Goal: Information Seeking & Learning: Check status

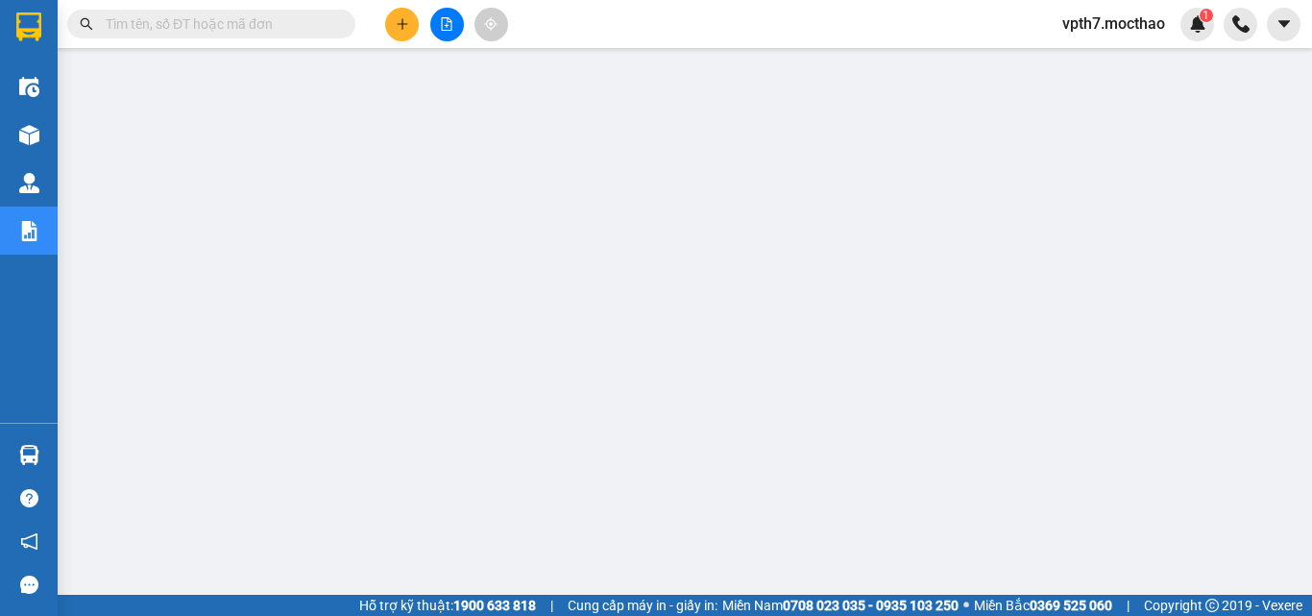
click at [435, 17] on button at bounding box center [447, 25] width 34 height 34
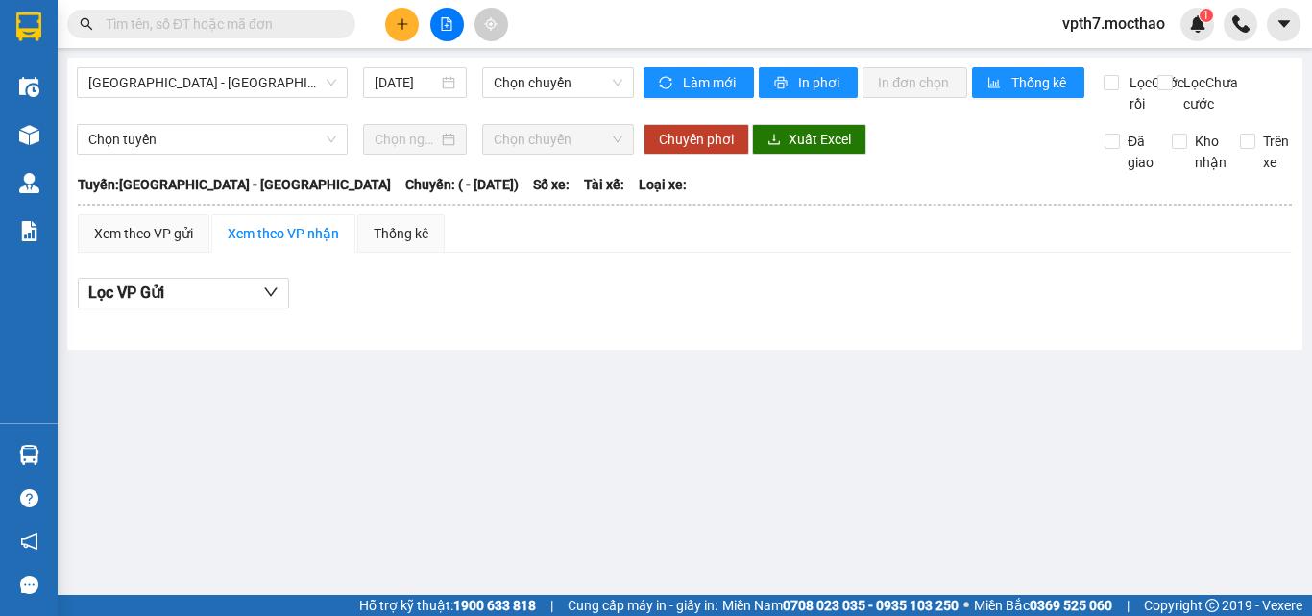
click at [196, 99] on div "[GEOGRAPHIC_DATA] - [GEOGRAPHIC_DATA] [DATE] Chọn chuyến" at bounding box center [355, 90] width 557 height 47
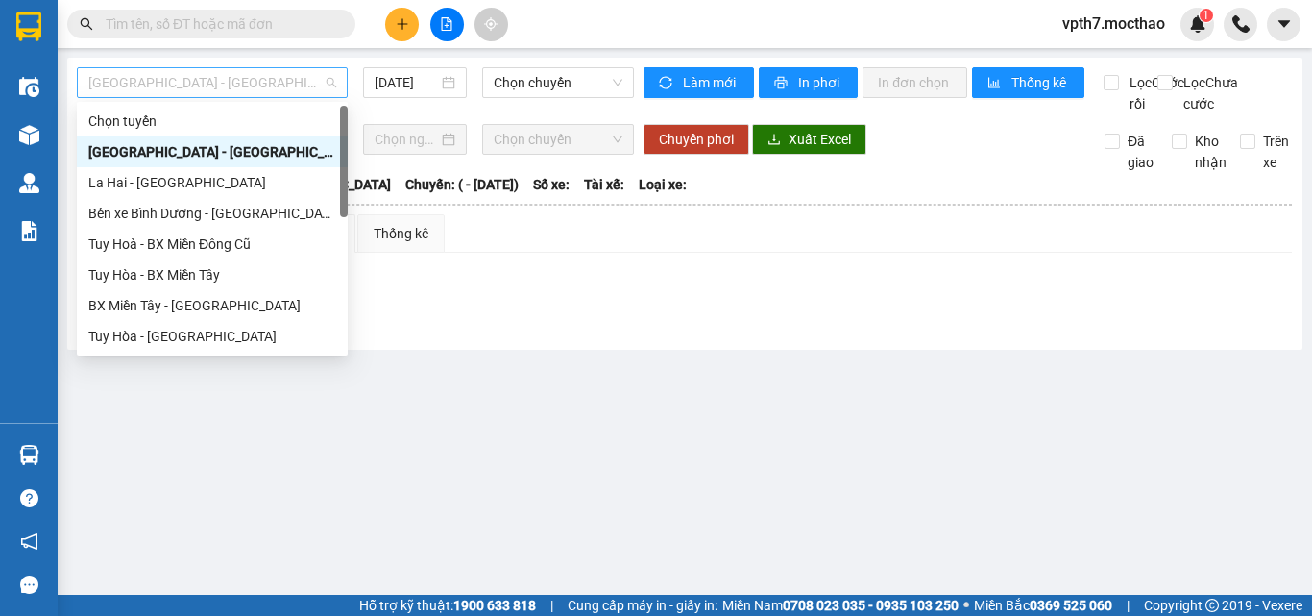
click at [199, 89] on span "[GEOGRAPHIC_DATA] - [GEOGRAPHIC_DATA]" at bounding box center [212, 82] width 248 height 29
click at [177, 248] on div "Tuy Hoà - BX Miền Đông Cũ" at bounding box center [212, 243] width 248 height 21
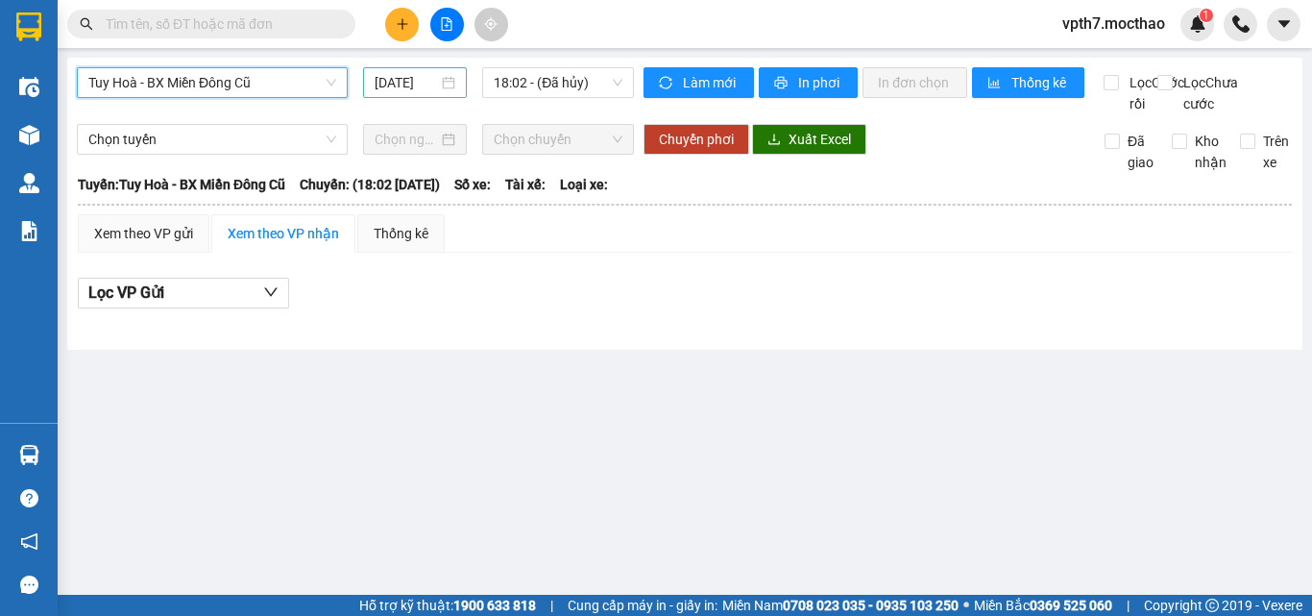
click at [408, 90] on input "[DATE]" at bounding box center [406, 82] width 63 height 21
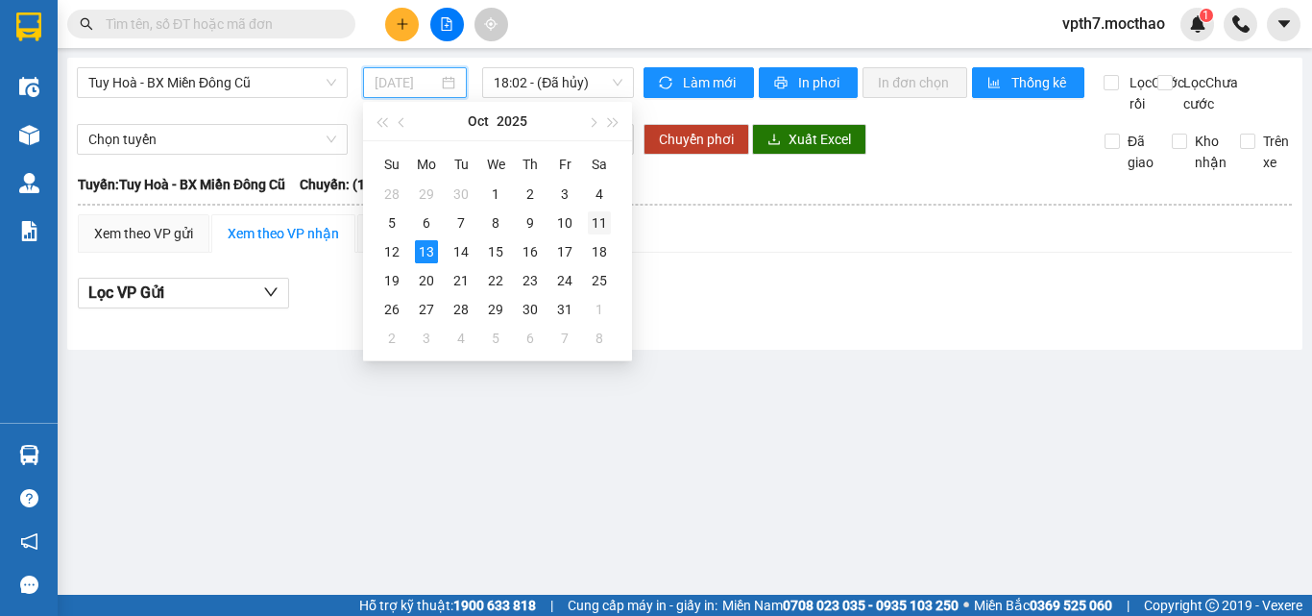
click at [602, 228] on div "11" at bounding box center [599, 222] width 23 height 23
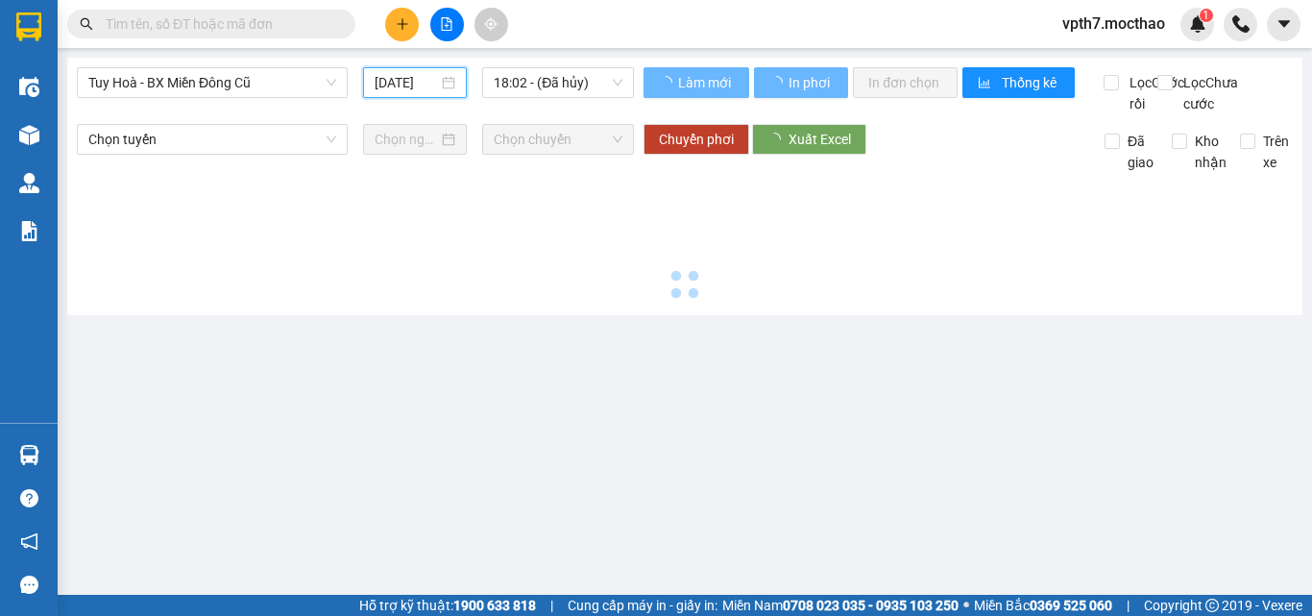
type input "[DATE]"
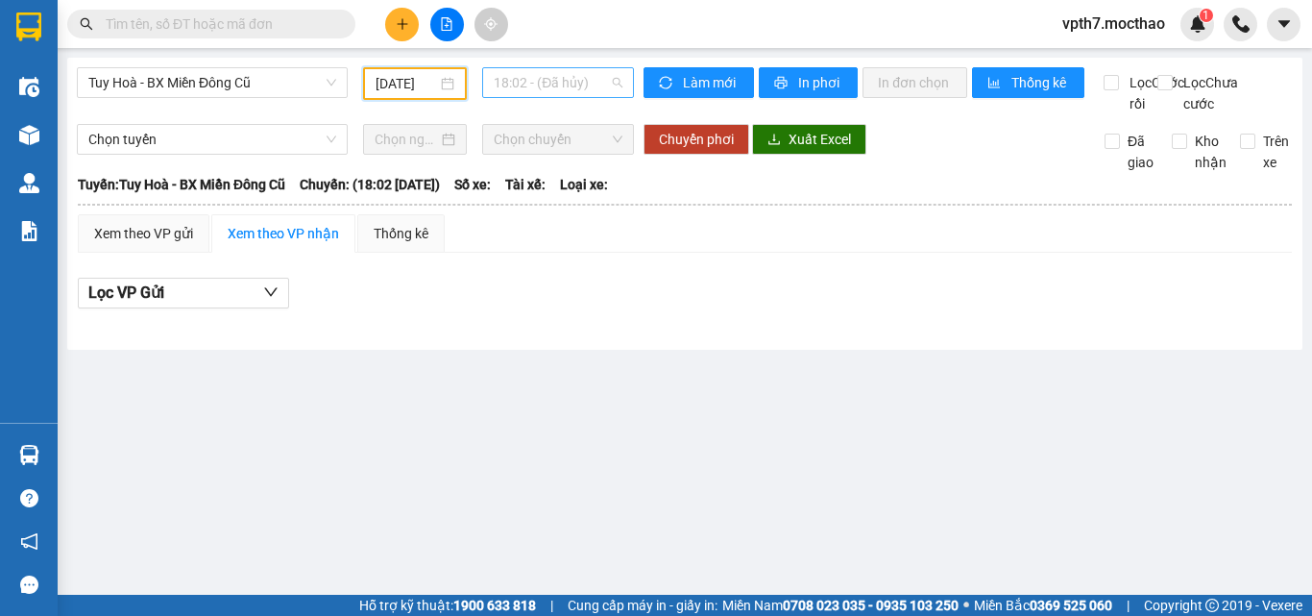
click at [564, 81] on span "18:02 - (Đã hủy)" at bounding box center [558, 82] width 129 height 29
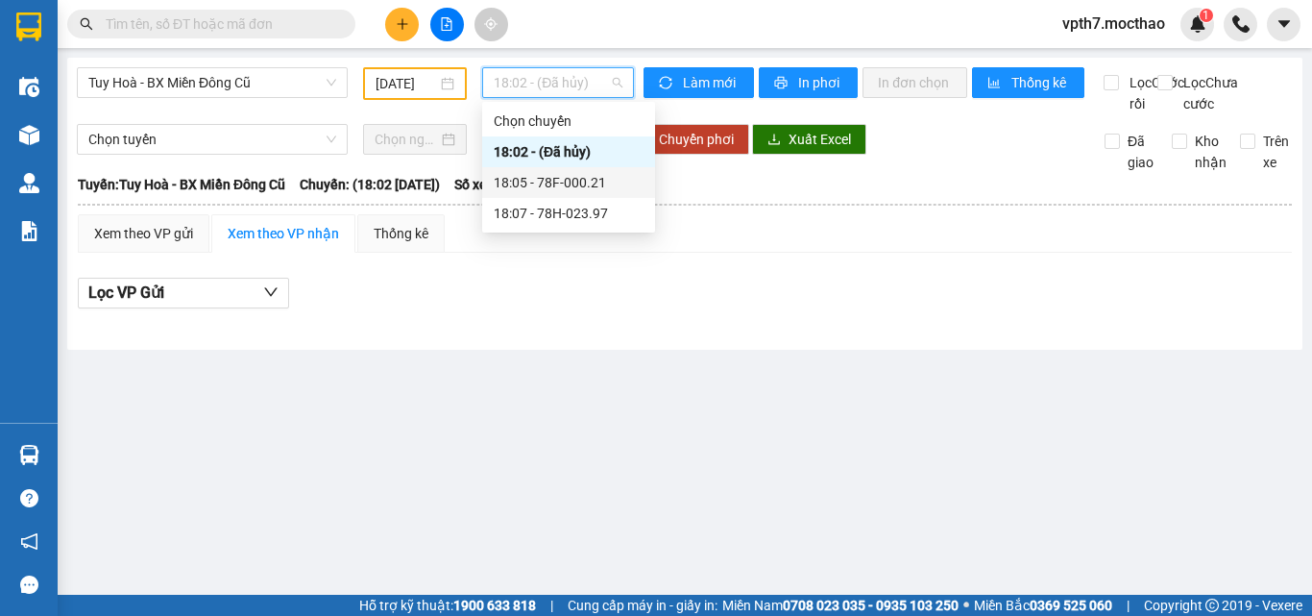
click at [585, 193] on div "18:05 - 78F-000.21" at bounding box center [568, 182] width 173 height 31
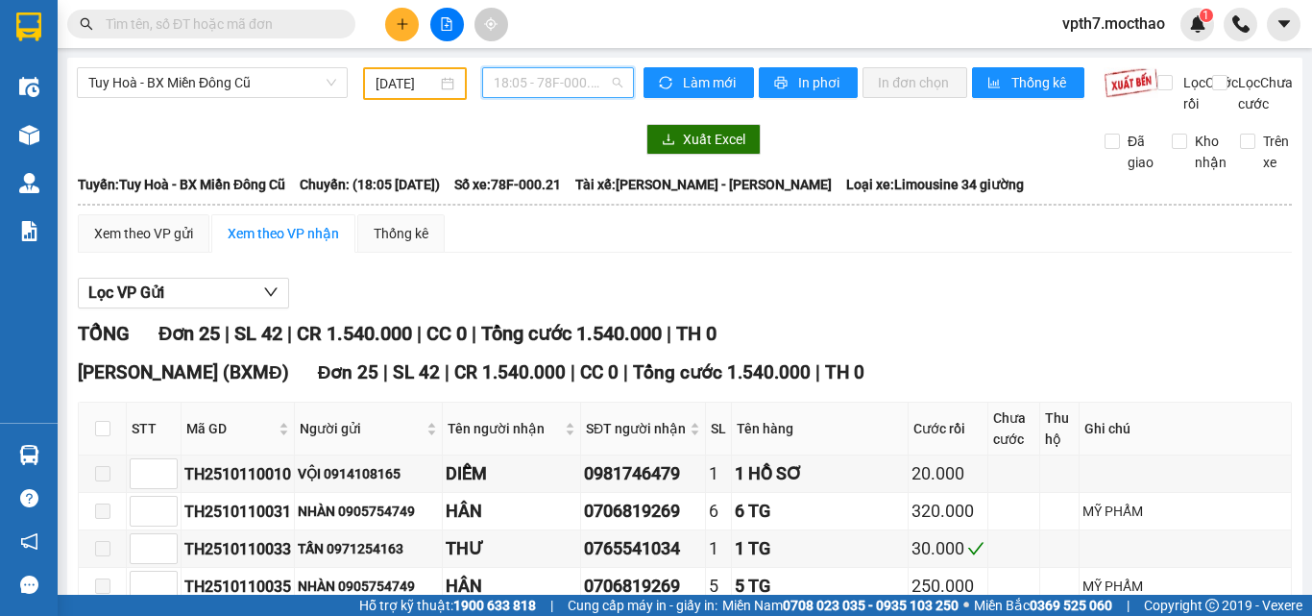
click at [576, 86] on span "18:05 - 78F-000.21" at bounding box center [558, 82] width 129 height 29
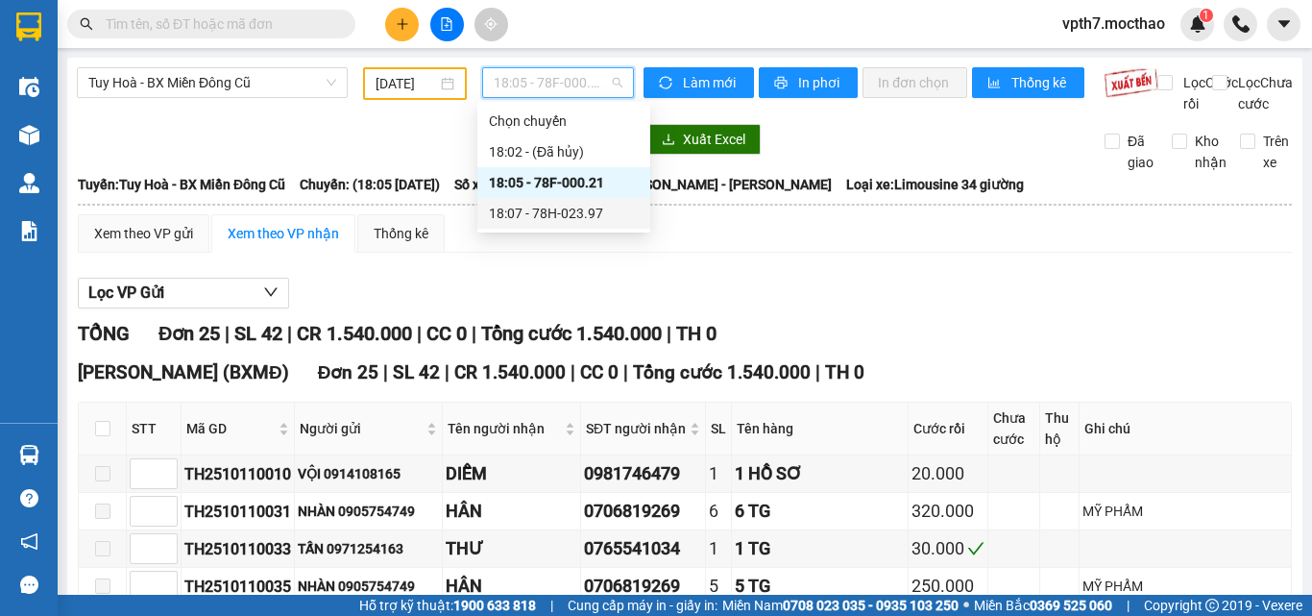
click at [588, 208] on div "18:07 - 78H-023.97" at bounding box center [564, 213] width 150 height 21
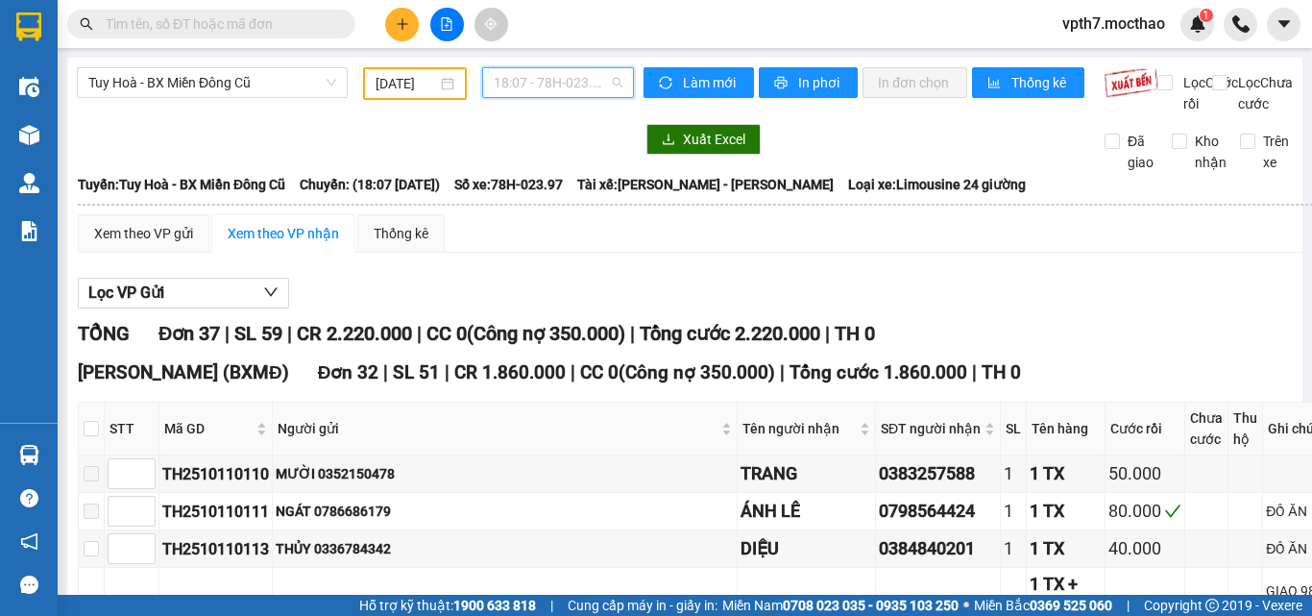
click at [541, 81] on span "18:07 - 78H-023.97" at bounding box center [558, 82] width 129 height 29
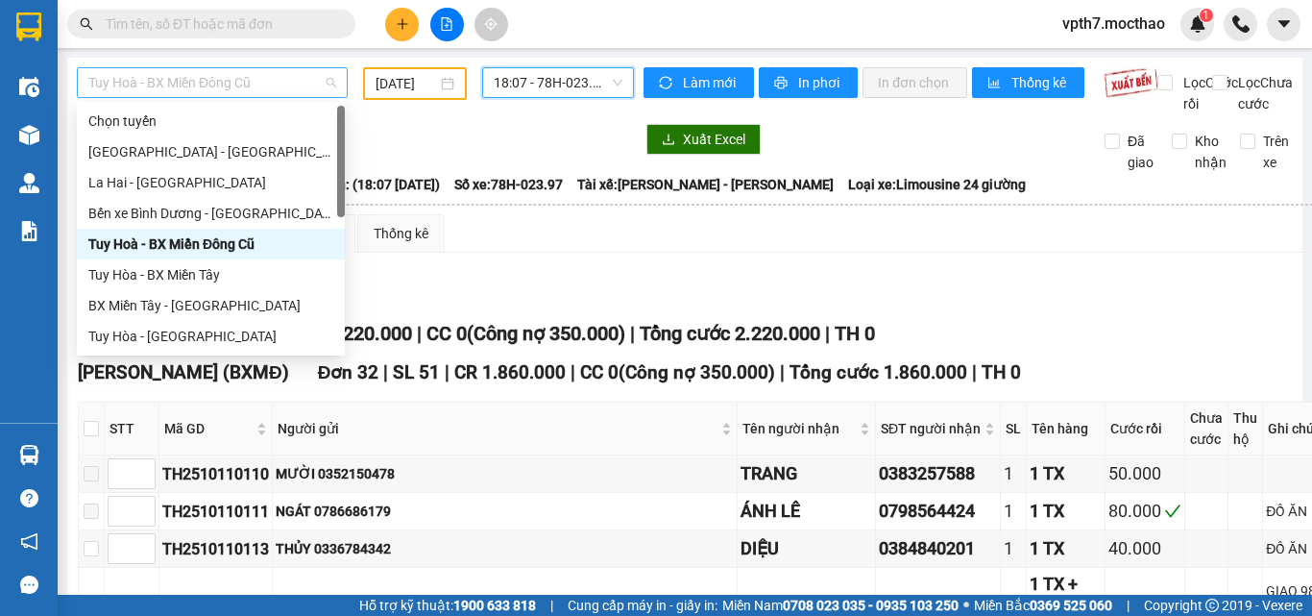
click at [227, 86] on span "Tuy Hoà - BX Miền Đông Cũ" at bounding box center [212, 82] width 248 height 29
click at [226, 275] on div "Tuy Hòa - BX Miền Tây" at bounding box center [210, 274] width 245 height 21
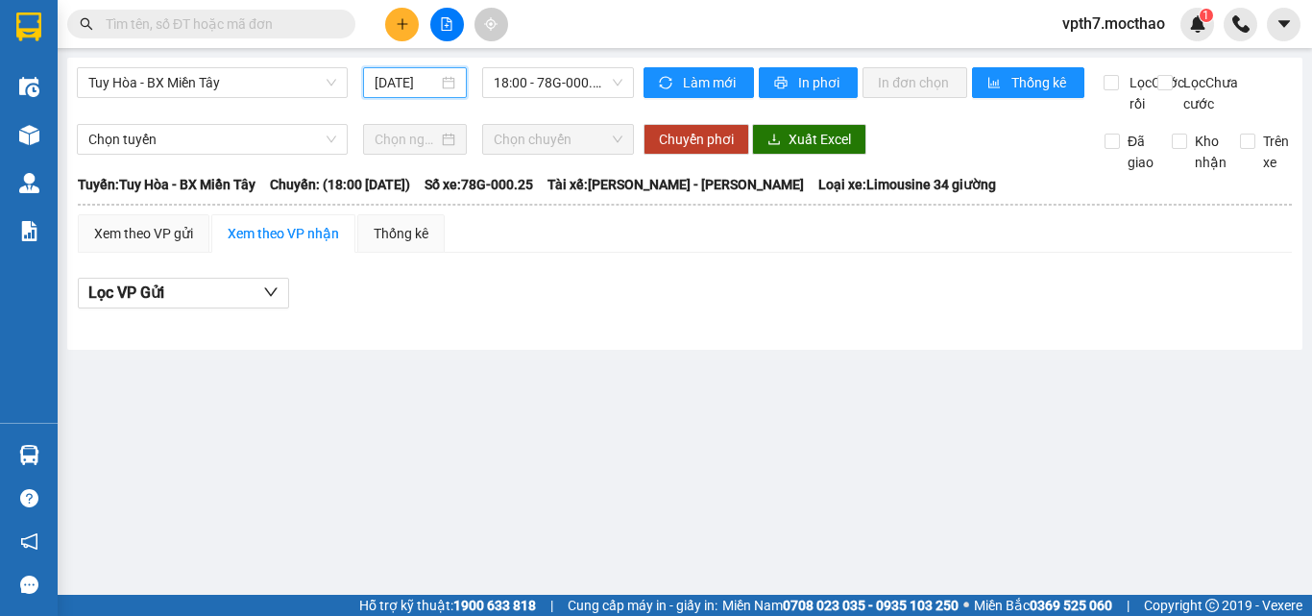
click at [433, 74] on input "[DATE]" at bounding box center [406, 82] width 63 height 21
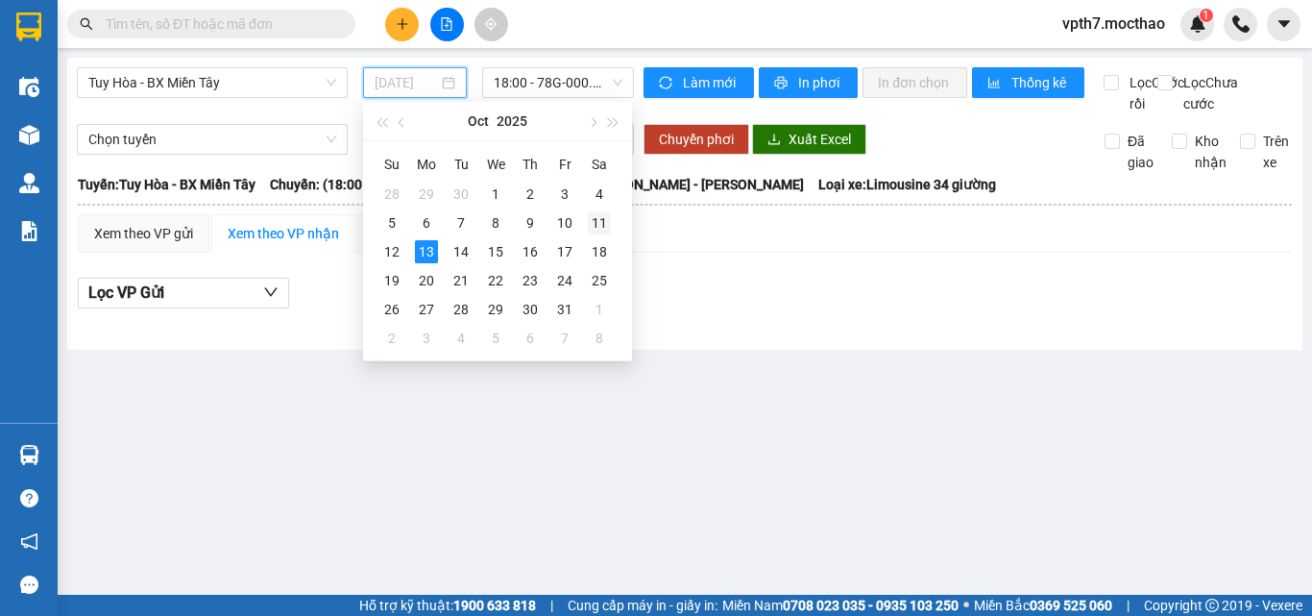
click at [610, 229] on div "11" at bounding box center [599, 222] width 23 height 23
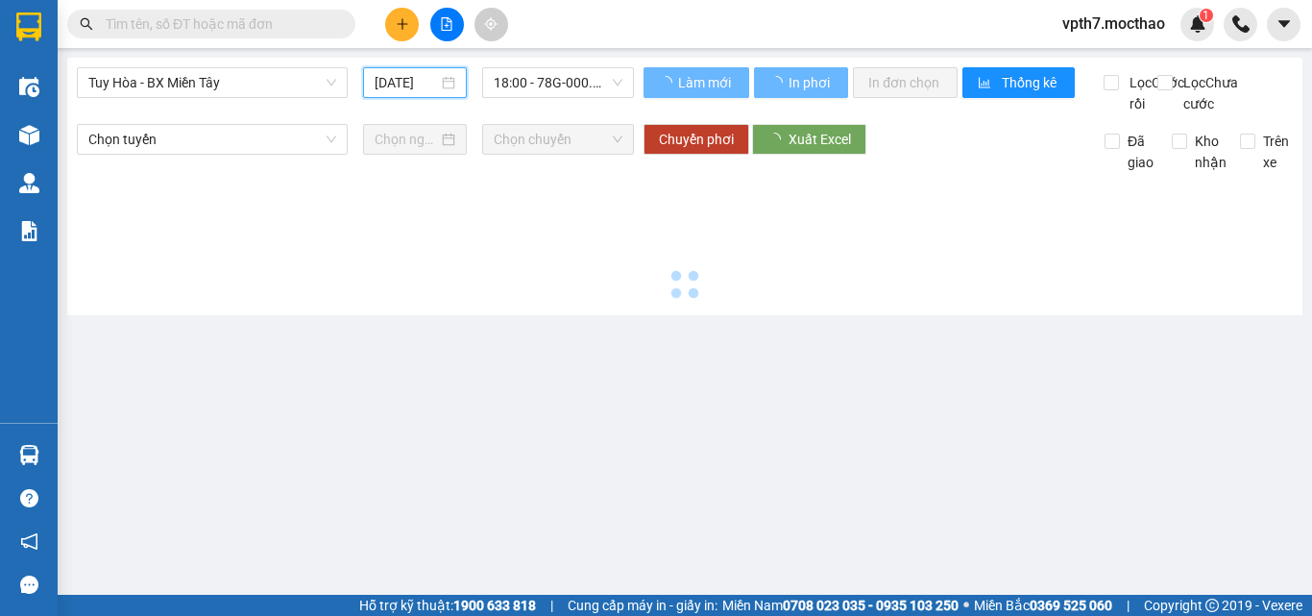
type input "[DATE]"
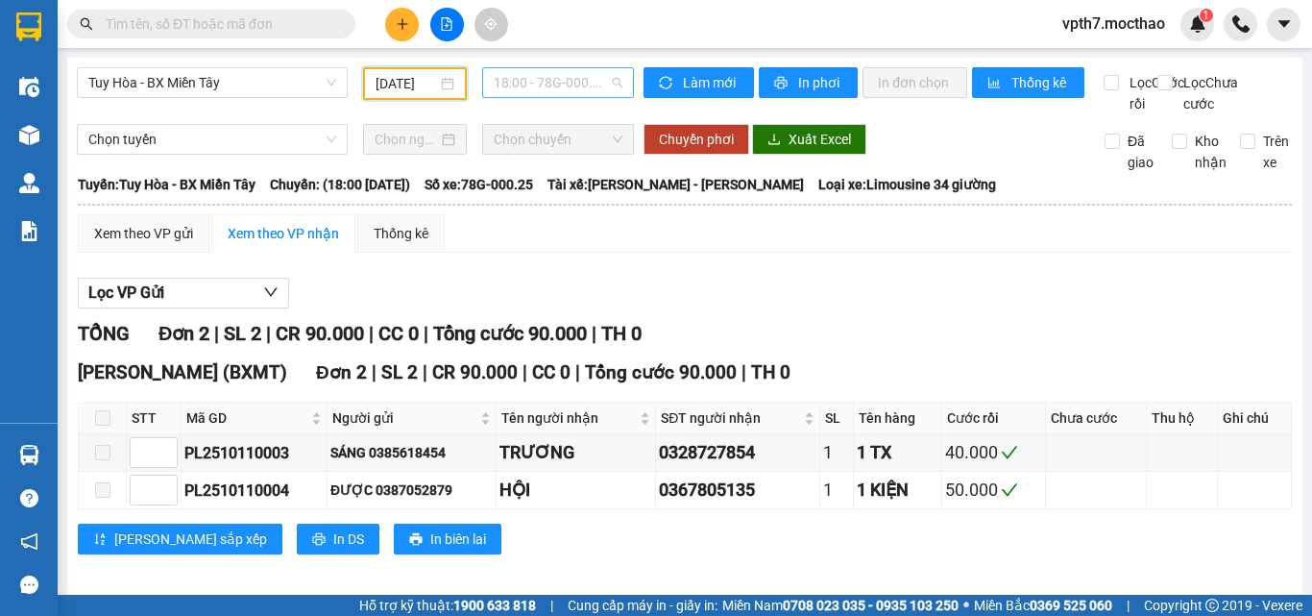
click at [535, 82] on span "18:00 - 78G-000.25" at bounding box center [558, 82] width 129 height 29
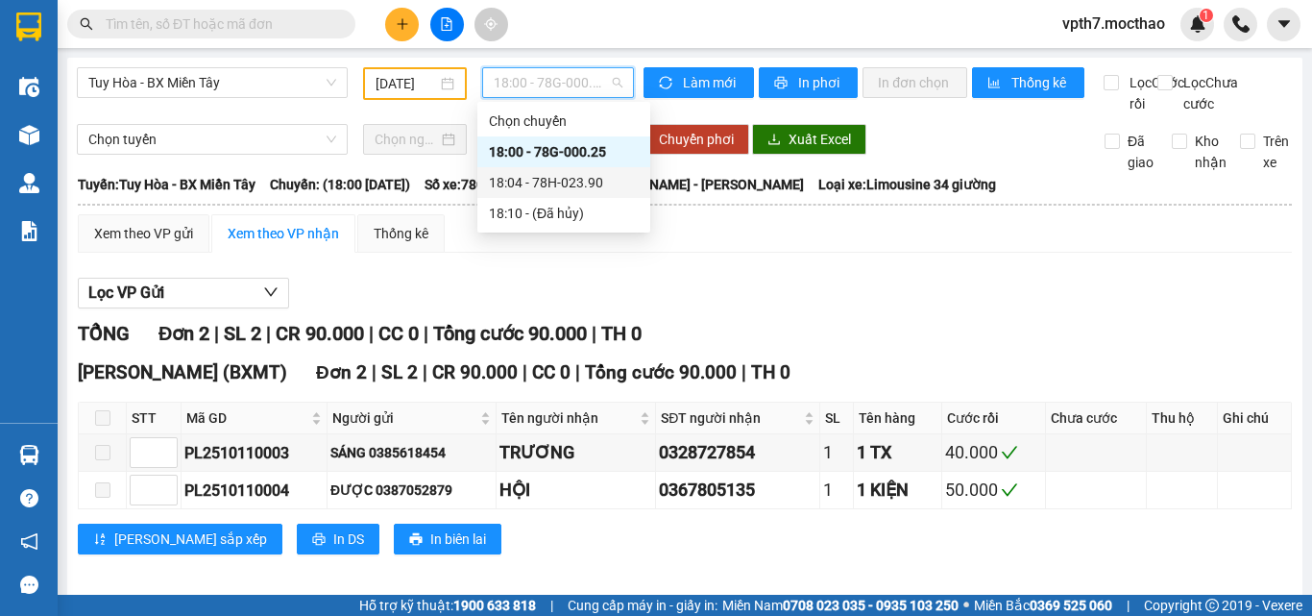
click at [547, 182] on div "18:04 - 78H-023.90" at bounding box center [564, 182] width 150 height 21
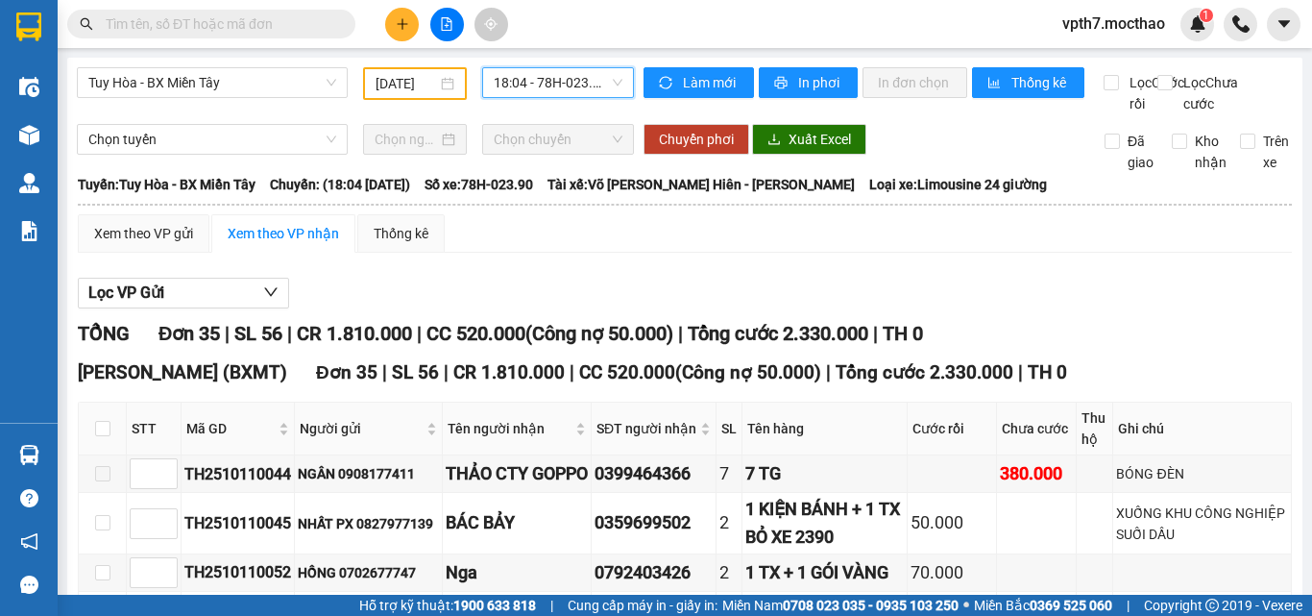
click at [528, 97] on div "18:04 - 78H-023.90" at bounding box center [558, 82] width 152 height 31
click at [297, 85] on span "Tuy Hòa - BX Miền Tây" at bounding box center [212, 82] width 248 height 29
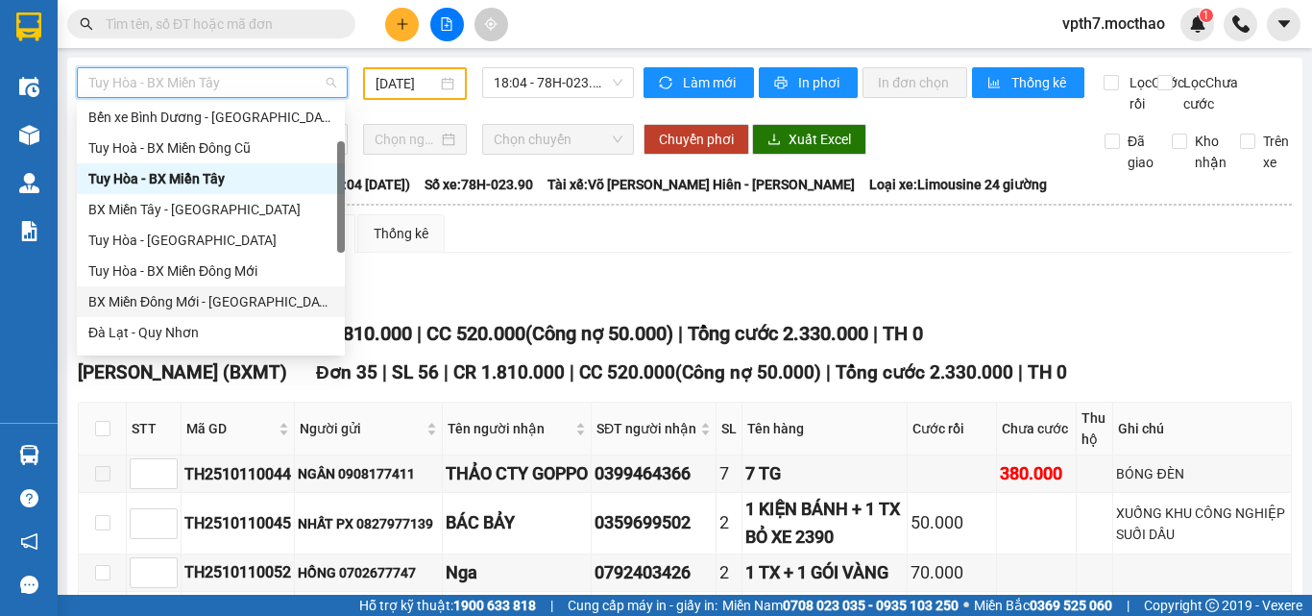
scroll to position [288, 0]
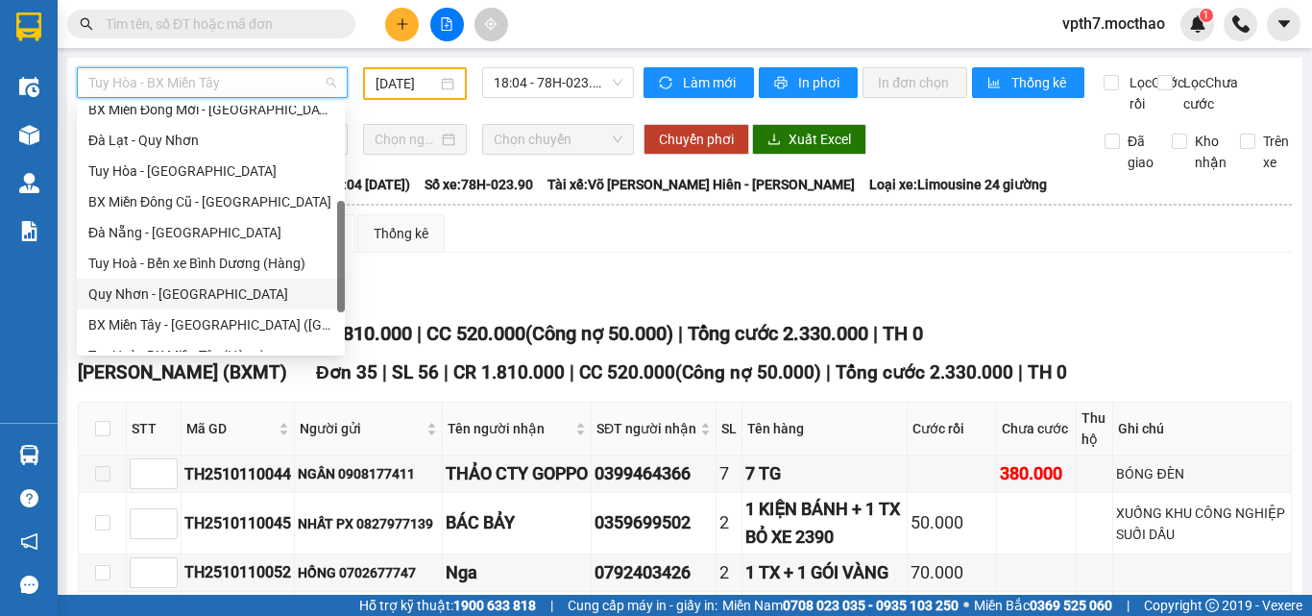
click at [186, 294] on div "Quy Nhơn - [GEOGRAPHIC_DATA]" at bounding box center [210, 293] width 245 height 21
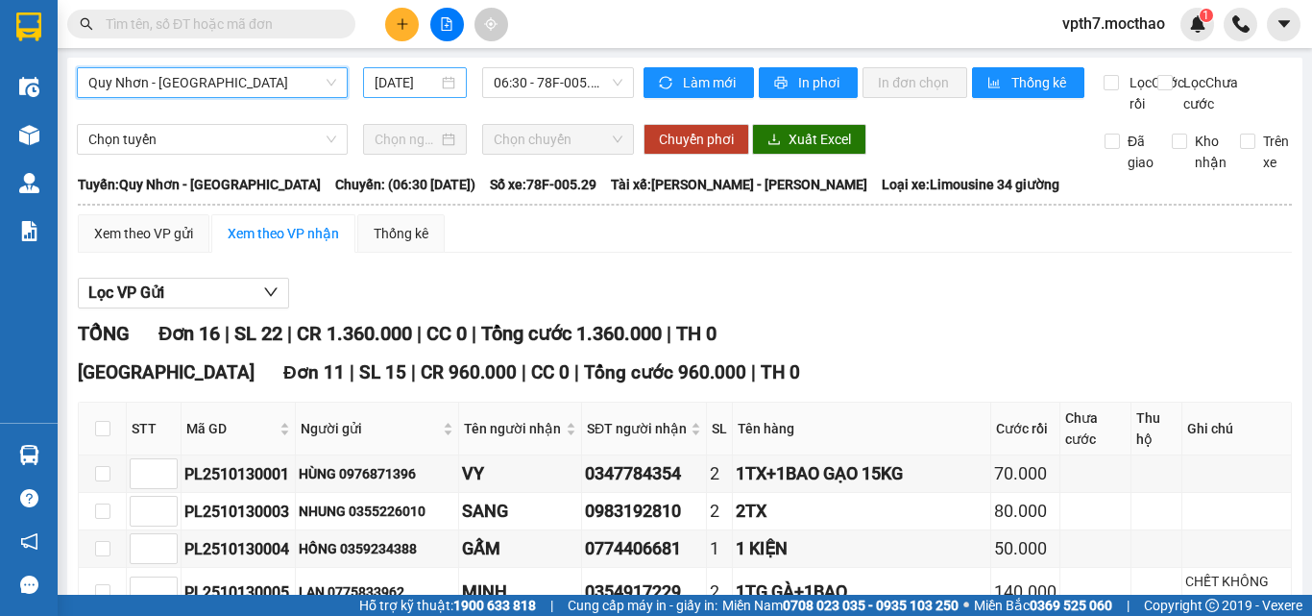
click at [412, 78] on input "[DATE]" at bounding box center [406, 82] width 63 height 21
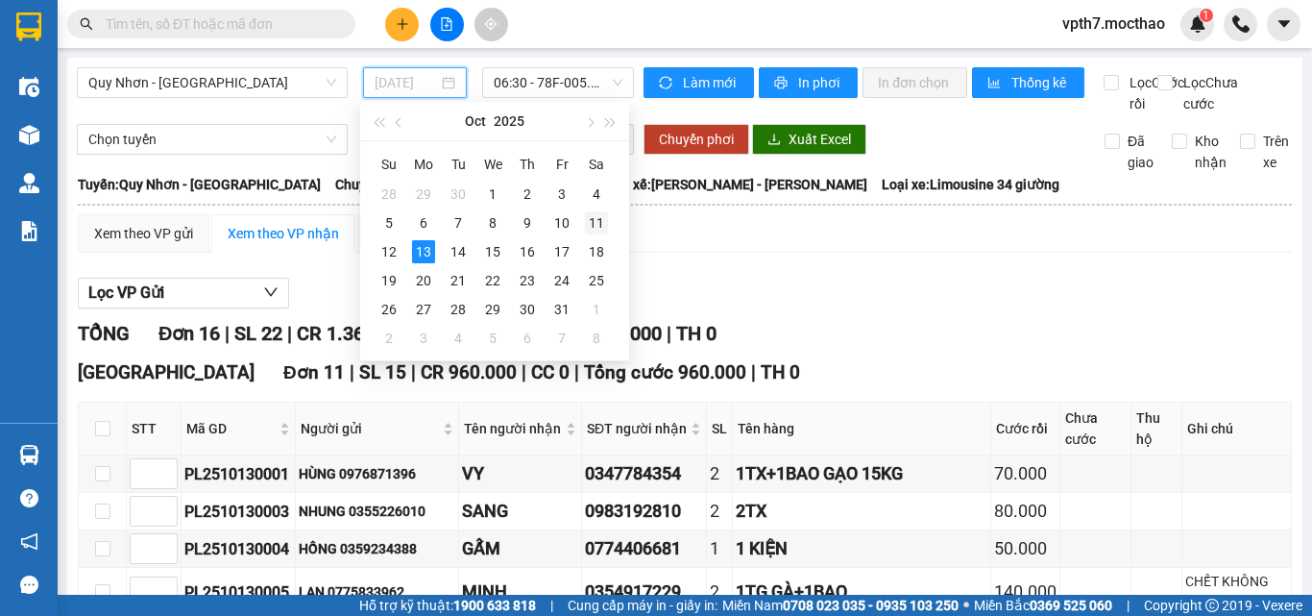
click at [602, 220] on div "11" at bounding box center [596, 222] width 23 height 23
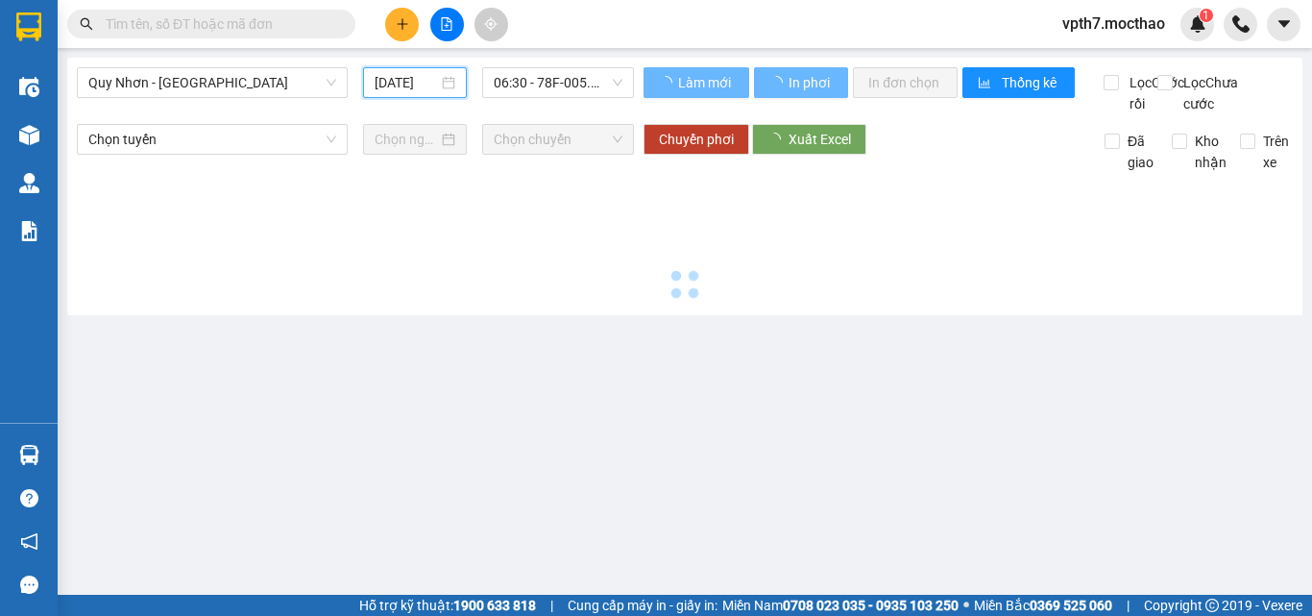
type input "[DATE]"
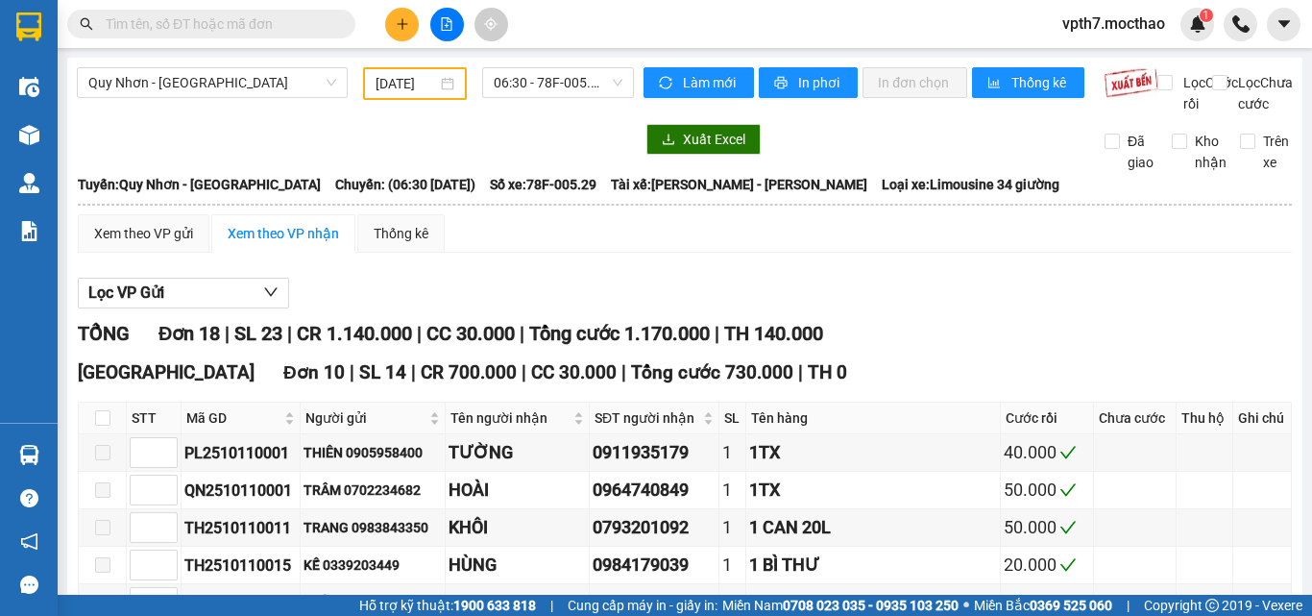
click at [554, 79] on span "06:30 - 78F-005.29" at bounding box center [558, 82] width 129 height 29
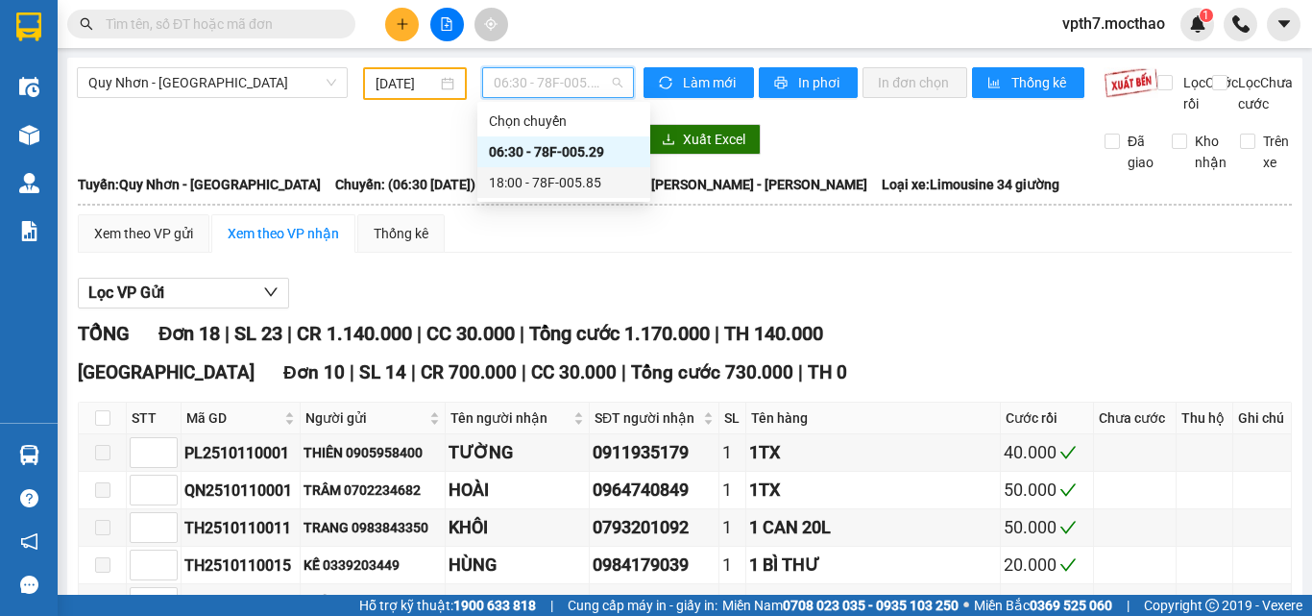
click at [578, 173] on div "18:00 - 78F-005.85" at bounding box center [564, 182] width 150 height 21
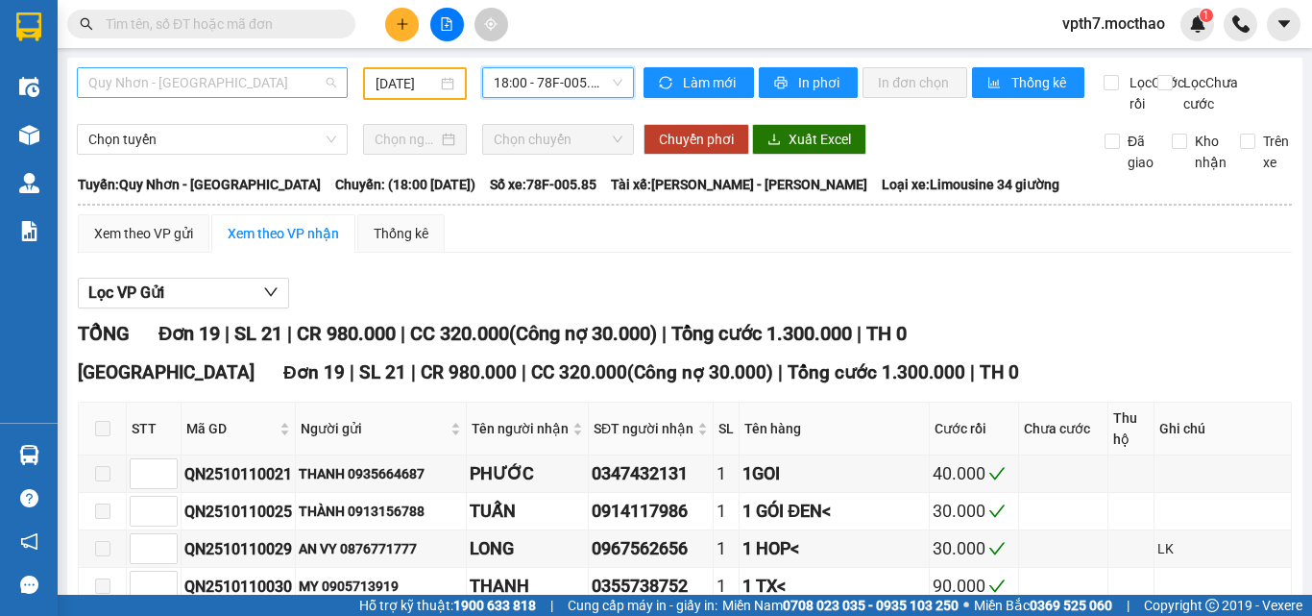
click at [210, 86] on span "Quy Nhơn - [GEOGRAPHIC_DATA]" at bounding box center [212, 82] width 248 height 29
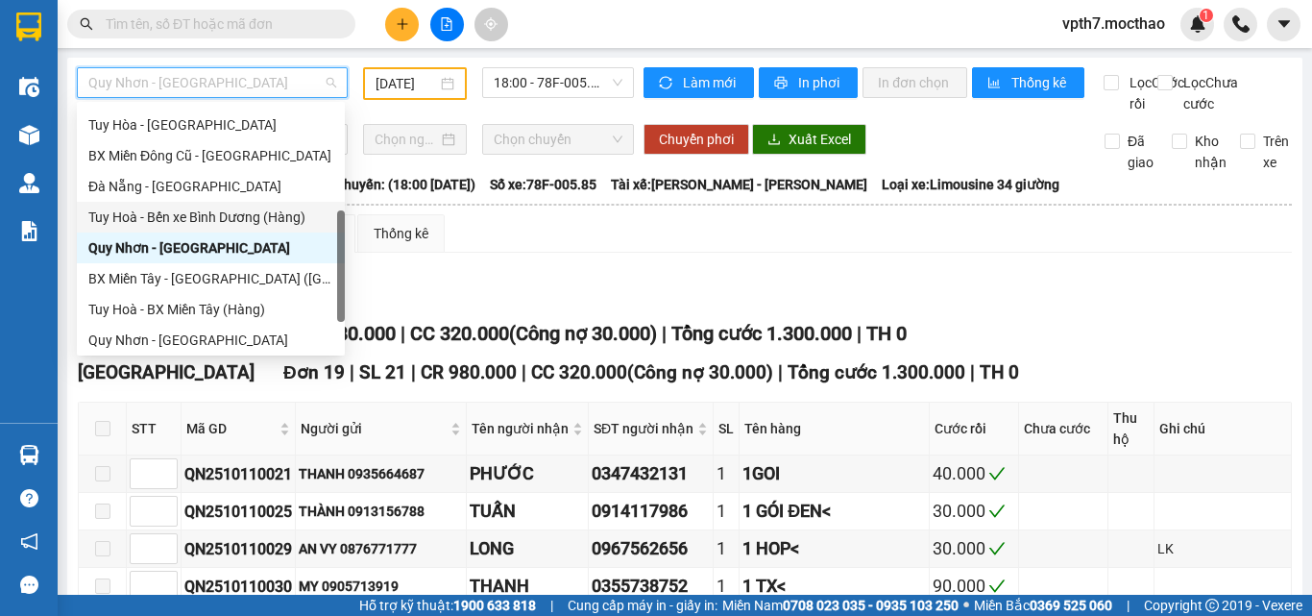
scroll to position [46, 0]
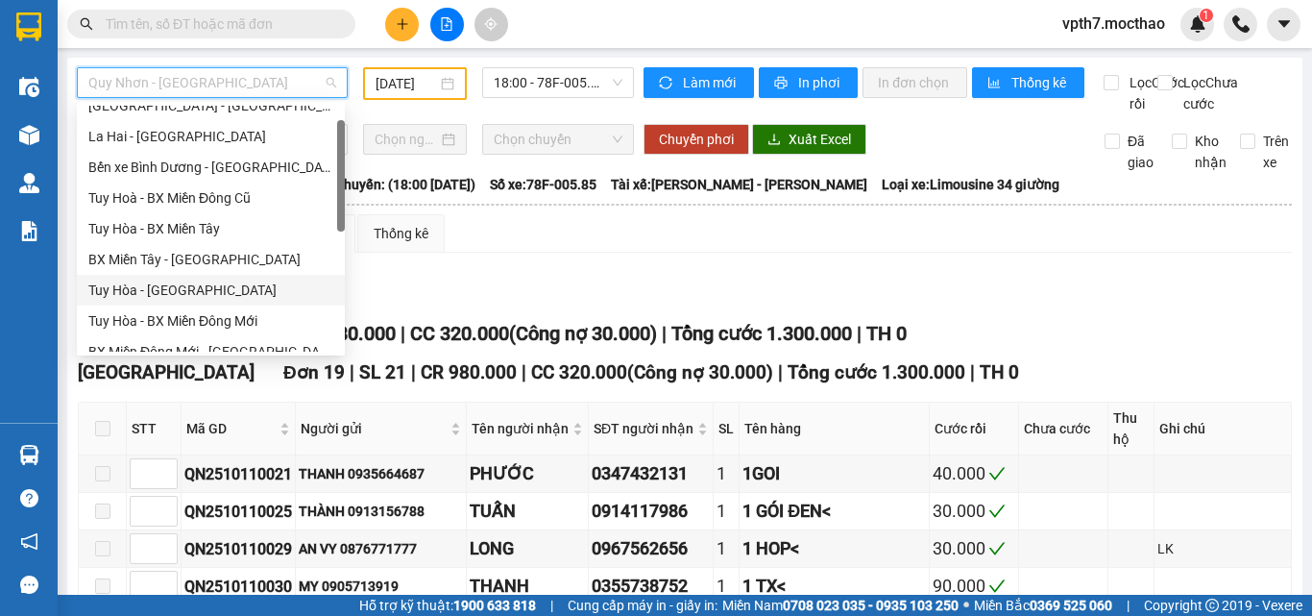
click at [175, 293] on div "Tuy Hòa - [GEOGRAPHIC_DATA]" at bounding box center [210, 290] width 245 height 21
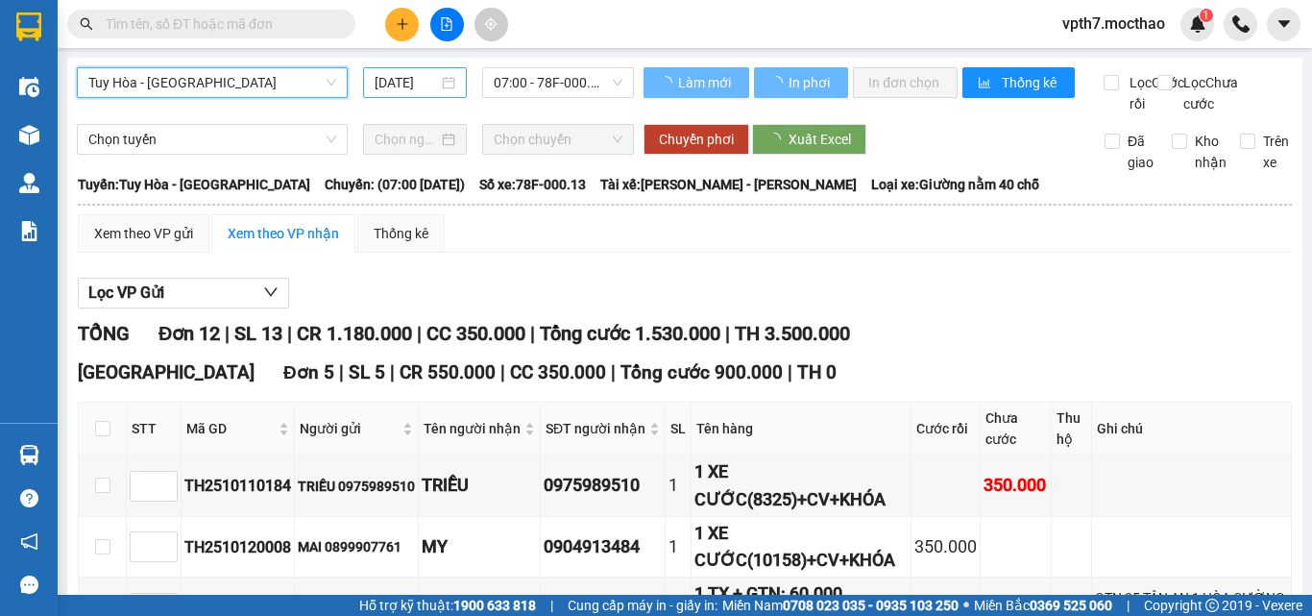
click at [410, 78] on input "[DATE]" at bounding box center [406, 82] width 63 height 21
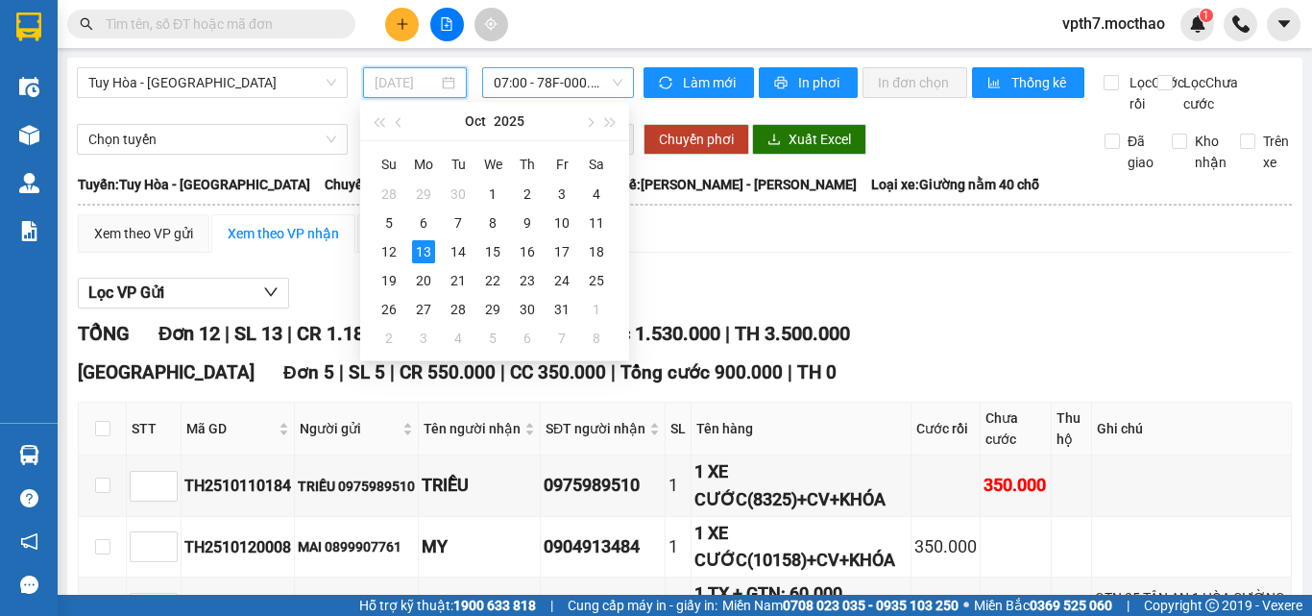
drag, startPoint x: 598, startPoint y: 227, endPoint x: 569, endPoint y: 93, distance: 136.6
click at [598, 225] on div "11" at bounding box center [596, 222] width 23 height 23
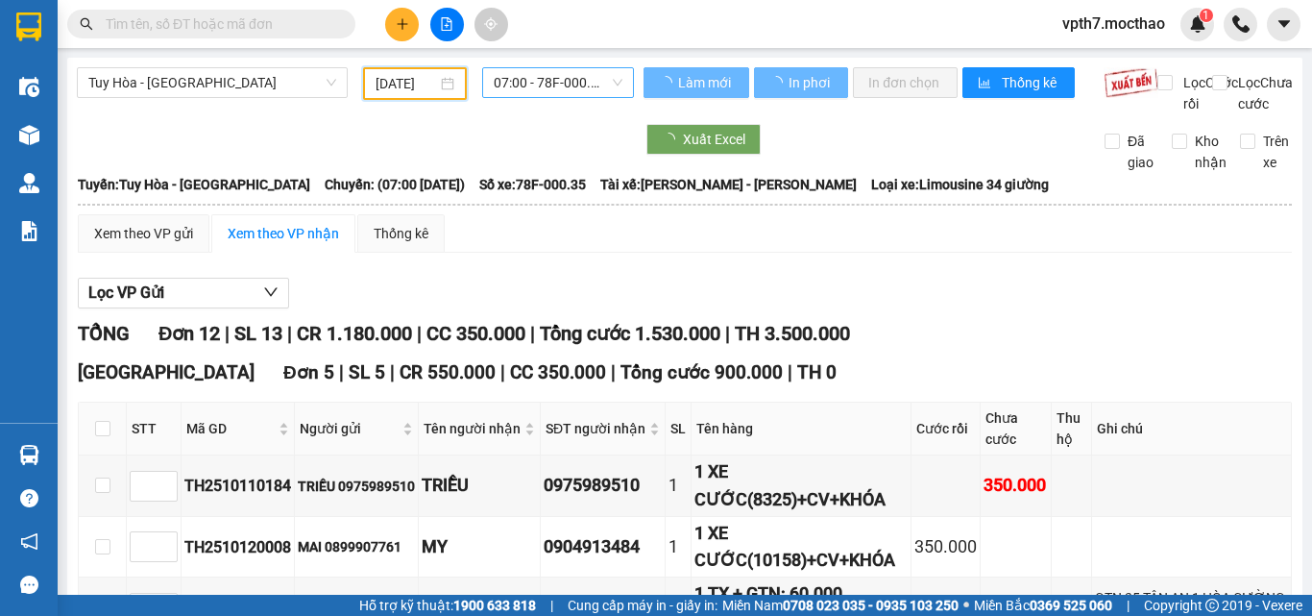
type input "[DATE]"
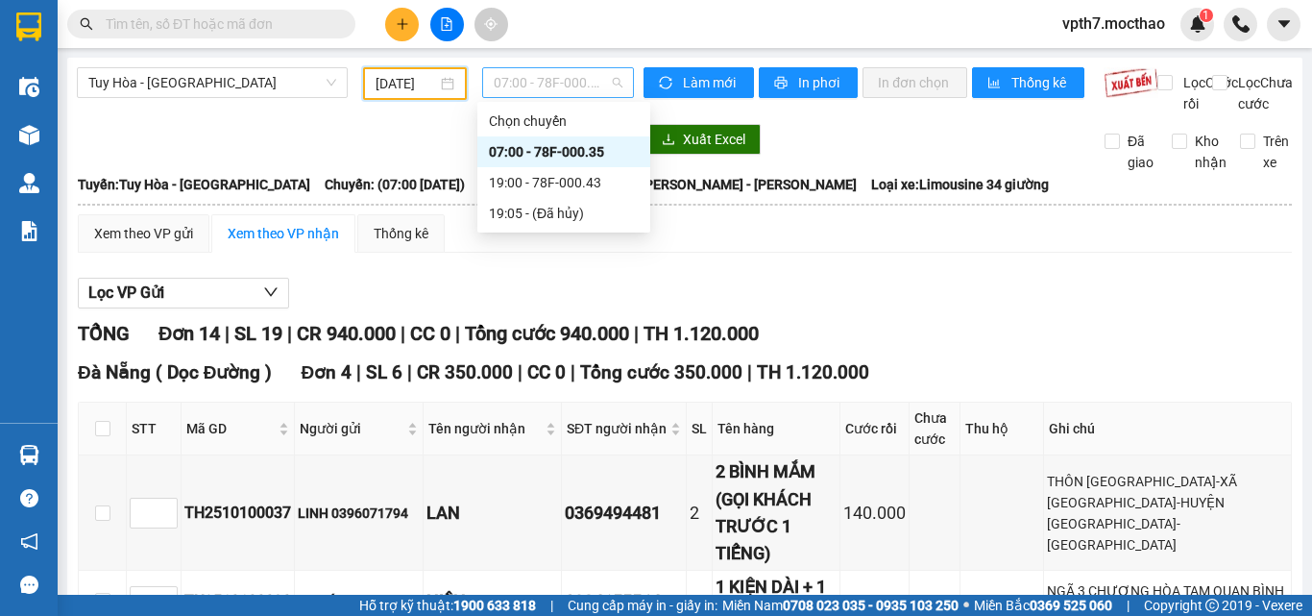
click at [568, 81] on span "07:00 - 78F-000.35" at bounding box center [558, 82] width 129 height 29
click at [574, 185] on div "19:00 - 78F-000.43" at bounding box center [564, 182] width 150 height 21
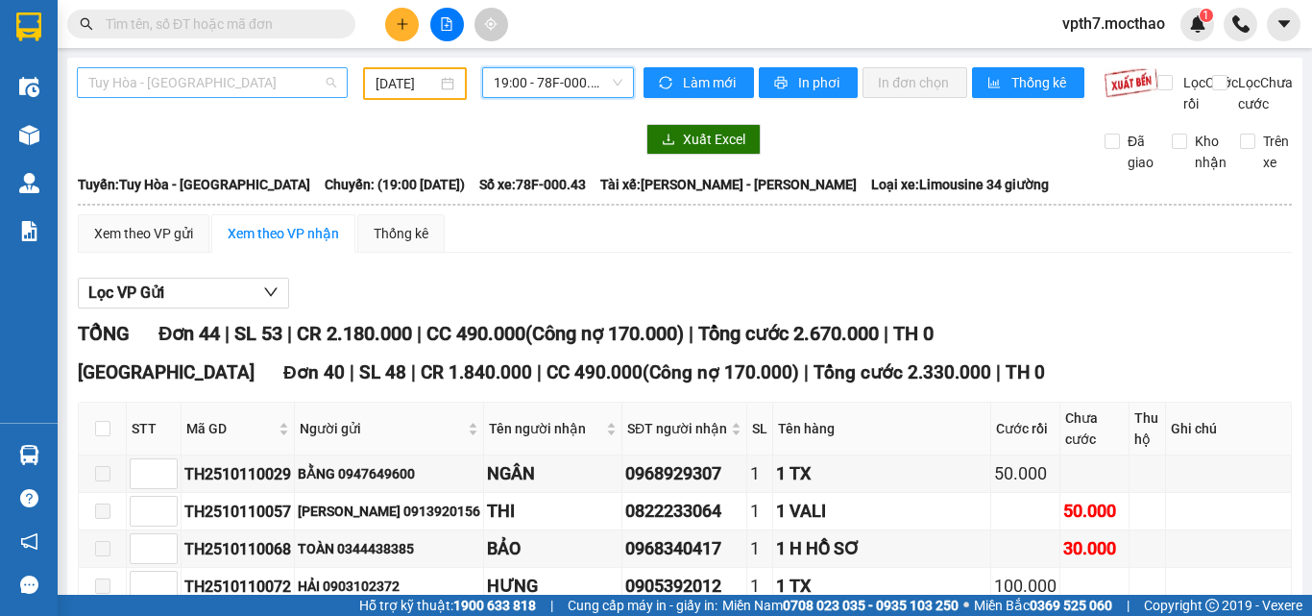
click at [259, 95] on span "Tuy Hòa - [GEOGRAPHIC_DATA]" at bounding box center [212, 82] width 248 height 29
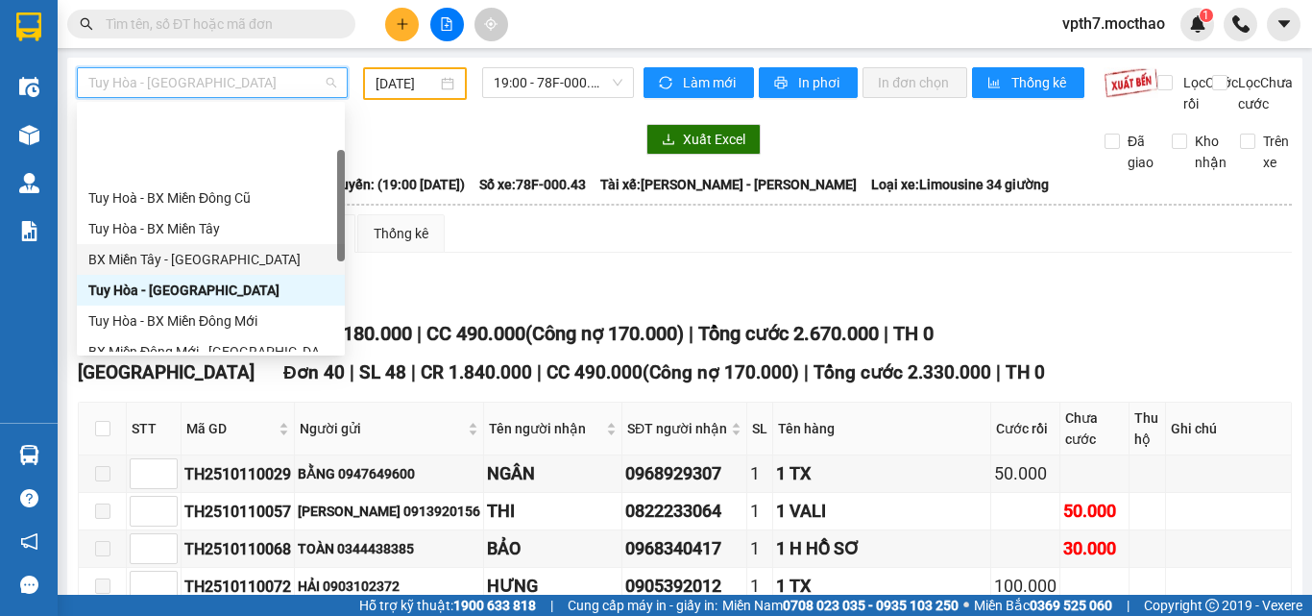
scroll to position [142, 0]
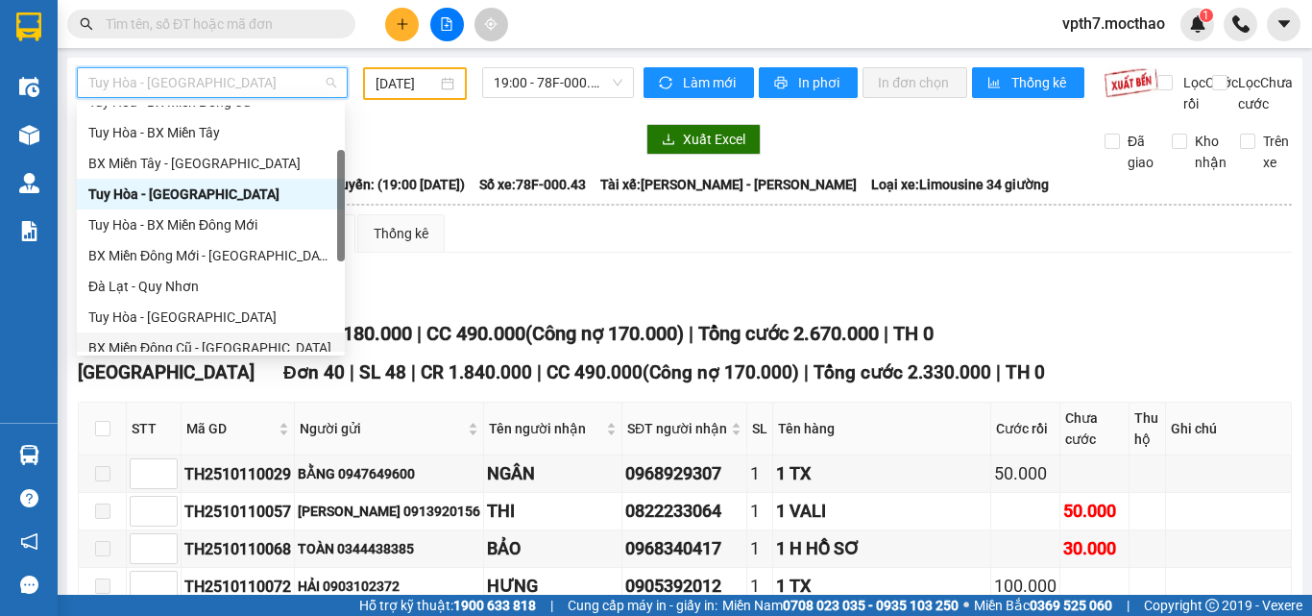
click at [160, 343] on div "BX Miền Đông Cũ - [GEOGRAPHIC_DATA]" at bounding box center [210, 347] width 245 height 21
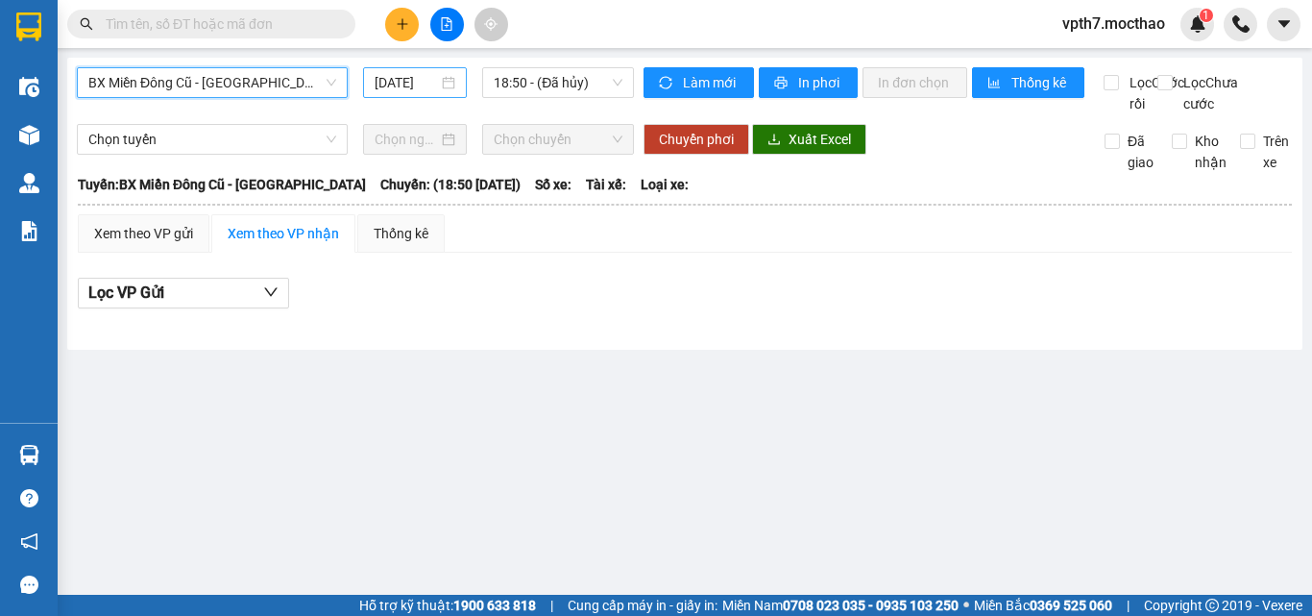
click at [387, 89] on input "[DATE]" at bounding box center [406, 82] width 63 height 21
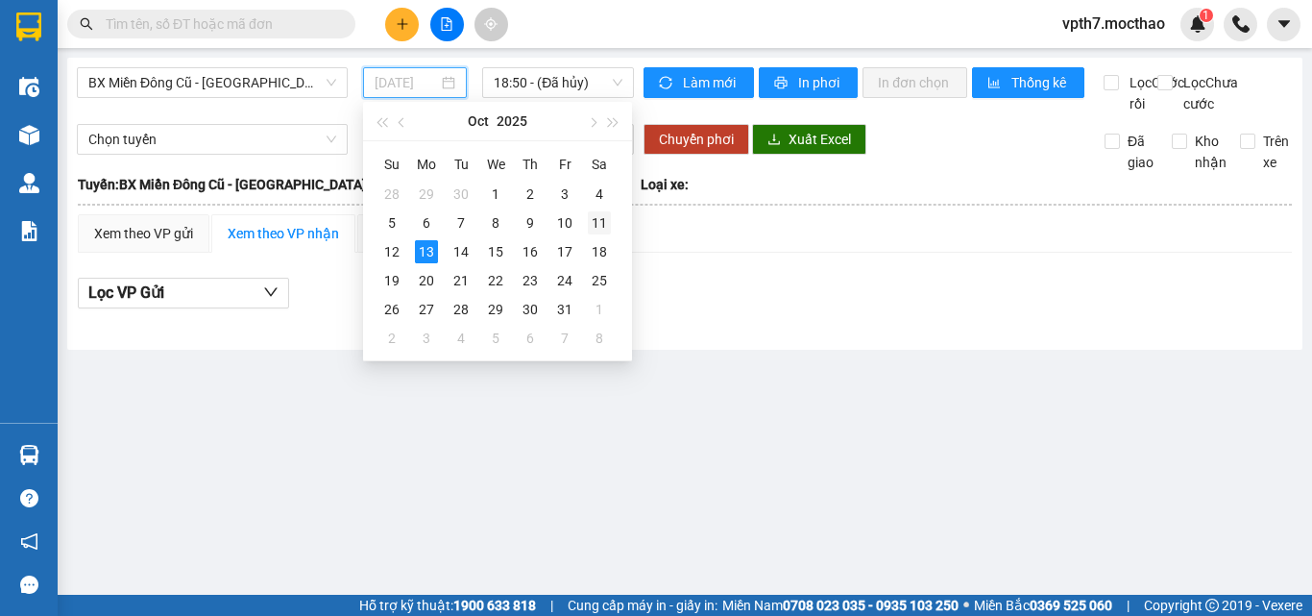
click at [597, 222] on div "11" at bounding box center [599, 222] width 23 height 23
type input "[DATE]"
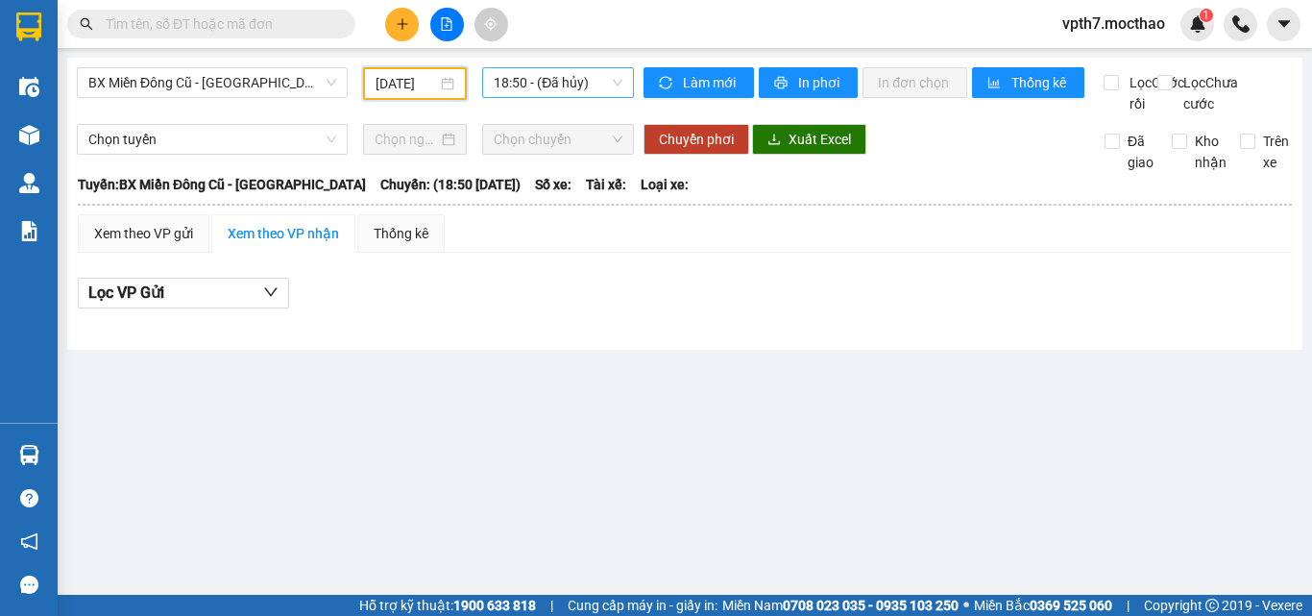
click at [558, 68] on span "18:50 - (Đã hủy)" at bounding box center [558, 82] width 129 height 29
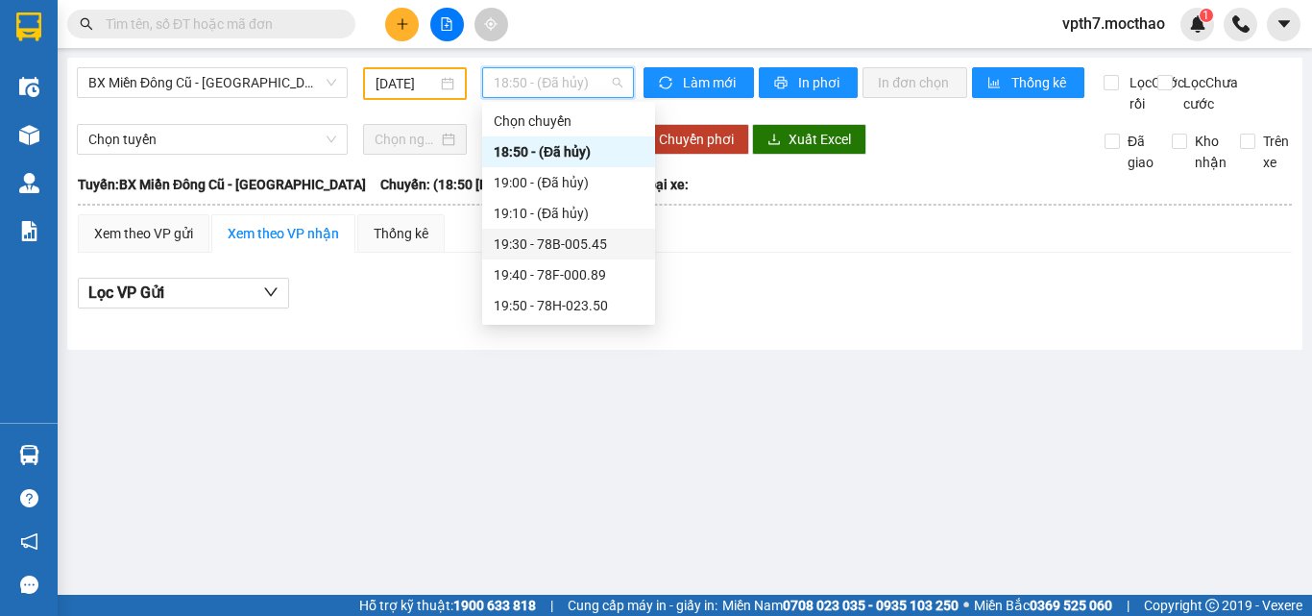
click at [583, 256] on div "19:30 - 78B-005.45" at bounding box center [568, 244] width 173 height 31
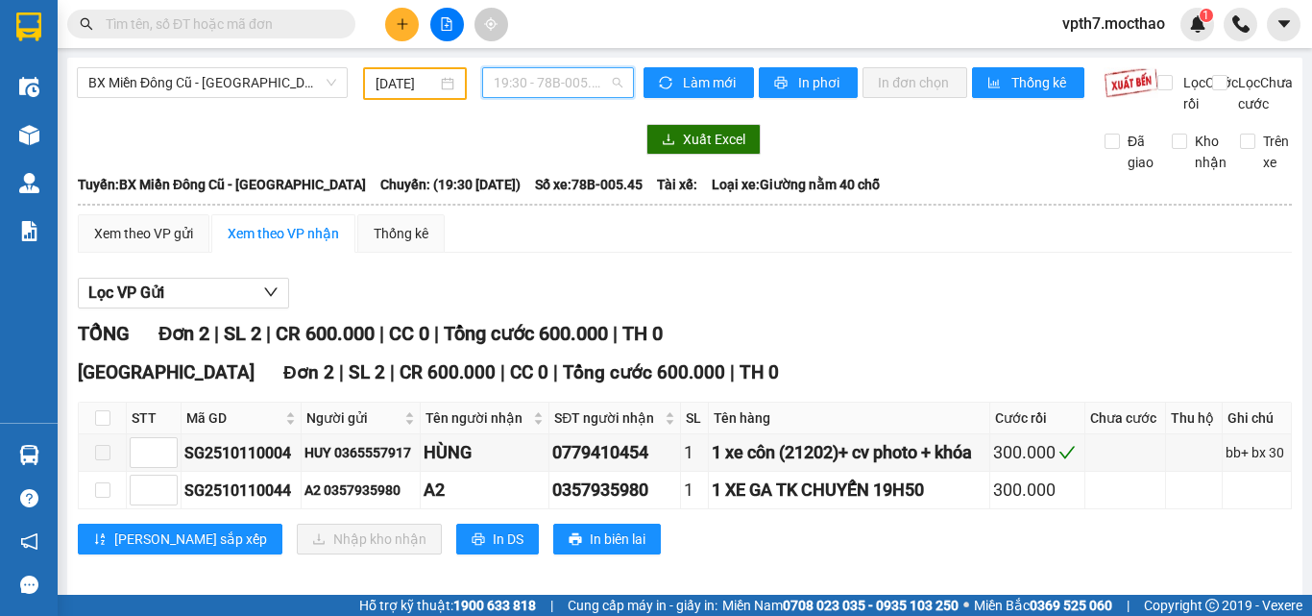
click at [560, 74] on span "19:30 - 78B-005.45" at bounding box center [558, 82] width 129 height 29
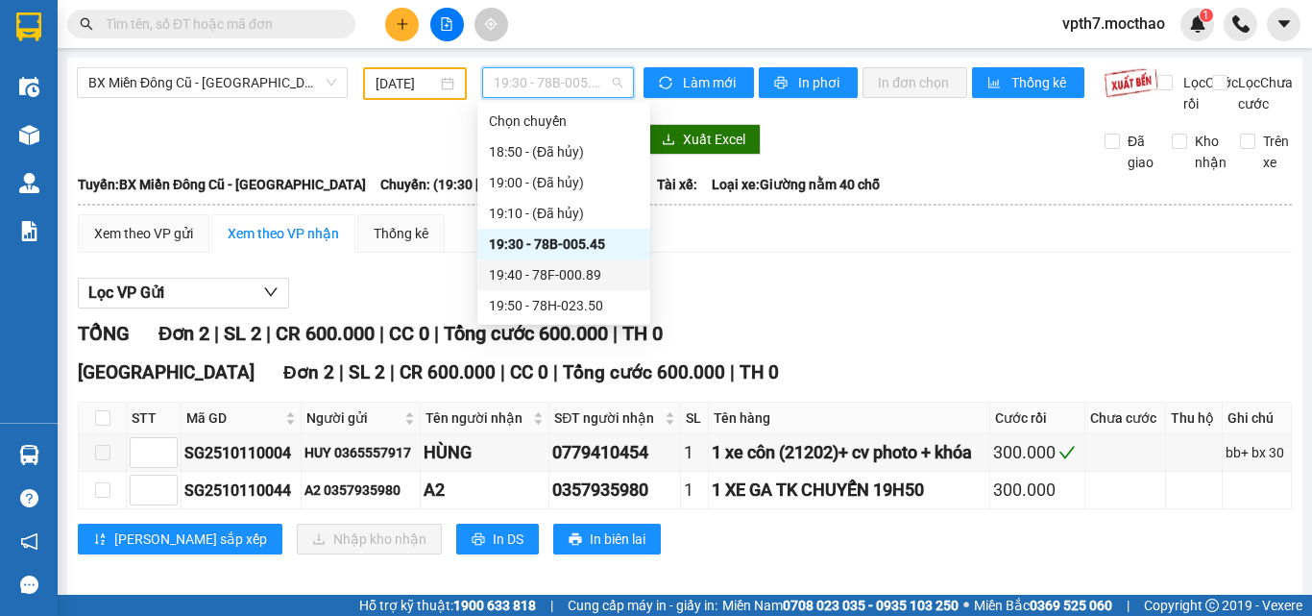
click at [593, 271] on div "19:40 - 78F-000.89" at bounding box center [564, 274] width 150 height 21
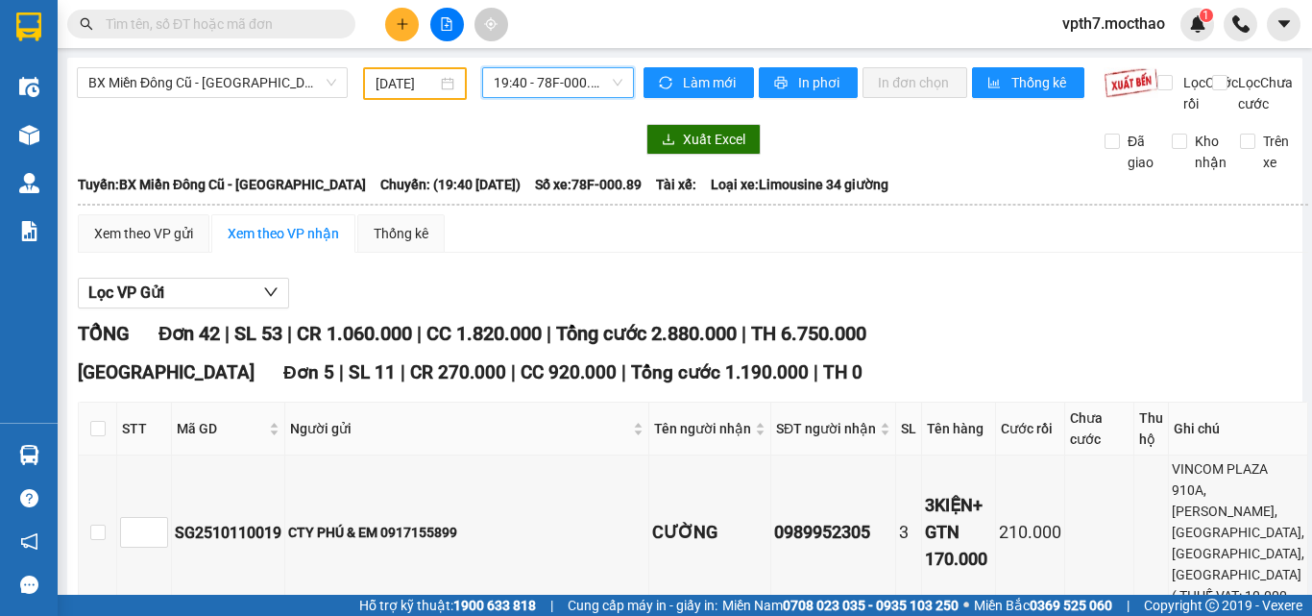
click at [542, 92] on span "19:40 - 78F-000.89" at bounding box center [558, 82] width 129 height 29
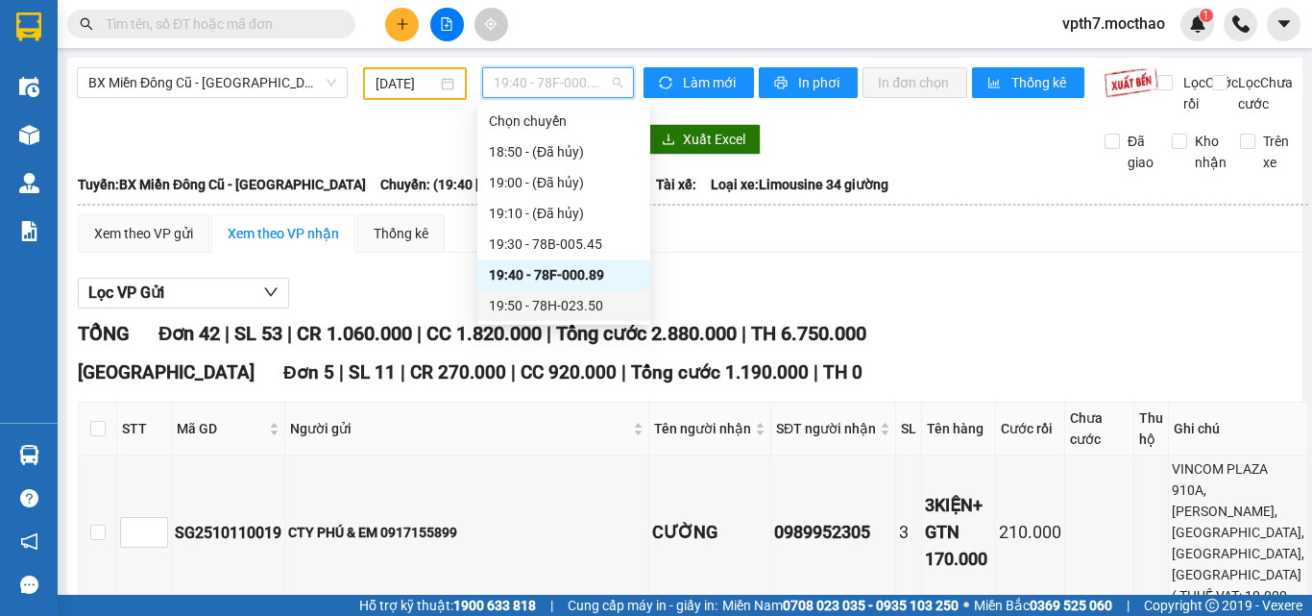
click at [562, 312] on div "19:50 - 78H-023.50" at bounding box center [564, 305] width 150 height 21
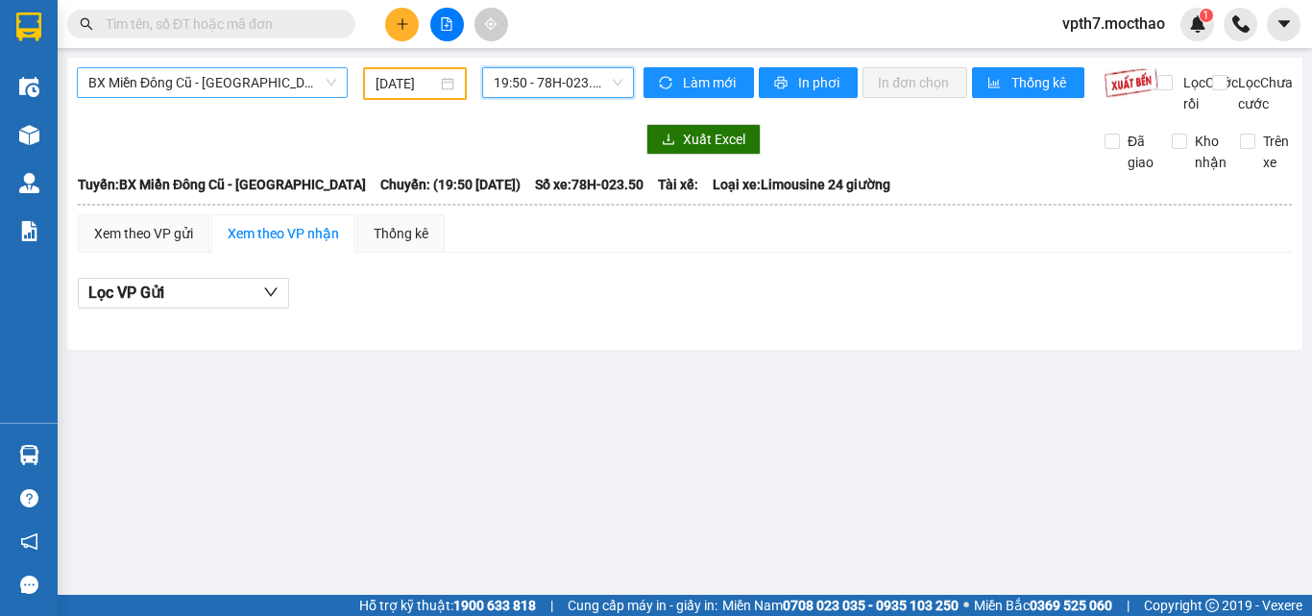
click at [280, 83] on span "BX Miền Đông Cũ - [GEOGRAPHIC_DATA]" at bounding box center [212, 82] width 248 height 29
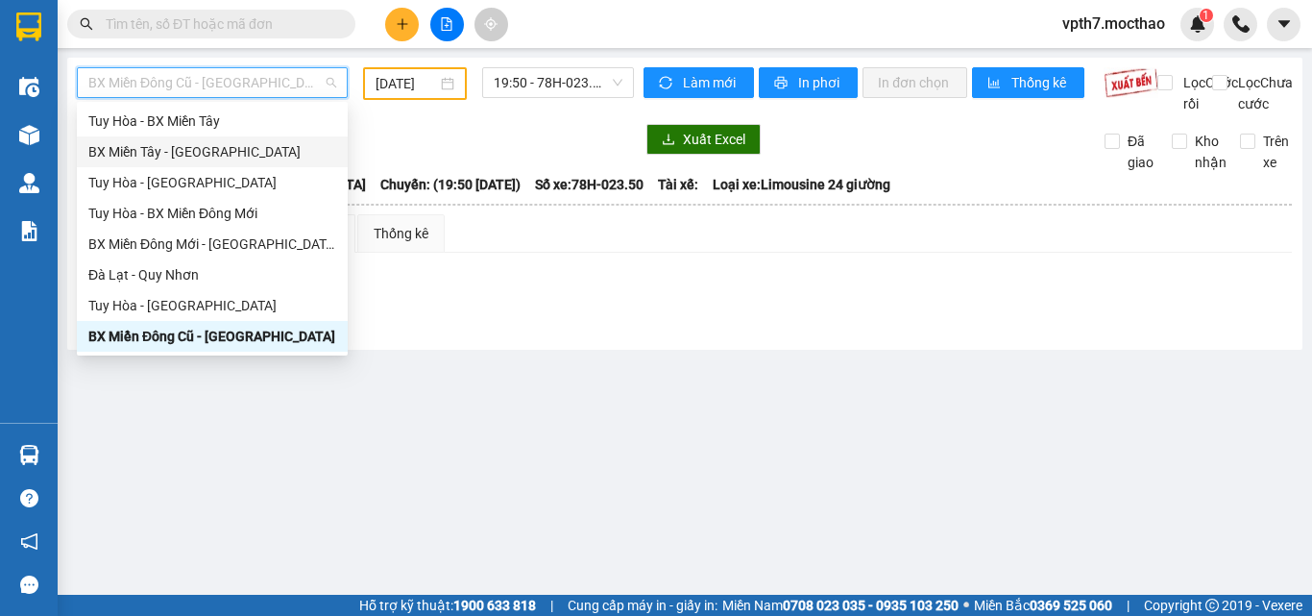
click at [190, 150] on div "BX Miền Tây - [GEOGRAPHIC_DATA]" at bounding box center [212, 151] width 248 height 21
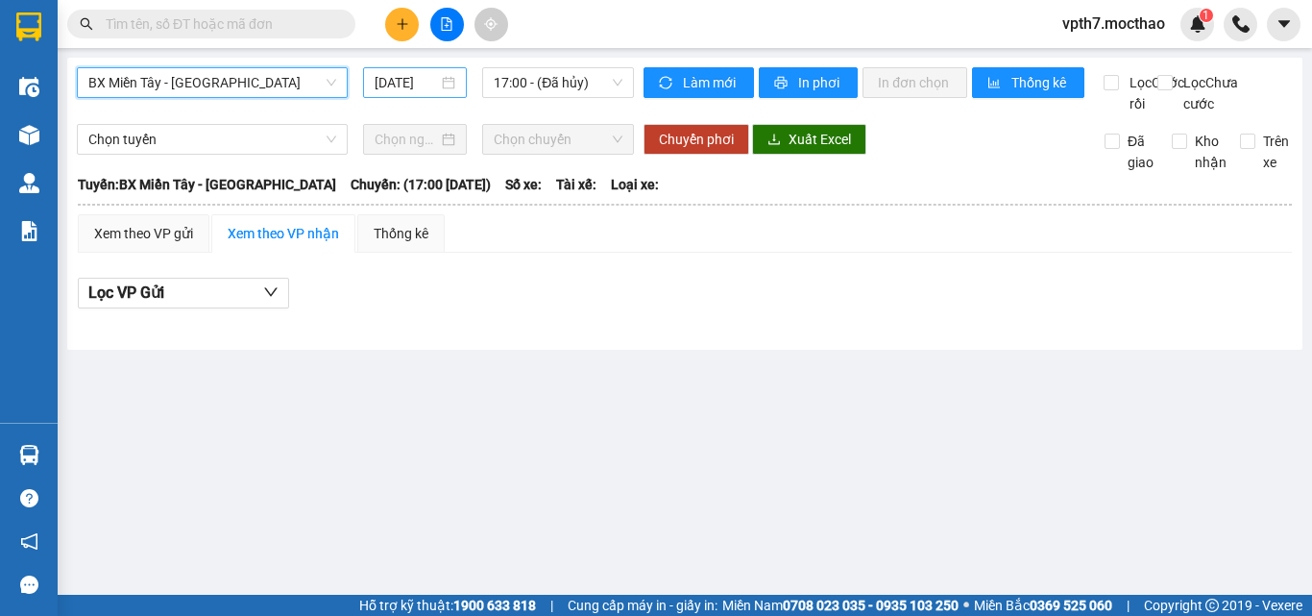
click at [385, 81] on input "[DATE]" at bounding box center [406, 82] width 63 height 21
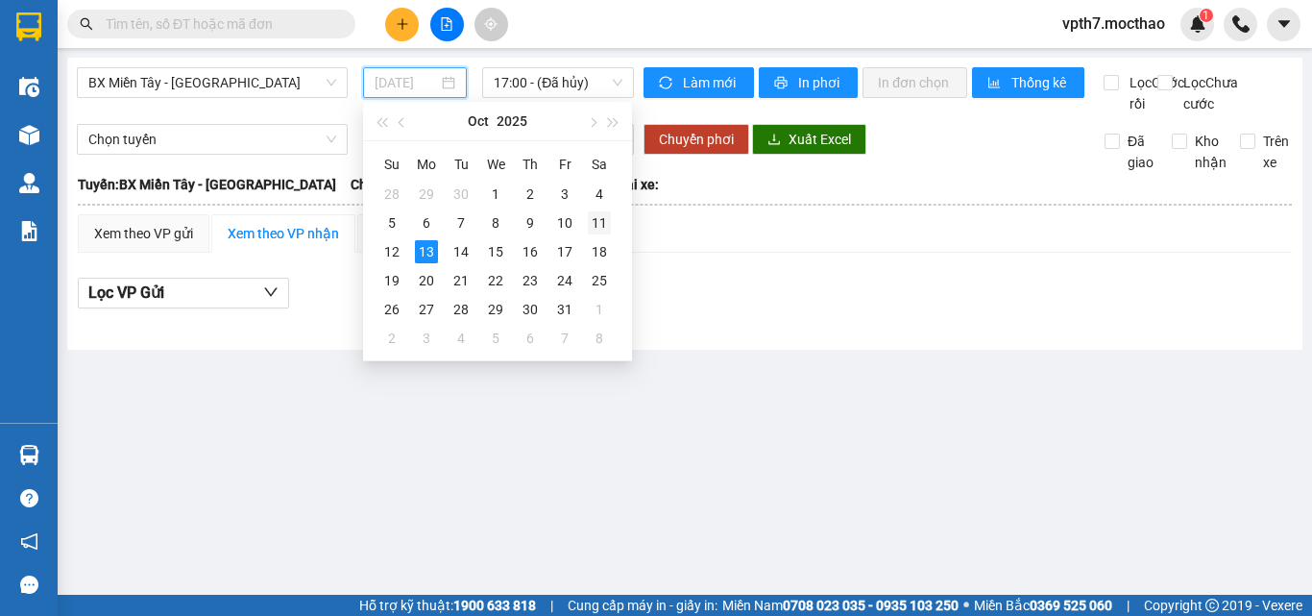
click at [605, 226] on div "11" at bounding box center [599, 222] width 23 height 23
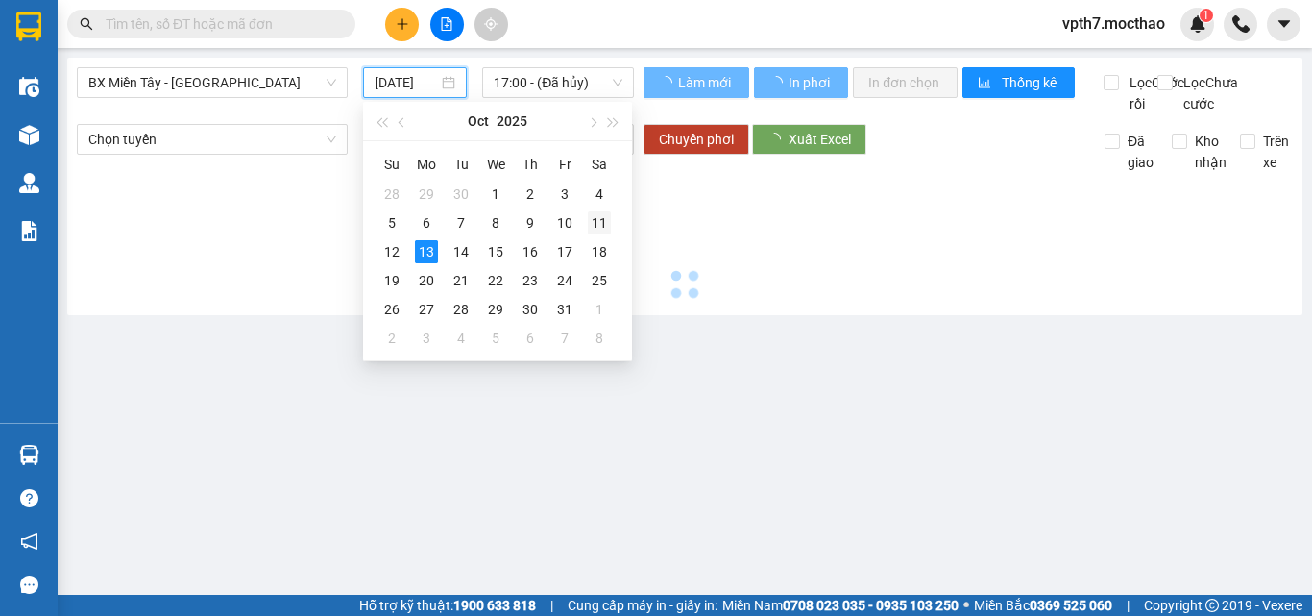
type input "[DATE]"
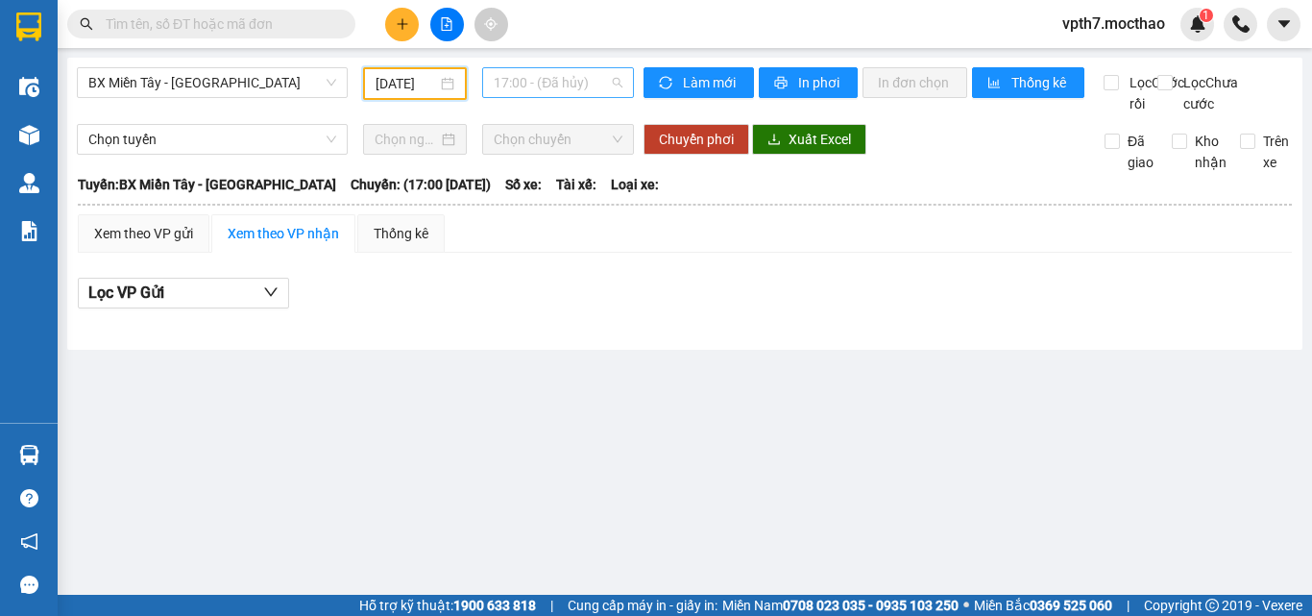
click at [597, 87] on span "17:00 - (Đã hủy)" at bounding box center [558, 82] width 129 height 29
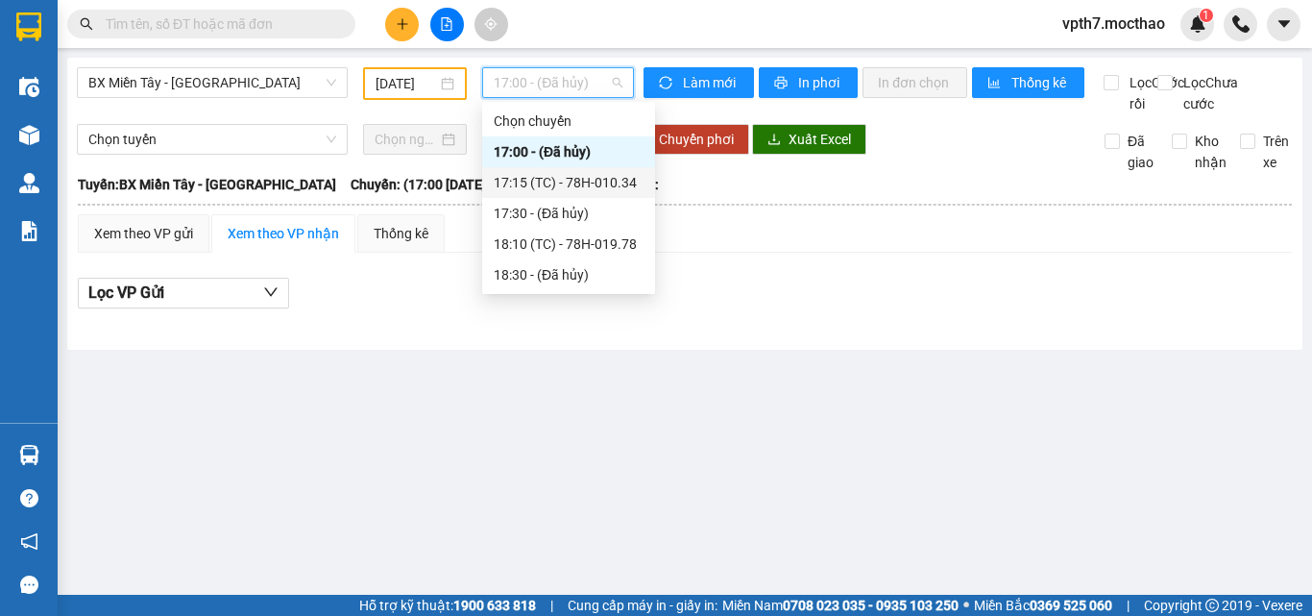
click at [606, 186] on div "17:15 (TC) - 78H-010.34" at bounding box center [569, 182] width 150 height 21
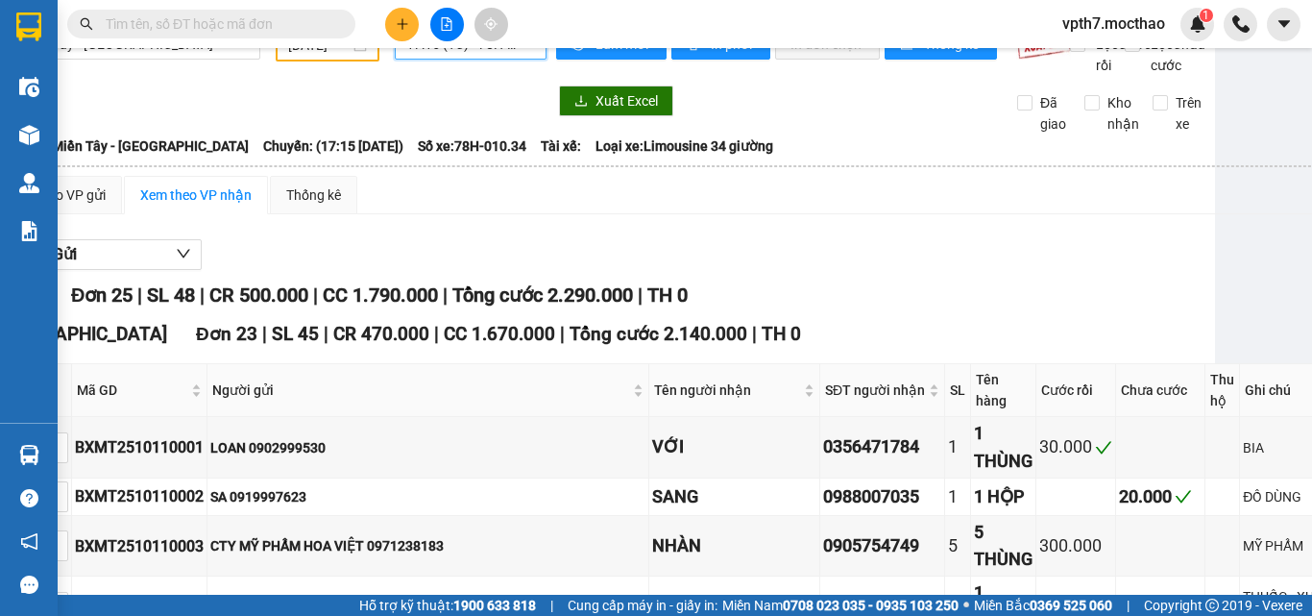
scroll to position [0, 87]
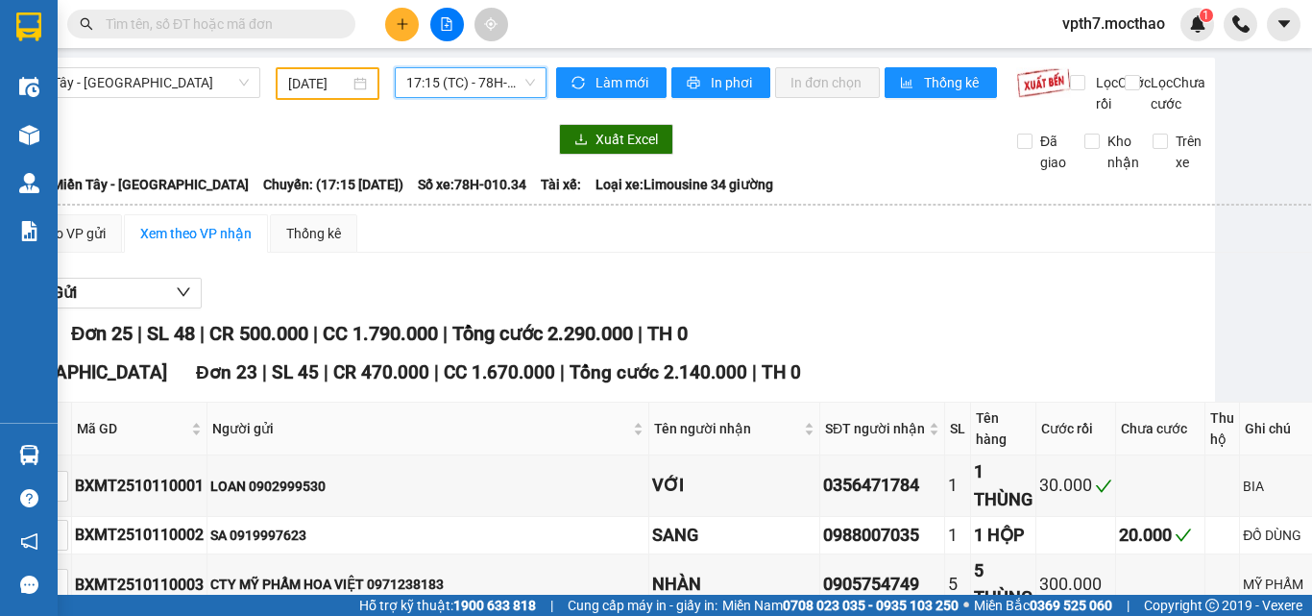
click at [459, 92] on span "17:15 (TC) - 78H-010.34" at bounding box center [470, 82] width 129 height 29
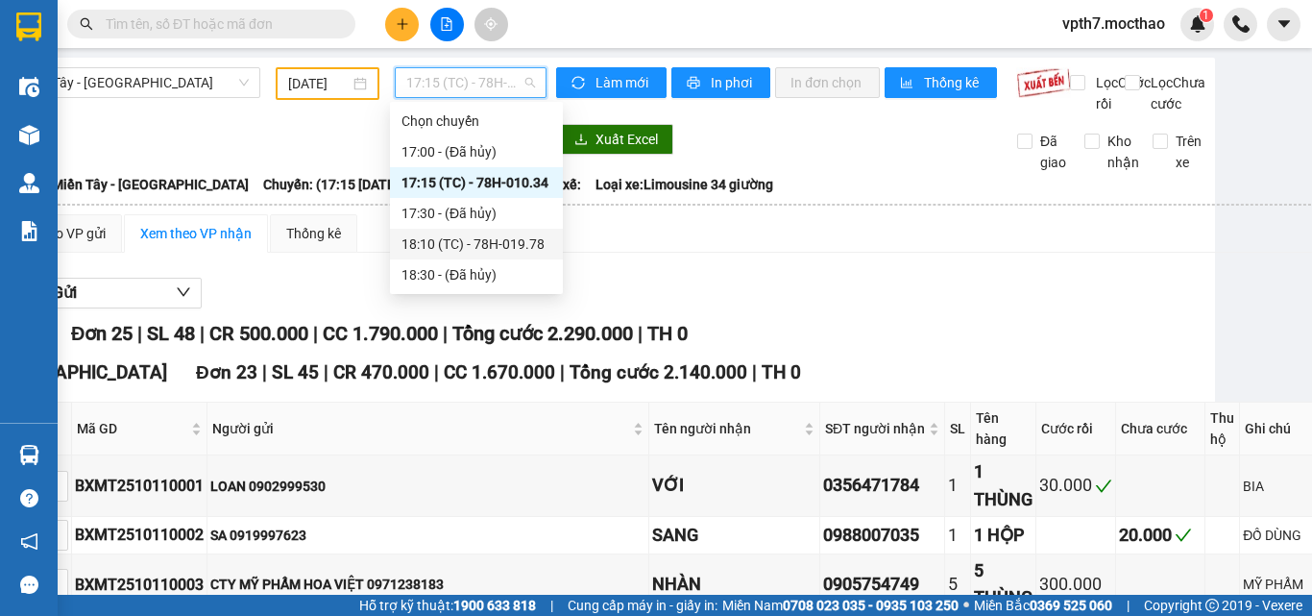
click at [493, 248] on div "18:10 (TC) - 78H-019.78" at bounding box center [477, 243] width 150 height 21
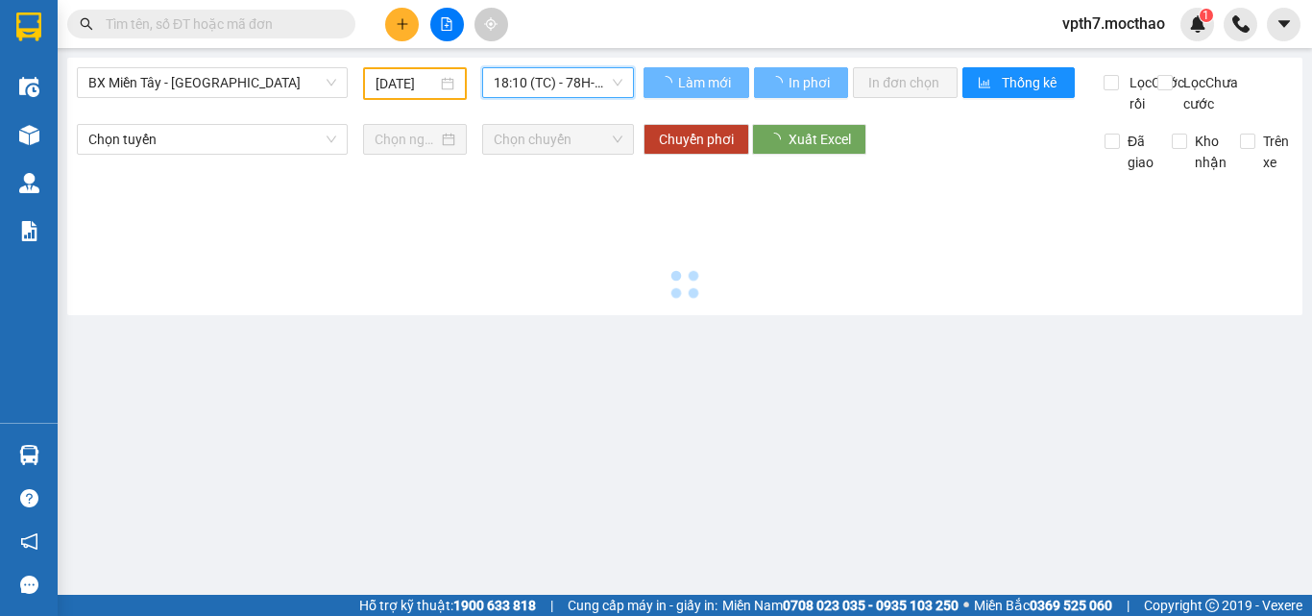
scroll to position [0, 0]
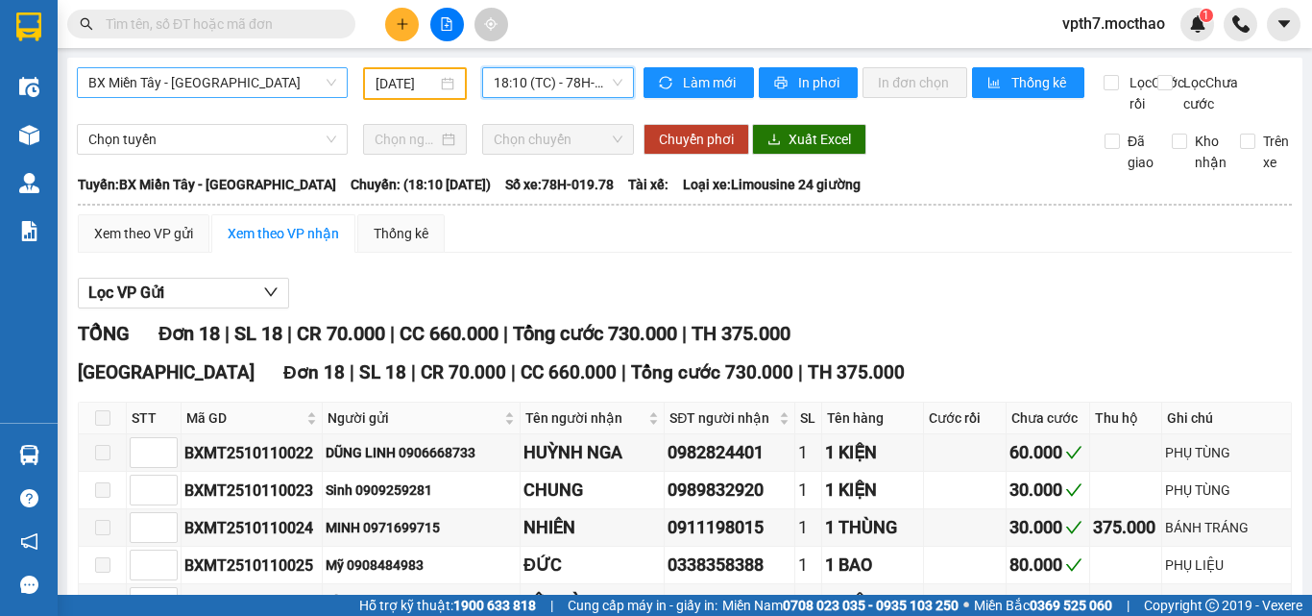
click at [228, 94] on span "BX Miền Tây - [GEOGRAPHIC_DATA]" at bounding box center [212, 82] width 248 height 29
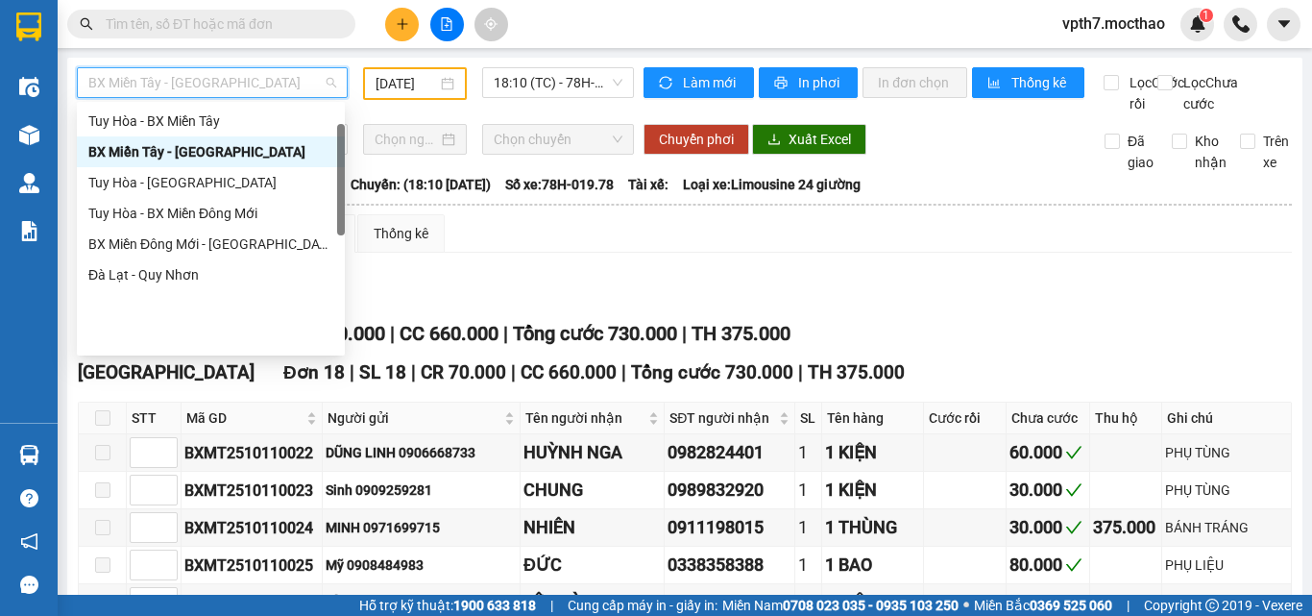
scroll to position [58, 0]
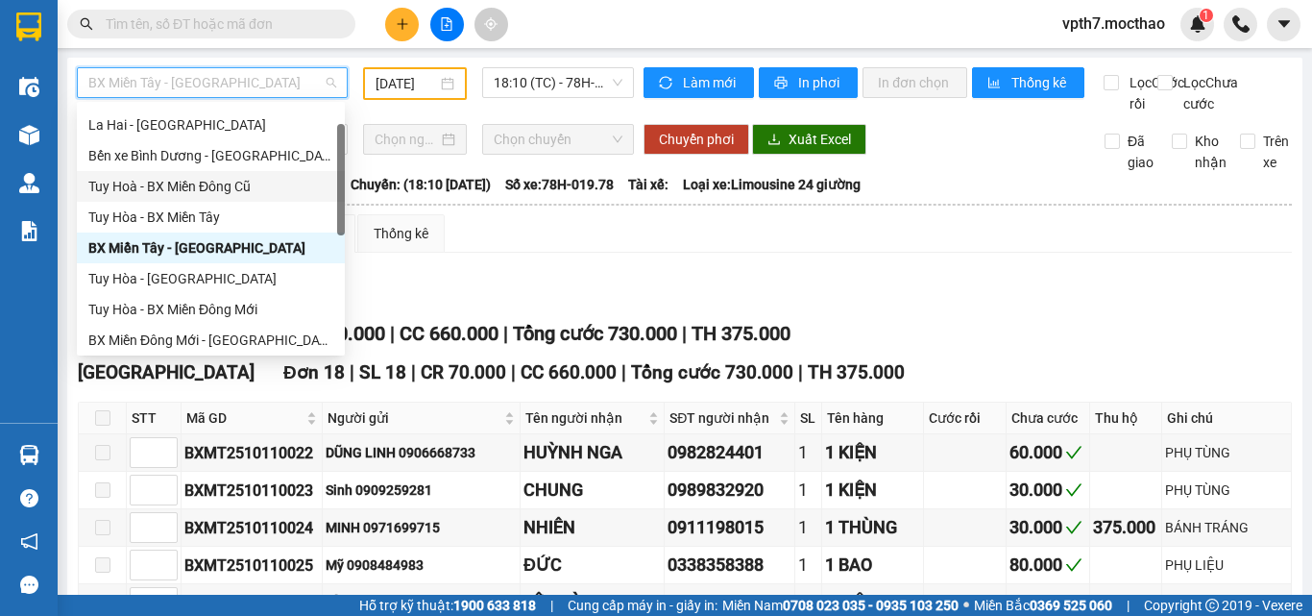
click at [231, 188] on div "Tuy Hoà - BX Miền Đông Cũ" at bounding box center [210, 186] width 245 height 21
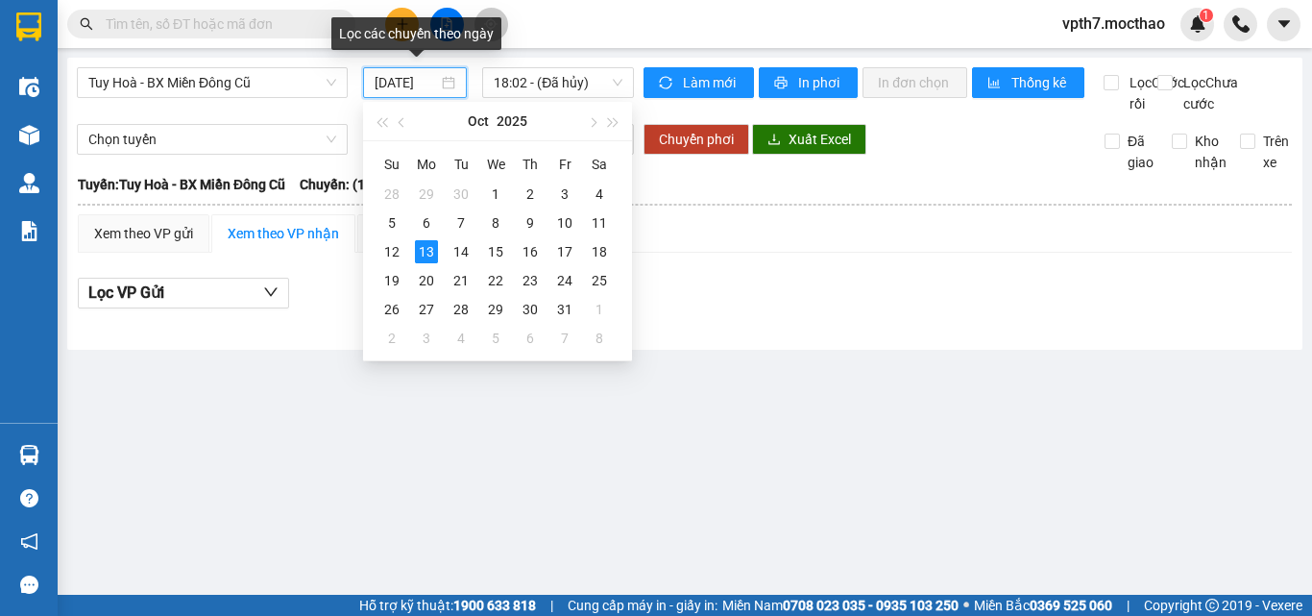
click at [383, 89] on input "[DATE]" at bounding box center [406, 82] width 63 height 21
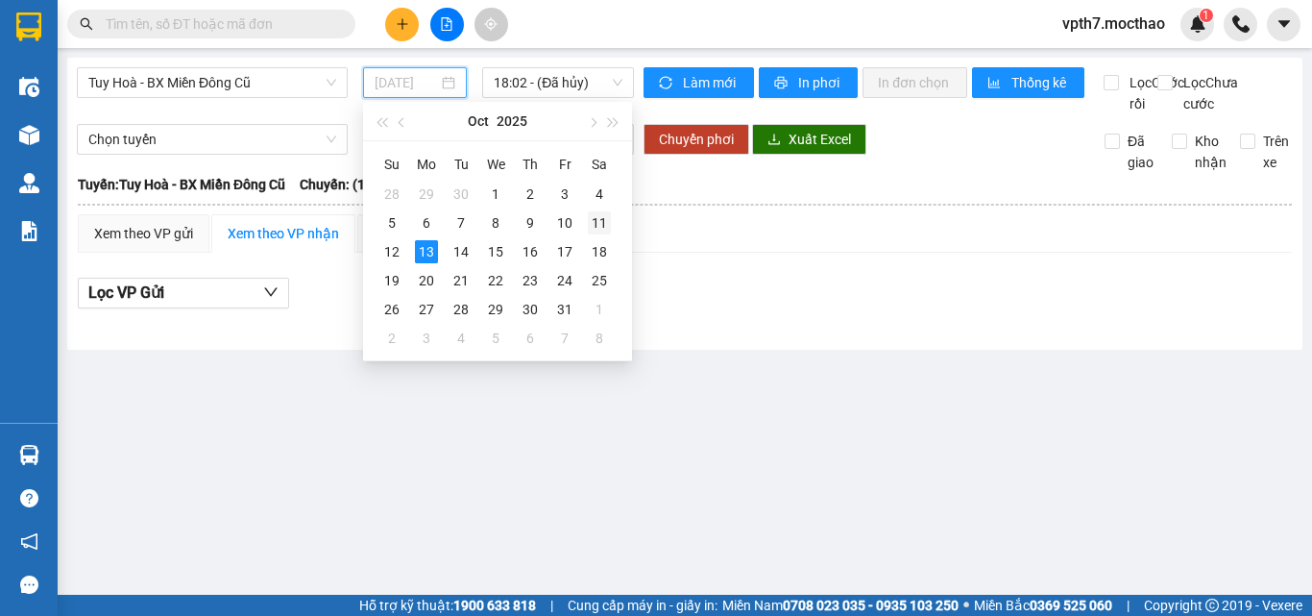
click at [597, 221] on div "11" at bounding box center [599, 222] width 23 height 23
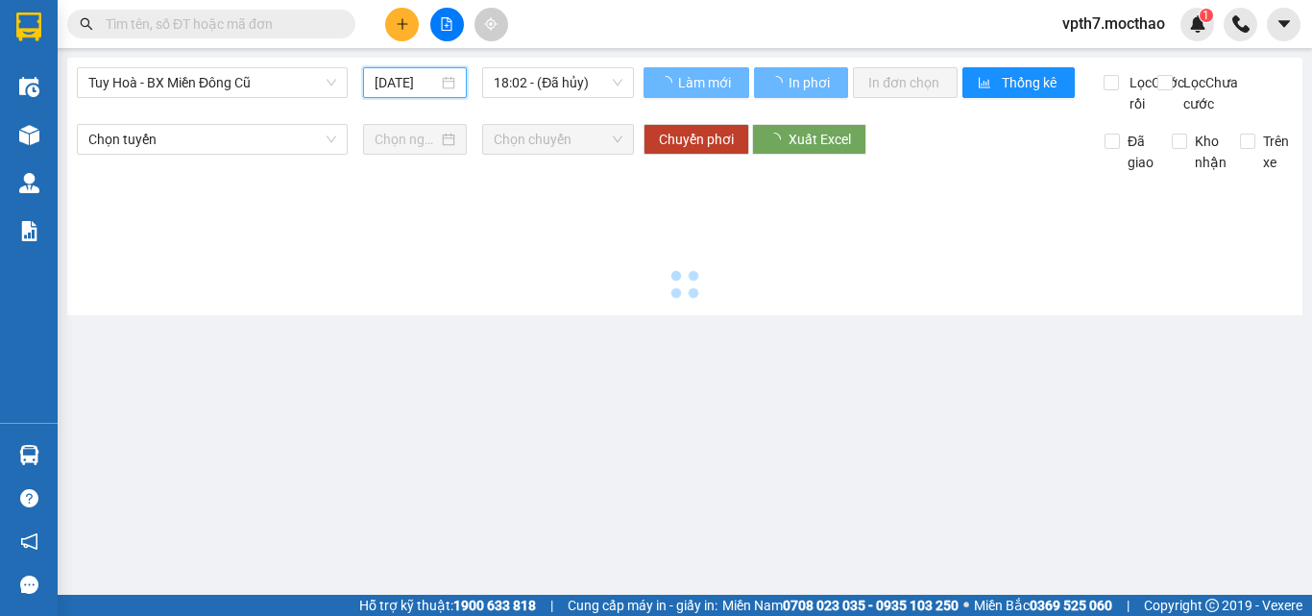
type input "[DATE]"
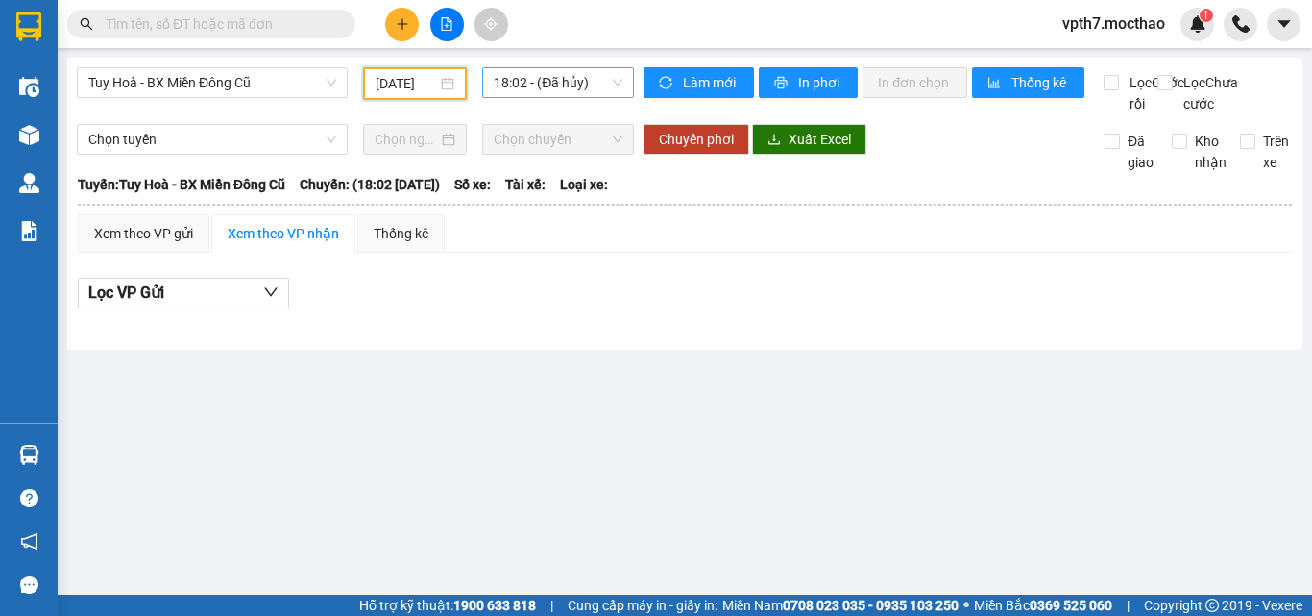
click at [563, 86] on span "18:02 - (Đã hủy)" at bounding box center [558, 82] width 129 height 29
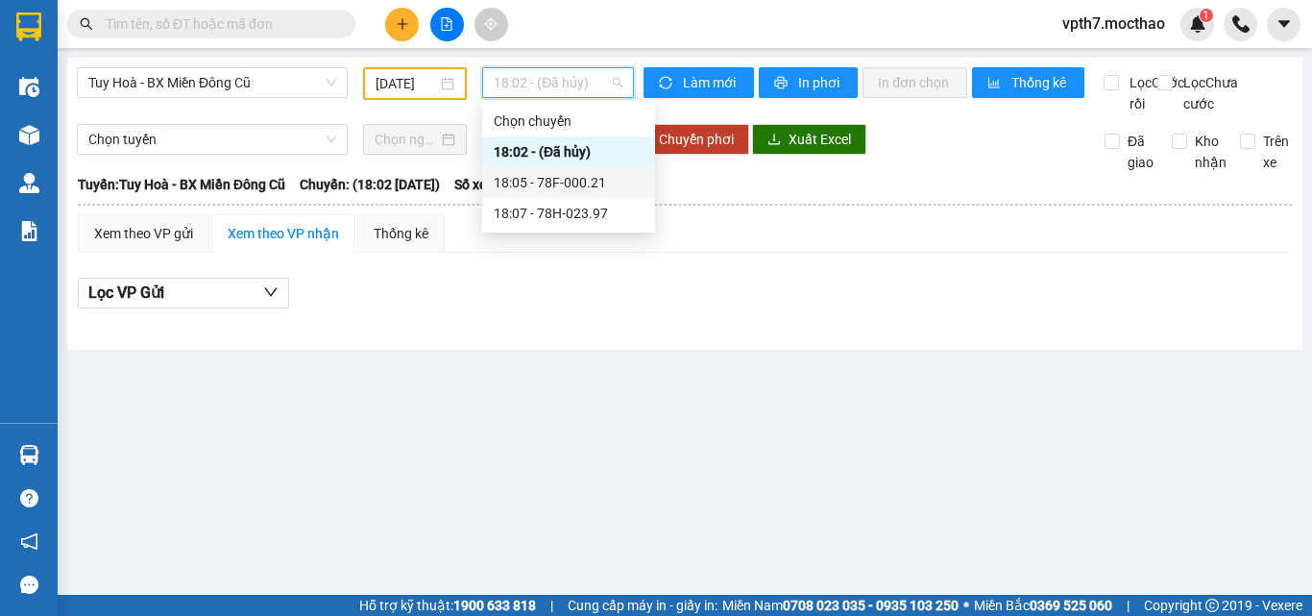
click at [572, 184] on div "18:05 - 78F-000.21" at bounding box center [569, 182] width 150 height 21
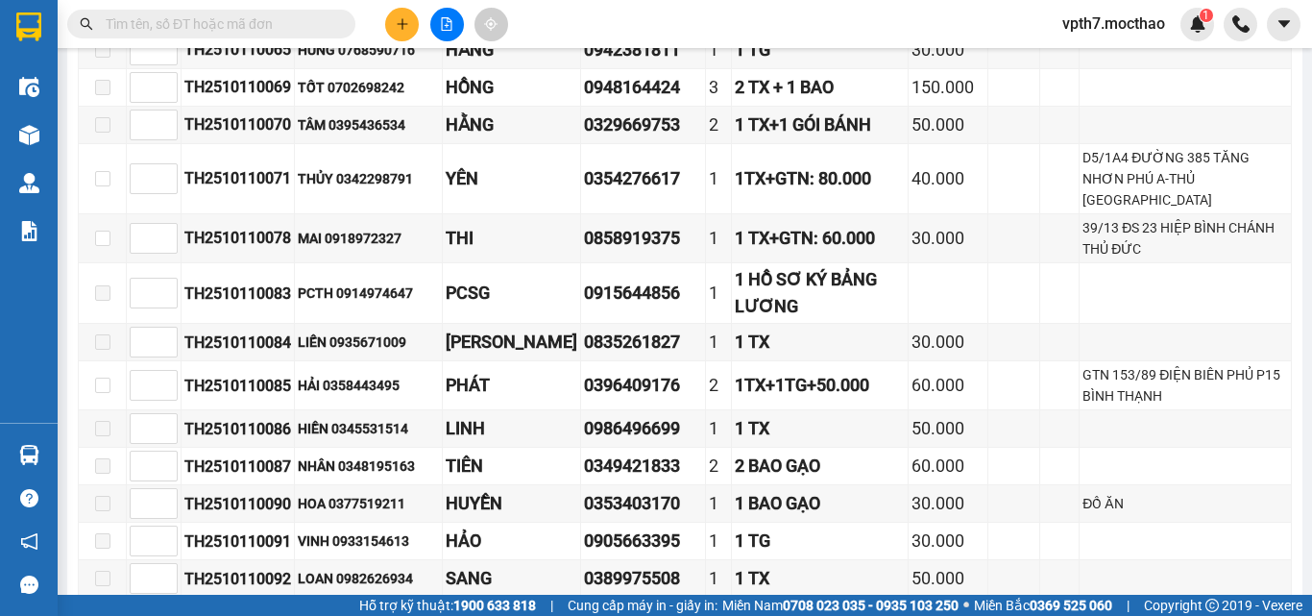
scroll to position [480, 0]
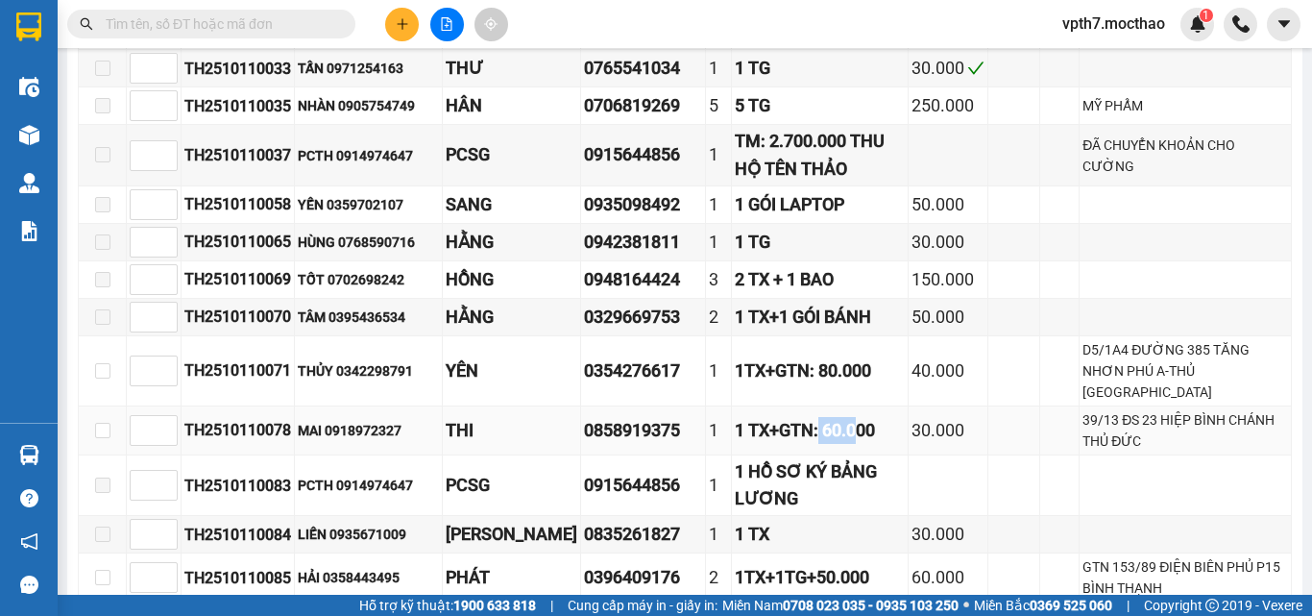
drag, startPoint x: 896, startPoint y: 471, endPoint x: 935, endPoint y: 478, distance: 39.0
click at [904, 444] on div "1 TX+GTN: 60.000" at bounding box center [819, 430] width 169 height 27
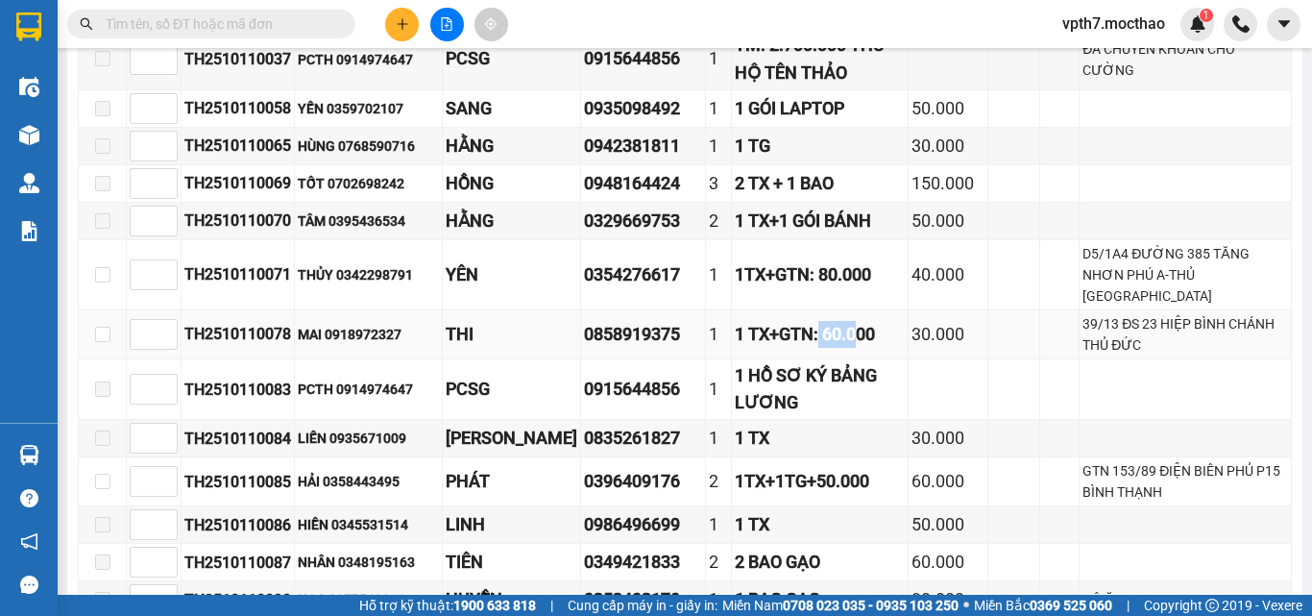
scroll to position [673, 0]
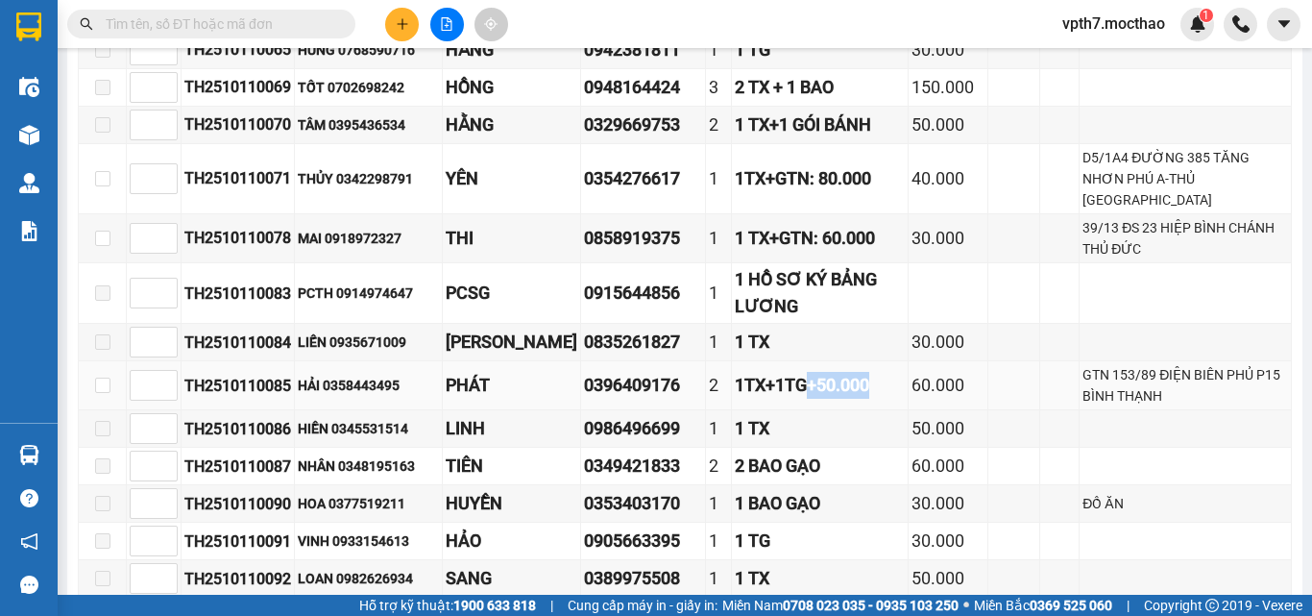
drag, startPoint x: 883, startPoint y: 452, endPoint x: 948, endPoint y: 463, distance: 66.3
click at [908, 410] on td "1TX+1TG+50.000" at bounding box center [820, 385] width 176 height 49
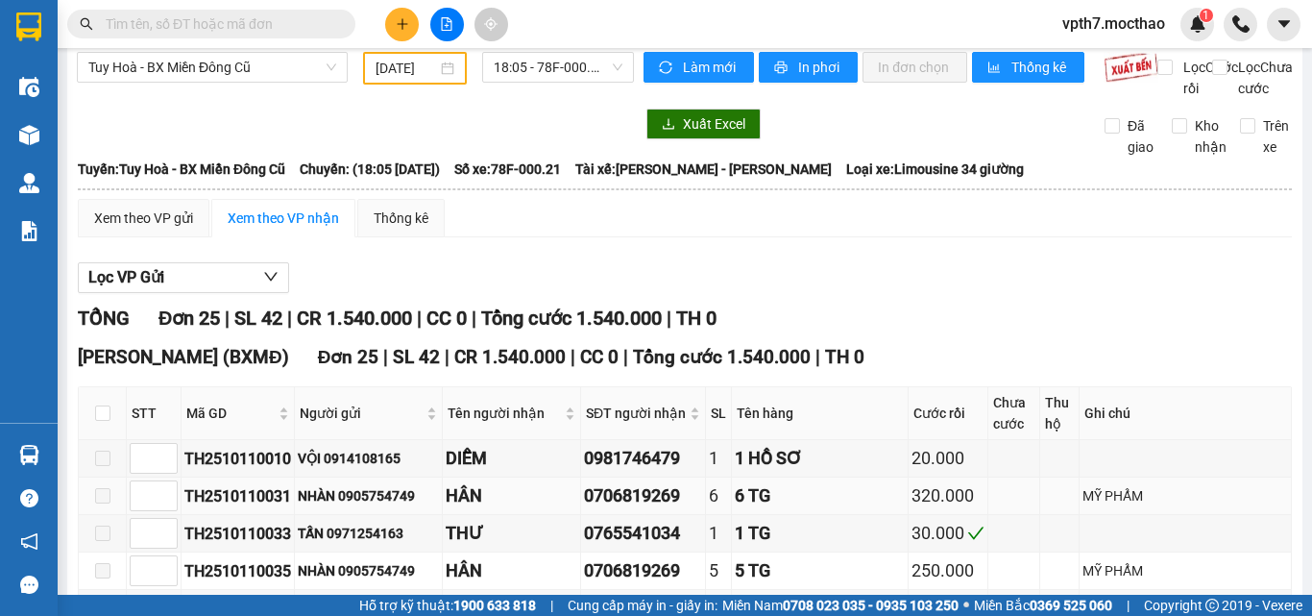
scroll to position [0, 0]
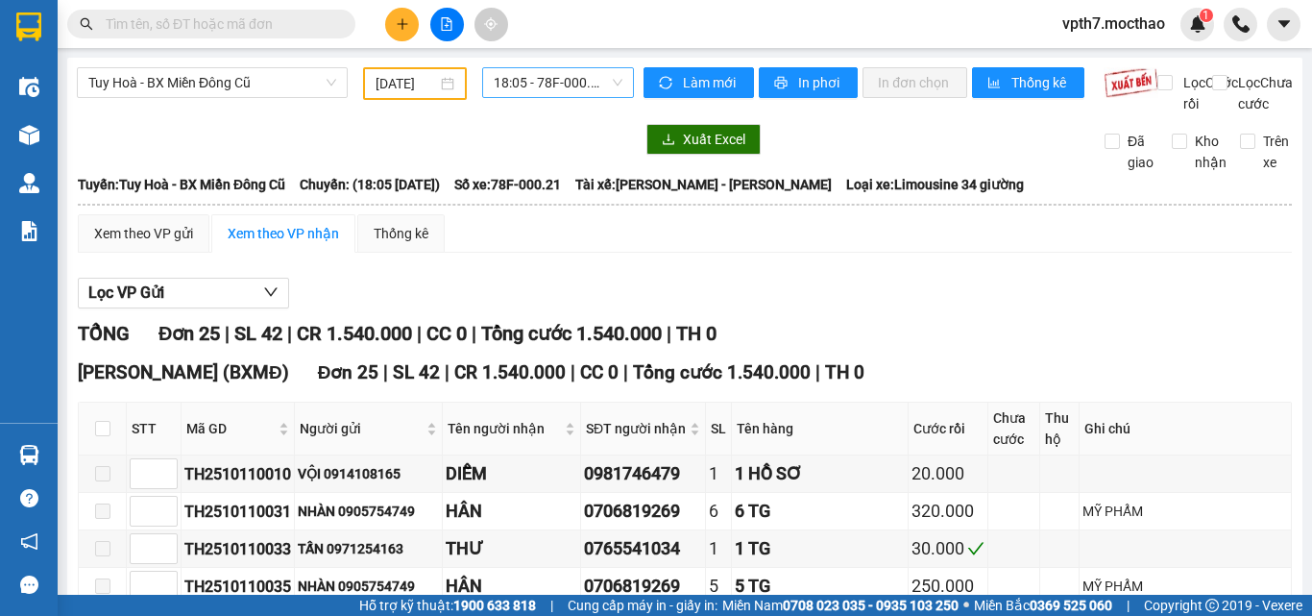
click at [504, 86] on span "18:05 - 78F-000.21" at bounding box center [558, 82] width 129 height 29
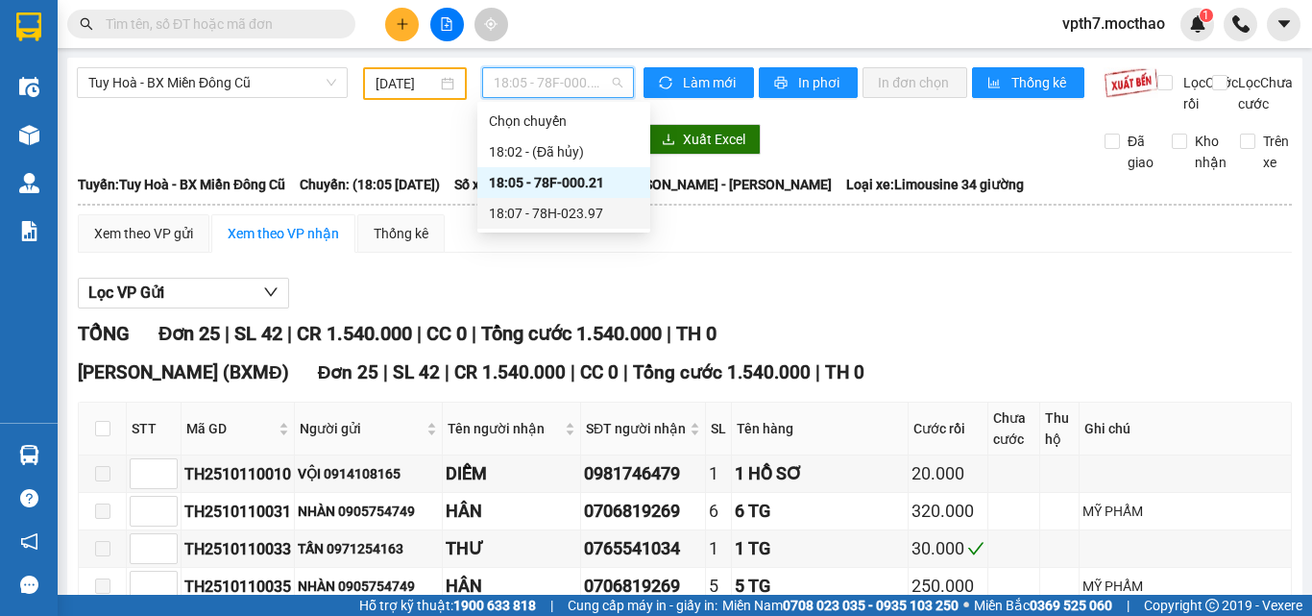
click at [572, 208] on div "18:07 - 78H-023.97" at bounding box center [564, 213] width 150 height 21
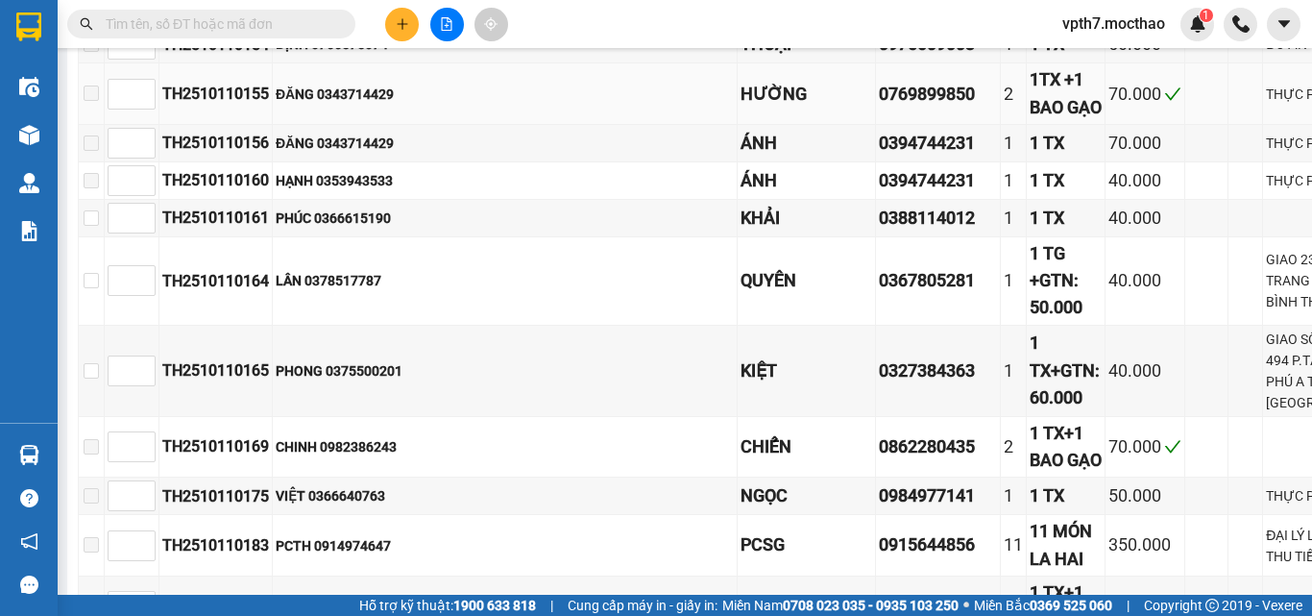
scroll to position [1441, 0]
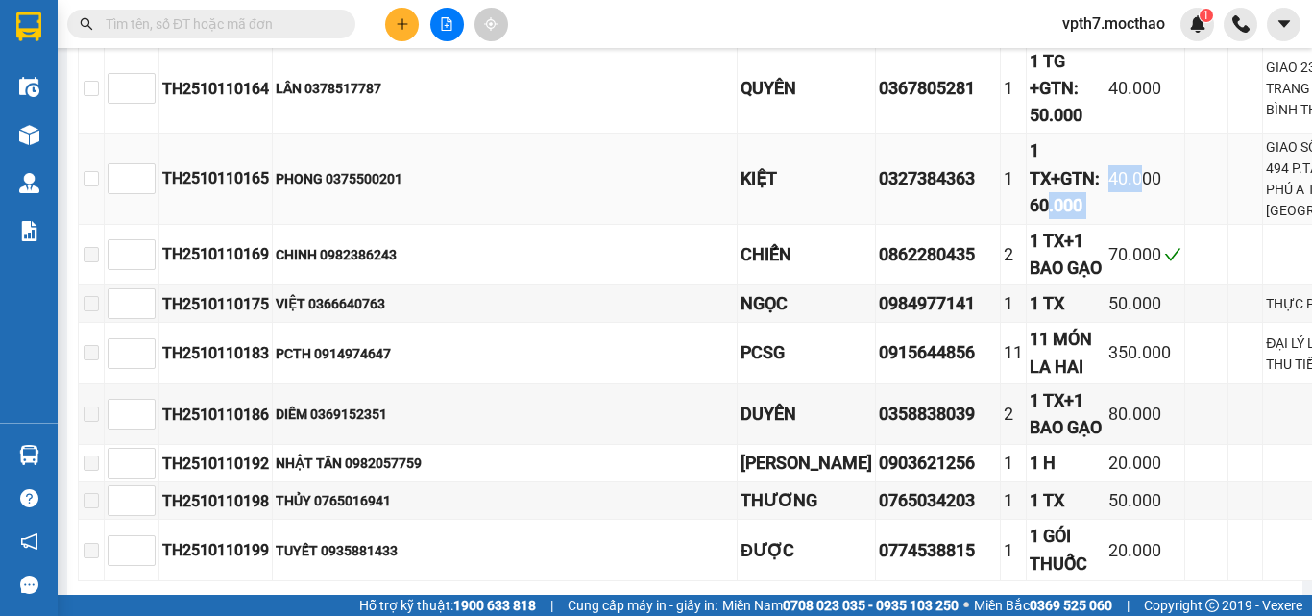
drag, startPoint x: 1027, startPoint y: 495, endPoint x: 1108, endPoint y: 502, distance: 81.0
click at [1108, 225] on tr "TH2510110165 PHONG 0375500201 KIỆT 0327384363 1 1 TX+GTN: 60.000 40.000 GIAO SỐ…" at bounding box center [739, 179] width 1321 height 91
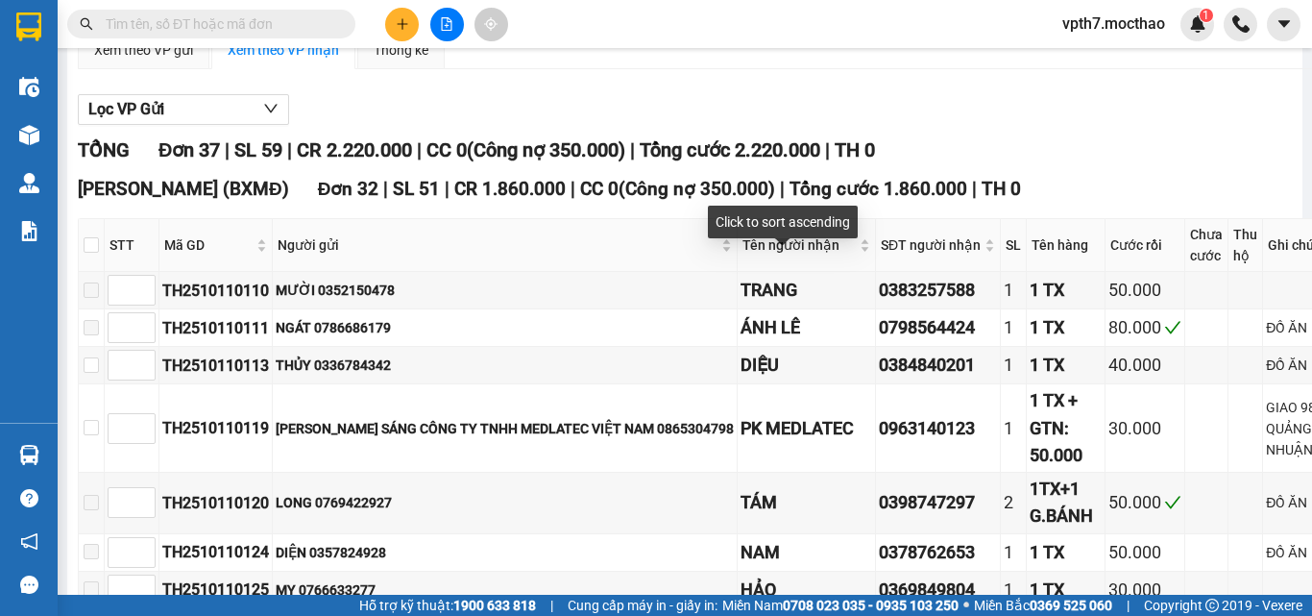
scroll to position [0, 0]
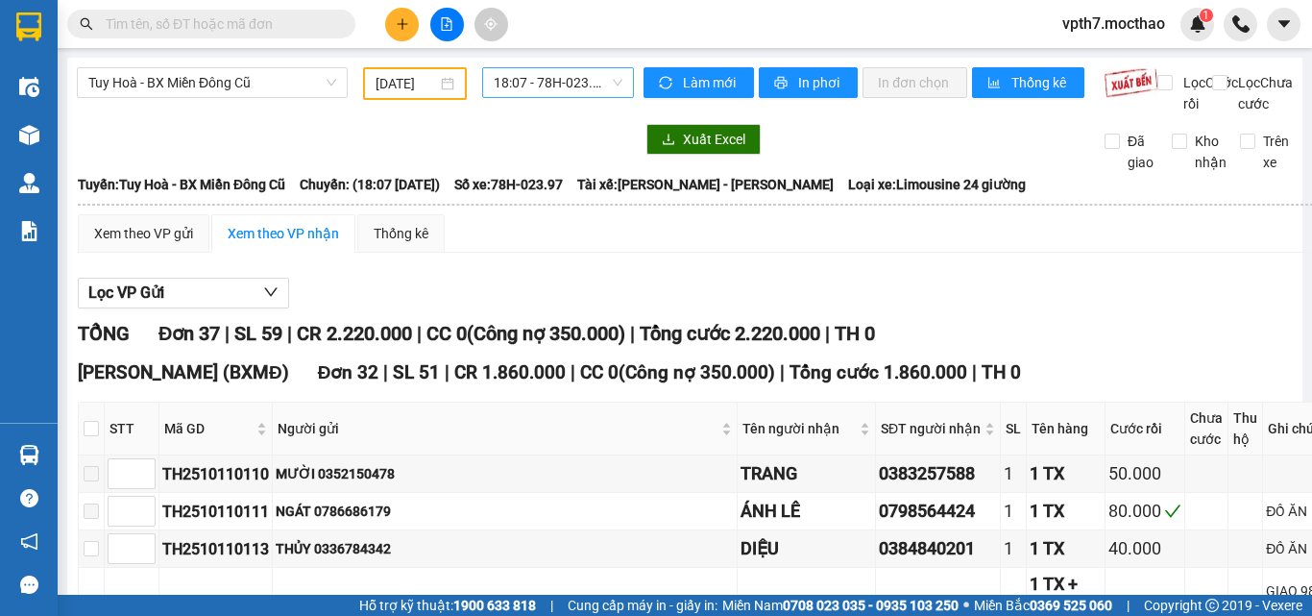
click at [581, 78] on span "18:07 - 78H-023.97" at bounding box center [558, 82] width 129 height 29
click at [252, 76] on span "Tuy Hoà - BX Miền Đông Cũ" at bounding box center [212, 82] width 248 height 29
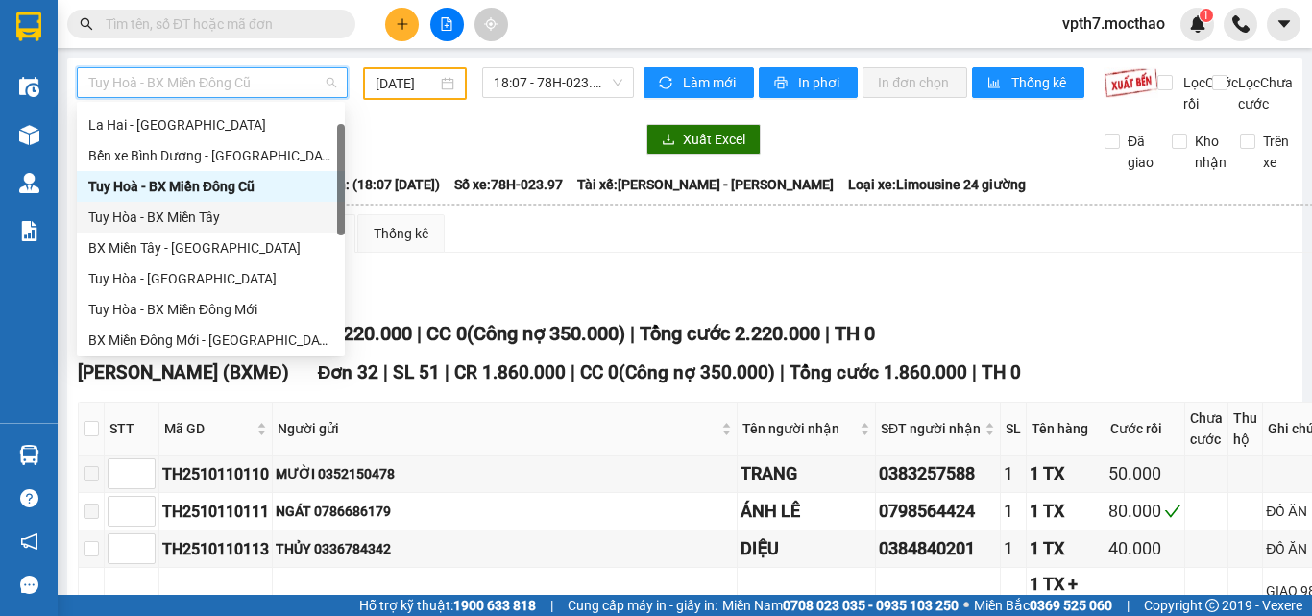
click at [216, 228] on div "Tuy Hòa - BX Miền Tây" at bounding box center [211, 217] width 268 height 31
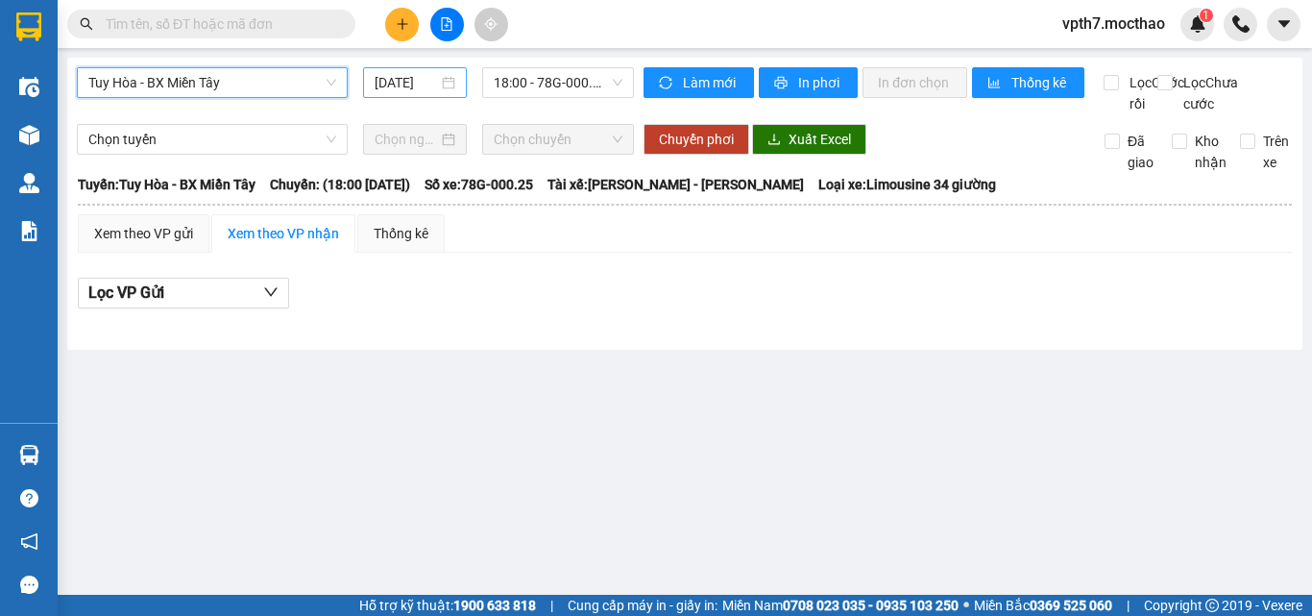
click at [411, 79] on input "[DATE]" at bounding box center [406, 82] width 63 height 21
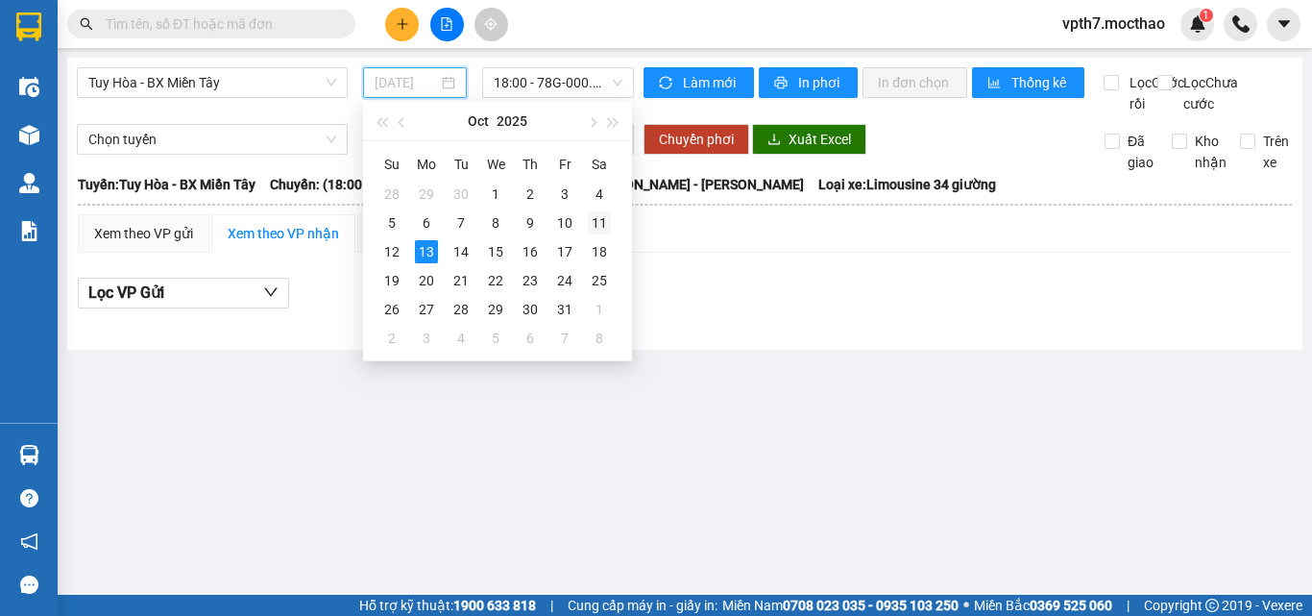
click at [589, 218] on div "11" at bounding box center [599, 222] width 23 height 23
type input "[DATE]"
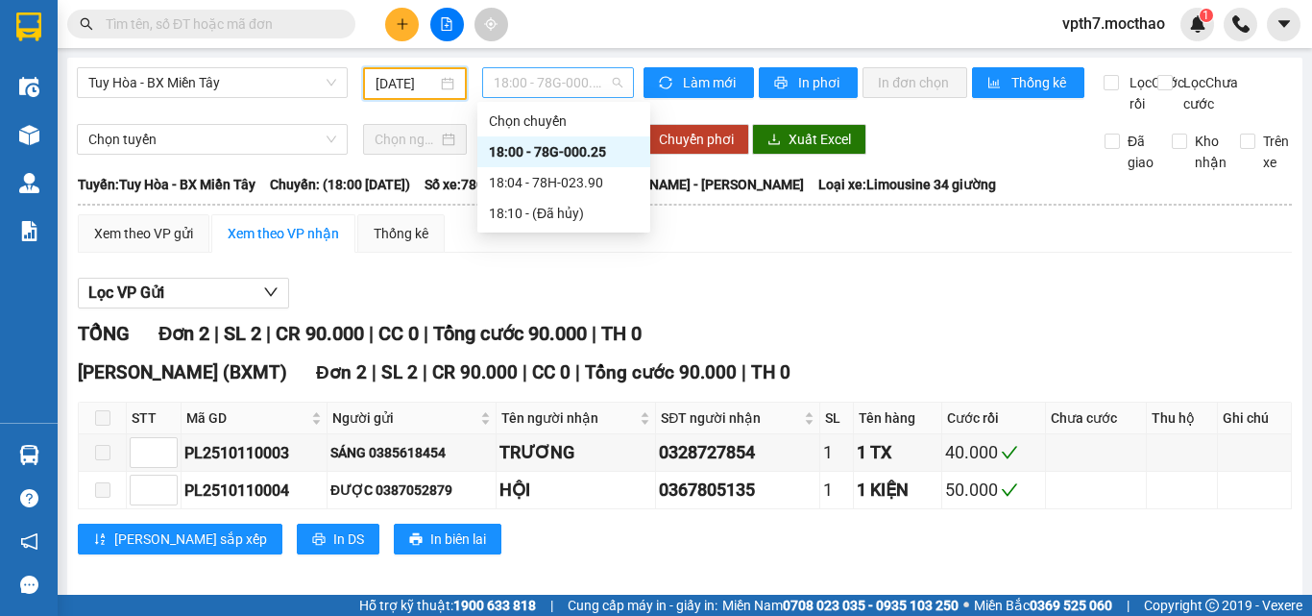
click at [586, 78] on span "18:00 - 78G-000.25" at bounding box center [558, 82] width 129 height 29
click at [588, 181] on div "18:04 - 78H-023.90" at bounding box center [564, 182] width 150 height 21
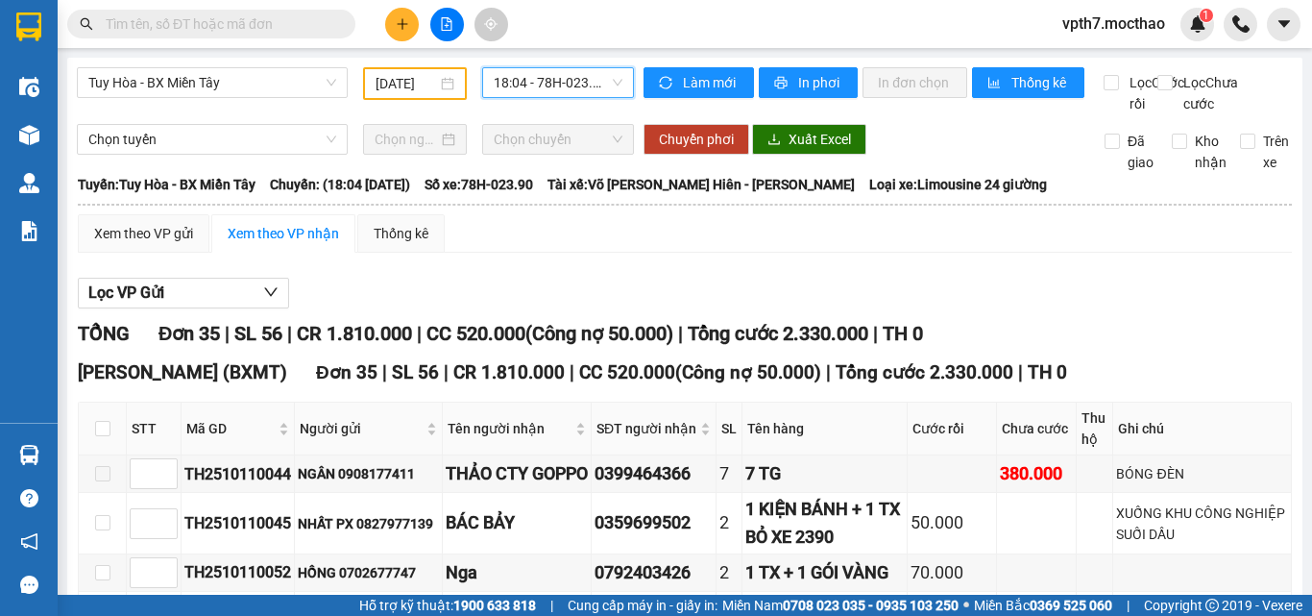
click at [550, 88] on span "18:04 - 78H-023.90" at bounding box center [558, 82] width 129 height 29
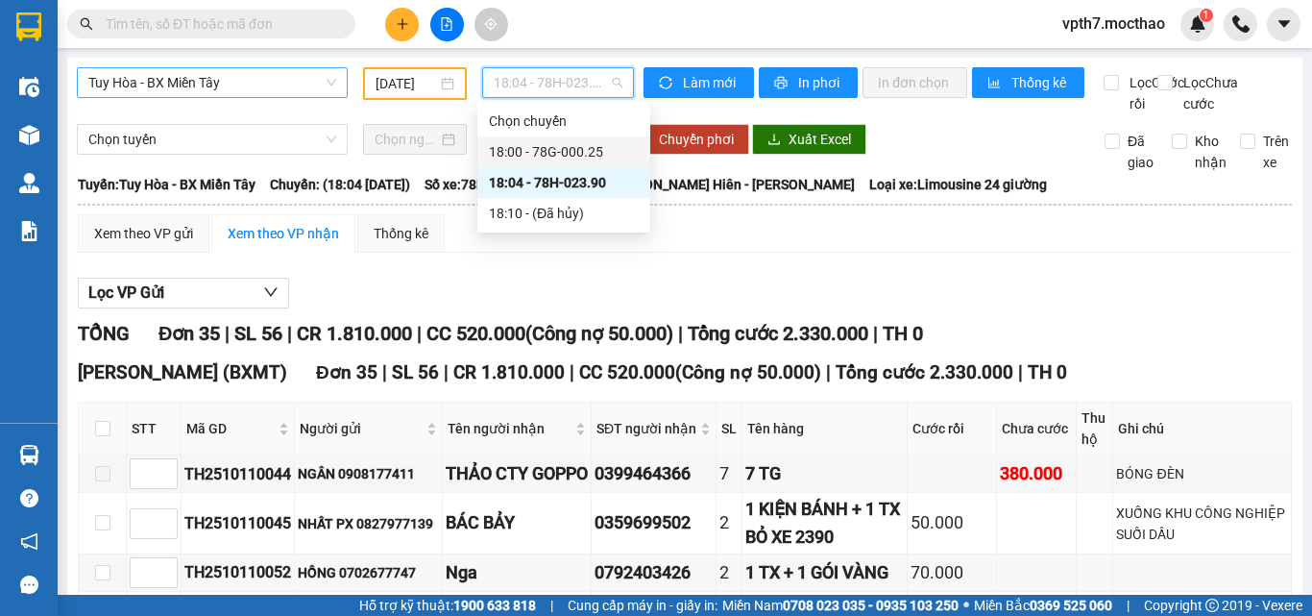
click at [211, 86] on span "Tuy Hòa - BX Miền Tây" at bounding box center [212, 82] width 248 height 29
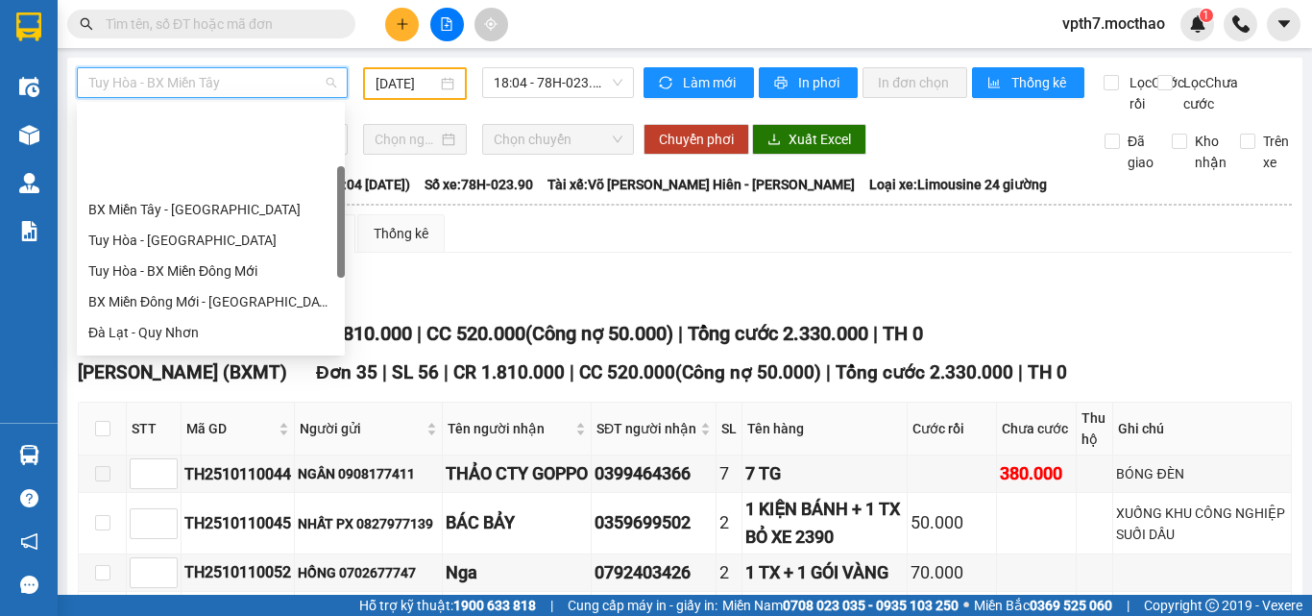
scroll to position [192, 0]
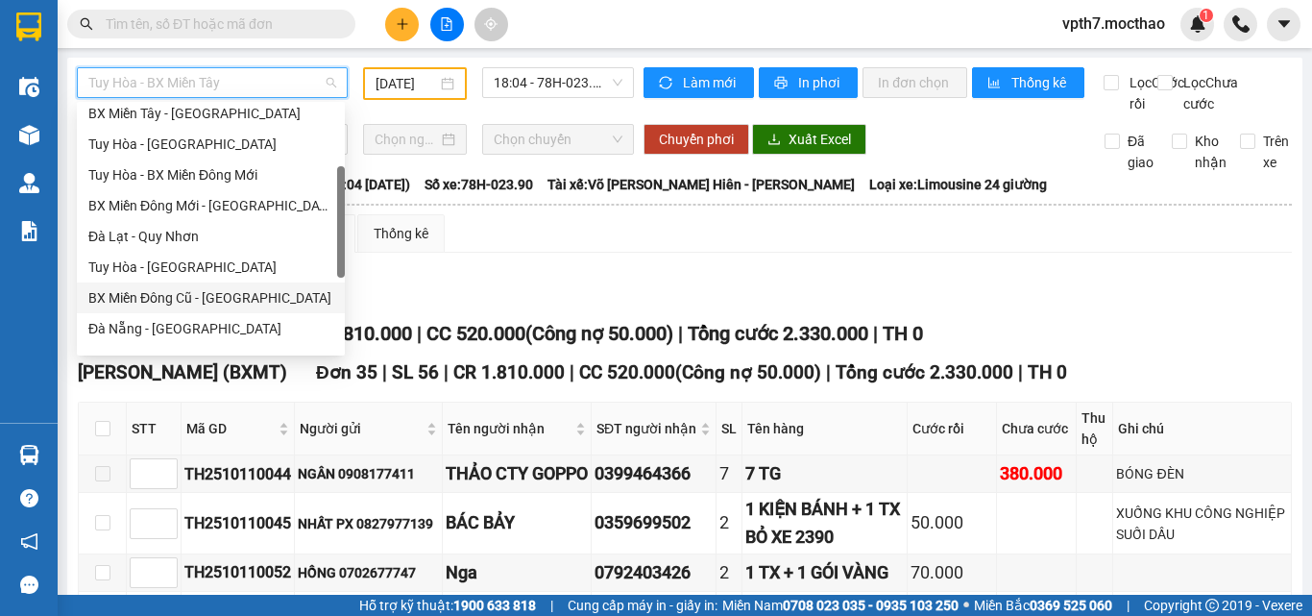
click at [238, 301] on div "BX Miền Đông Cũ - [GEOGRAPHIC_DATA]" at bounding box center [210, 297] width 245 height 21
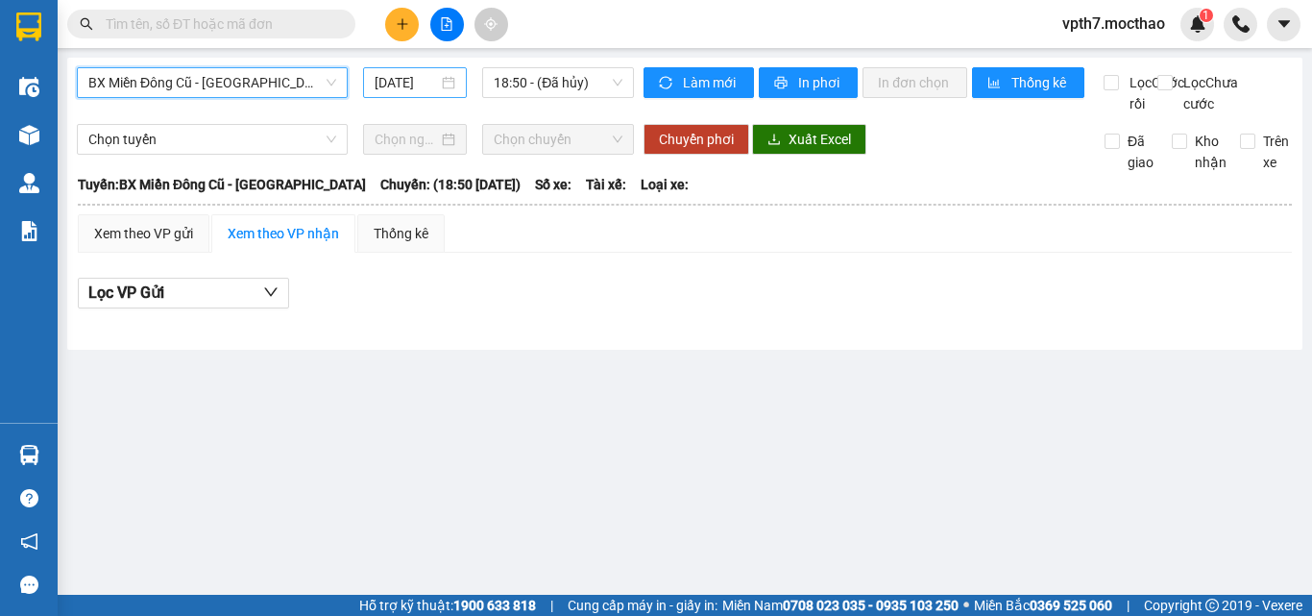
click at [406, 81] on input "[DATE]" at bounding box center [406, 82] width 63 height 21
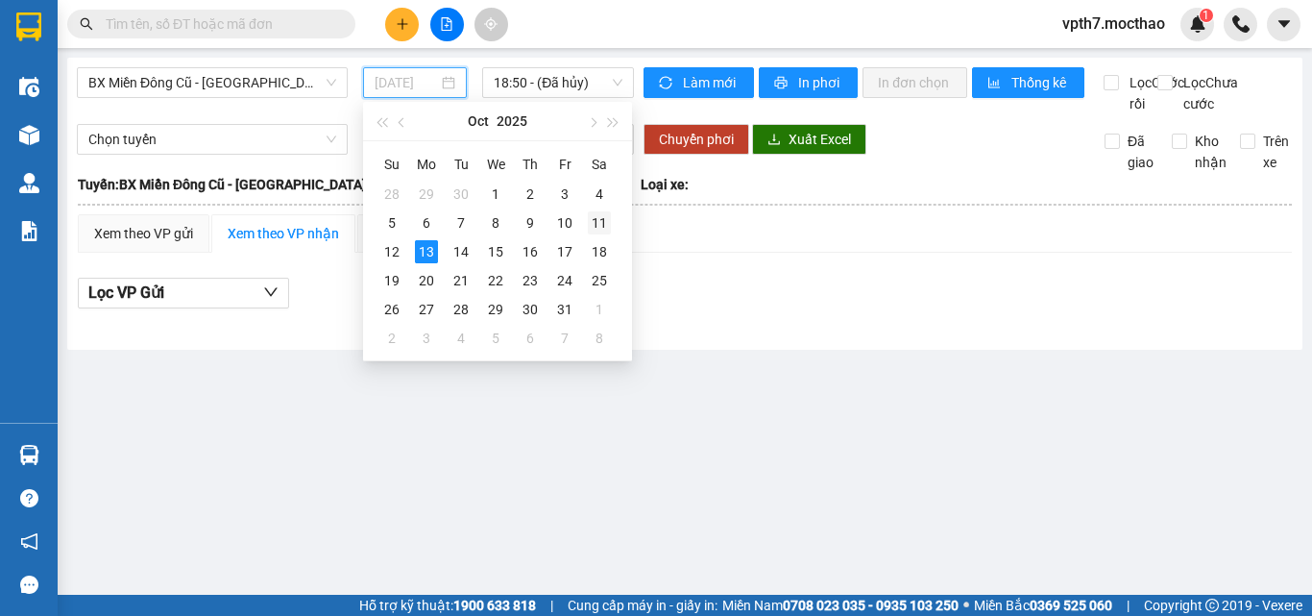
click at [601, 219] on div "11" at bounding box center [599, 222] width 23 height 23
type input "[DATE]"
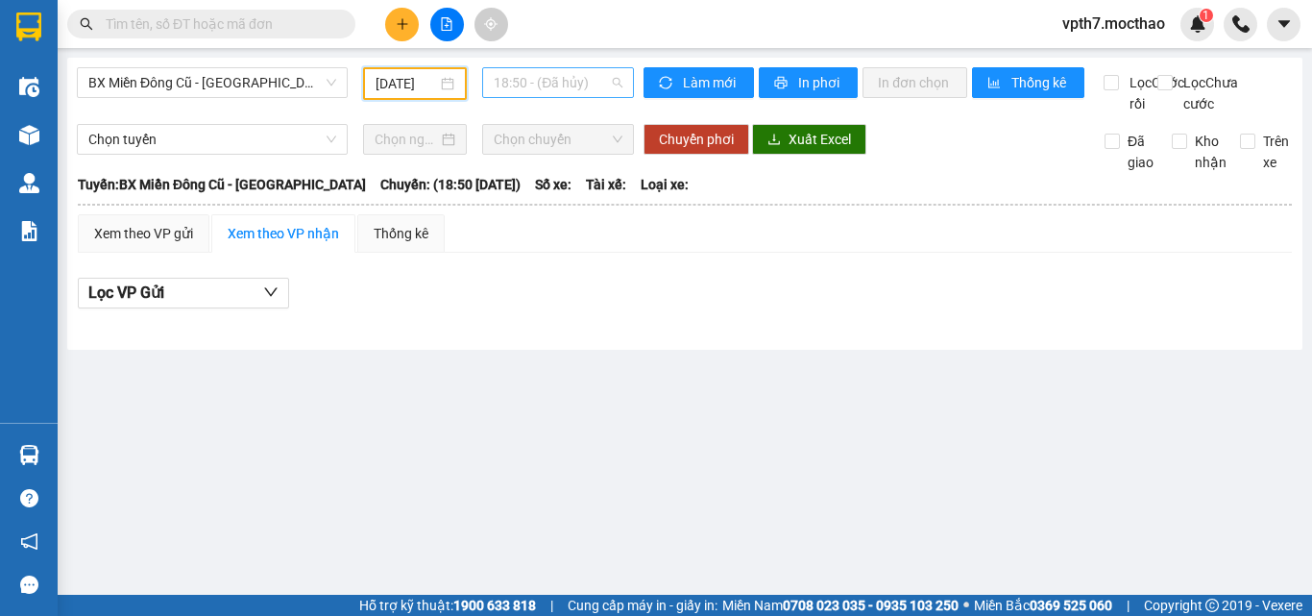
click at [592, 91] on span "18:50 - (Đã hủy)" at bounding box center [558, 82] width 129 height 29
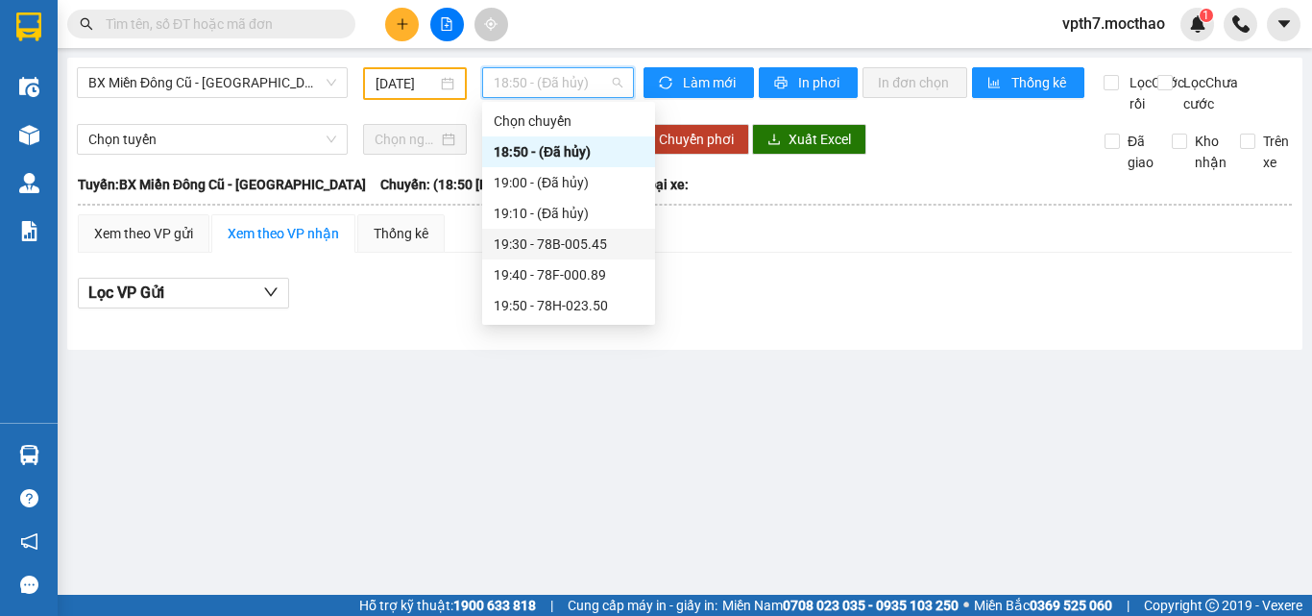
click at [604, 240] on div "19:30 - 78B-005.45" at bounding box center [569, 243] width 150 height 21
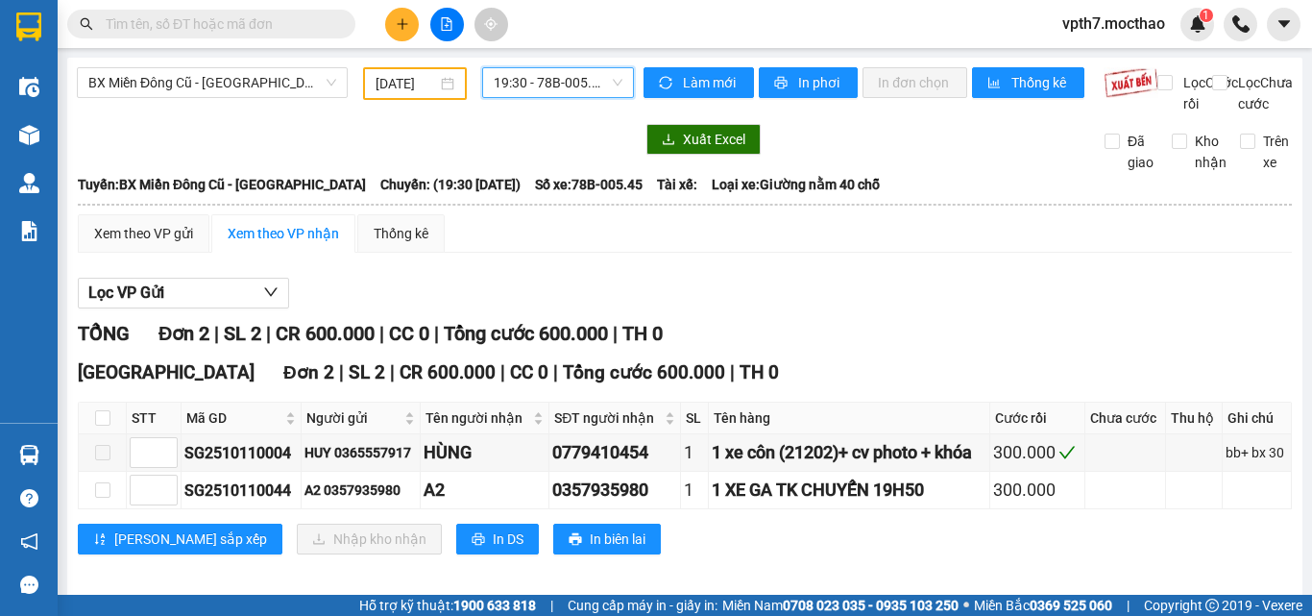
click at [560, 76] on span "19:30 - 78B-005.45" at bounding box center [558, 82] width 129 height 29
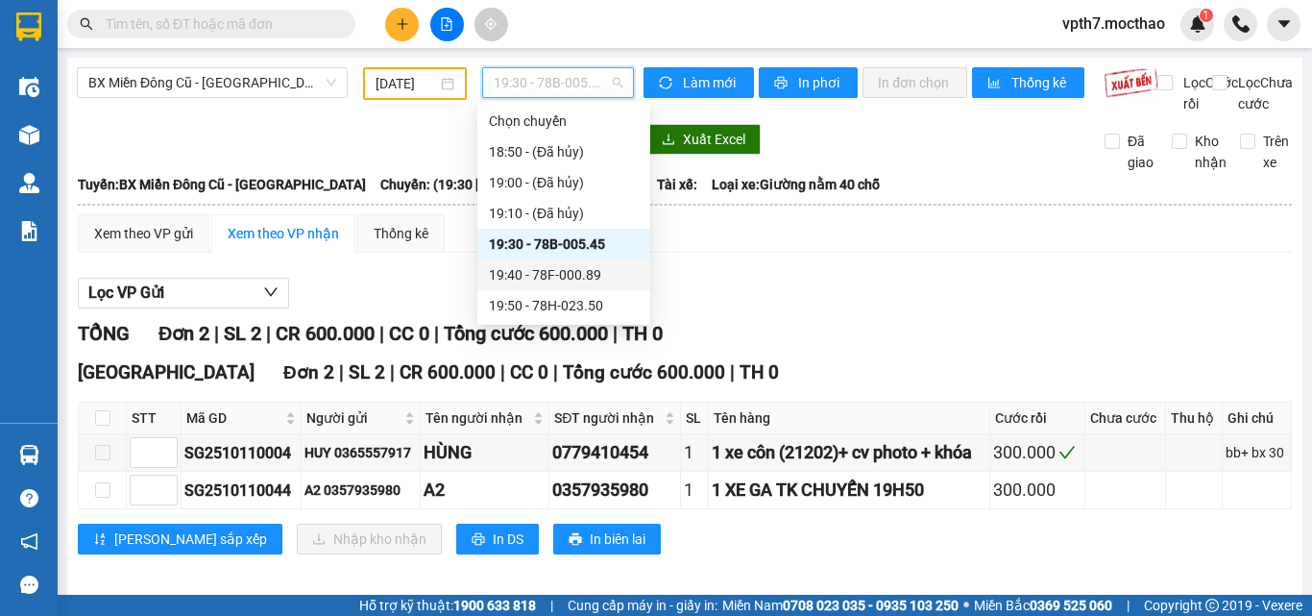
click at [585, 276] on div "19:40 - 78F-000.89" at bounding box center [564, 274] width 150 height 21
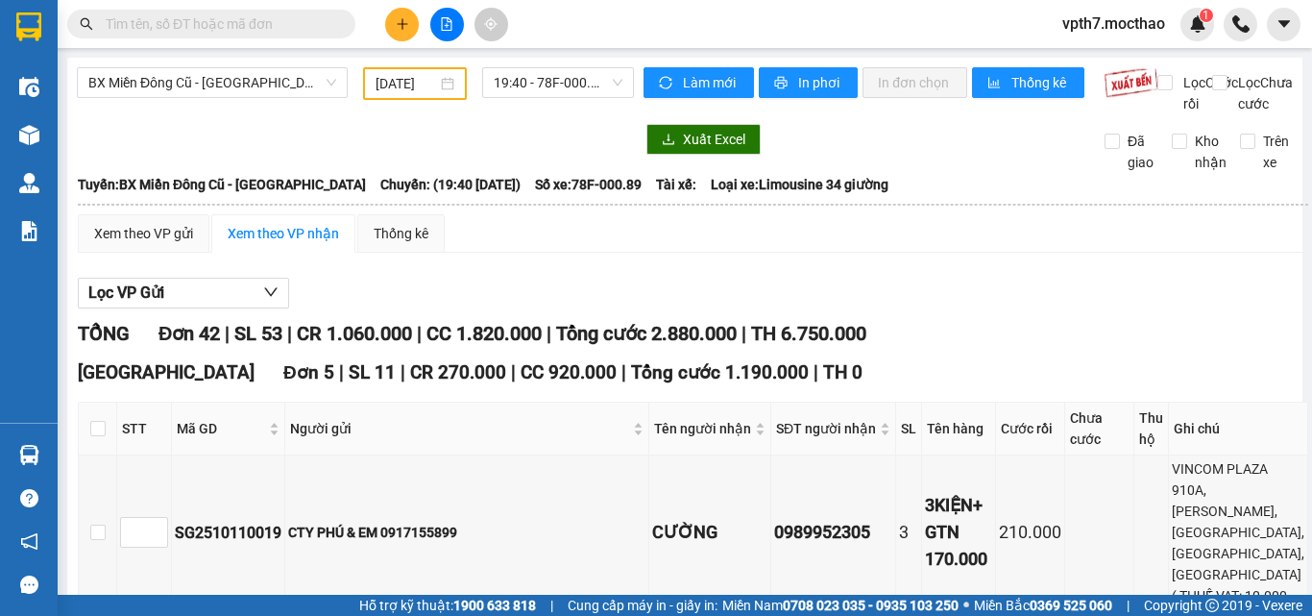
click at [552, 98] on div "19:40 - 78F-000.89" at bounding box center [558, 83] width 167 height 33
click at [569, 84] on span "19:40 - 78F-000.89" at bounding box center [558, 82] width 129 height 29
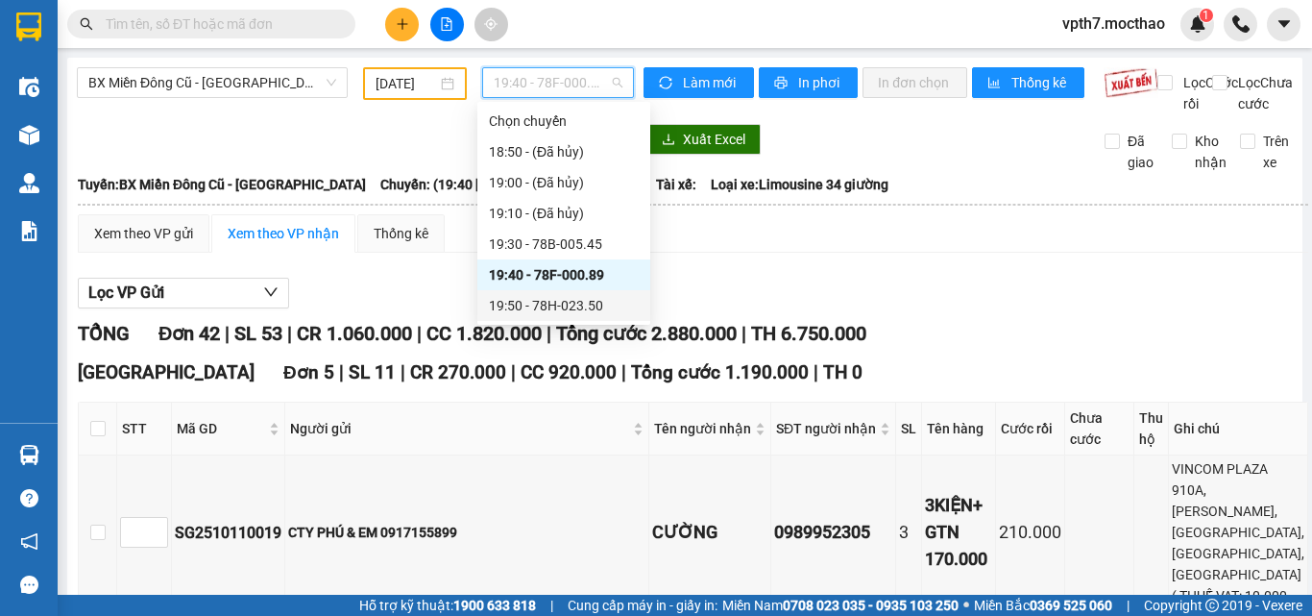
click at [587, 307] on div "19:50 - 78H-023.50" at bounding box center [564, 305] width 150 height 21
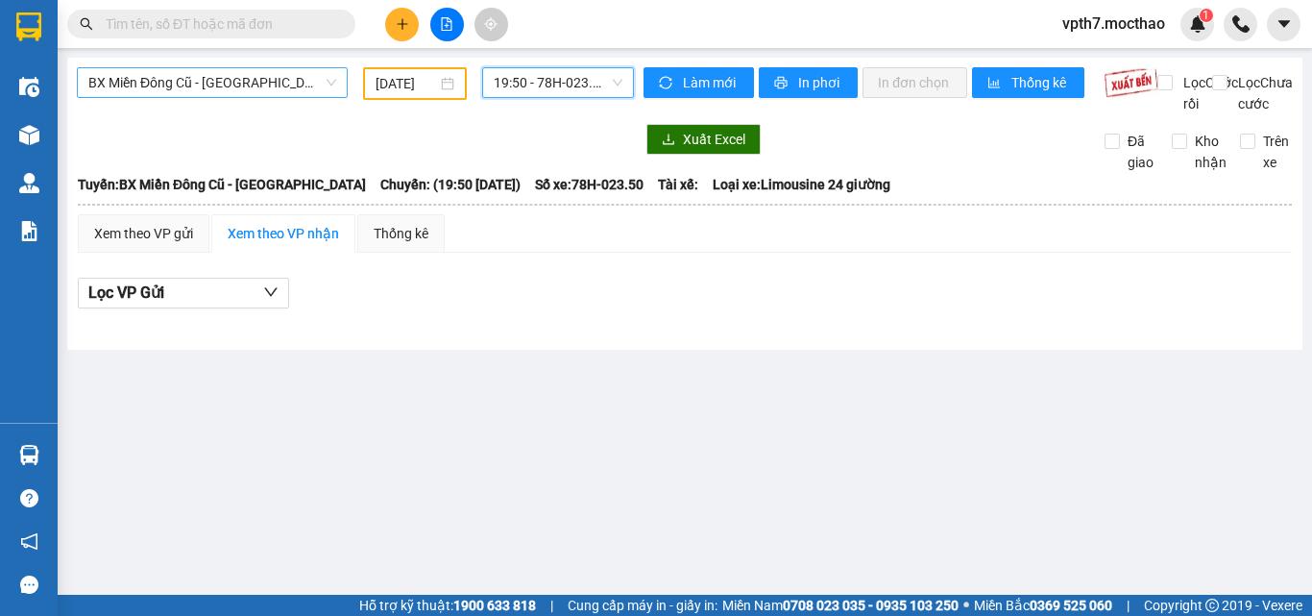
click at [172, 84] on span "BX Miền Đông Cũ - [GEOGRAPHIC_DATA]" at bounding box center [212, 82] width 248 height 29
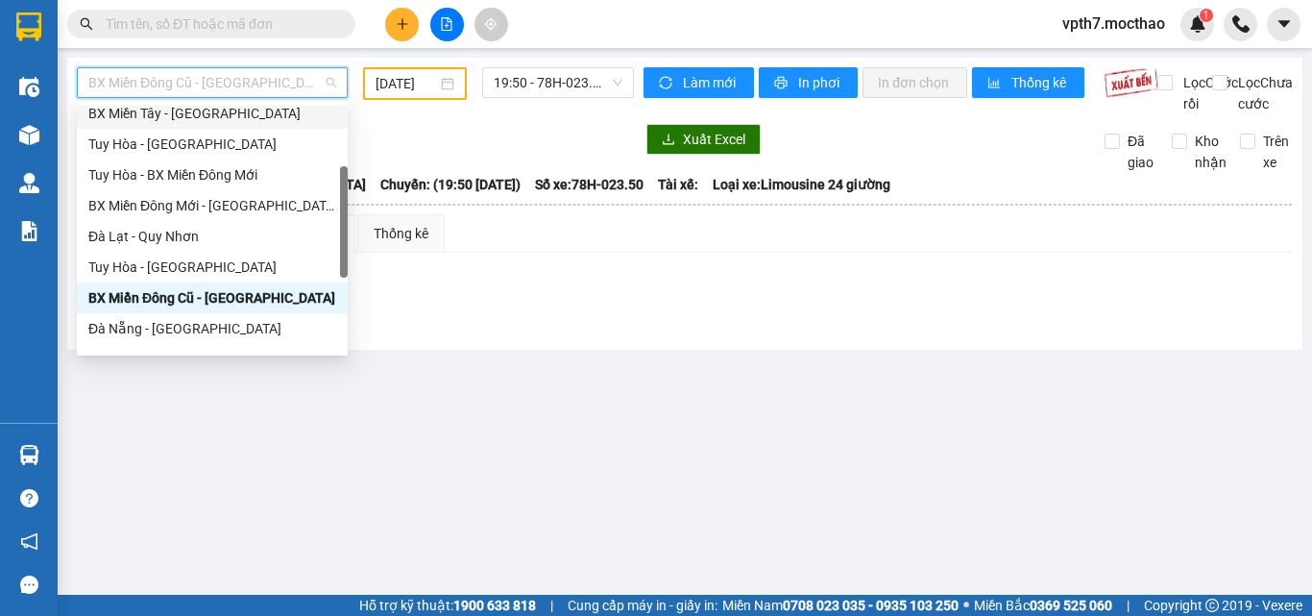
click at [189, 121] on div "BX Miền Tây - [GEOGRAPHIC_DATA]" at bounding box center [212, 113] width 248 height 21
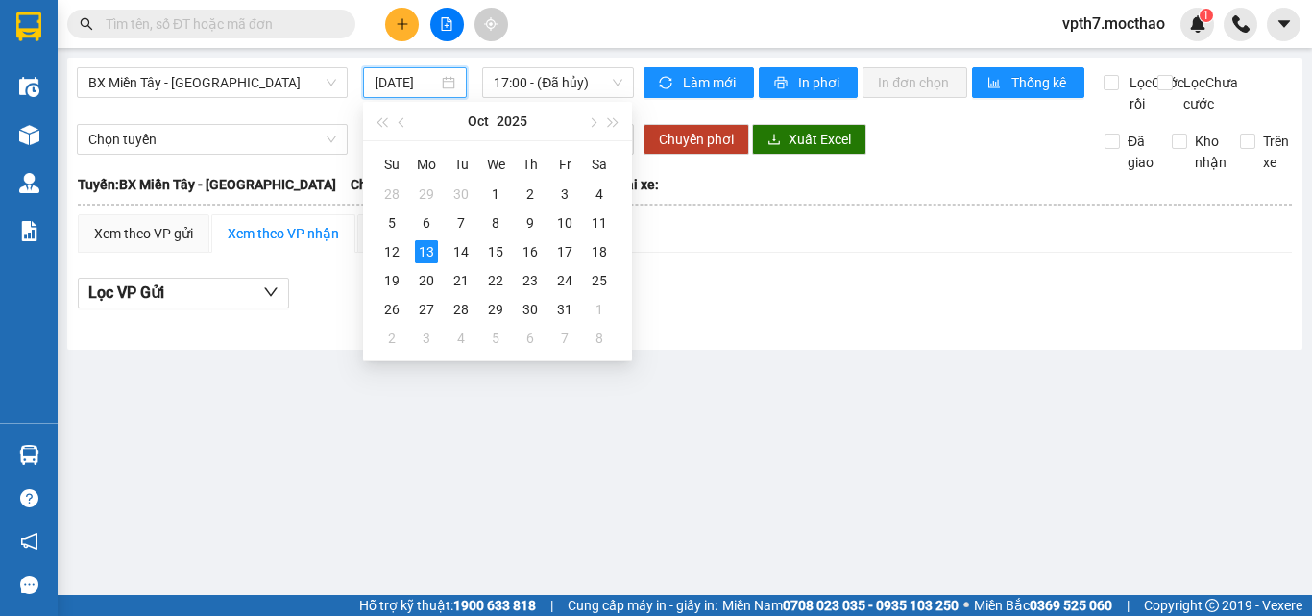
click at [420, 84] on input "[DATE]" at bounding box center [406, 82] width 63 height 21
click at [596, 228] on div "11" at bounding box center [599, 222] width 23 height 23
type input "[DATE]"
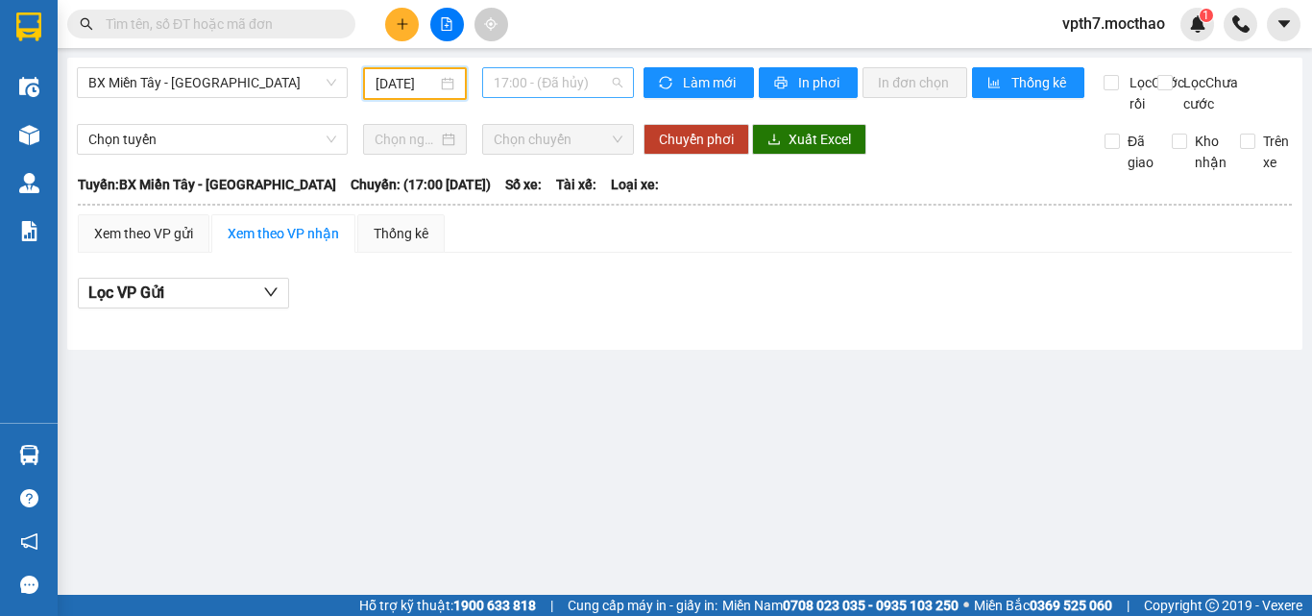
click at [541, 86] on span "17:00 - (Đã hủy)" at bounding box center [558, 82] width 129 height 29
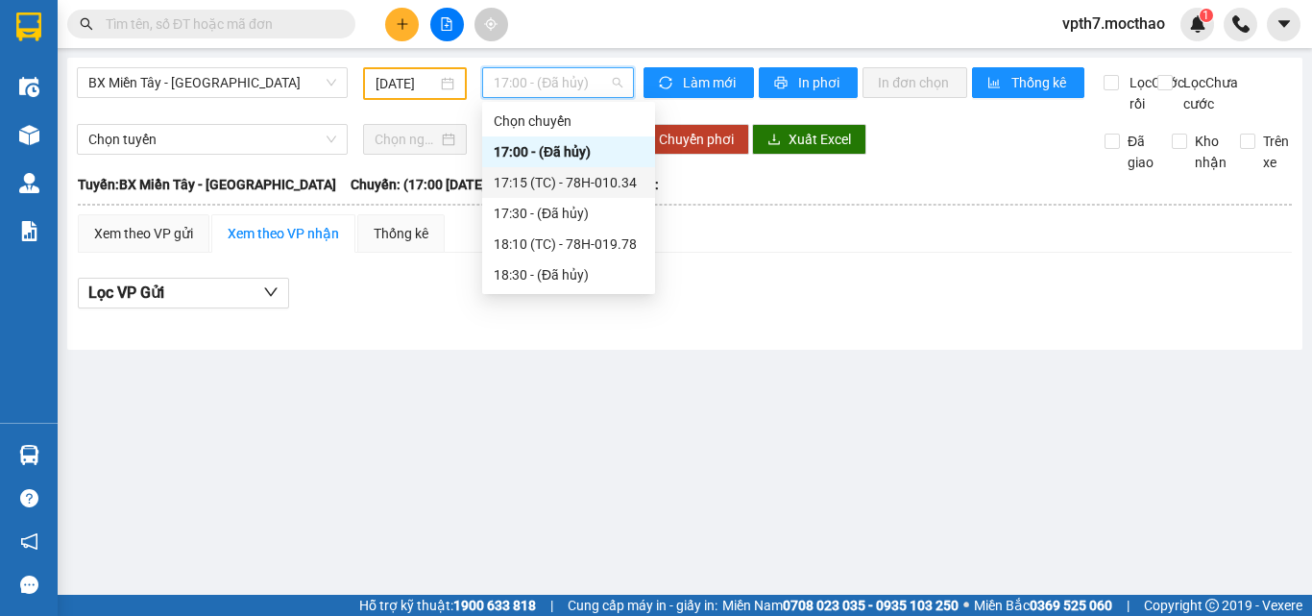
click at [607, 181] on div "17:15 (TC) - 78H-010.34" at bounding box center [569, 182] width 150 height 21
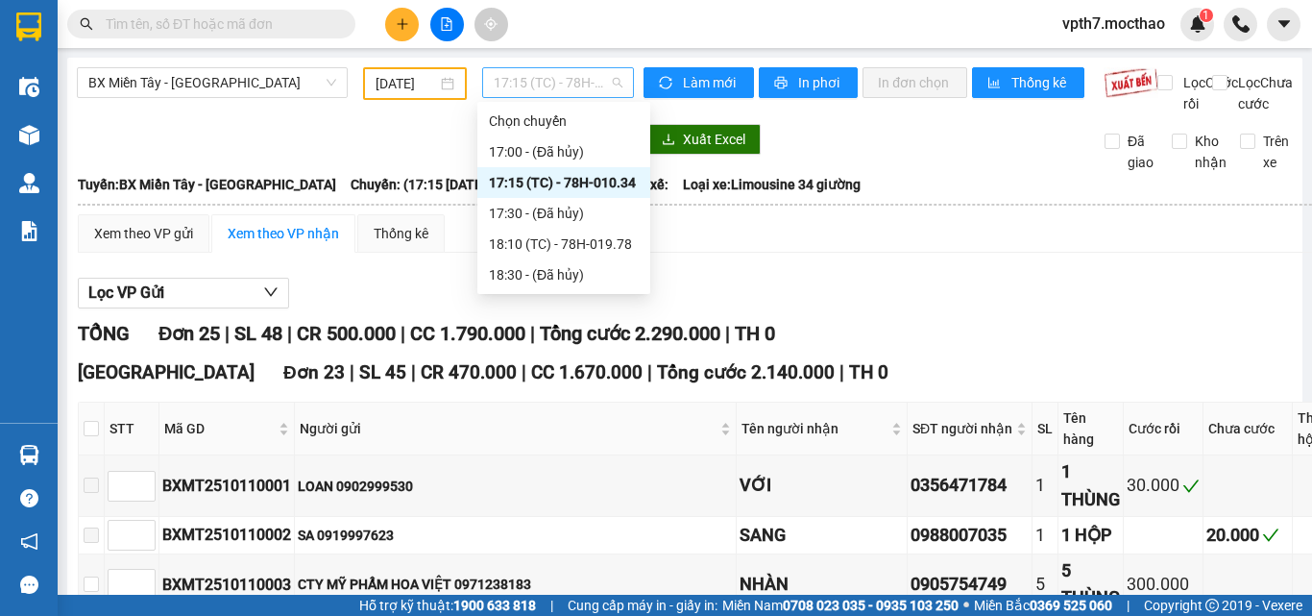
click at [603, 85] on span "17:15 (TC) - 78H-010.34" at bounding box center [558, 82] width 129 height 29
click at [624, 244] on div "18:10 (TC) - 78H-019.78" at bounding box center [564, 243] width 150 height 21
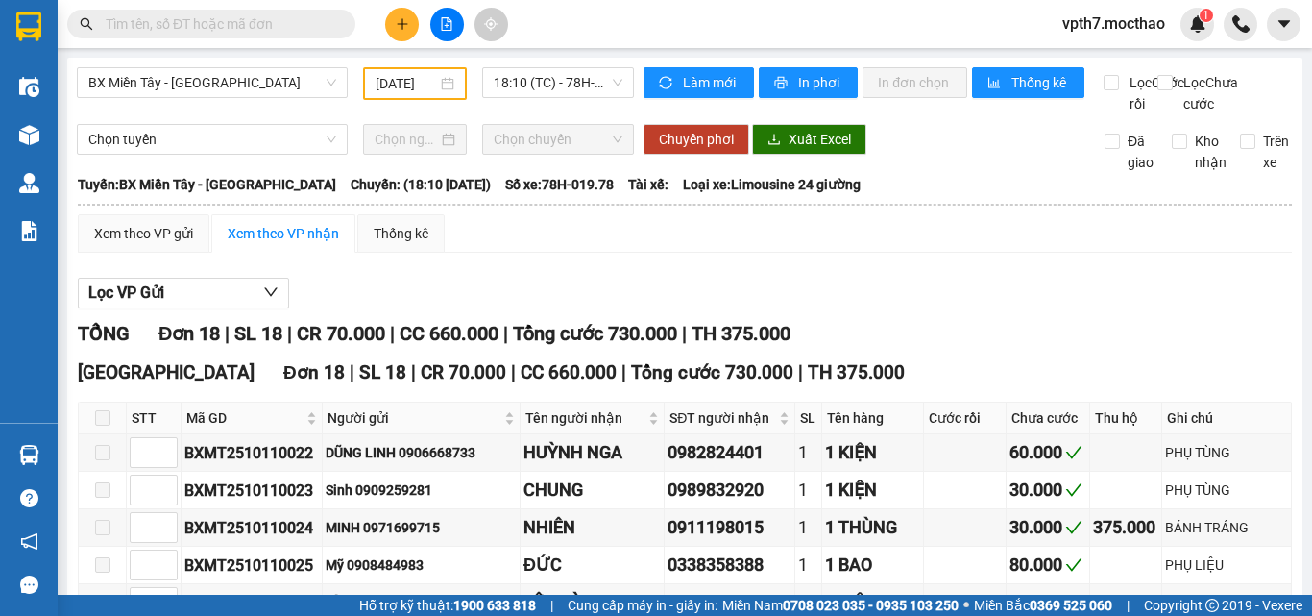
click at [151, 114] on div "BX Miền Tây - [GEOGRAPHIC_DATA] [DATE] 18:10 (TC) - 78H-019.78" at bounding box center [355, 90] width 557 height 47
click at [191, 69] on span "BX Miền Tây - [GEOGRAPHIC_DATA]" at bounding box center [212, 82] width 248 height 29
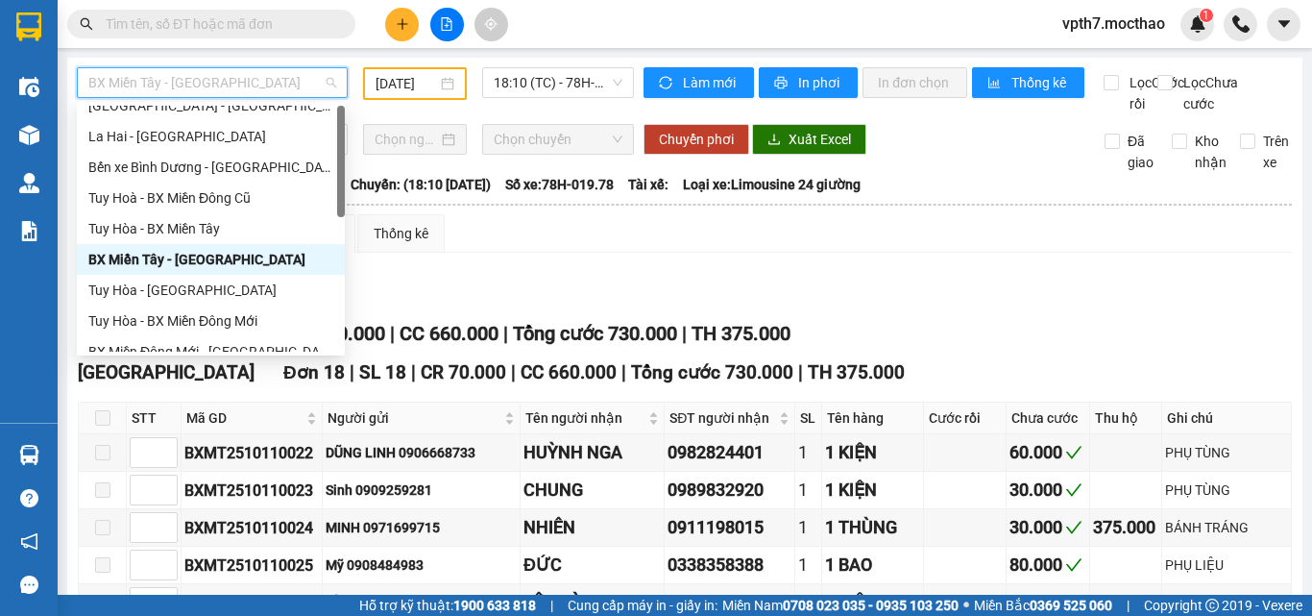
scroll to position [0, 0]
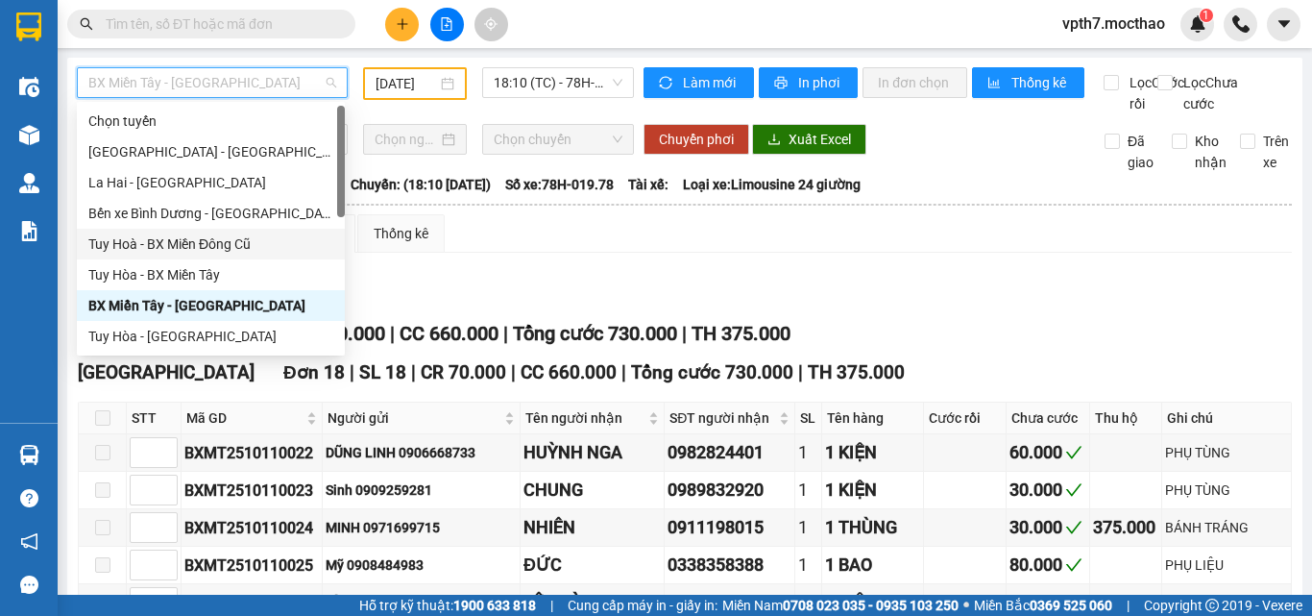
click at [207, 244] on div "Tuy Hoà - BX Miền Đông Cũ" at bounding box center [210, 243] width 245 height 21
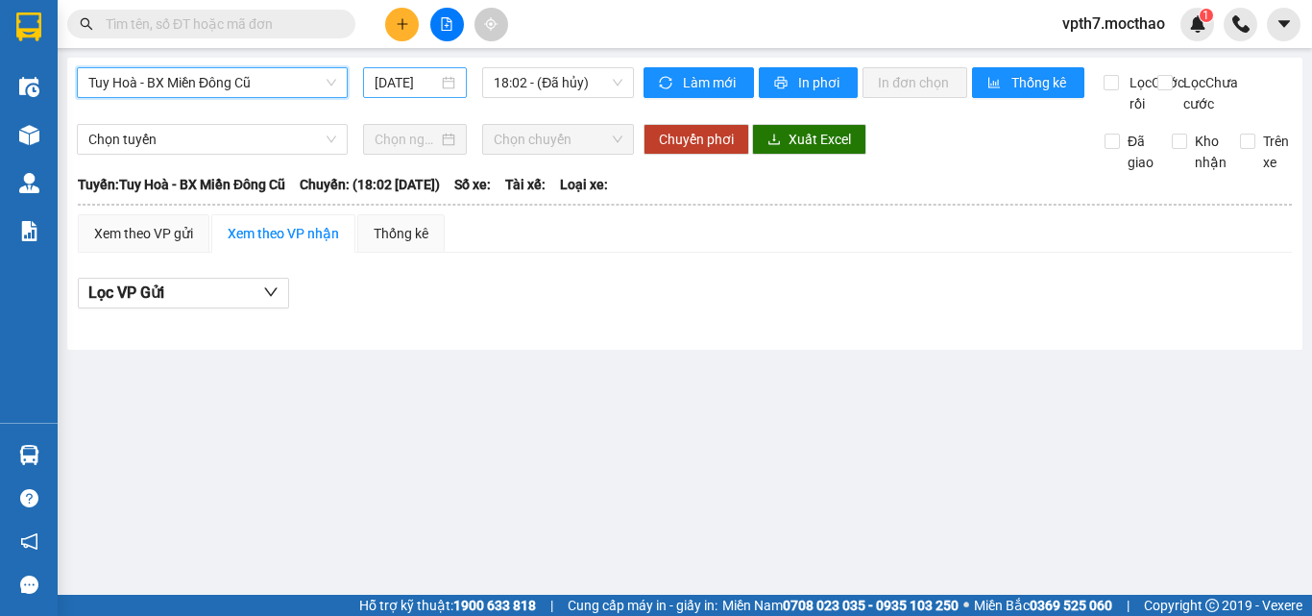
click at [414, 86] on input "[DATE]" at bounding box center [406, 82] width 63 height 21
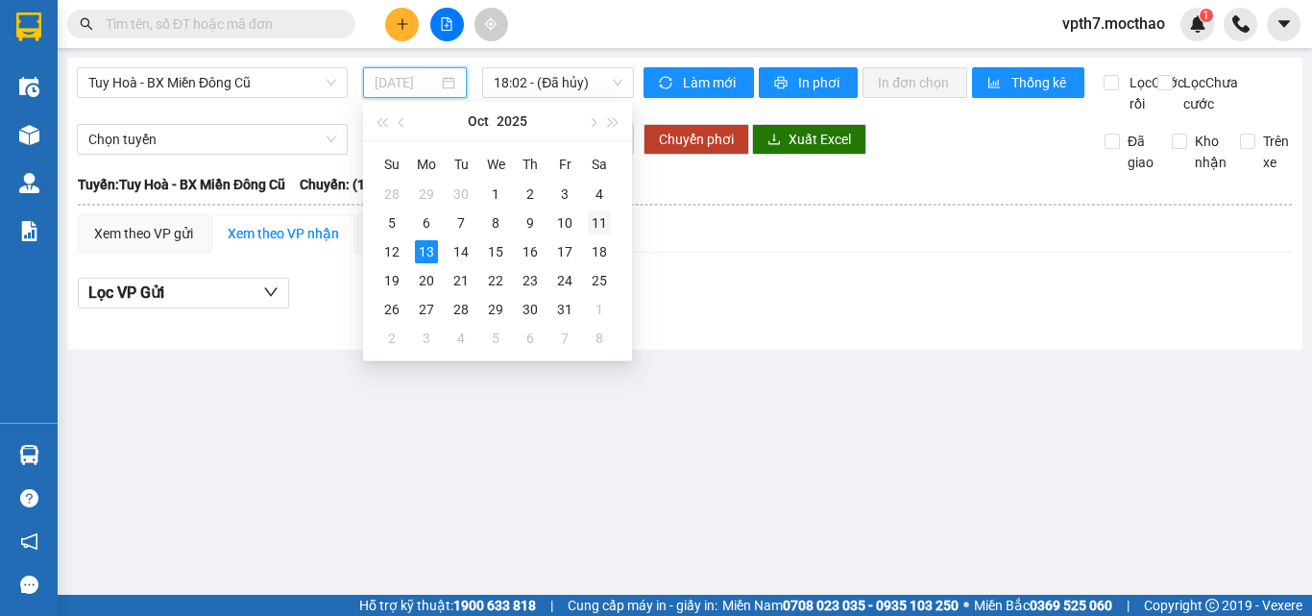
click at [600, 230] on div "11" at bounding box center [599, 222] width 23 height 23
type input "[DATE]"
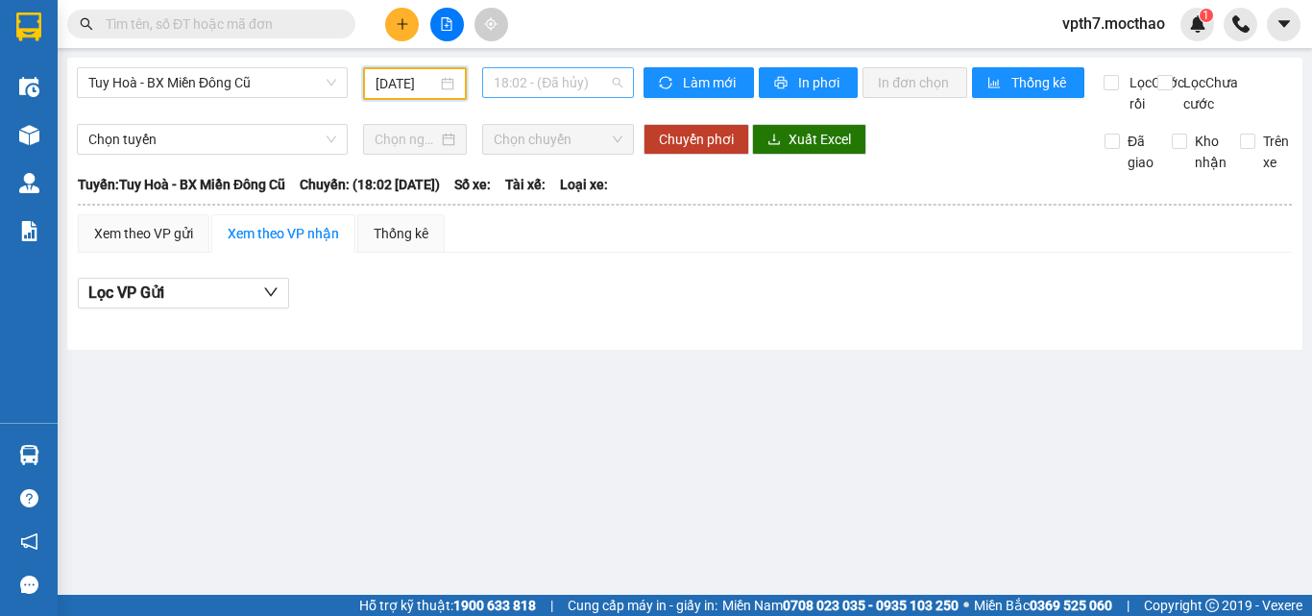
click at [581, 86] on span "18:02 - (Đã hủy)" at bounding box center [558, 82] width 129 height 29
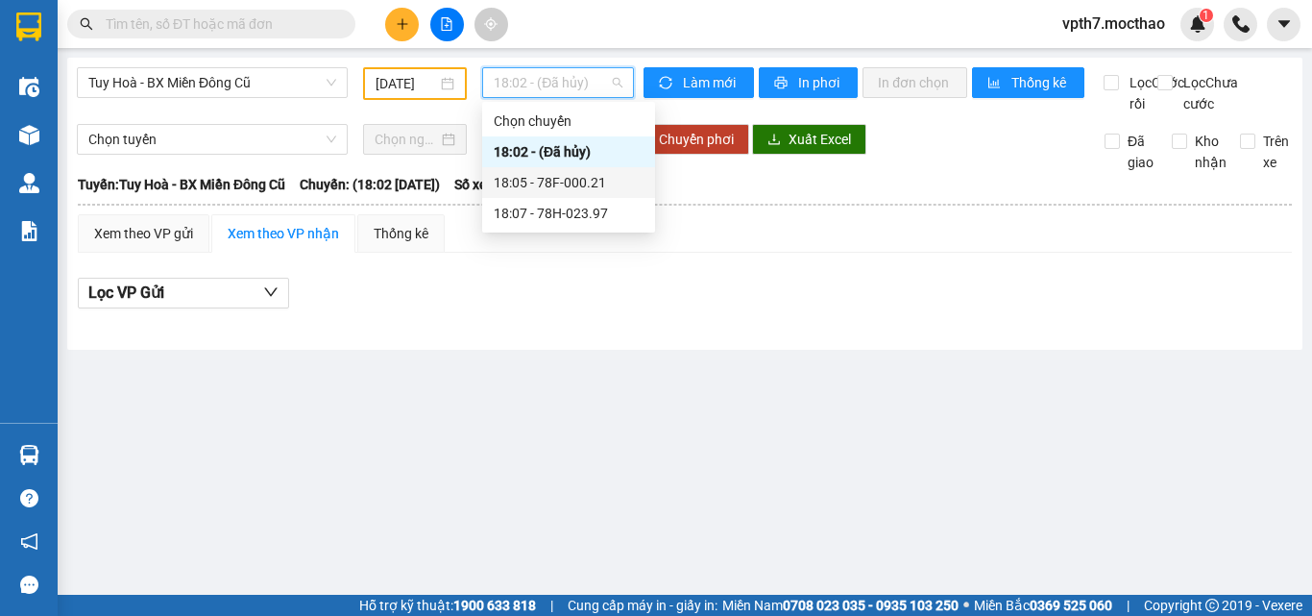
click at [631, 179] on div "18:05 - 78F-000.21" at bounding box center [569, 182] width 150 height 21
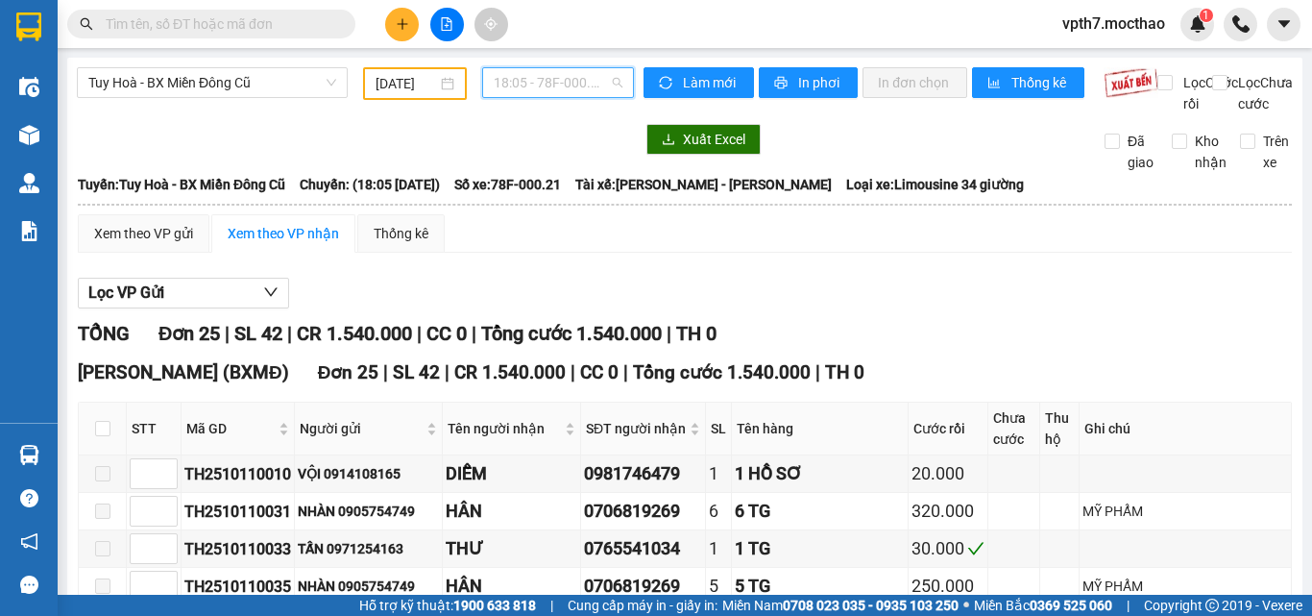
drag, startPoint x: 579, startPoint y: 77, endPoint x: 573, endPoint y: 98, distance: 22.2
click at [577, 77] on span "18:05 - 78F-000.21" at bounding box center [558, 82] width 129 height 29
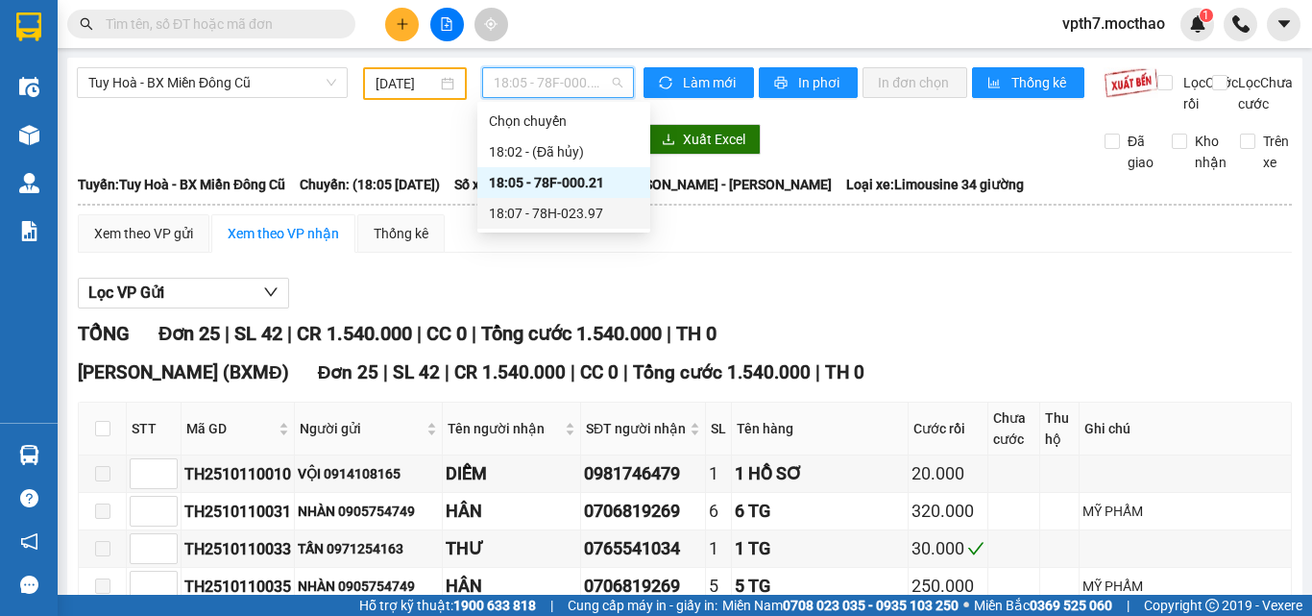
click at [575, 212] on div "18:07 - 78H-023.97" at bounding box center [564, 213] width 150 height 21
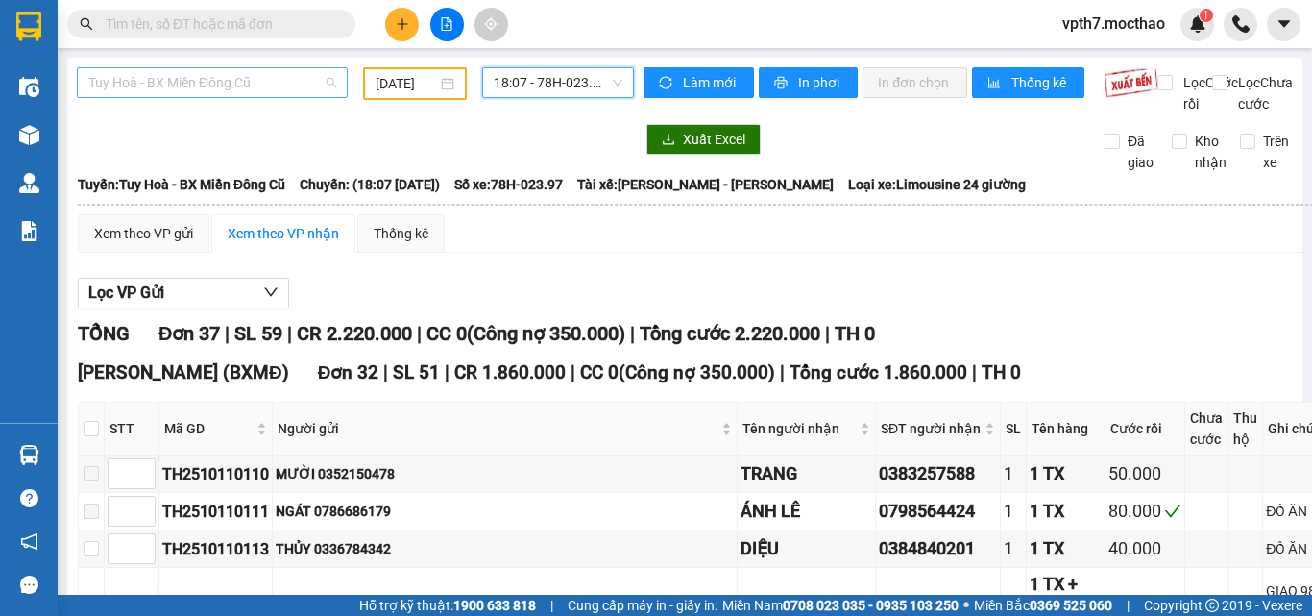
click at [271, 86] on span "Tuy Hoà - BX Miền Đông Cũ" at bounding box center [212, 82] width 248 height 29
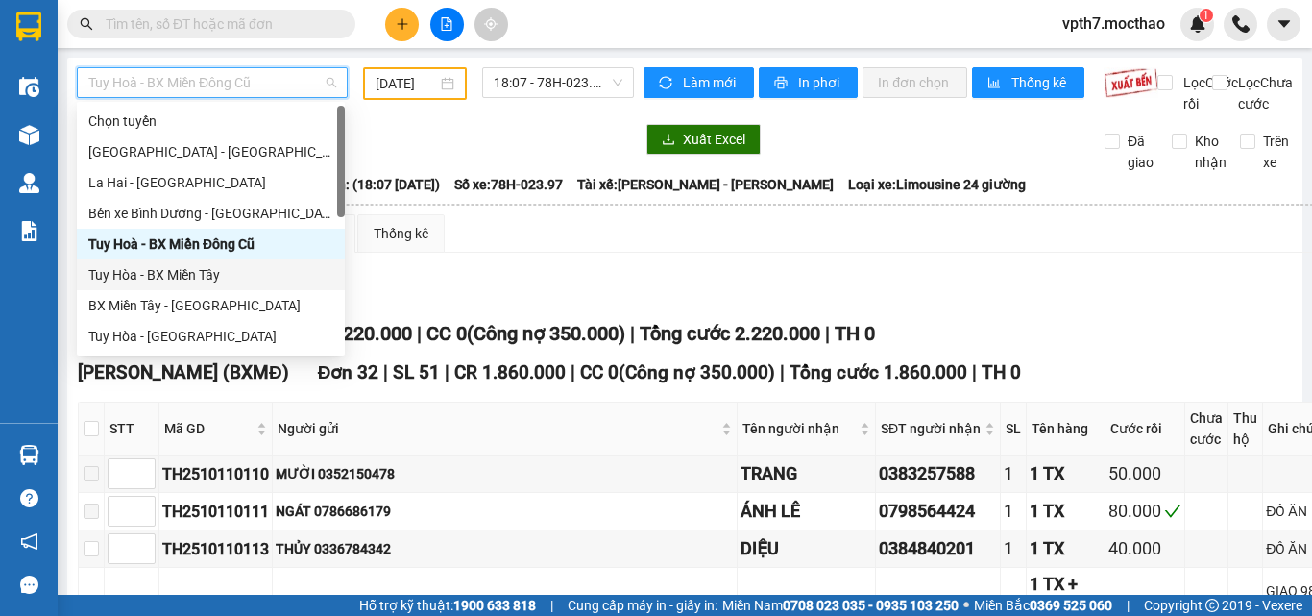
click at [208, 281] on div "Tuy Hòa - BX Miền Tây" at bounding box center [210, 274] width 245 height 21
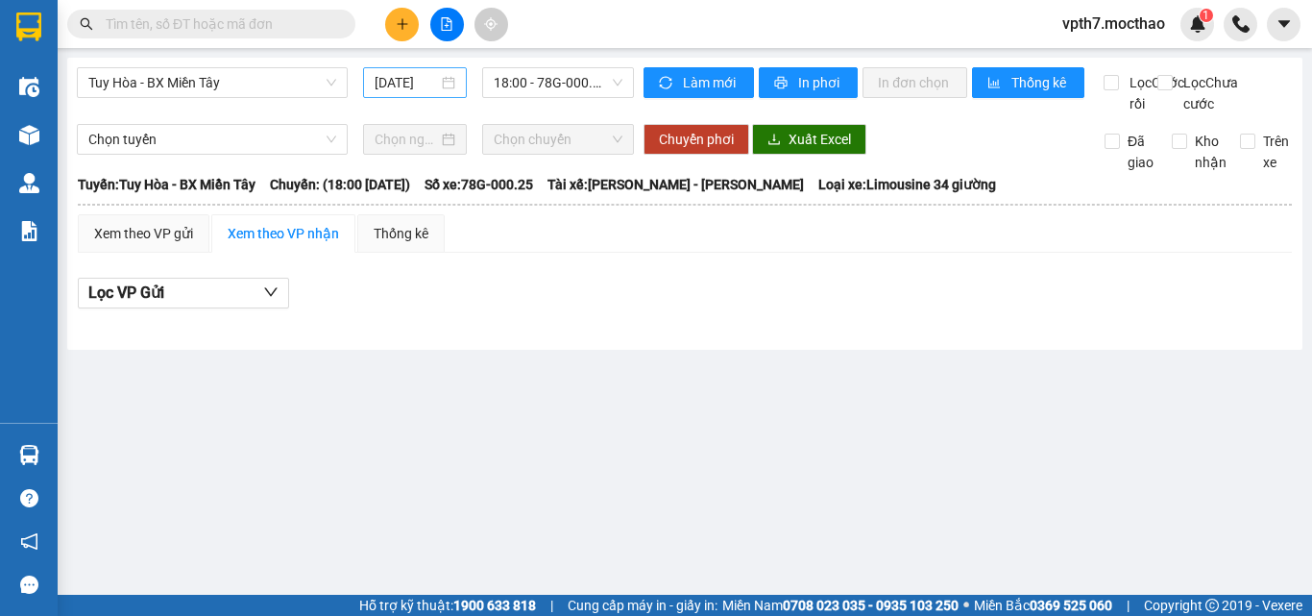
click at [383, 97] on div "[DATE]" at bounding box center [415, 82] width 104 height 31
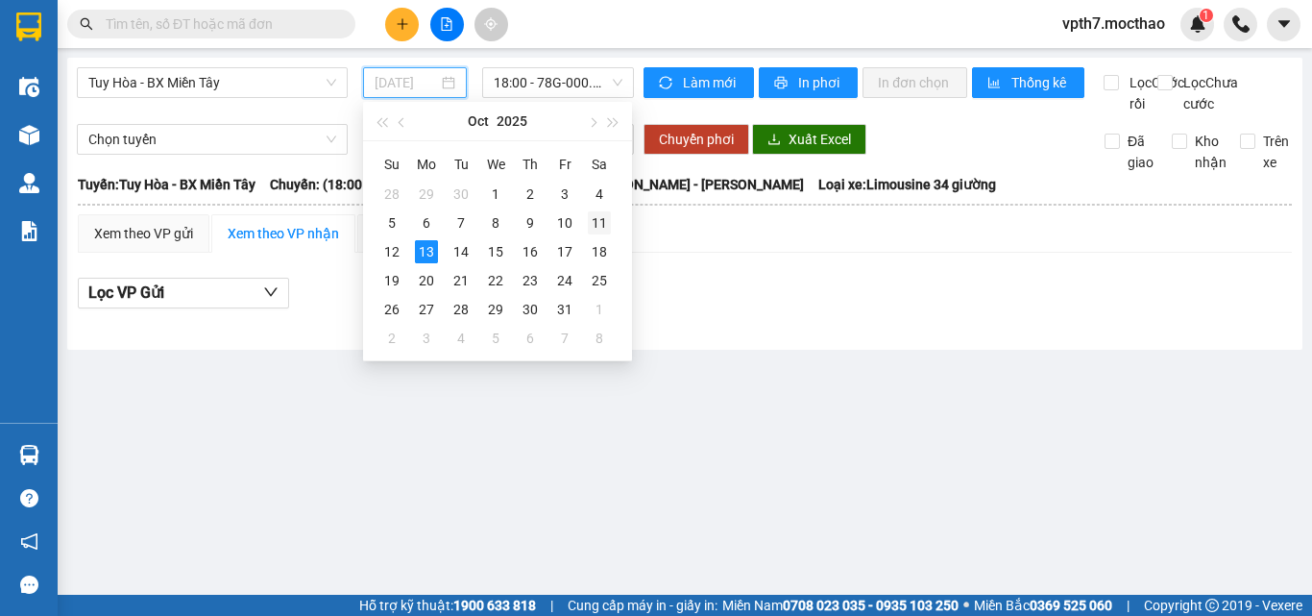
click at [592, 223] on div "11" at bounding box center [599, 222] width 23 height 23
type input "[DATE]"
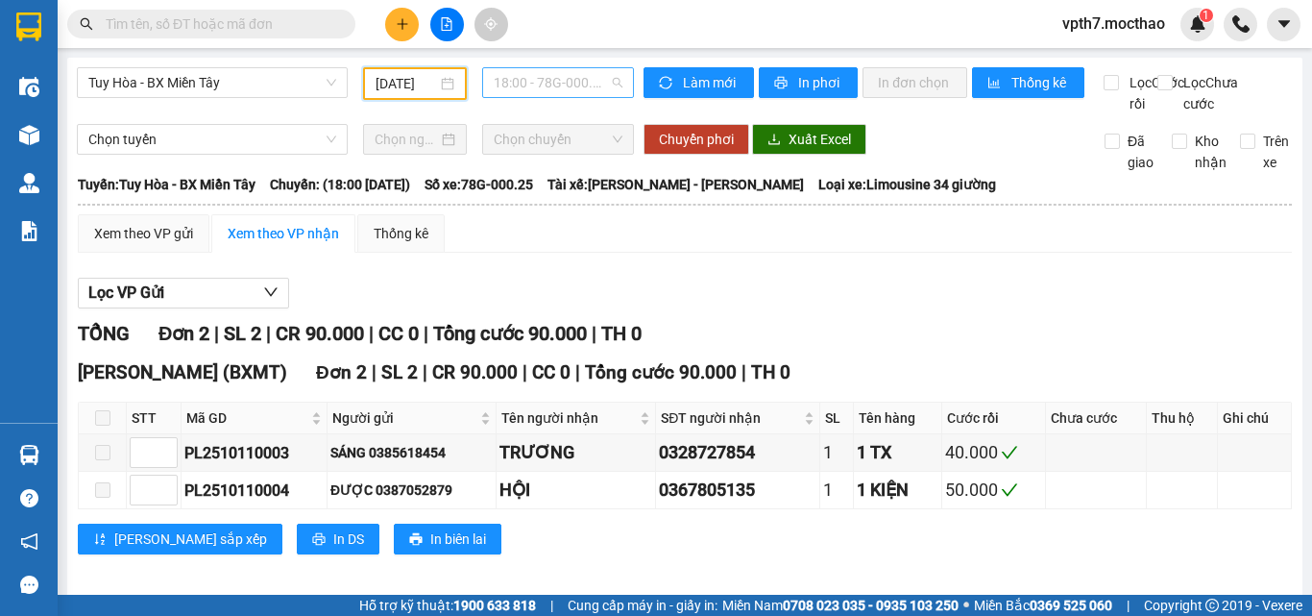
click at [561, 94] on span "18:00 - 78G-000.25" at bounding box center [558, 82] width 129 height 29
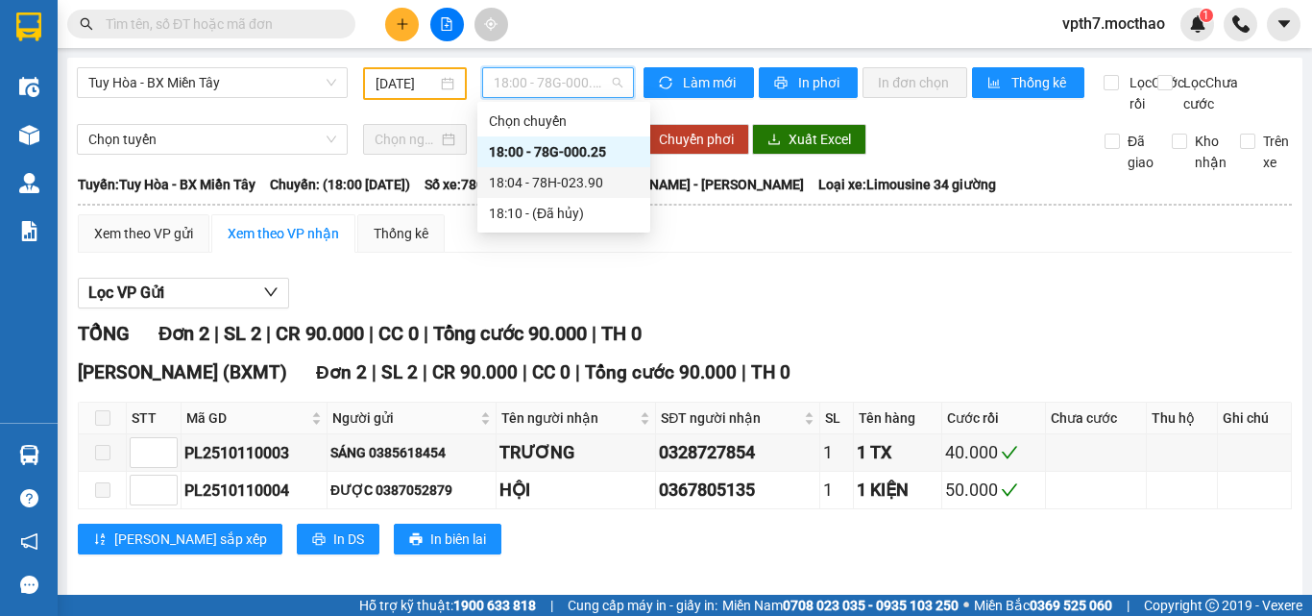
click at [592, 190] on div "18:04 - 78H-023.90" at bounding box center [564, 182] width 150 height 21
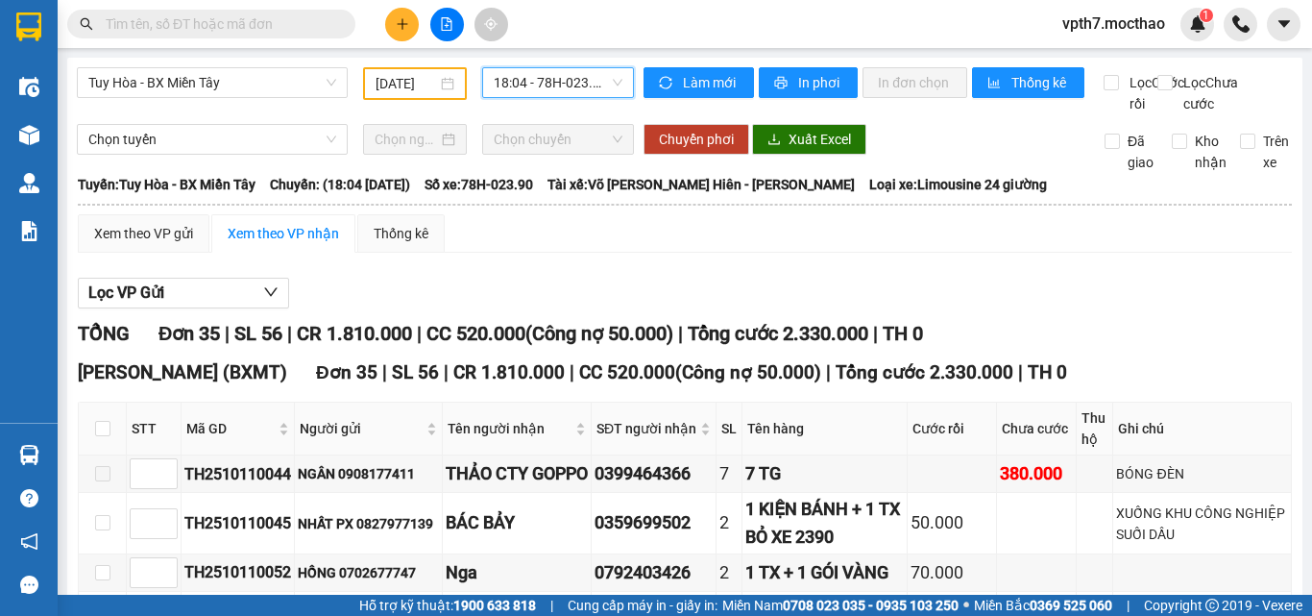
click at [221, 84] on span "Tuy Hòa - BX Miền Tây" at bounding box center [212, 82] width 248 height 29
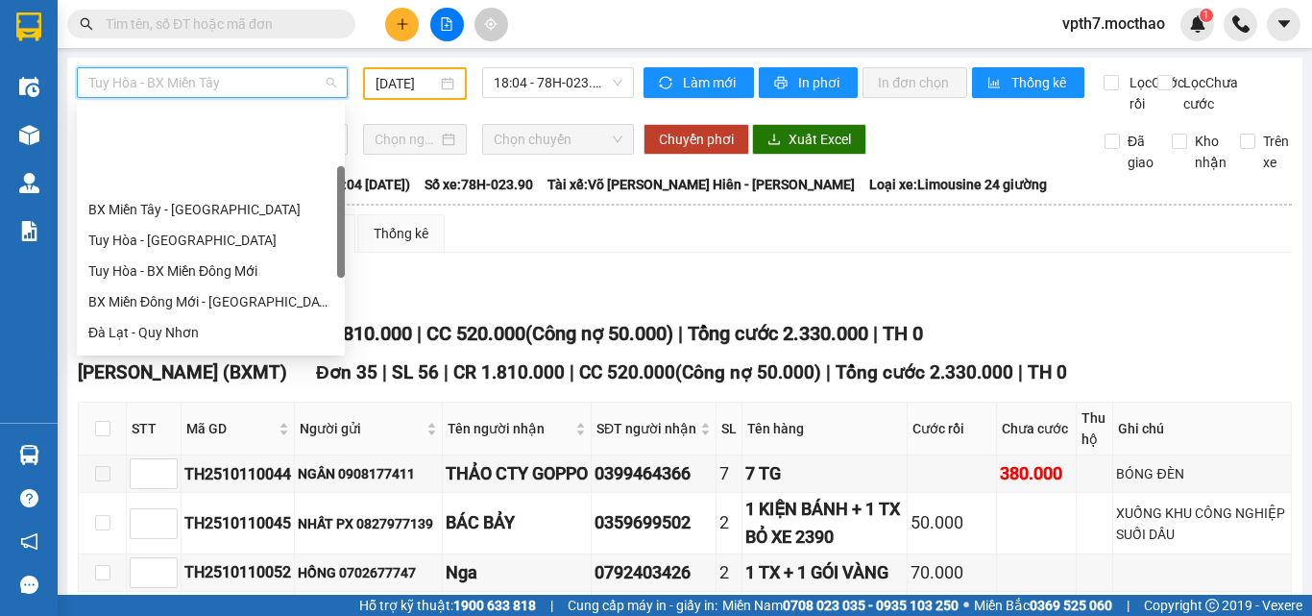
scroll to position [192, 0]
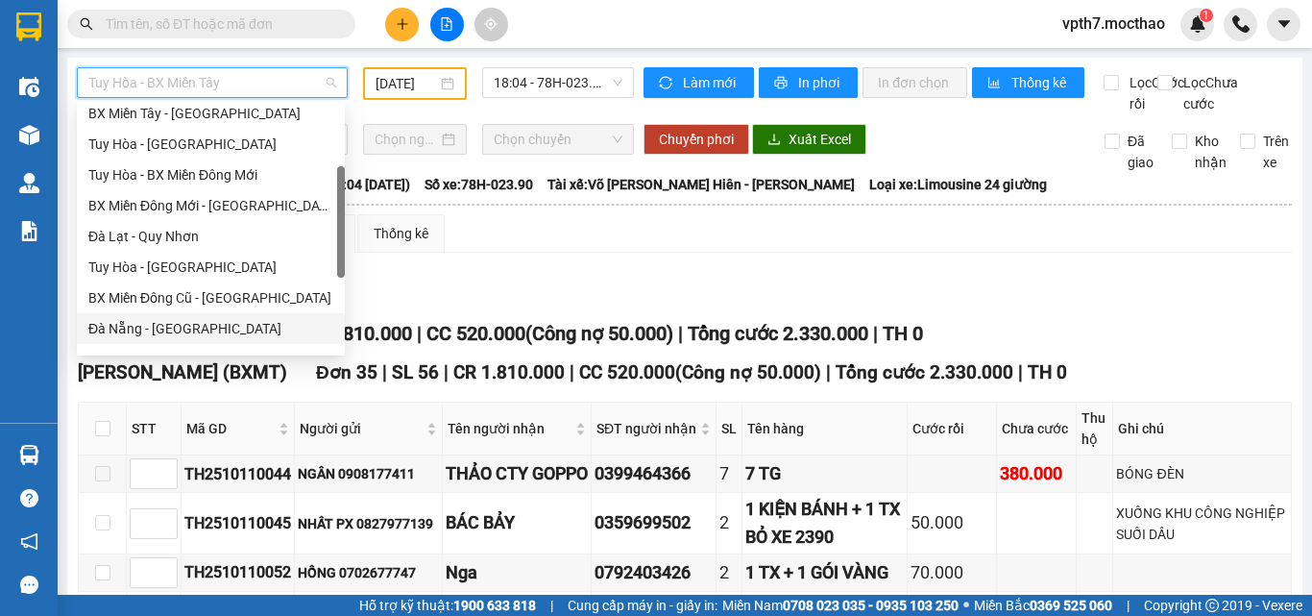
click at [123, 322] on div "Đà Nẵng - [GEOGRAPHIC_DATA]" at bounding box center [210, 328] width 245 height 21
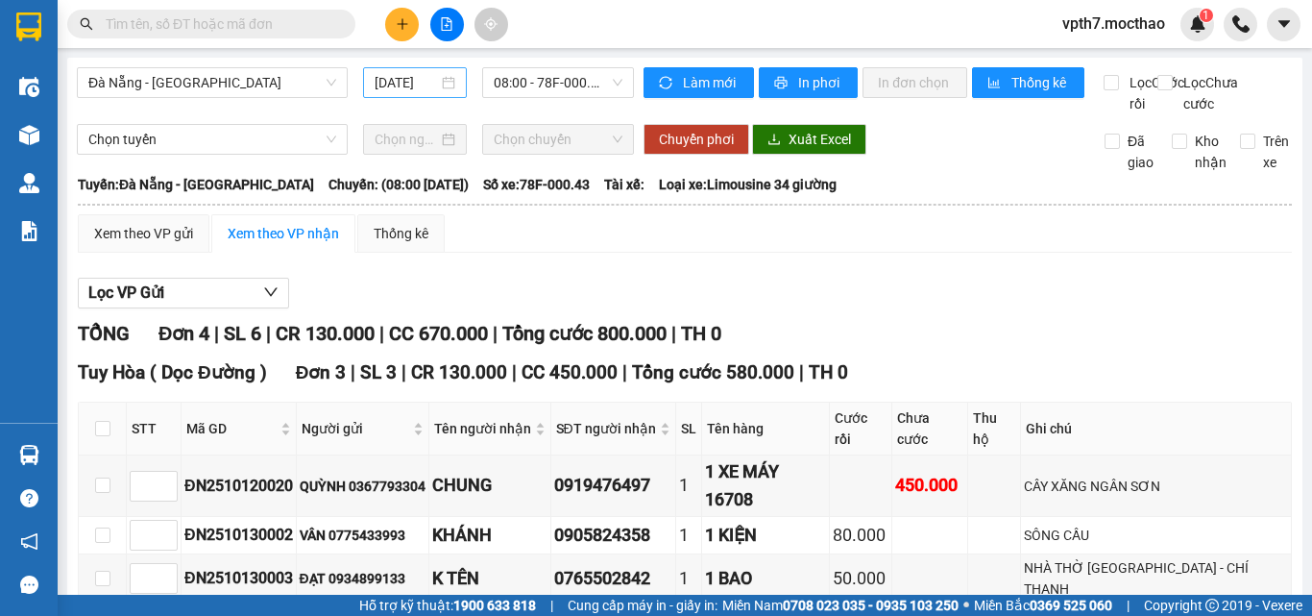
click at [400, 93] on div "[DATE]" at bounding box center [415, 82] width 104 height 31
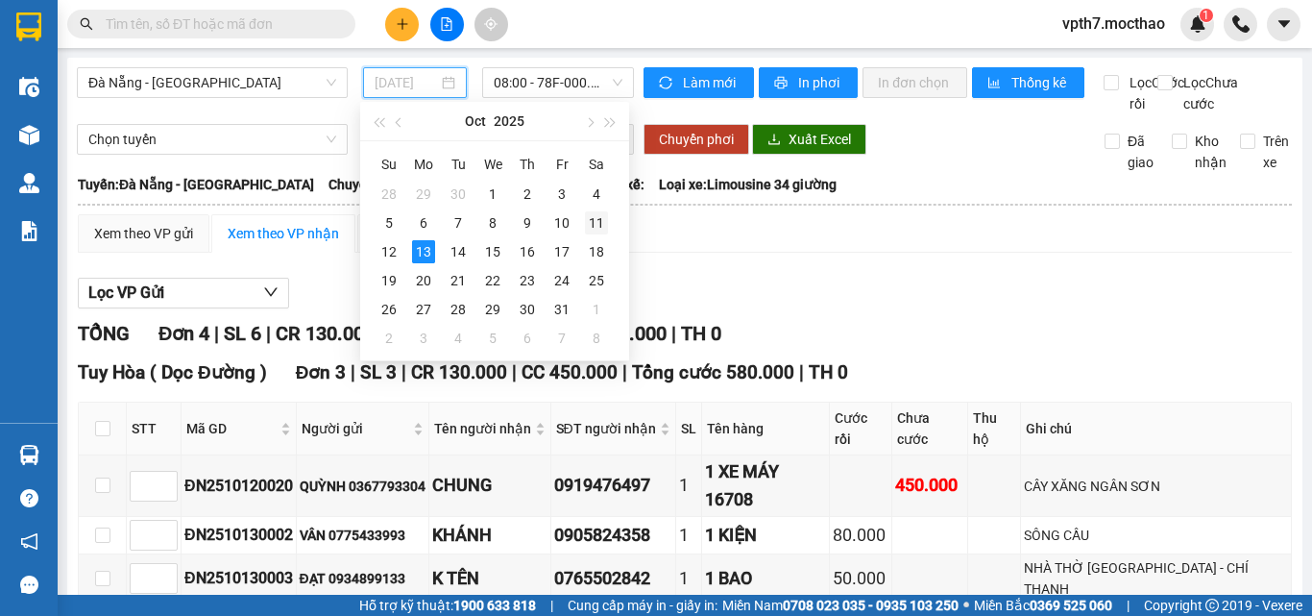
click at [598, 231] on div "11" at bounding box center [596, 222] width 23 height 23
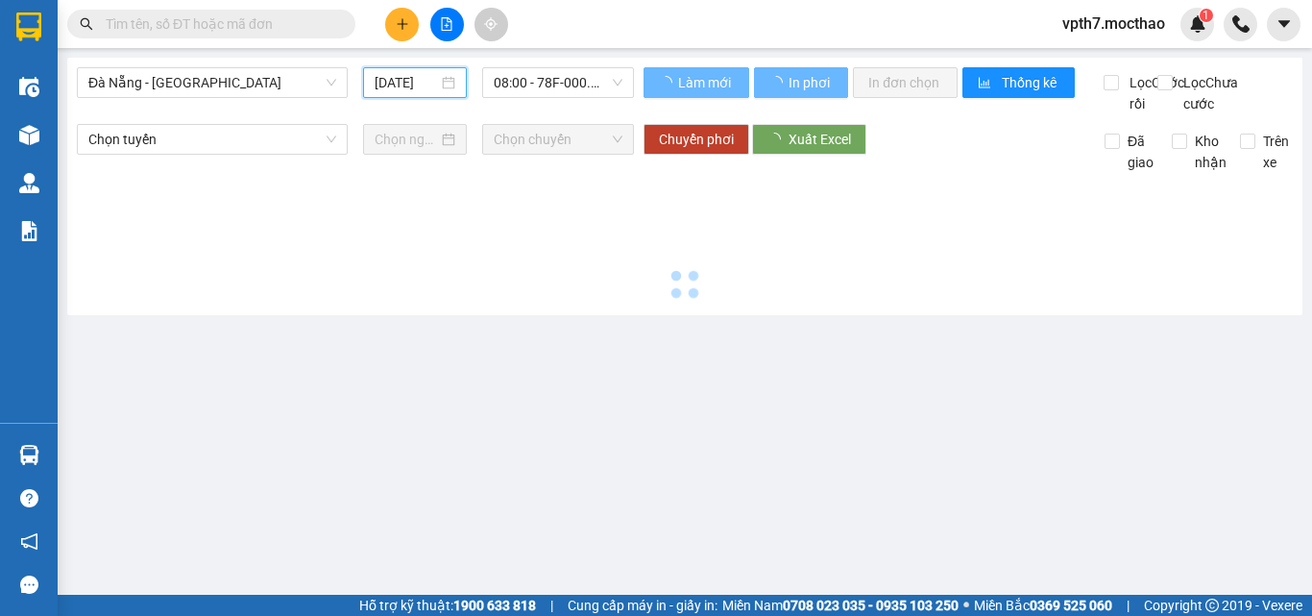
type input "[DATE]"
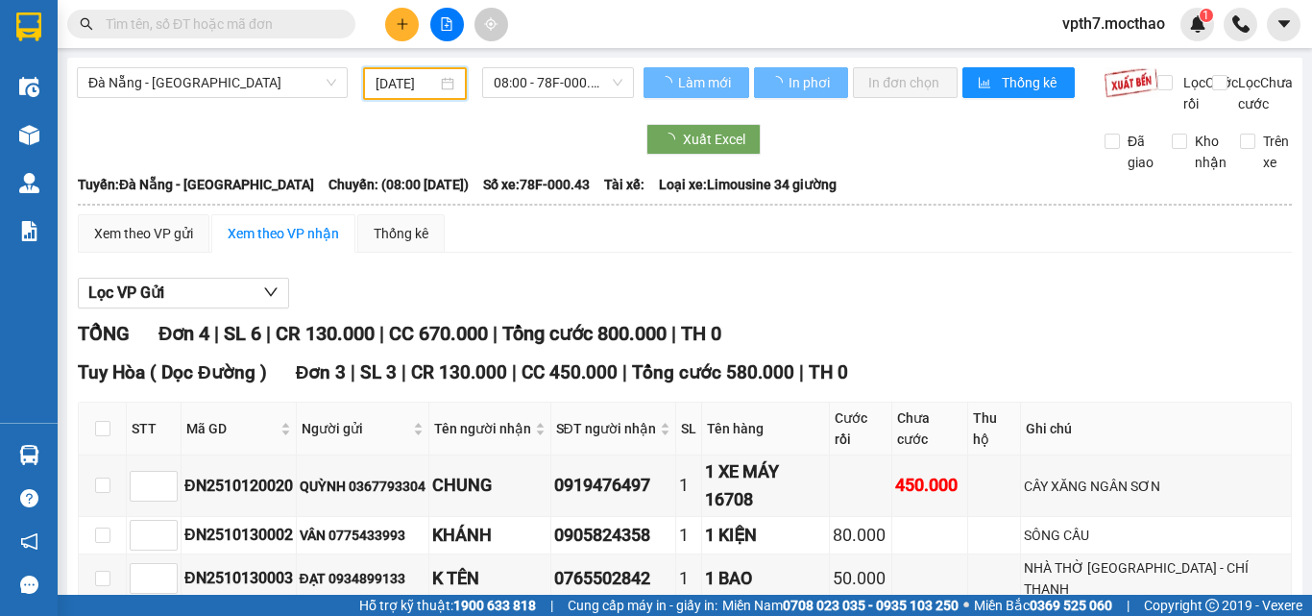
scroll to position [0, 5]
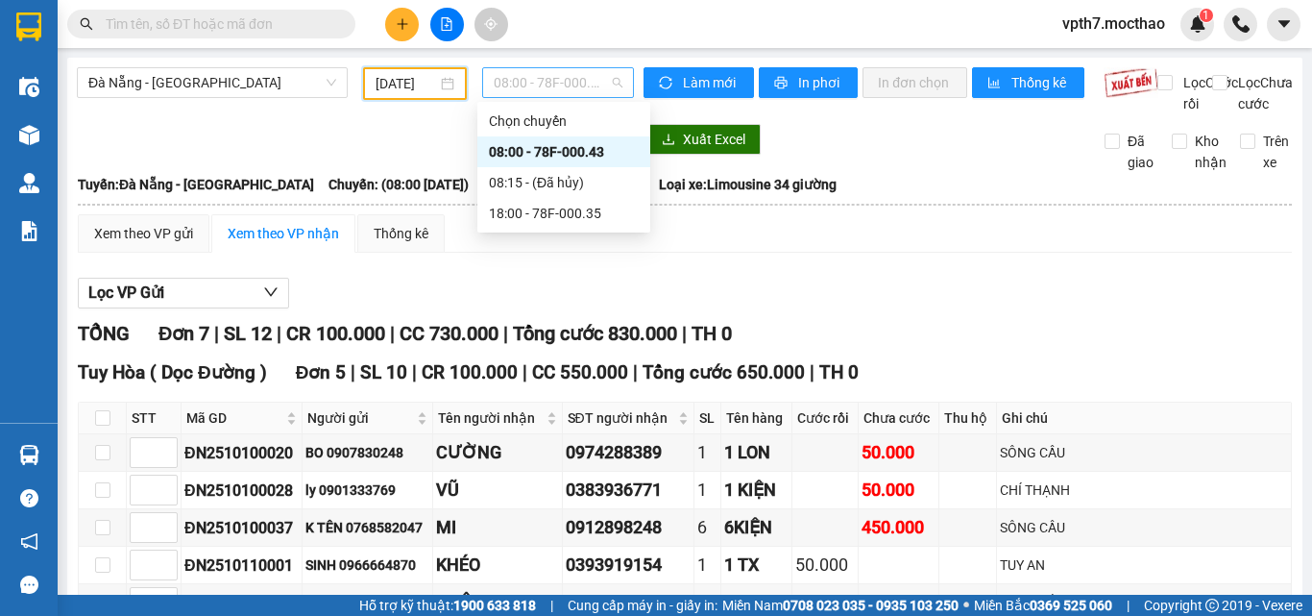
click at [602, 70] on span "08:00 - 78F-000.43" at bounding box center [558, 82] width 129 height 29
click at [573, 211] on div "18:00 - 78F-000.35" at bounding box center [564, 213] width 150 height 21
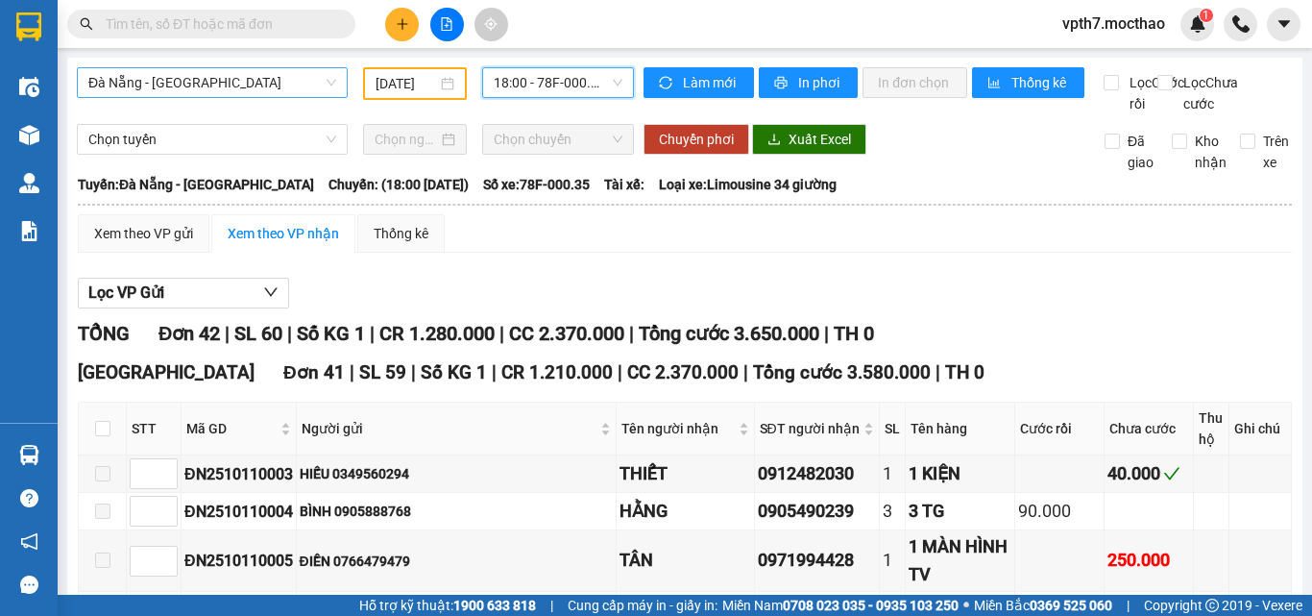
click at [238, 78] on span "Đà Nẵng - [GEOGRAPHIC_DATA]" at bounding box center [212, 82] width 248 height 29
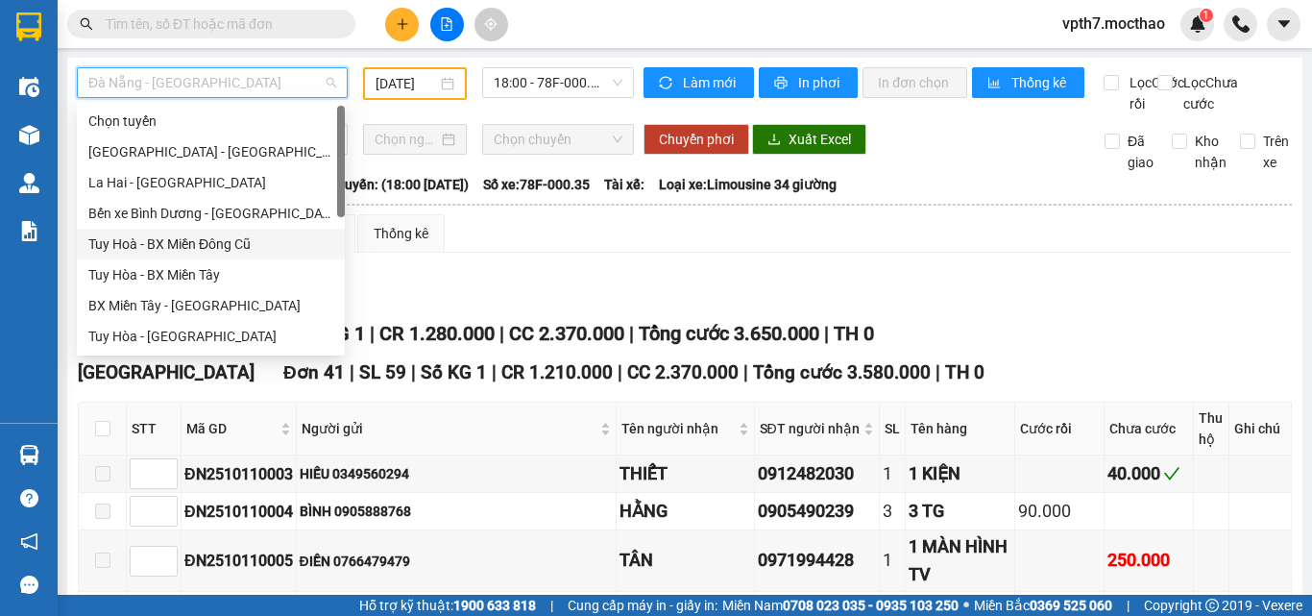
click at [231, 239] on div "Tuy Hoà - BX Miền Đông Cũ" at bounding box center [210, 243] width 245 height 21
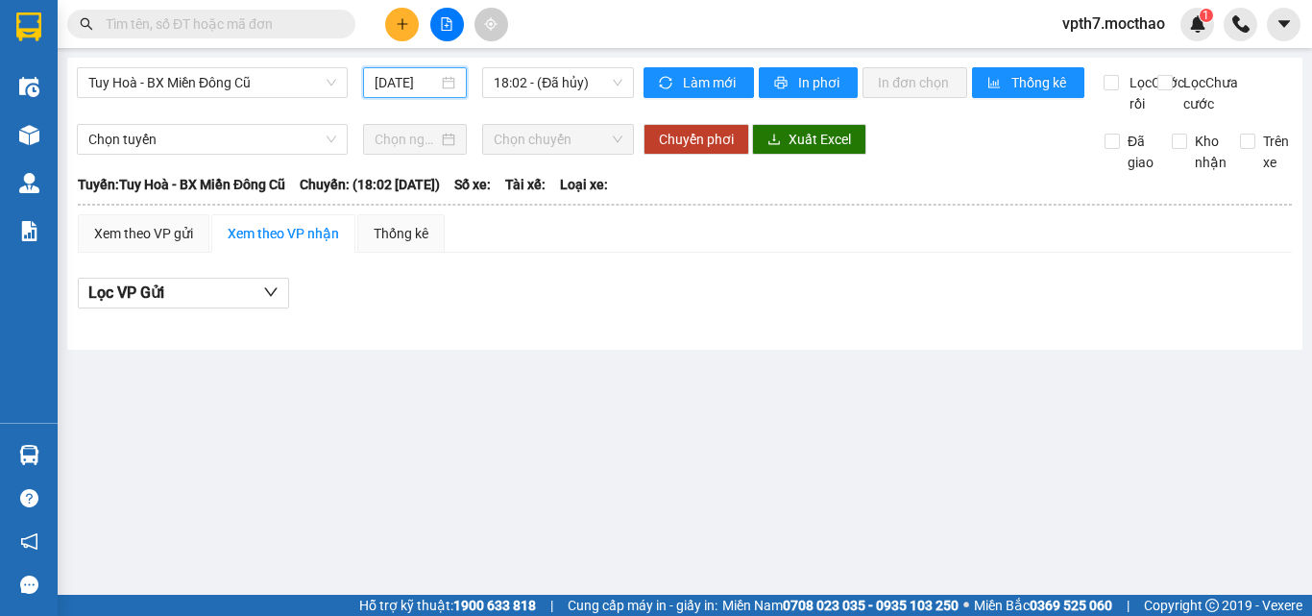
drag, startPoint x: 387, startPoint y: 76, endPoint x: 384, endPoint y: 101, distance: 25.1
click at [385, 76] on input "[DATE]" at bounding box center [406, 82] width 63 height 21
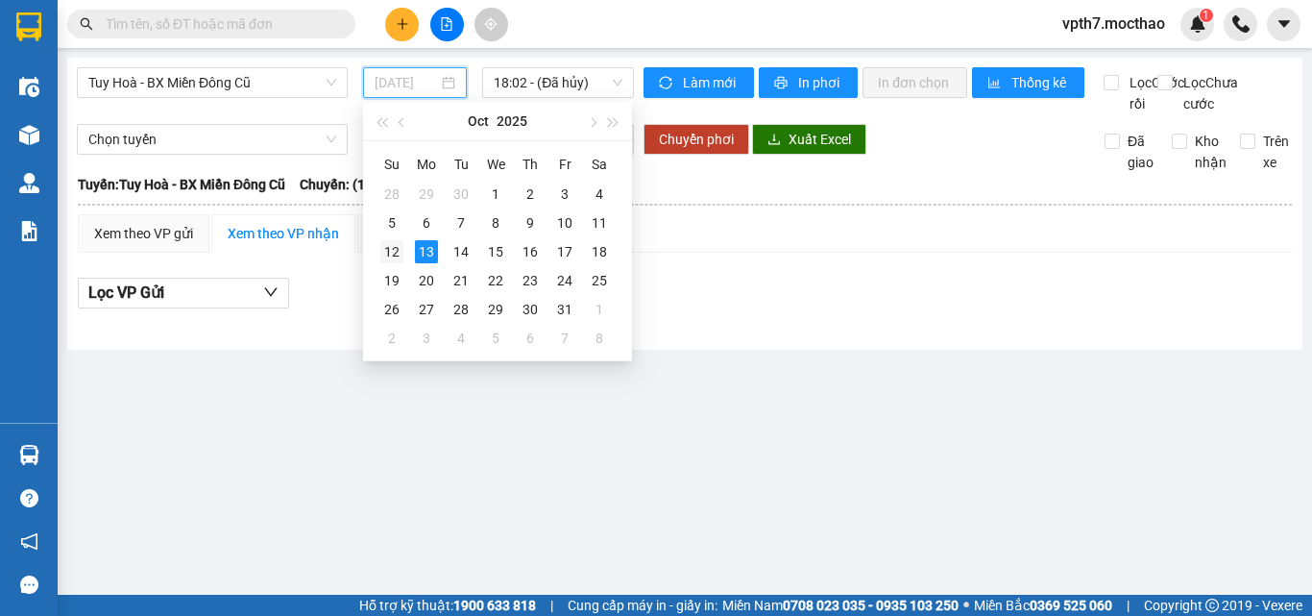
click at [394, 255] on div "12" at bounding box center [391, 251] width 23 height 23
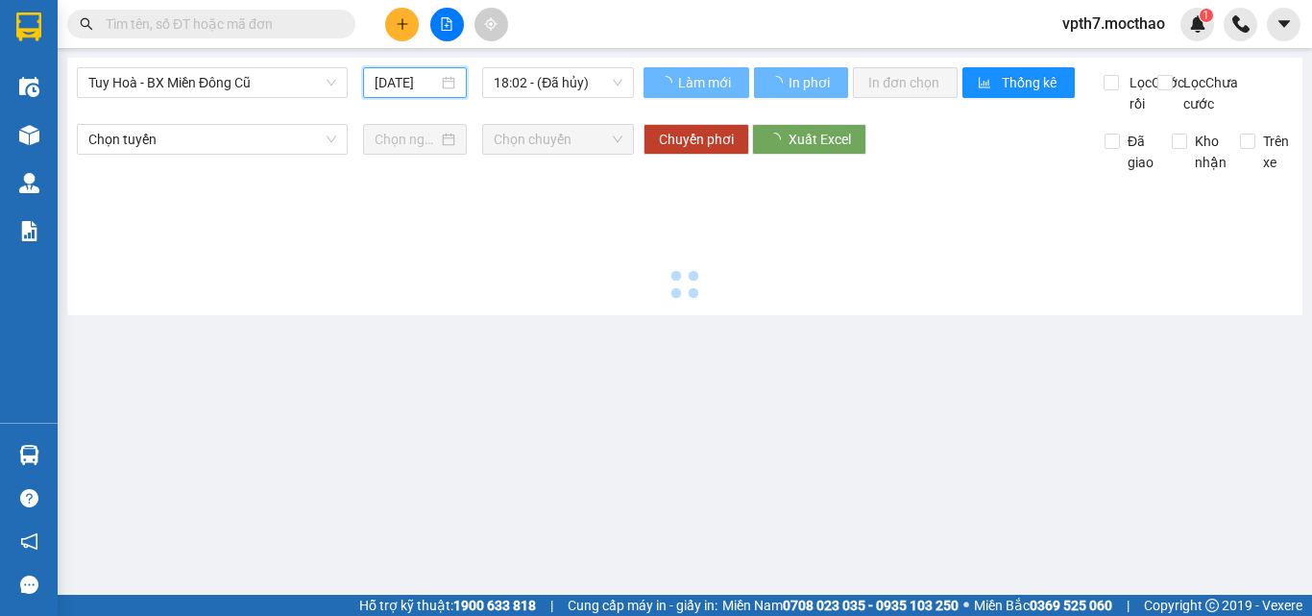
type input "[DATE]"
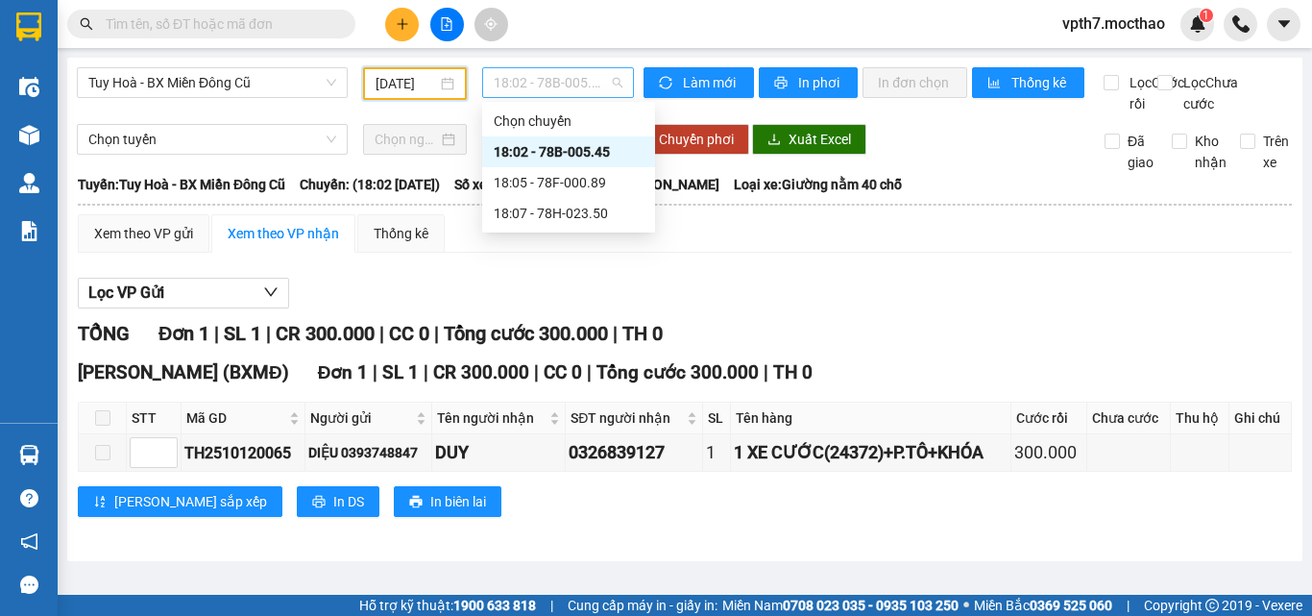
click at [551, 89] on span "18:02 - 78B-005.45" at bounding box center [558, 82] width 129 height 29
click at [558, 180] on div "18:05 - 78F-000.89" at bounding box center [569, 182] width 150 height 21
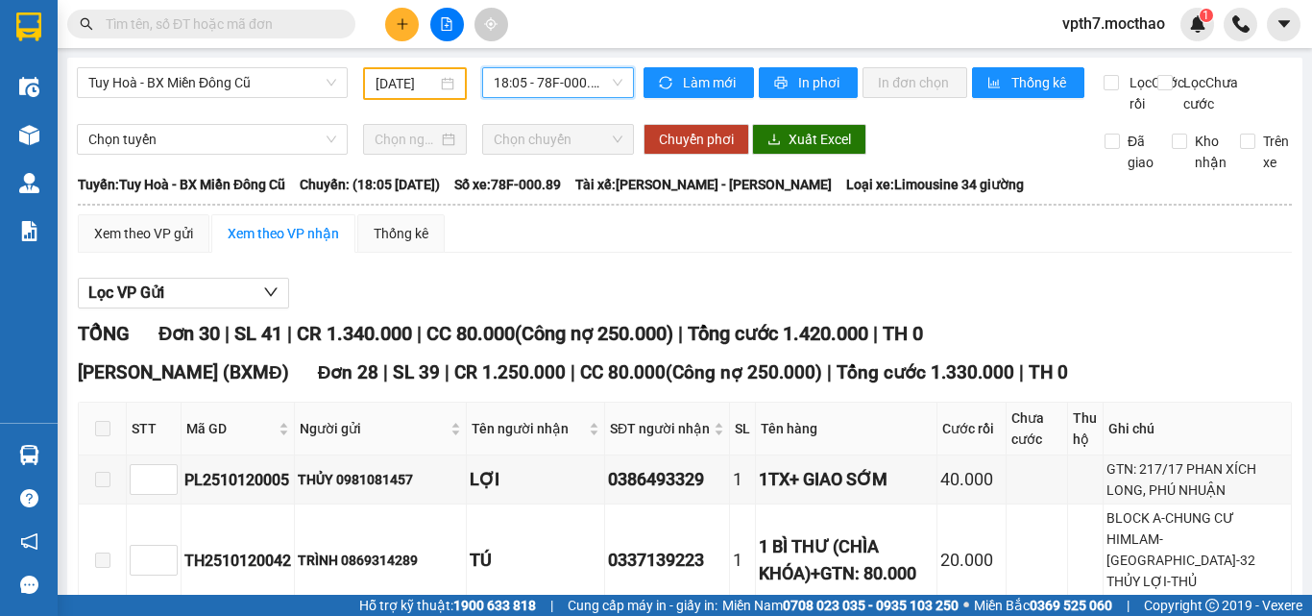
click at [553, 89] on span "18:05 - 78F-000.89" at bounding box center [558, 82] width 129 height 29
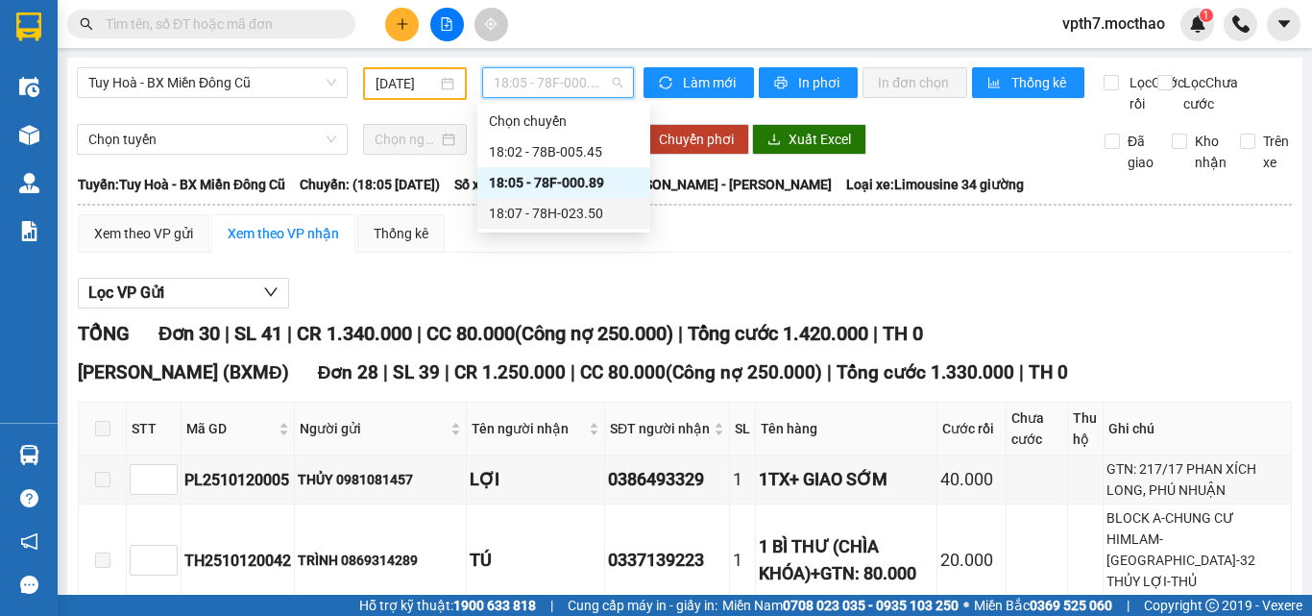
click at [593, 227] on div "18:07 - 78H-023.50" at bounding box center [564, 213] width 173 height 31
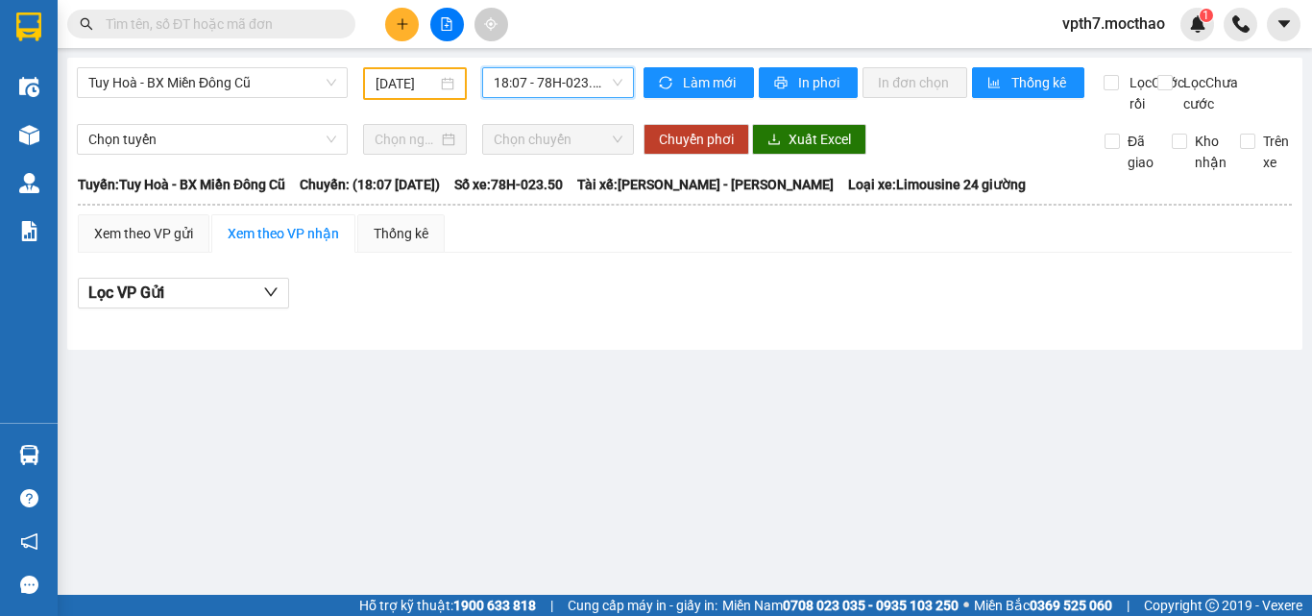
click at [547, 68] on span "18:07 - 78H-023.50" at bounding box center [558, 82] width 129 height 29
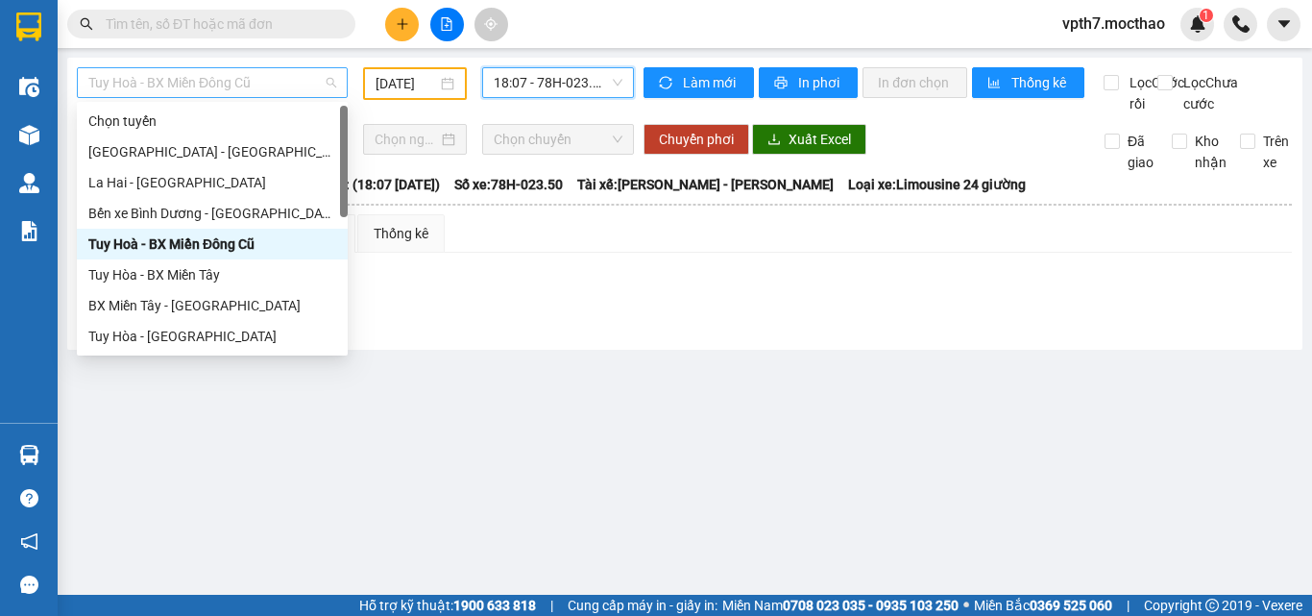
click at [232, 89] on span "Tuy Hoà - BX Miền Đông Cũ" at bounding box center [212, 82] width 248 height 29
click at [221, 278] on div "Tuy Hòa - BX Miền Tây" at bounding box center [212, 274] width 248 height 21
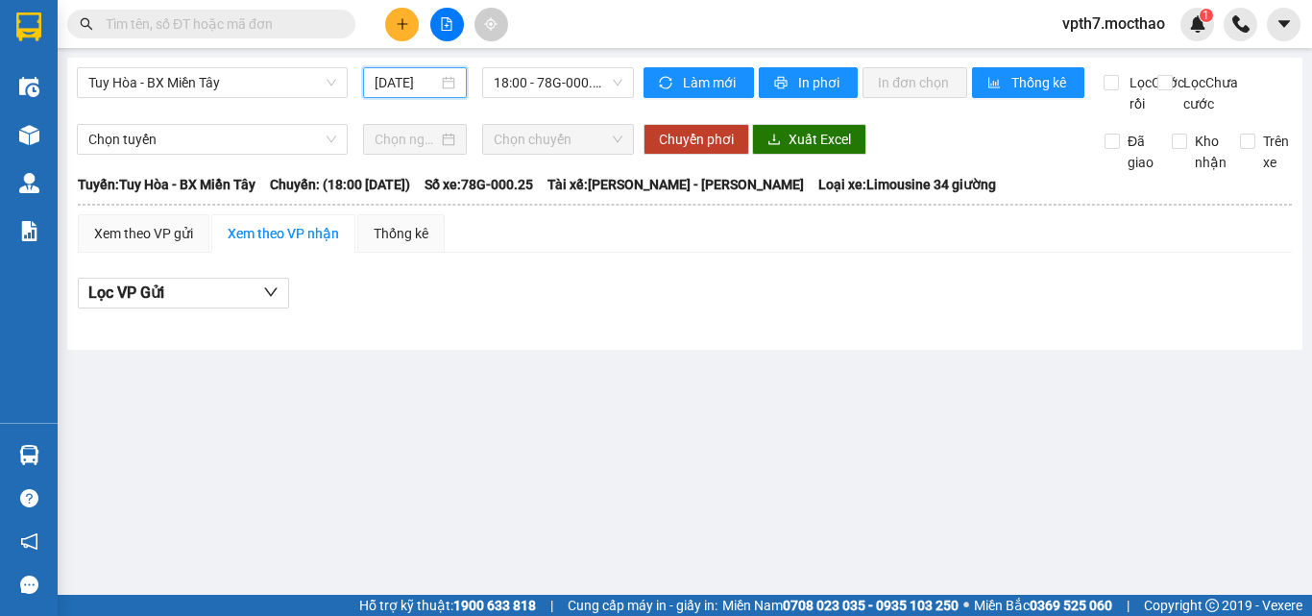
click at [395, 84] on input "[DATE]" at bounding box center [406, 82] width 63 height 21
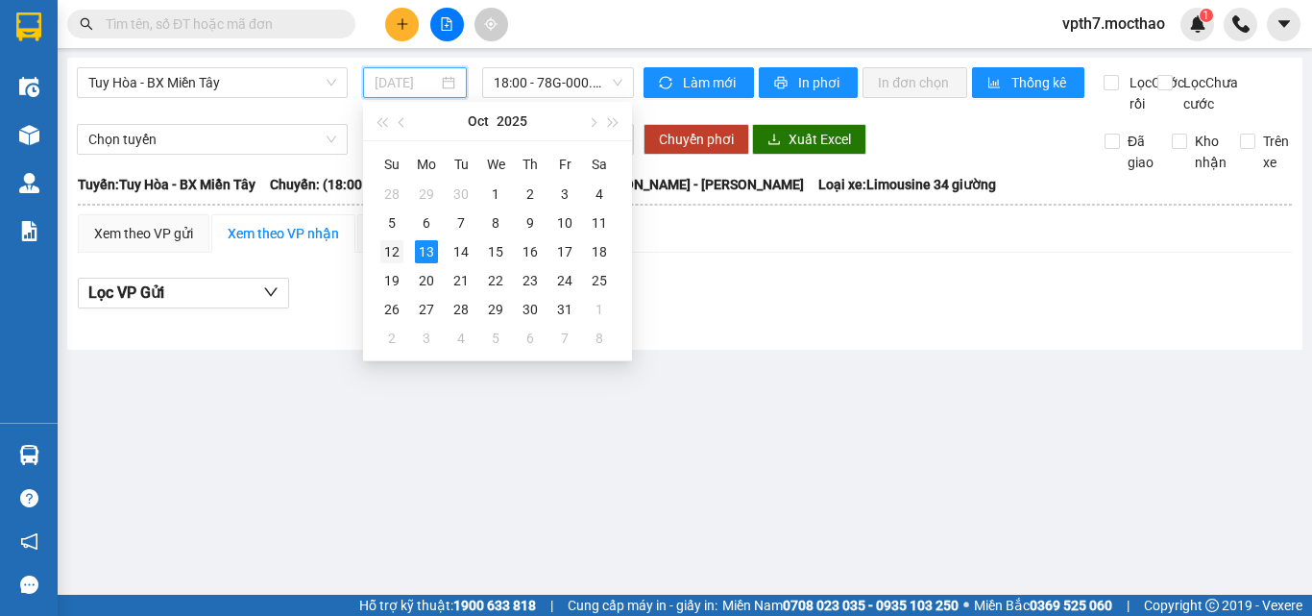
click at [399, 241] on div "12" at bounding box center [391, 251] width 23 height 23
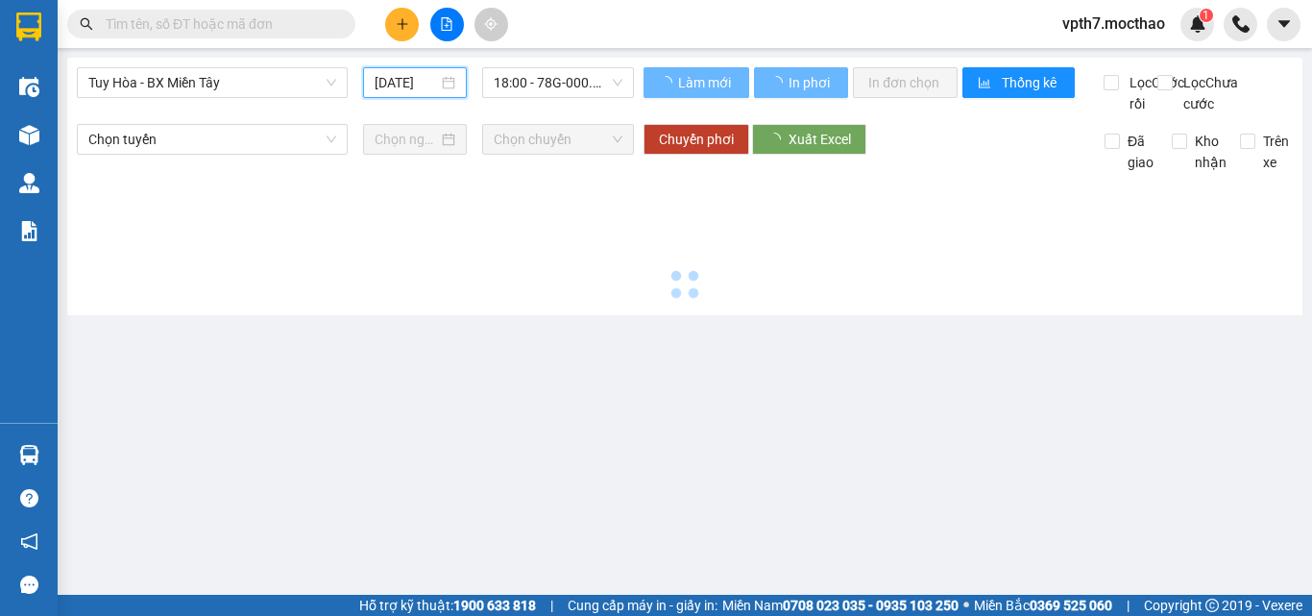
type input "[DATE]"
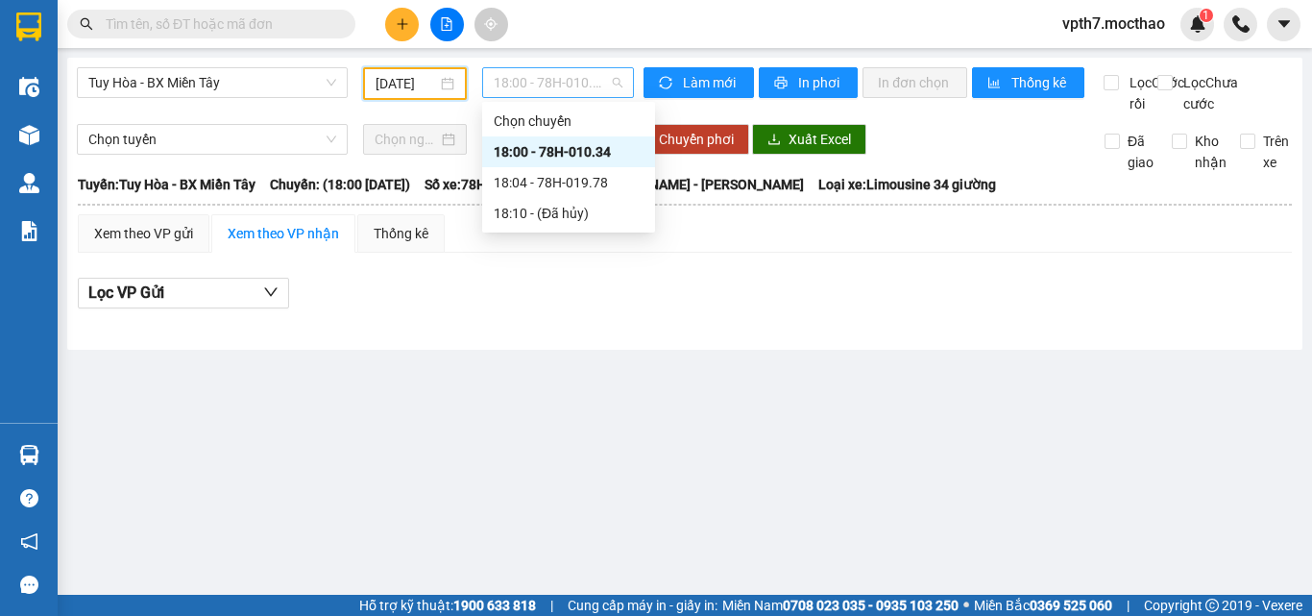
click at [580, 85] on span "18:00 - 78H-010.34" at bounding box center [558, 82] width 129 height 29
click at [561, 180] on div "18:04 - 78H-019.78" at bounding box center [569, 182] width 150 height 21
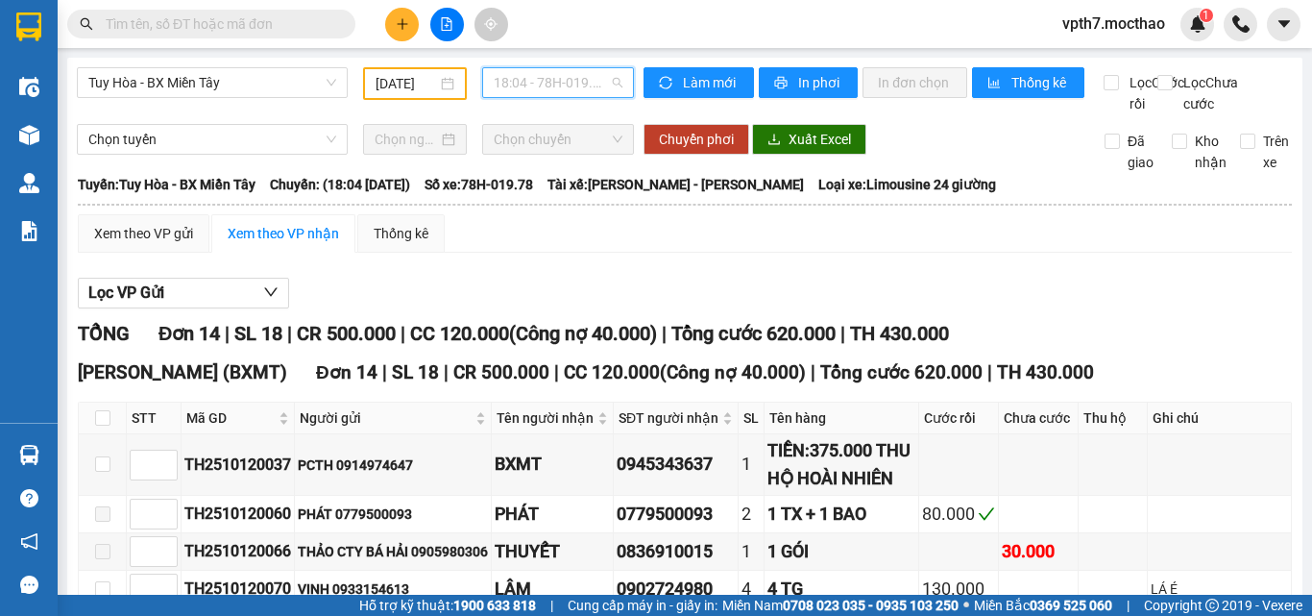
click at [590, 86] on span "18:04 - 78H-019.78" at bounding box center [558, 82] width 129 height 29
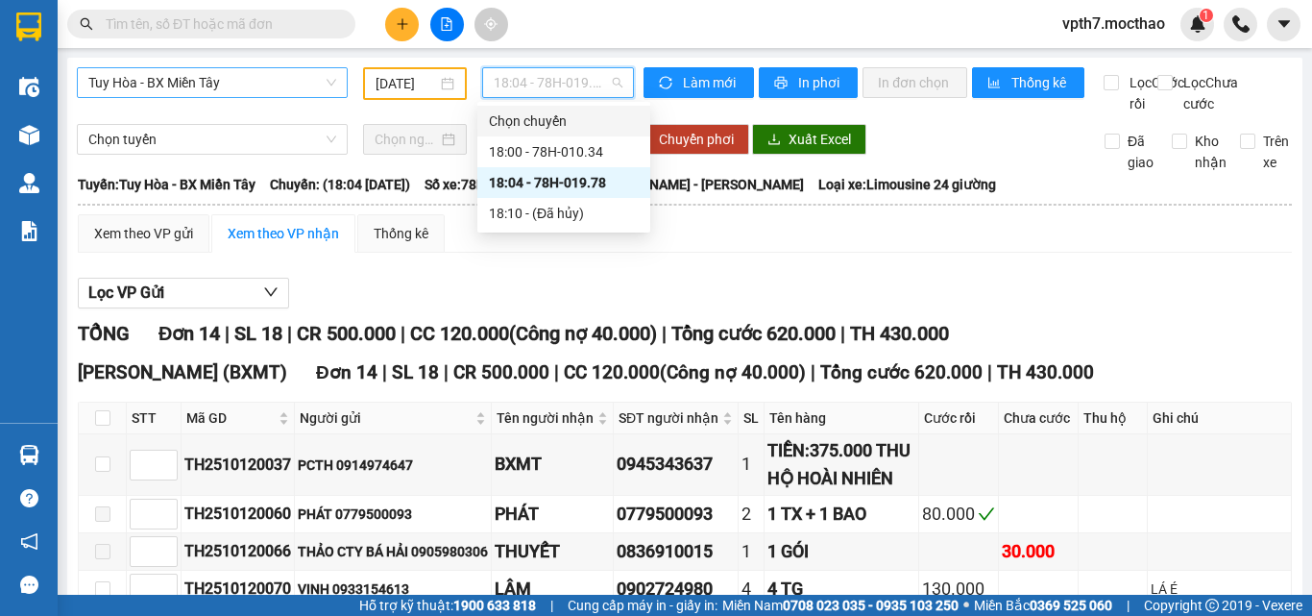
click at [194, 70] on span "Tuy Hòa - BX Miền Tây" at bounding box center [212, 82] width 248 height 29
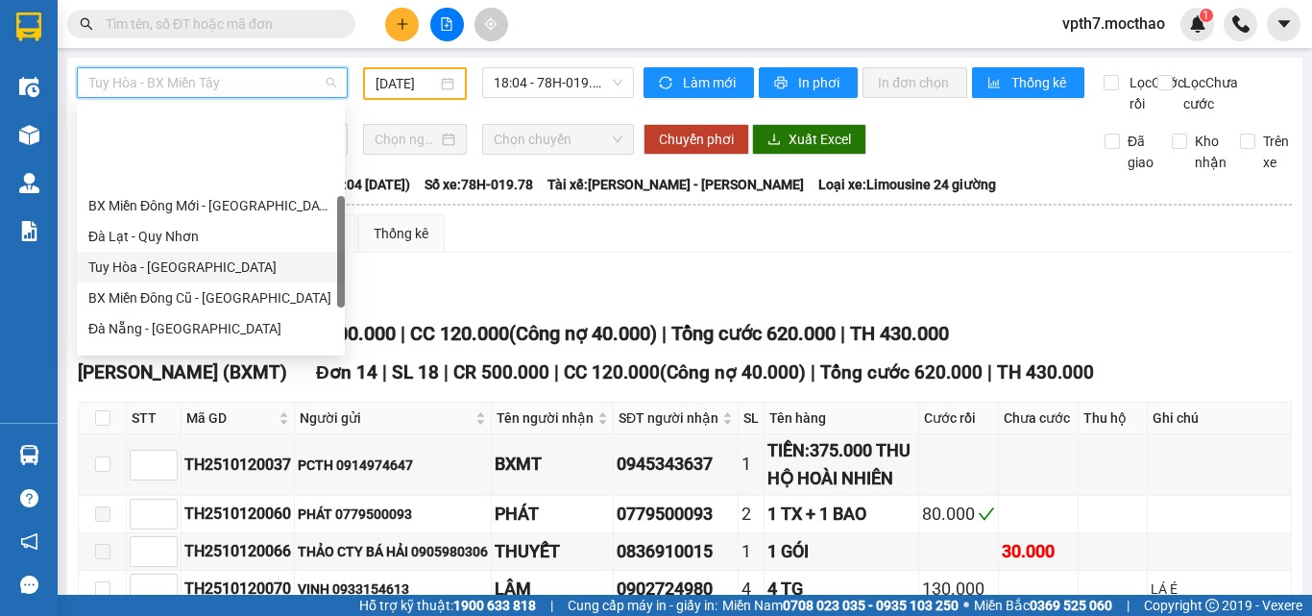
scroll to position [288, 0]
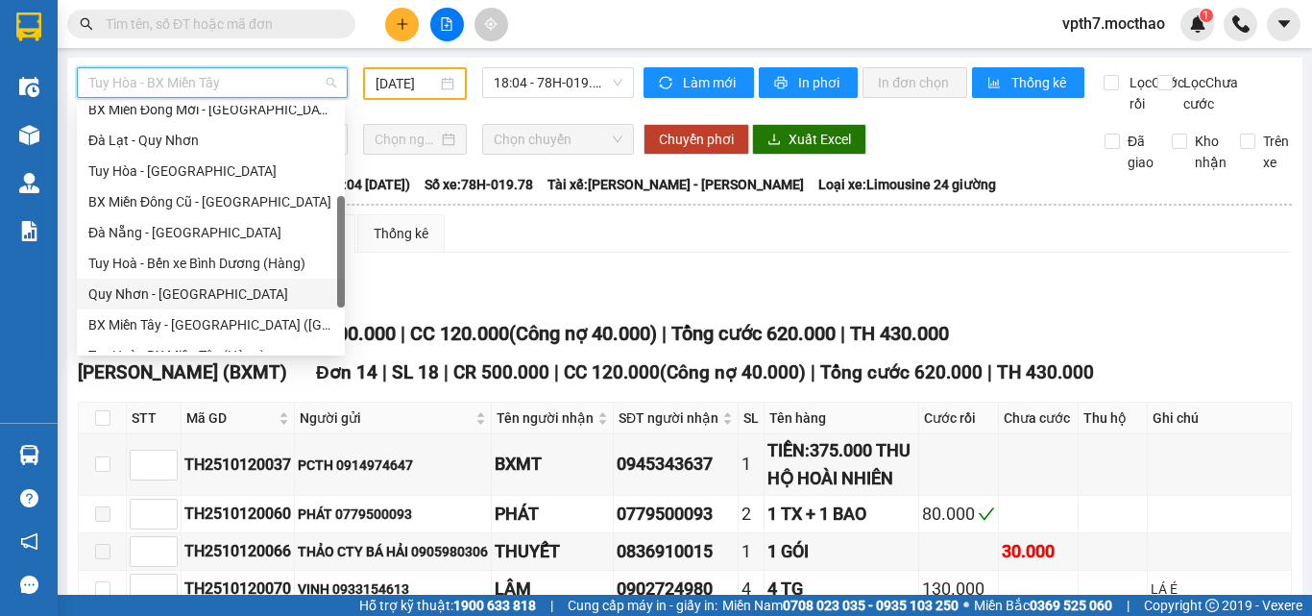
click at [160, 292] on div "Quy Nhơn - [GEOGRAPHIC_DATA]" at bounding box center [210, 293] width 245 height 21
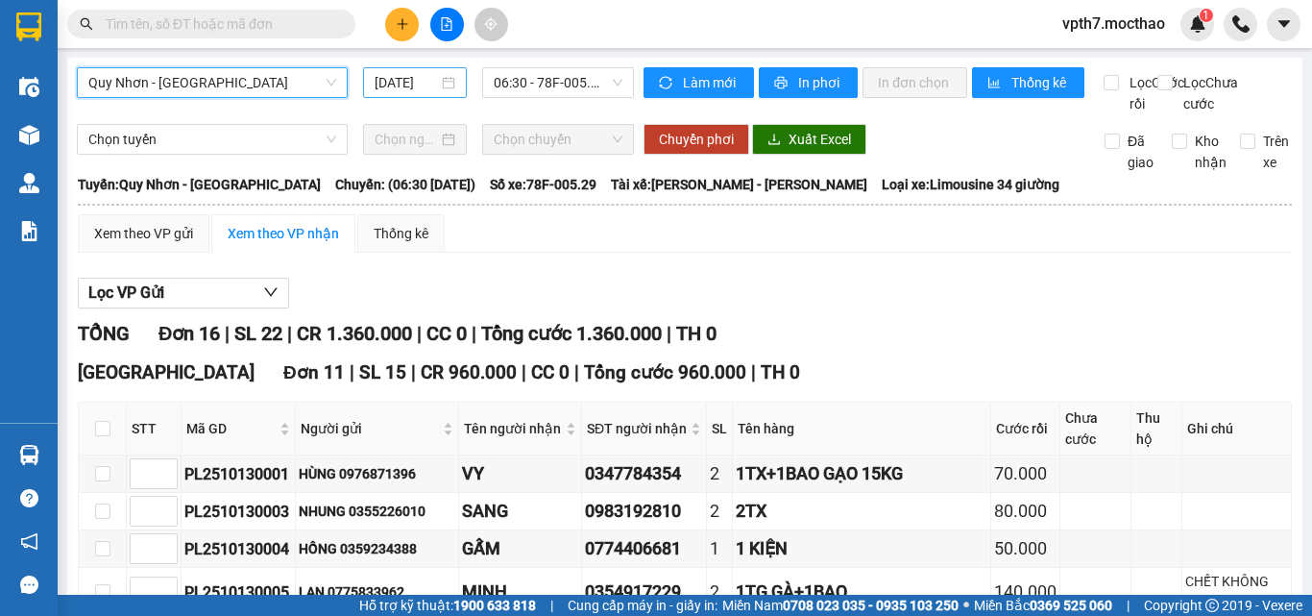
click at [407, 87] on input "[DATE]" at bounding box center [406, 82] width 63 height 21
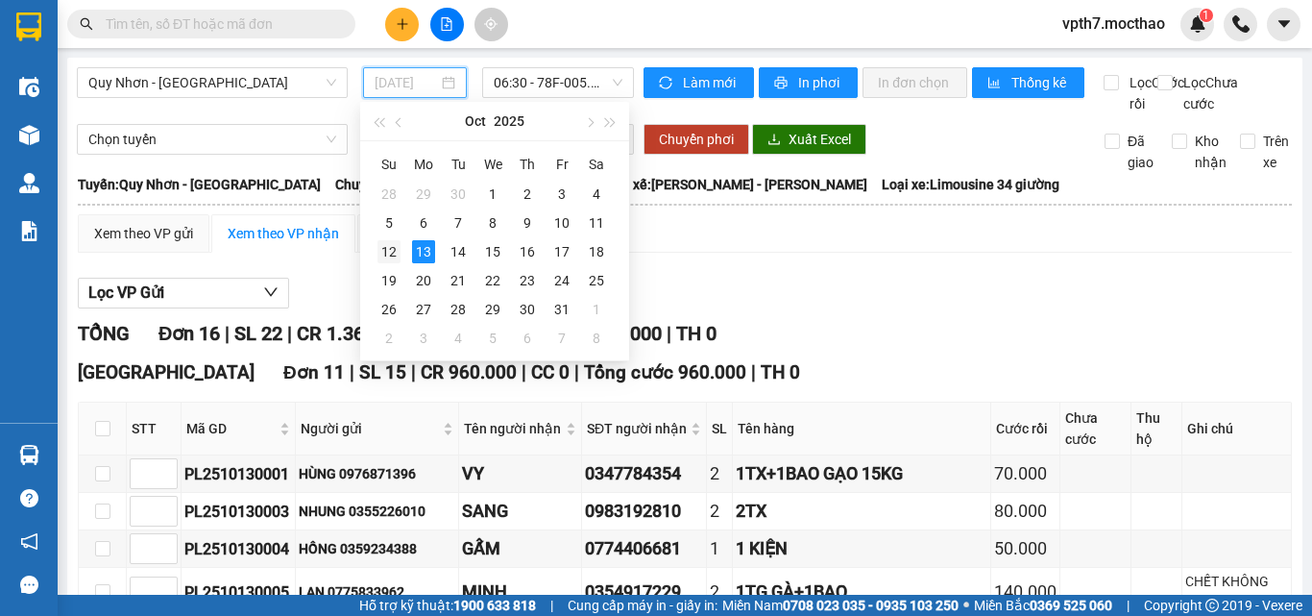
click at [386, 251] on div "12" at bounding box center [389, 251] width 23 height 23
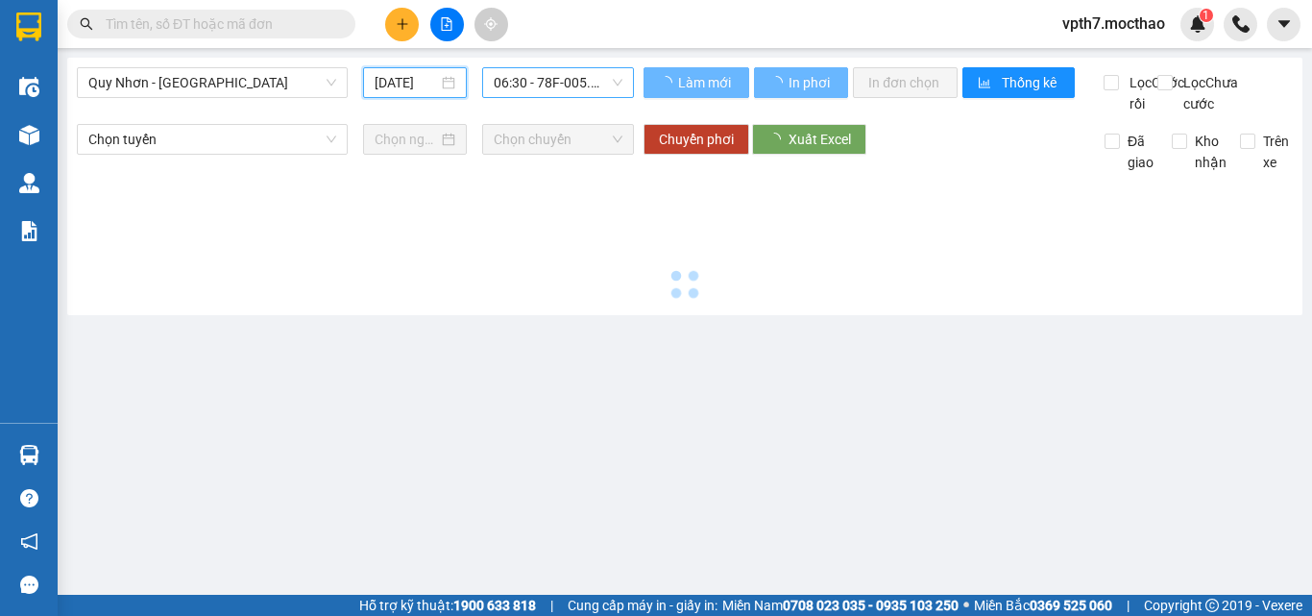
type input "[DATE]"
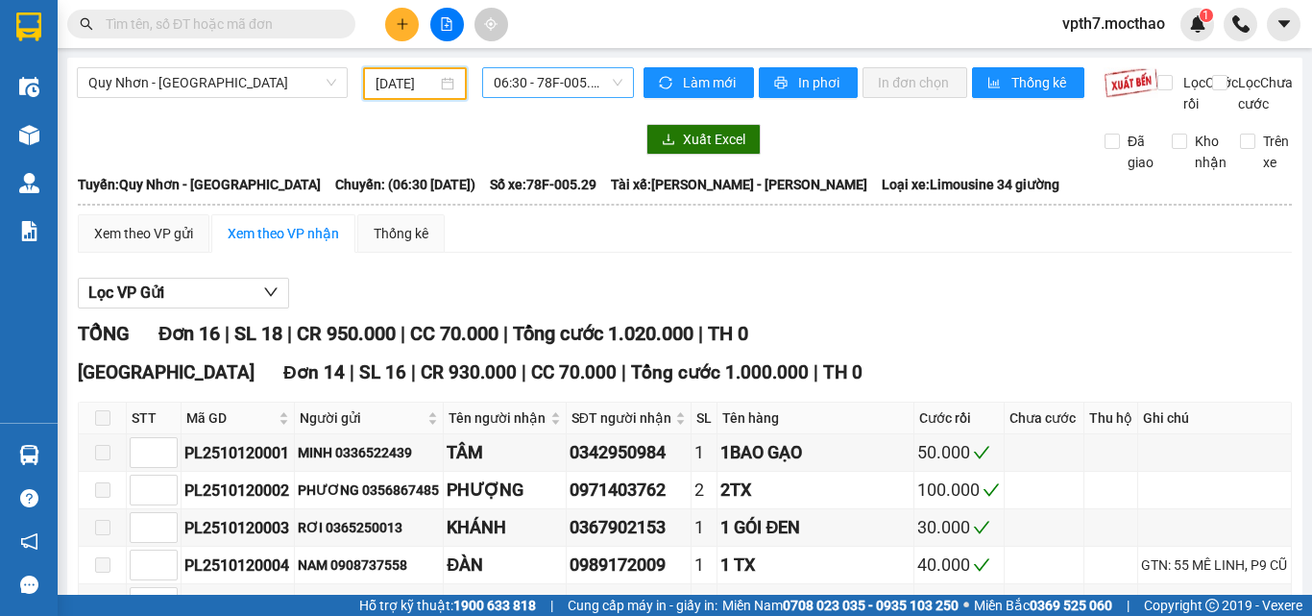
click at [547, 83] on span "06:30 - 78F-005.29" at bounding box center [558, 82] width 129 height 29
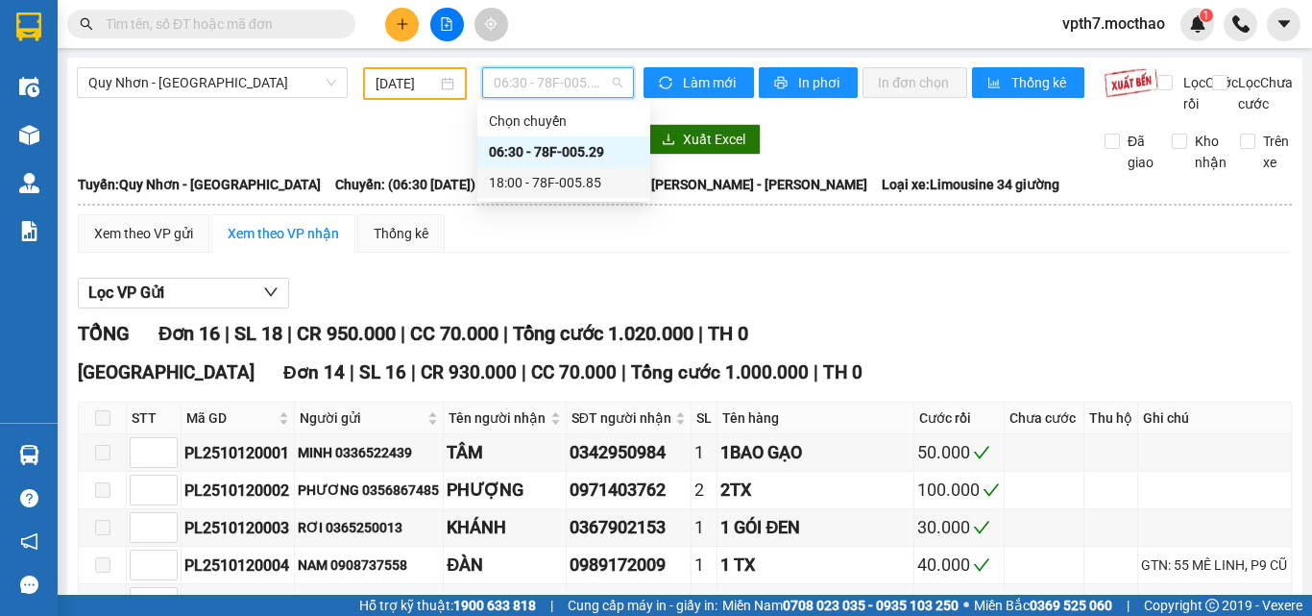
click at [610, 192] on div "18:00 - 78F-005.85" at bounding box center [564, 182] width 150 height 21
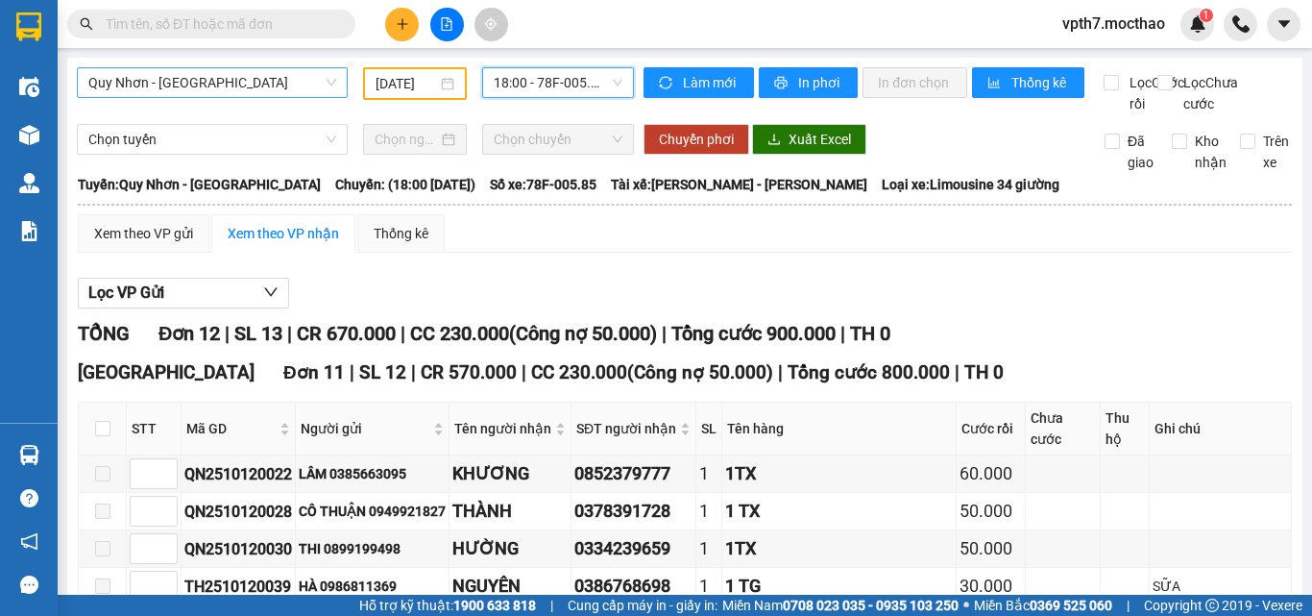
click at [153, 78] on span "Quy Nhơn - [GEOGRAPHIC_DATA]" at bounding box center [212, 82] width 248 height 29
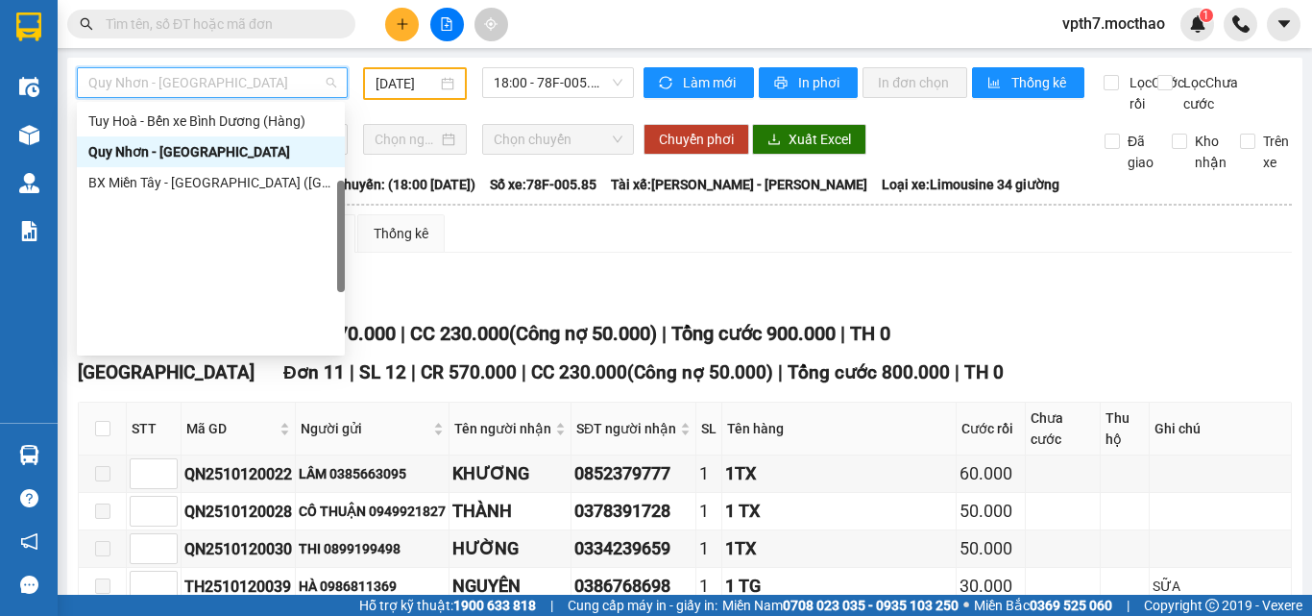
scroll to position [142, 0]
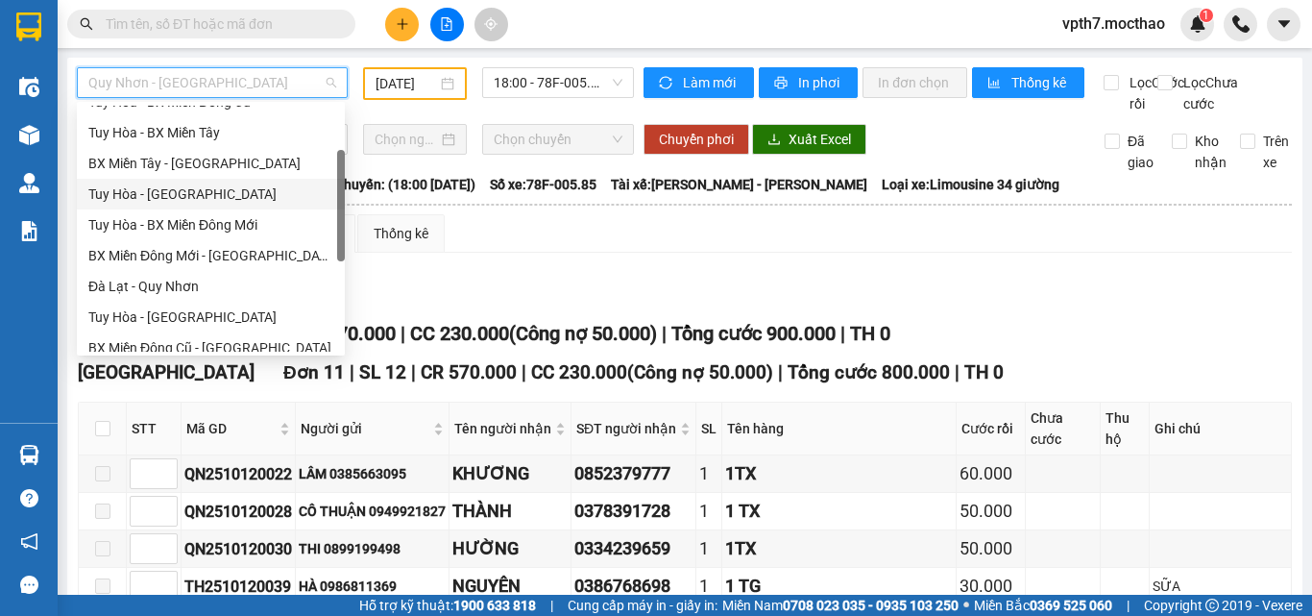
click at [163, 194] on div "Tuy Hòa - [GEOGRAPHIC_DATA]" at bounding box center [210, 194] width 245 height 21
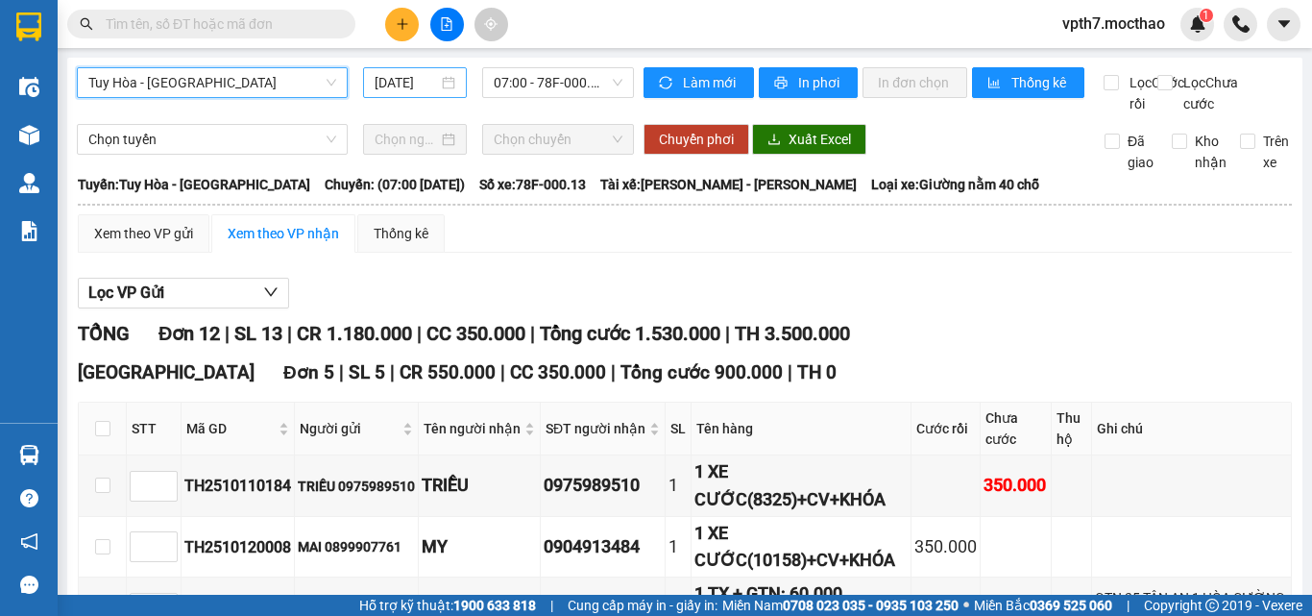
click at [387, 78] on input "[DATE]" at bounding box center [406, 82] width 63 height 21
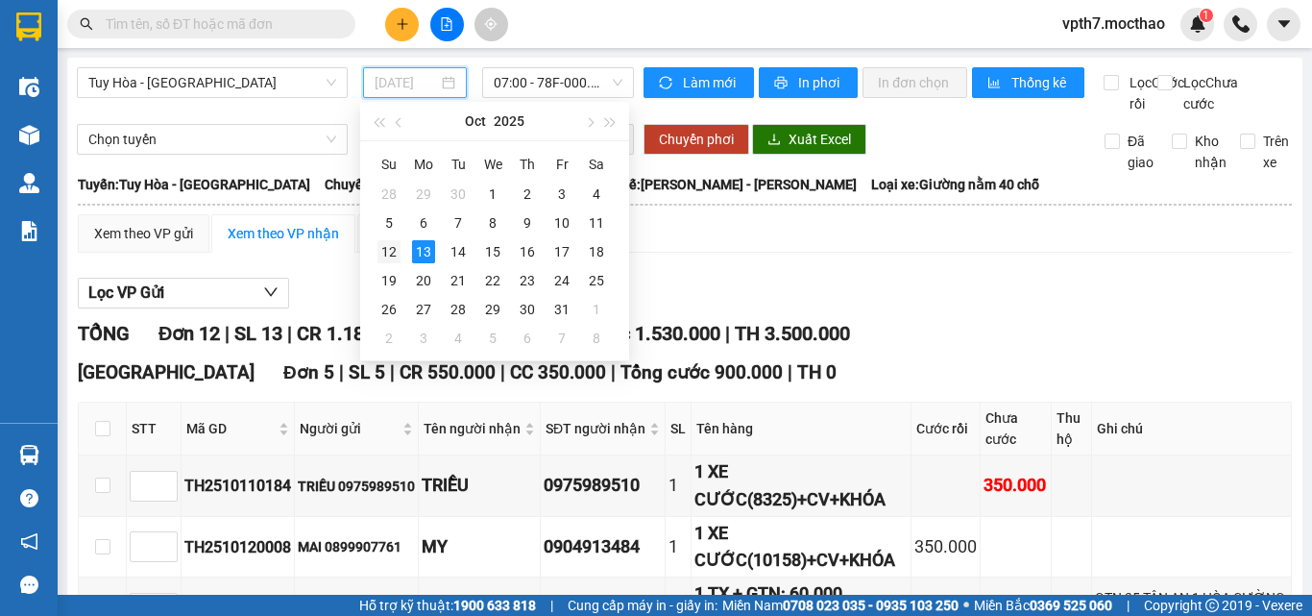
click at [394, 250] on div "12" at bounding box center [389, 251] width 23 height 23
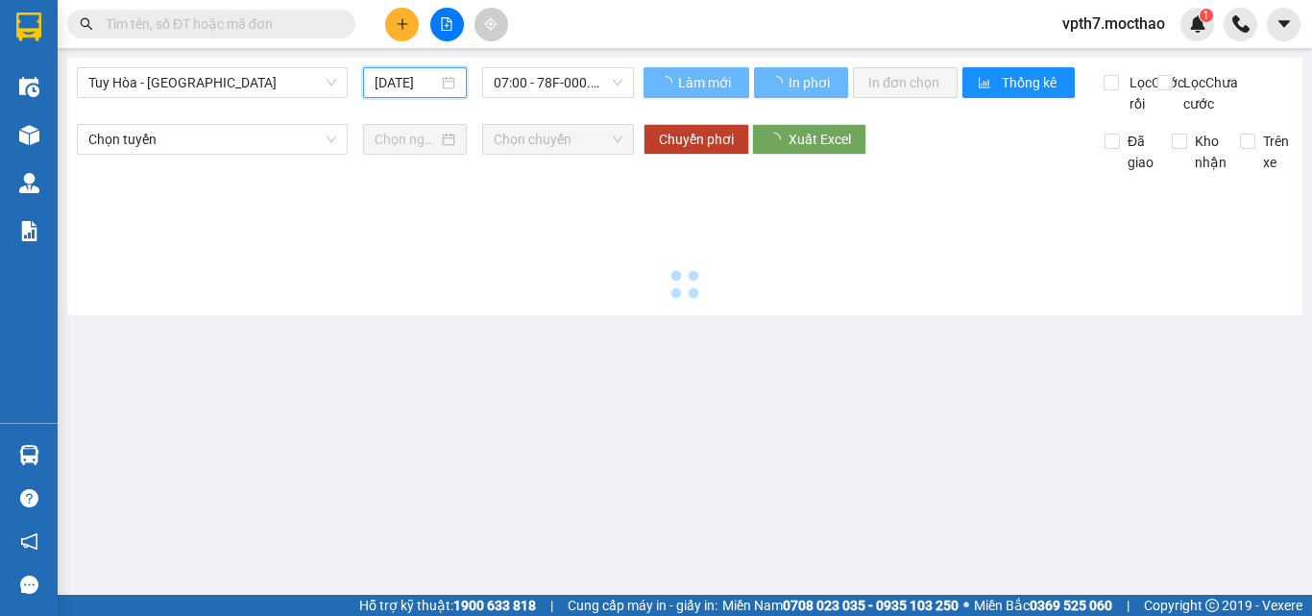
type input "[DATE]"
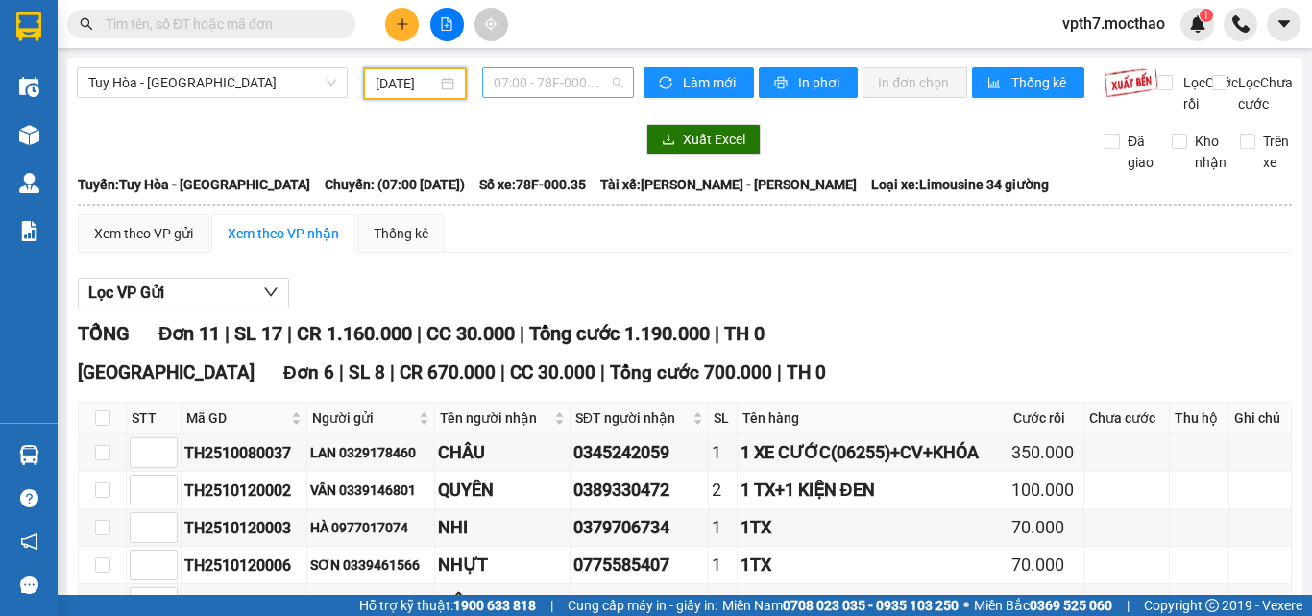
click at [518, 72] on span "07:00 - 78F-000.35" at bounding box center [558, 82] width 129 height 29
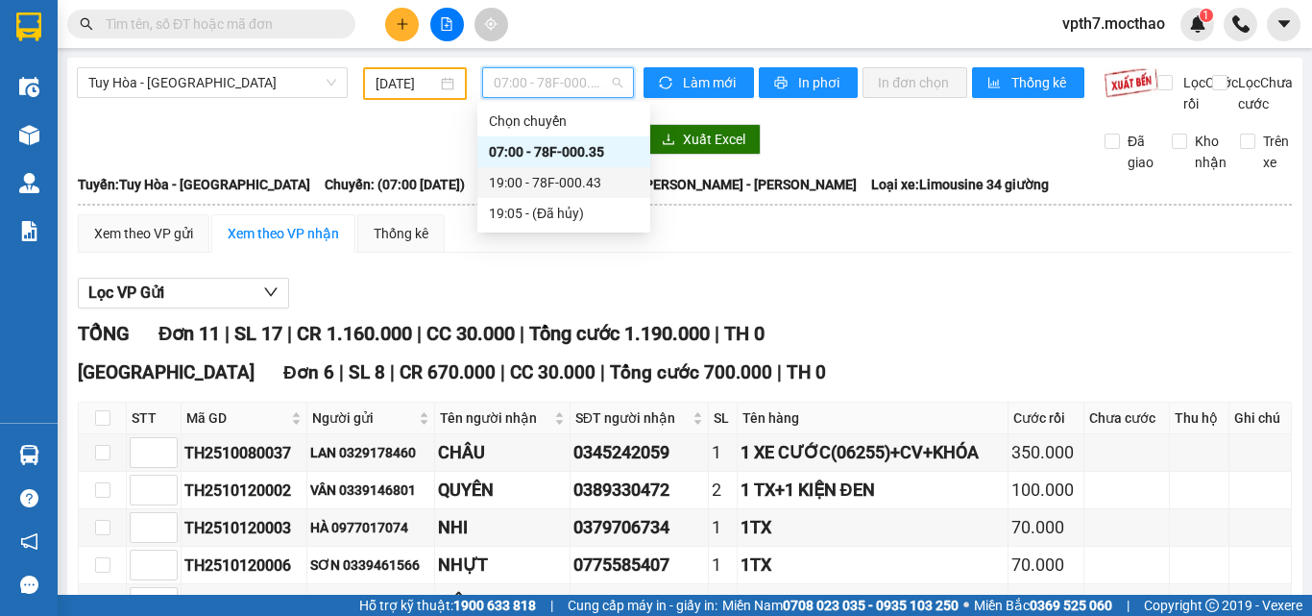
click at [532, 177] on div "19:00 - 78F-000.43" at bounding box center [564, 182] width 150 height 21
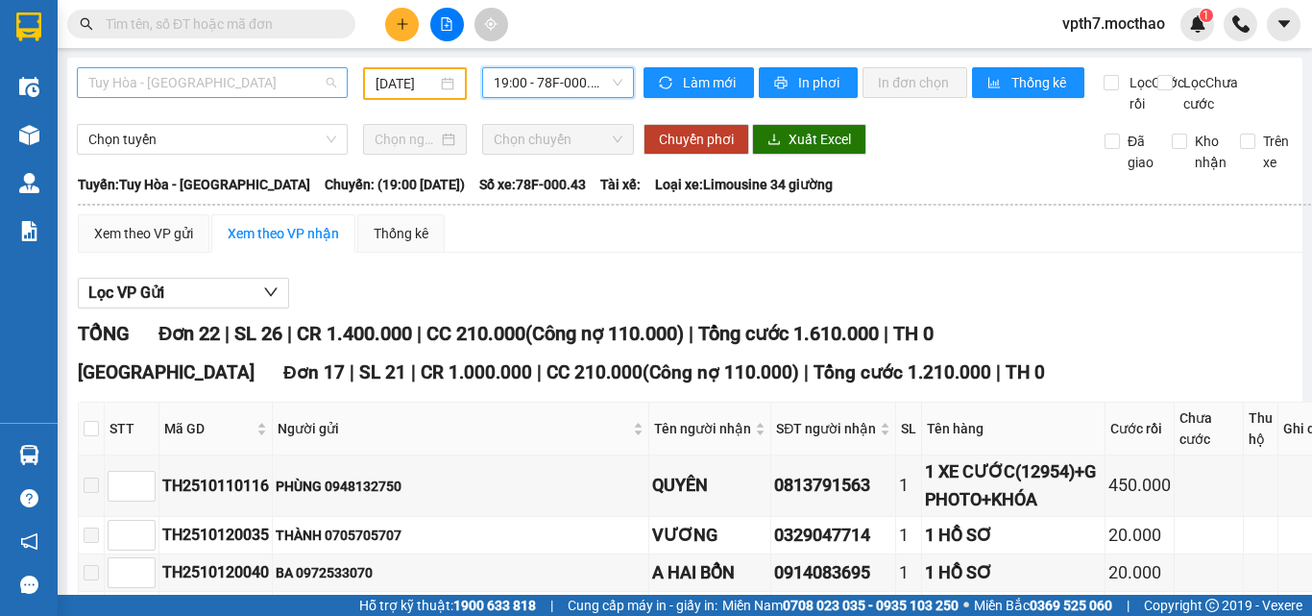
click at [152, 94] on span "Tuy Hòa - [GEOGRAPHIC_DATA]" at bounding box center [212, 82] width 248 height 29
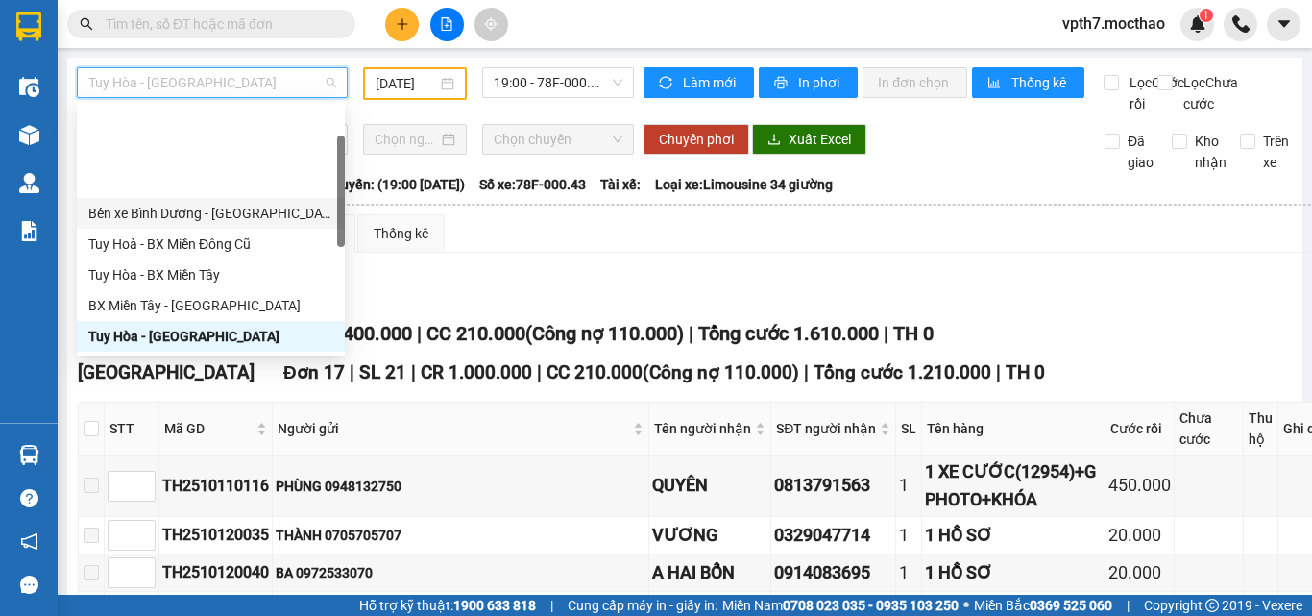
scroll to position [192, 0]
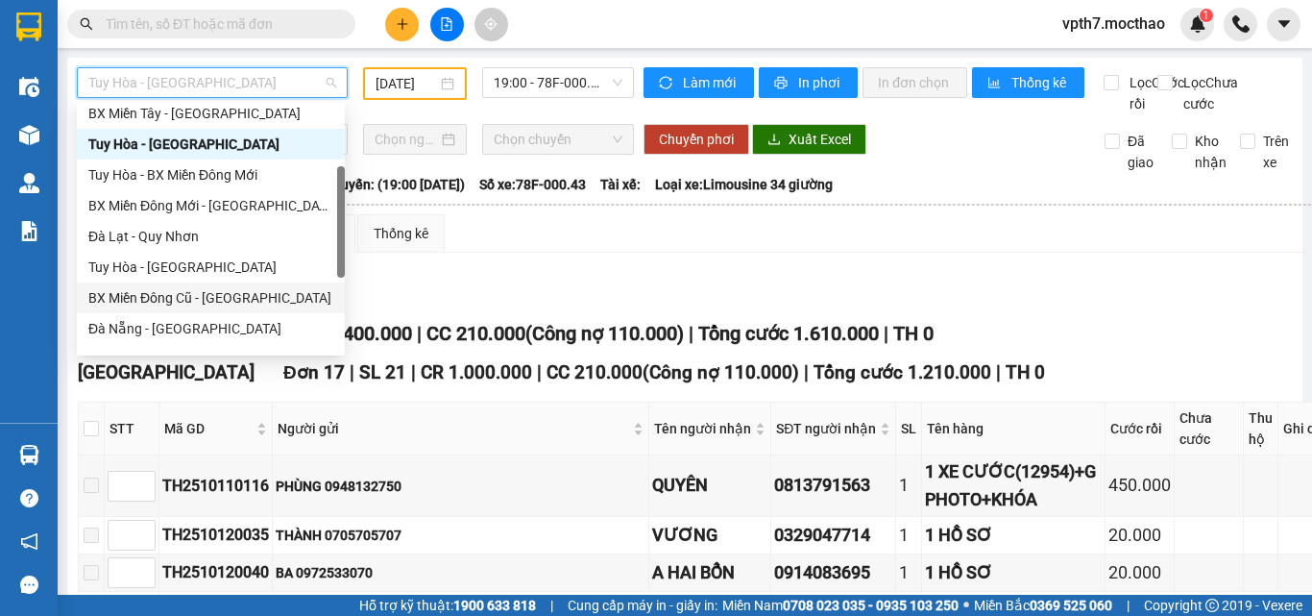
click at [199, 305] on div "BX Miền Đông Cũ - [GEOGRAPHIC_DATA]" at bounding box center [210, 297] width 245 height 21
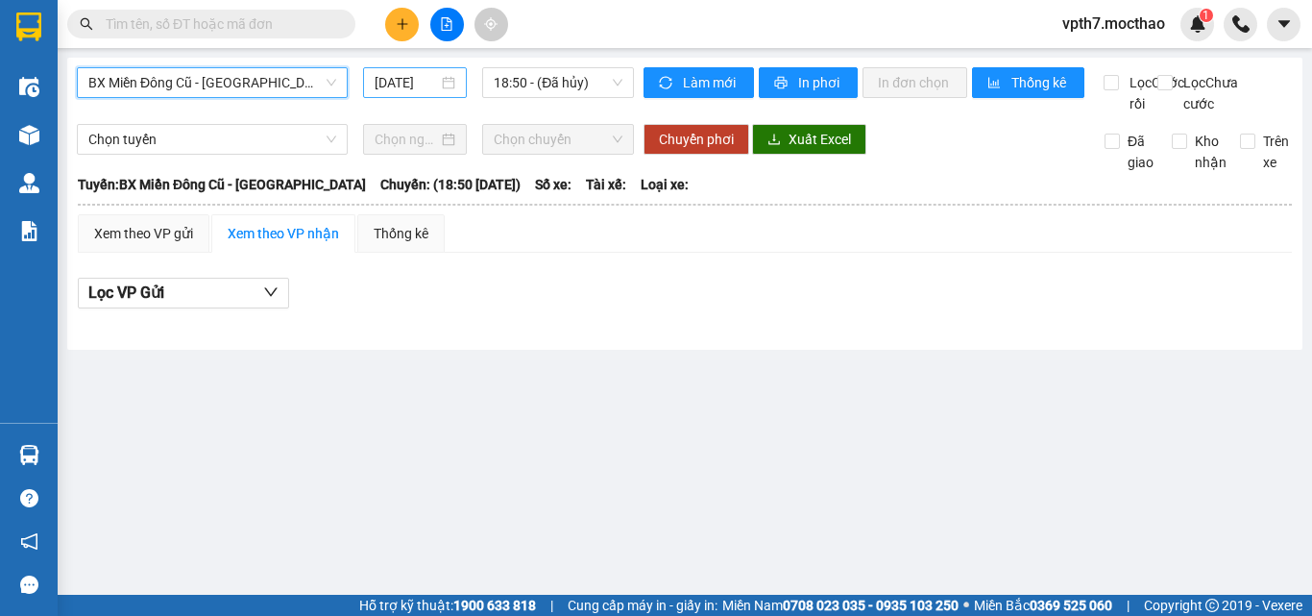
click at [392, 84] on input "[DATE]" at bounding box center [406, 82] width 63 height 21
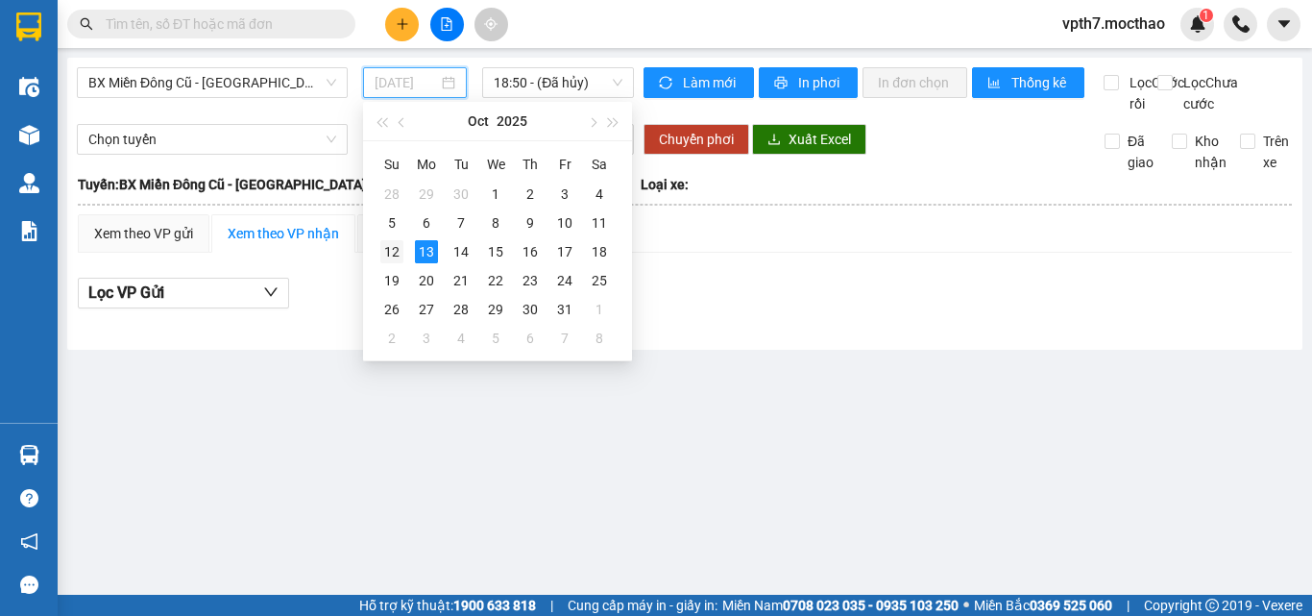
click at [392, 243] on div "12" at bounding box center [391, 251] width 23 height 23
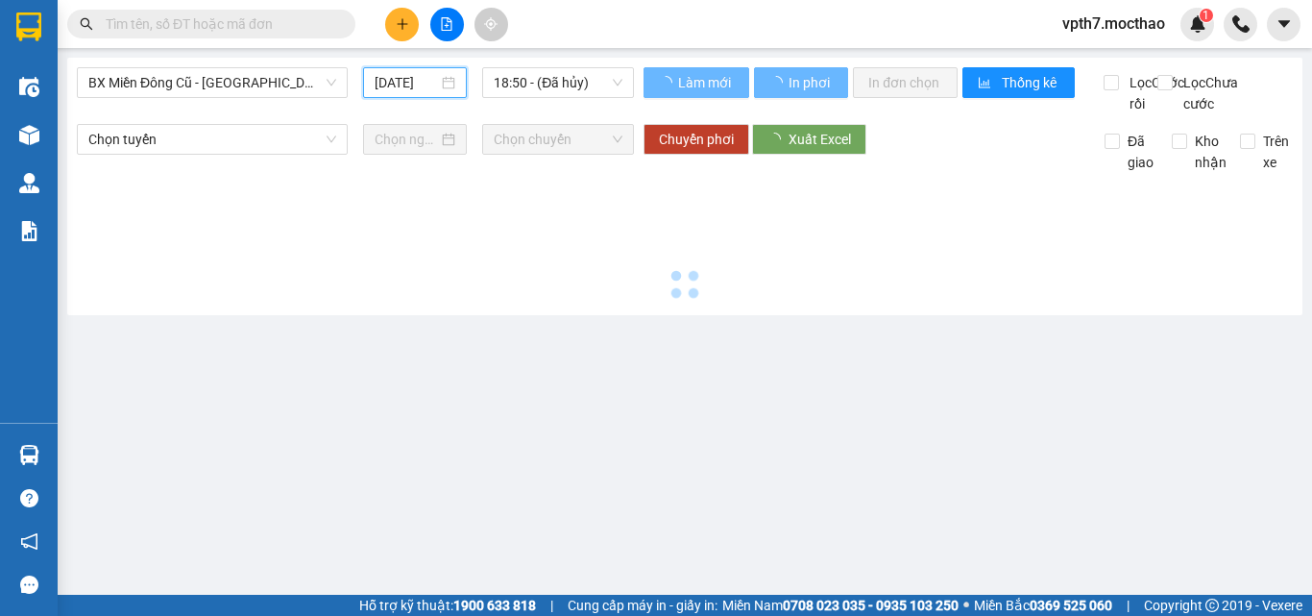
type input "[DATE]"
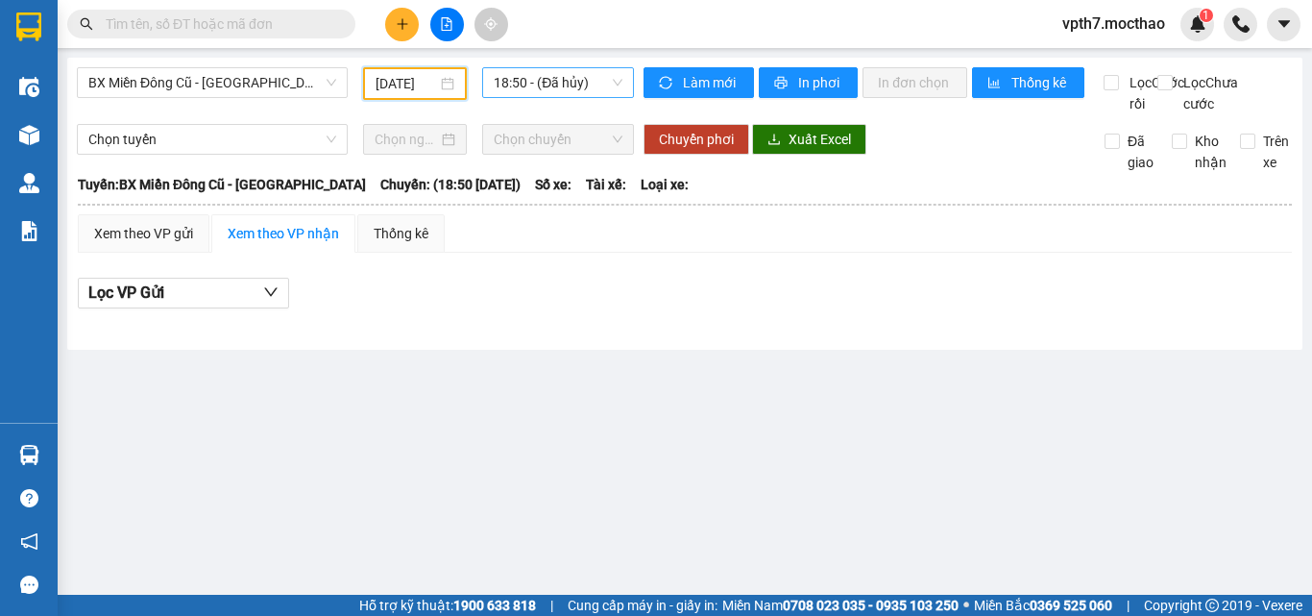
click at [576, 91] on span "18:50 - (Đã hủy)" at bounding box center [558, 82] width 129 height 29
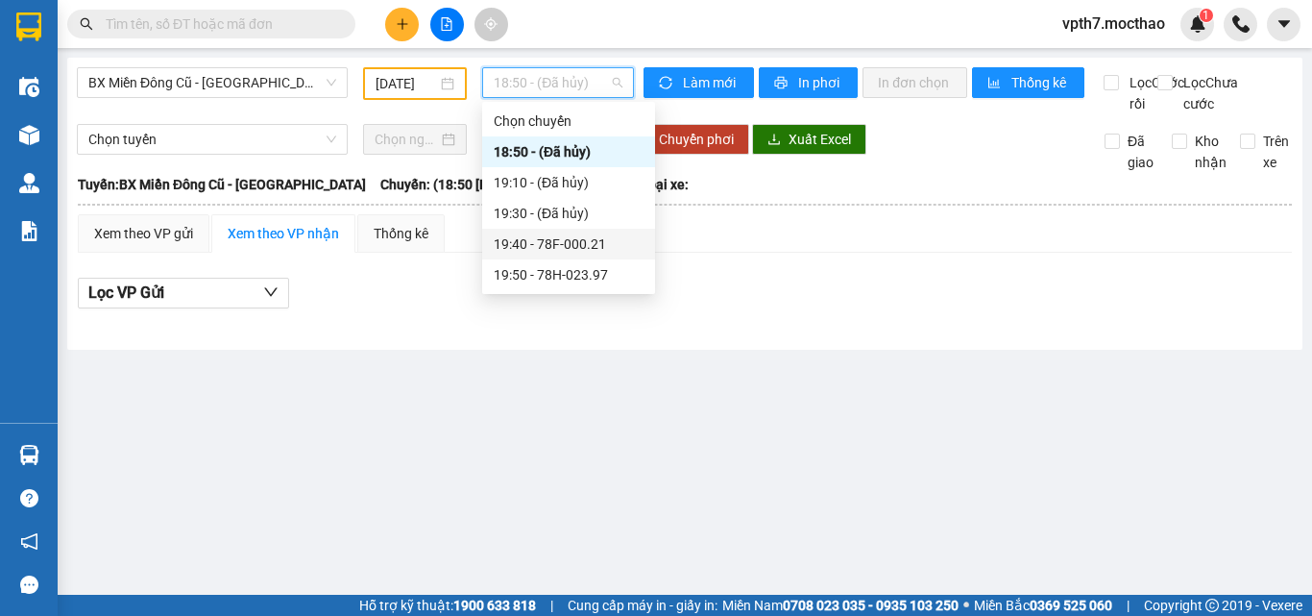
click at [561, 253] on div "19:40 - 78F-000.21" at bounding box center [569, 243] width 150 height 21
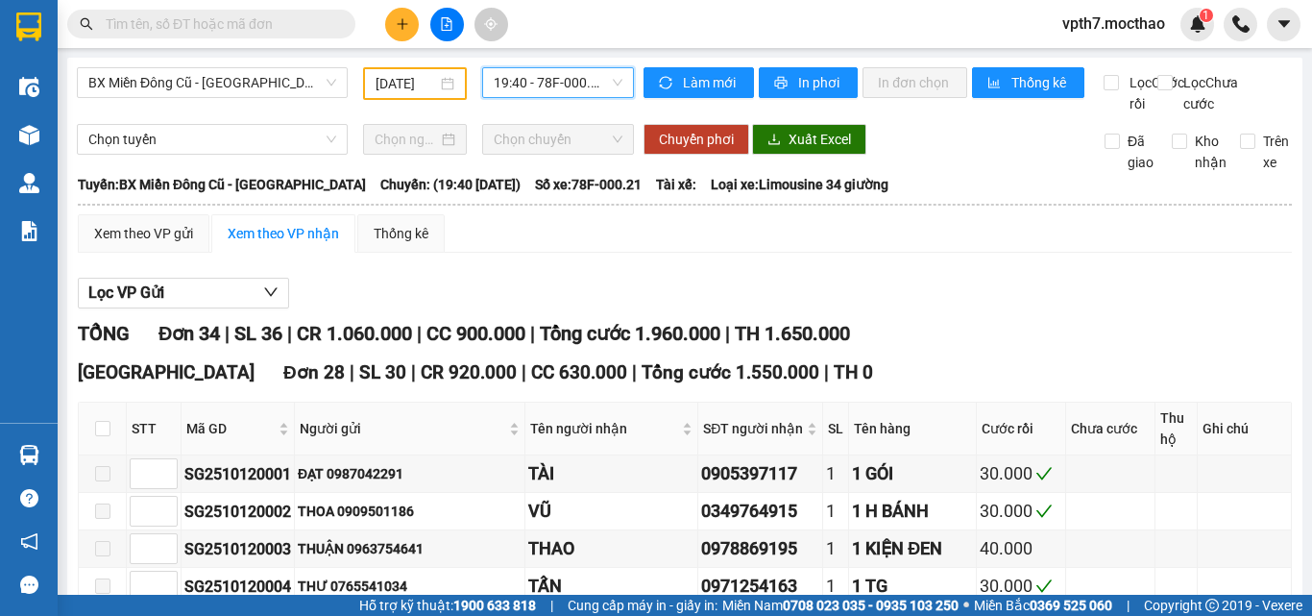
click at [541, 70] on span "19:40 - 78F-000.21" at bounding box center [558, 82] width 129 height 29
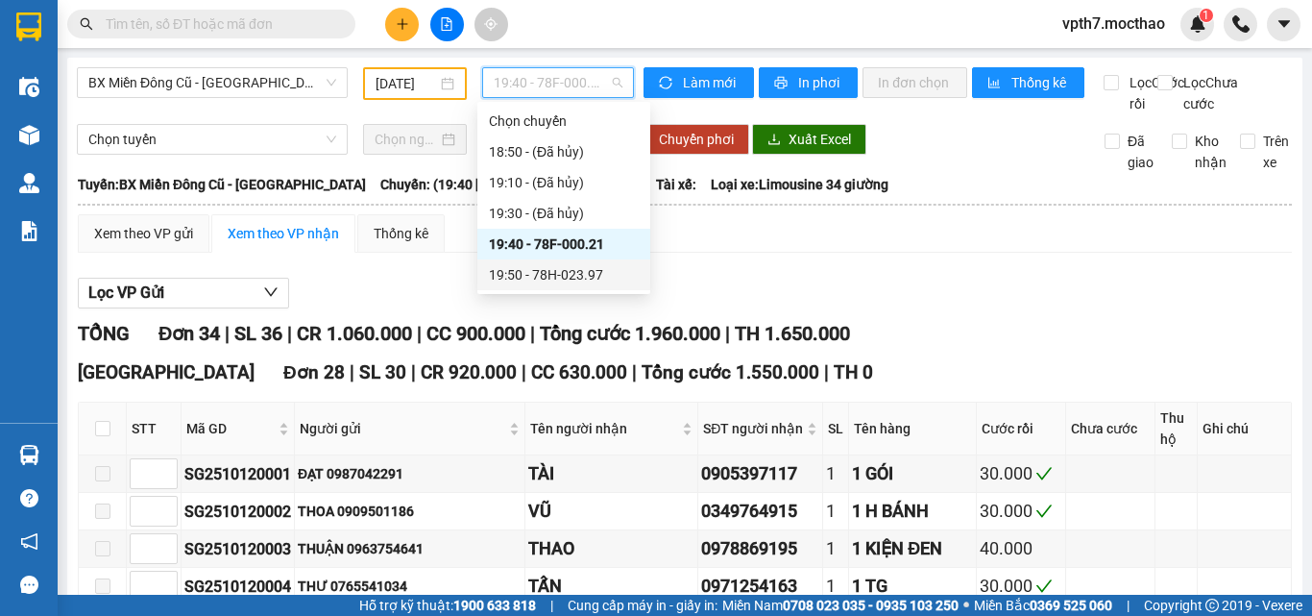
click at [586, 274] on div "19:50 - 78H-023.97" at bounding box center [564, 274] width 150 height 21
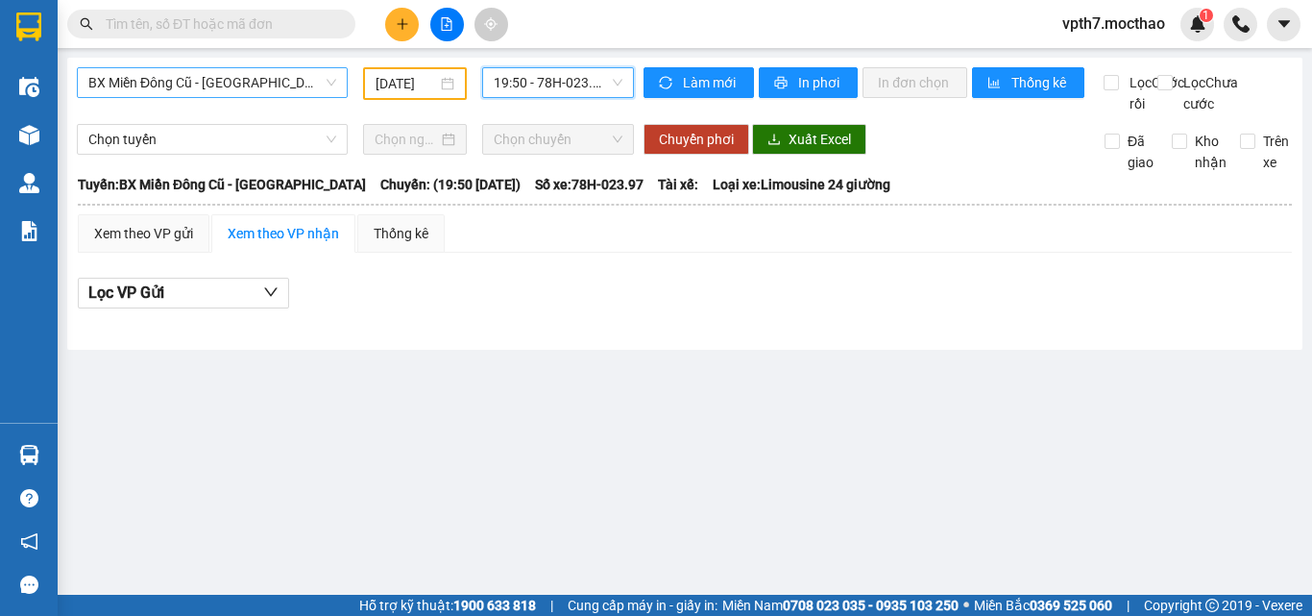
click at [216, 97] on div "BX Miền Đông Cũ - [GEOGRAPHIC_DATA]" at bounding box center [212, 82] width 271 height 31
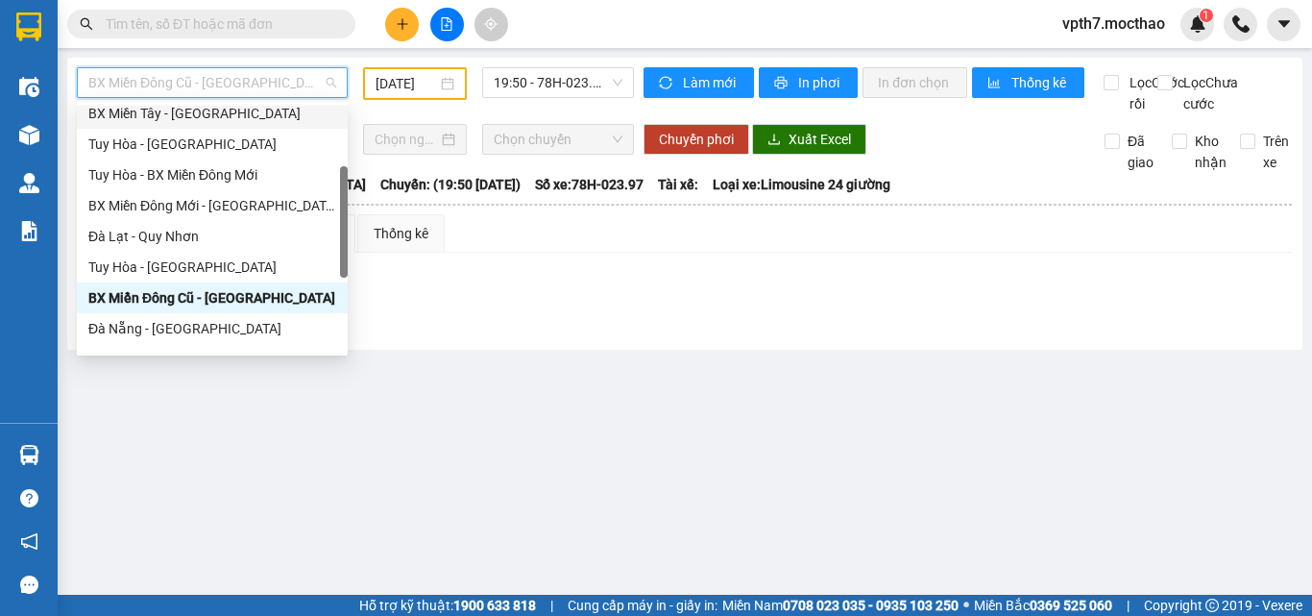
click at [198, 121] on div "BX Miền Tây - [GEOGRAPHIC_DATA]" at bounding box center [212, 113] width 248 height 21
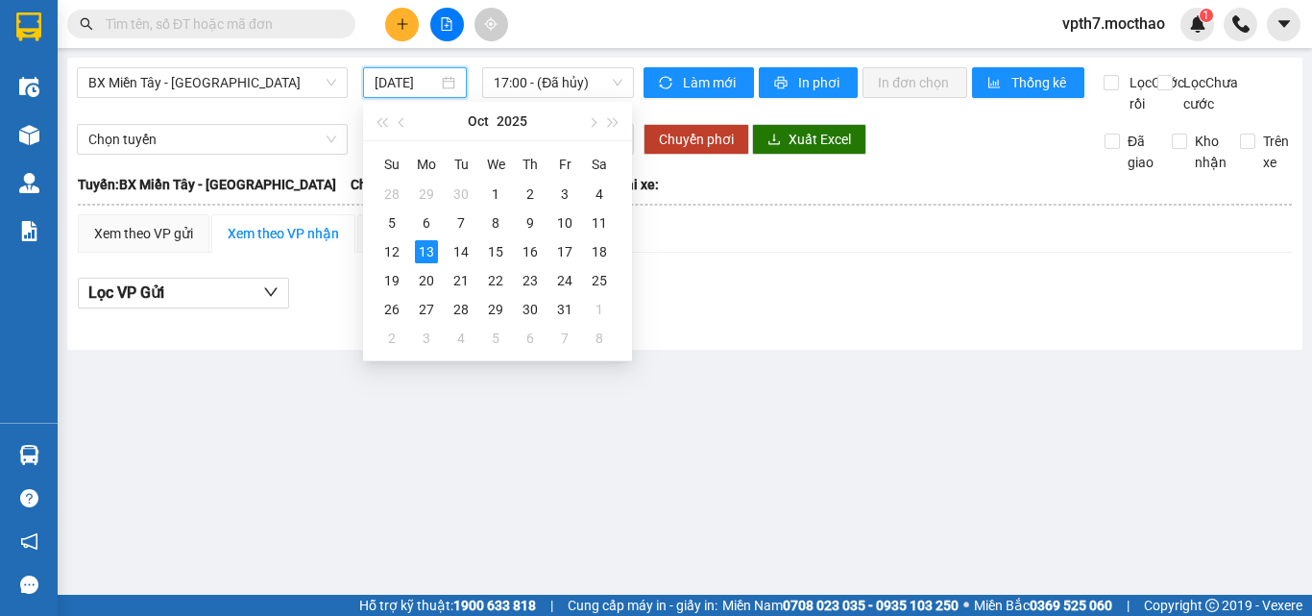
click at [410, 85] on input "[DATE]" at bounding box center [406, 82] width 63 height 21
click at [393, 257] on div "12" at bounding box center [391, 251] width 23 height 23
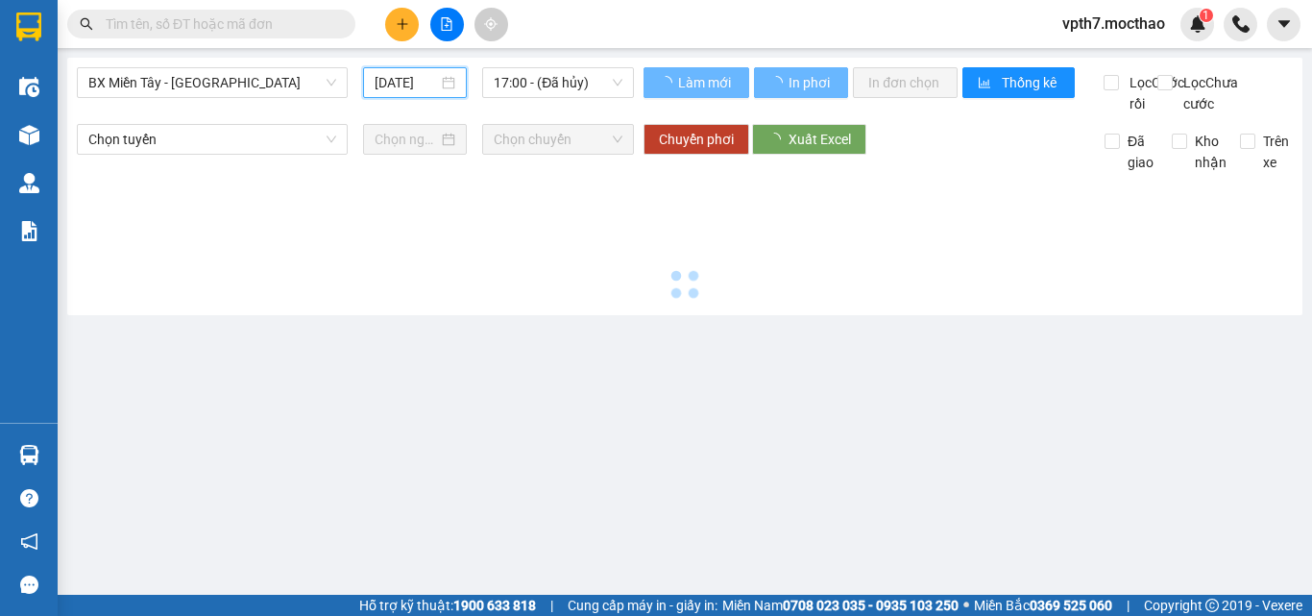
type input "[DATE]"
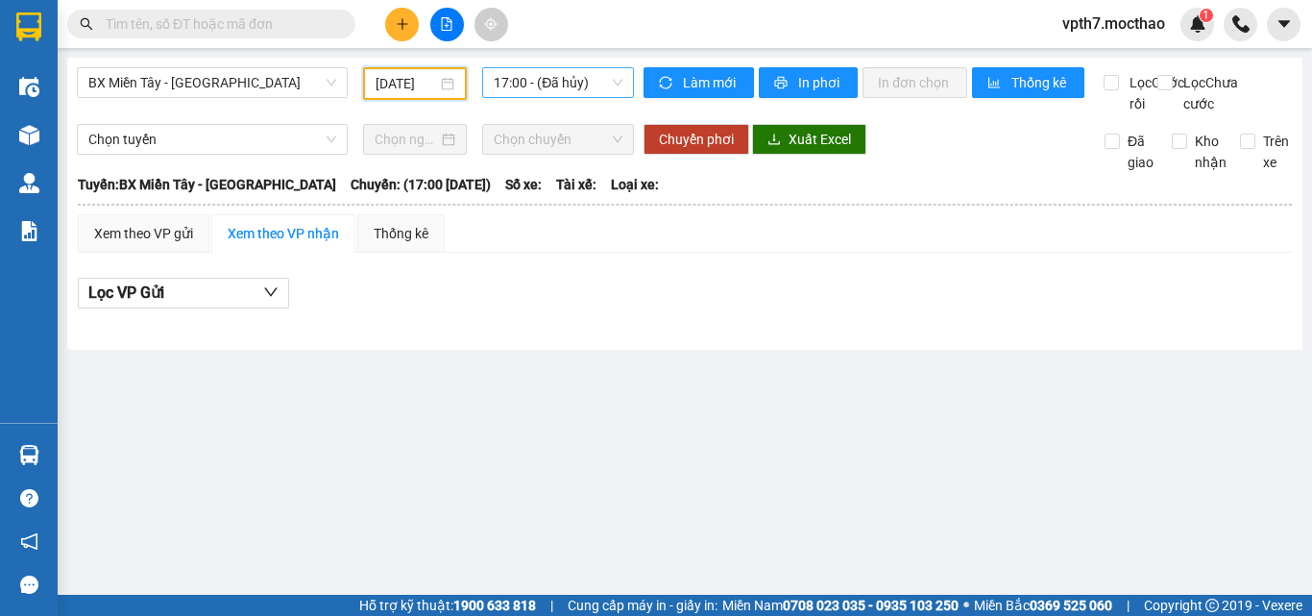
click at [542, 90] on span "17:00 - (Đã hủy)" at bounding box center [558, 82] width 129 height 29
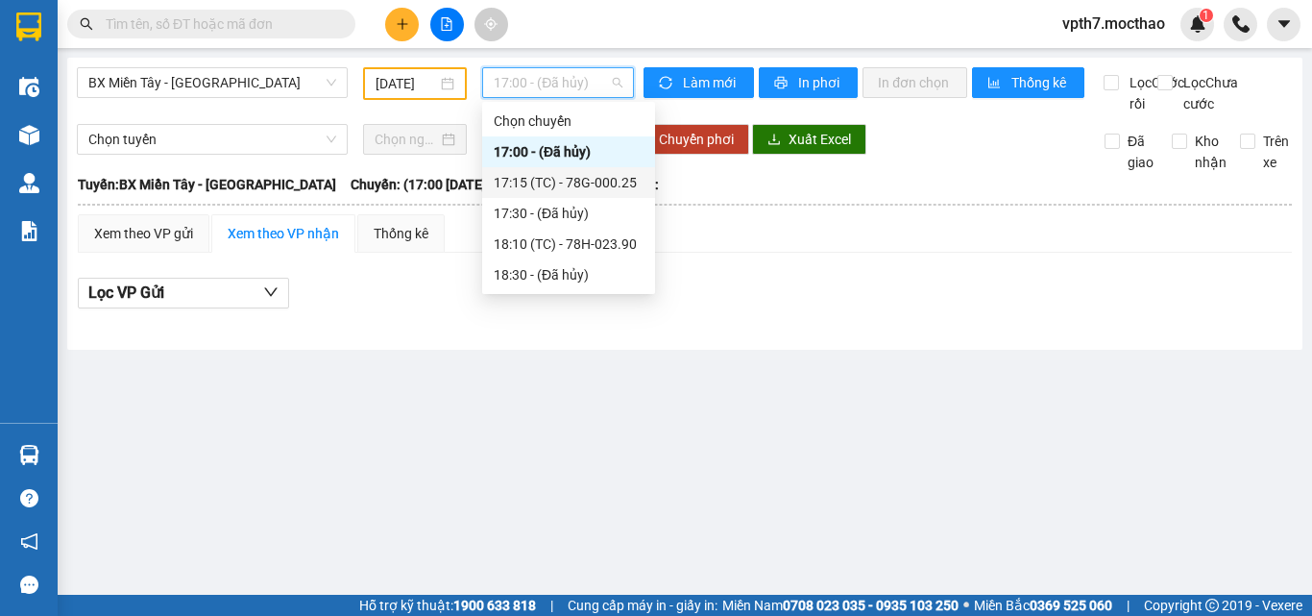
click at [549, 174] on div "17:15 (TC) - 78G-000.25" at bounding box center [569, 182] width 150 height 21
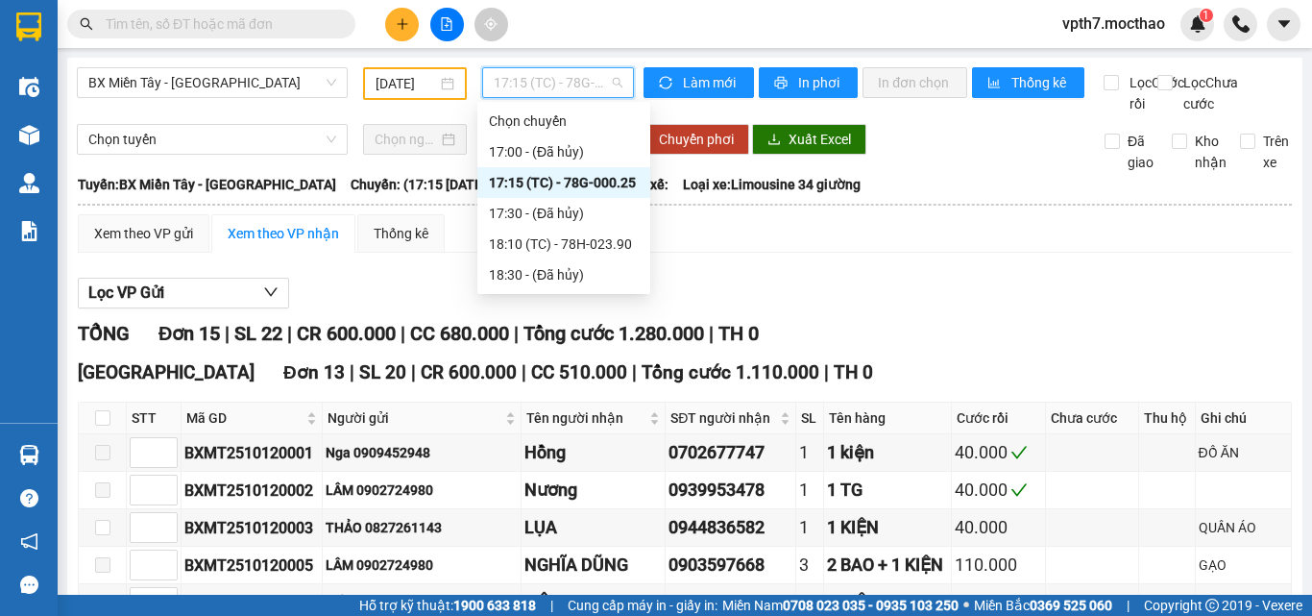
click at [522, 88] on span "17:15 (TC) - 78G-000.25" at bounding box center [558, 82] width 129 height 29
click at [551, 243] on div "18:10 (TC) - 78H-023.90" at bounding box center [564, 243] width 150 height 21
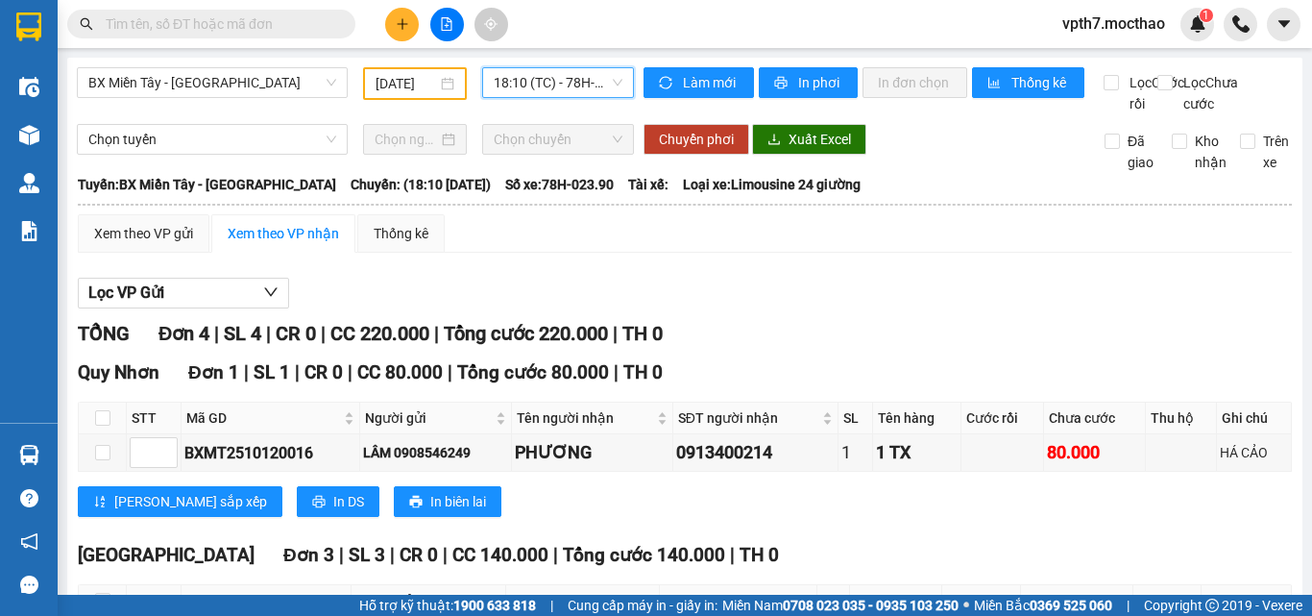
click at [551, 79] on span "18:10 (TC) - 78H-023.90" at bounding box center [558, 82] width 129 height 29
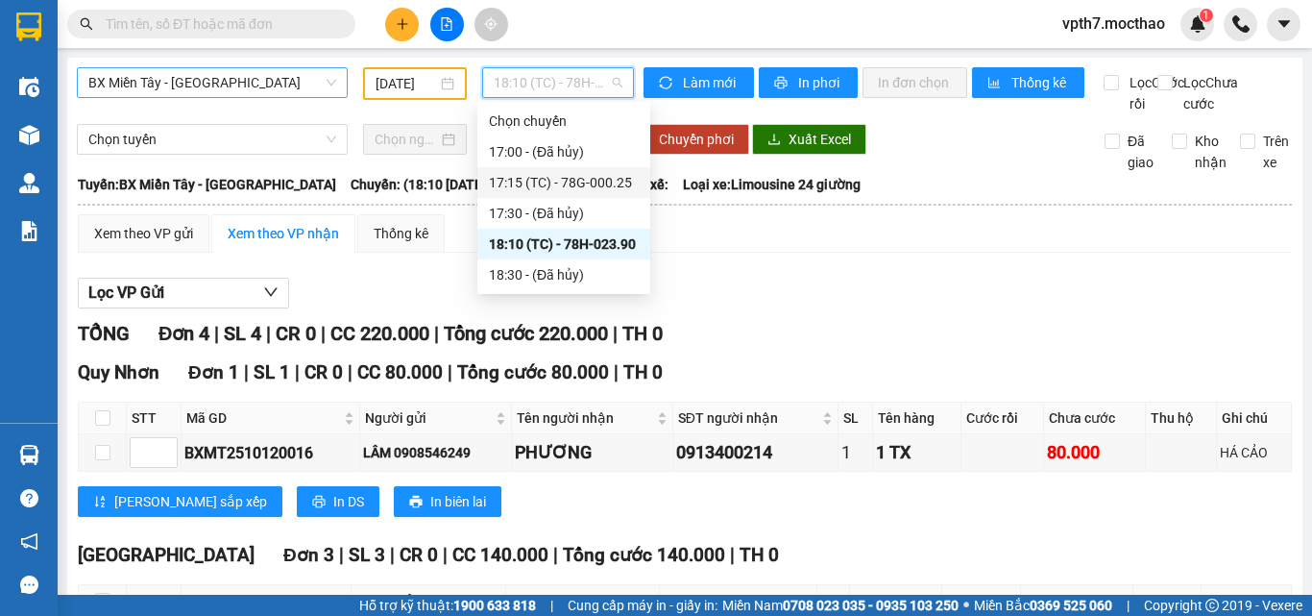
scroll to position [184, 0]
click at [239, 84] on span "BX Miền Tây - [GEOGRAPHIC_DATA]" at bounding box center [212, 82] width 248 height 29
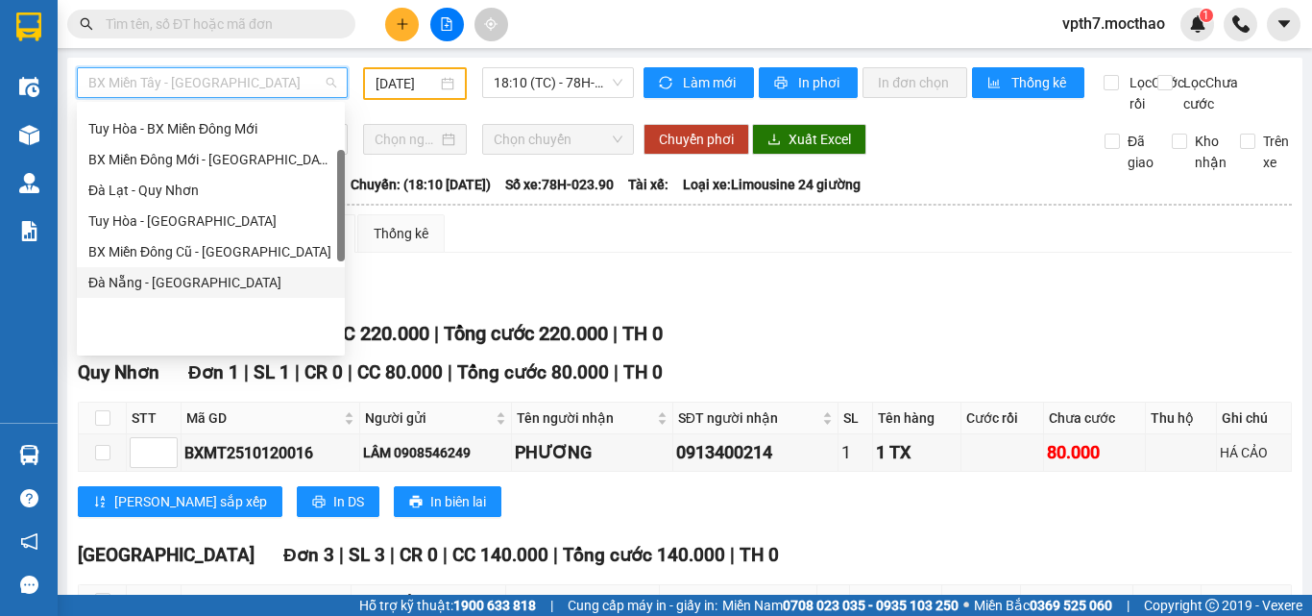
scroll to position [46, 0]
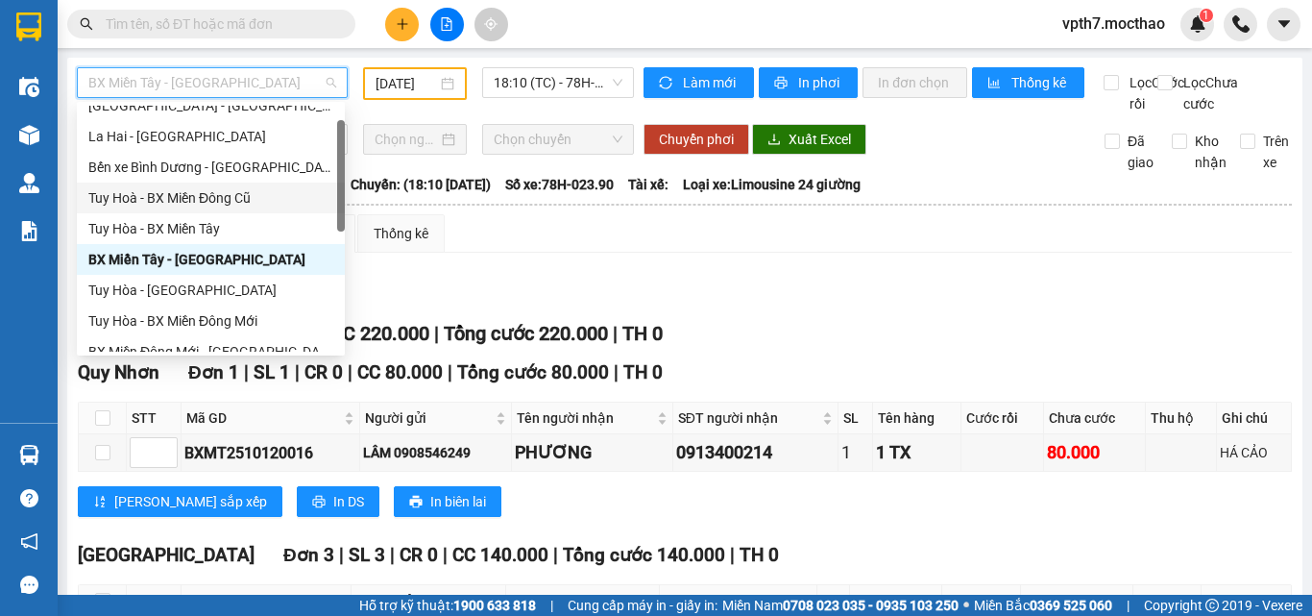
click at [238, 199] on div "Tuy Hoà - BX Miền Đông Cũ" at bounding box center [210, 197] width 245 height 21
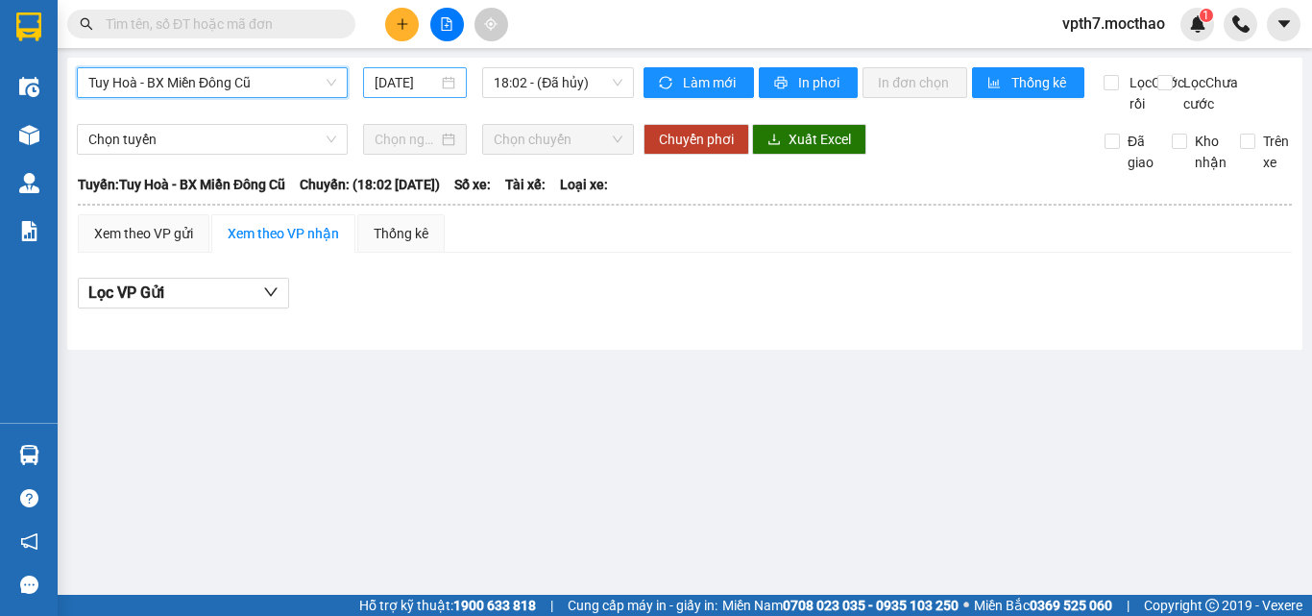
click at [393, 90] on input "[DATE]" at bounding box center [406, 82] width 63 height 21
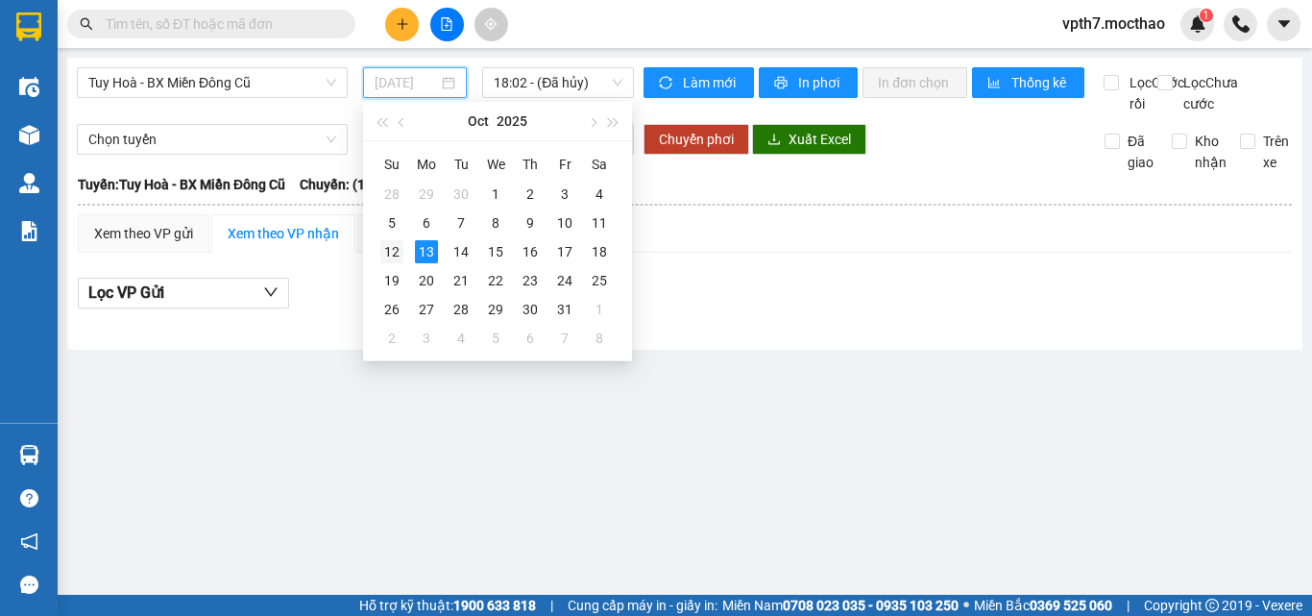
click at [397, 253] on div "12" at bounding box center [391, 251] width 23 height 23
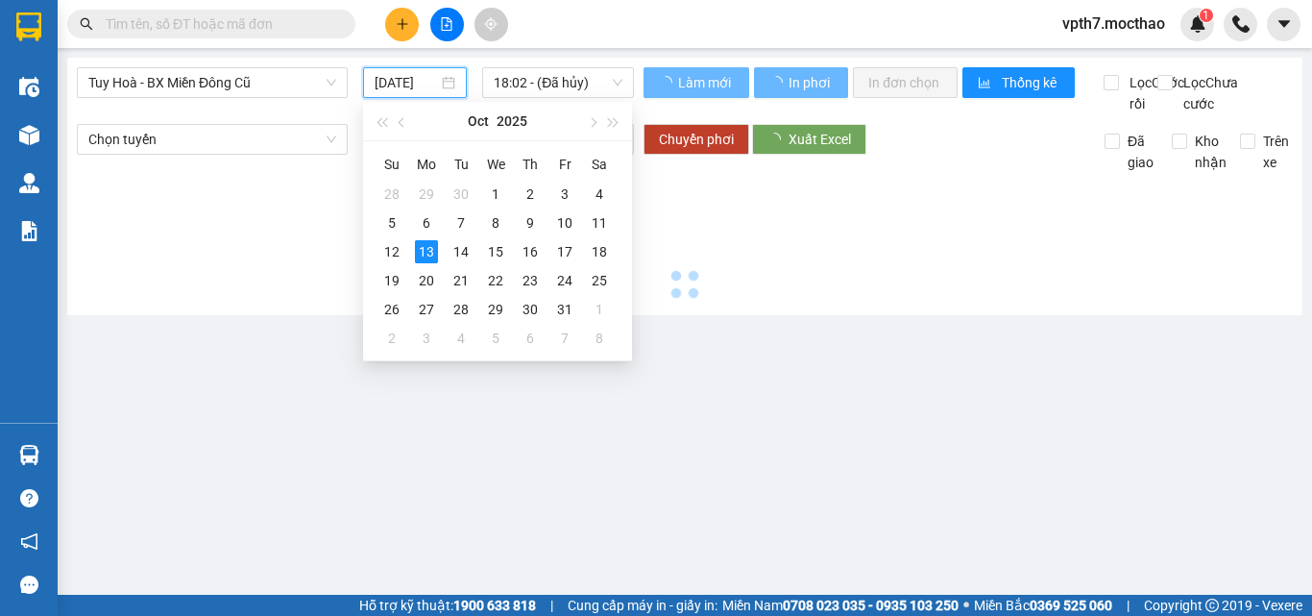
type input "[DATE]"
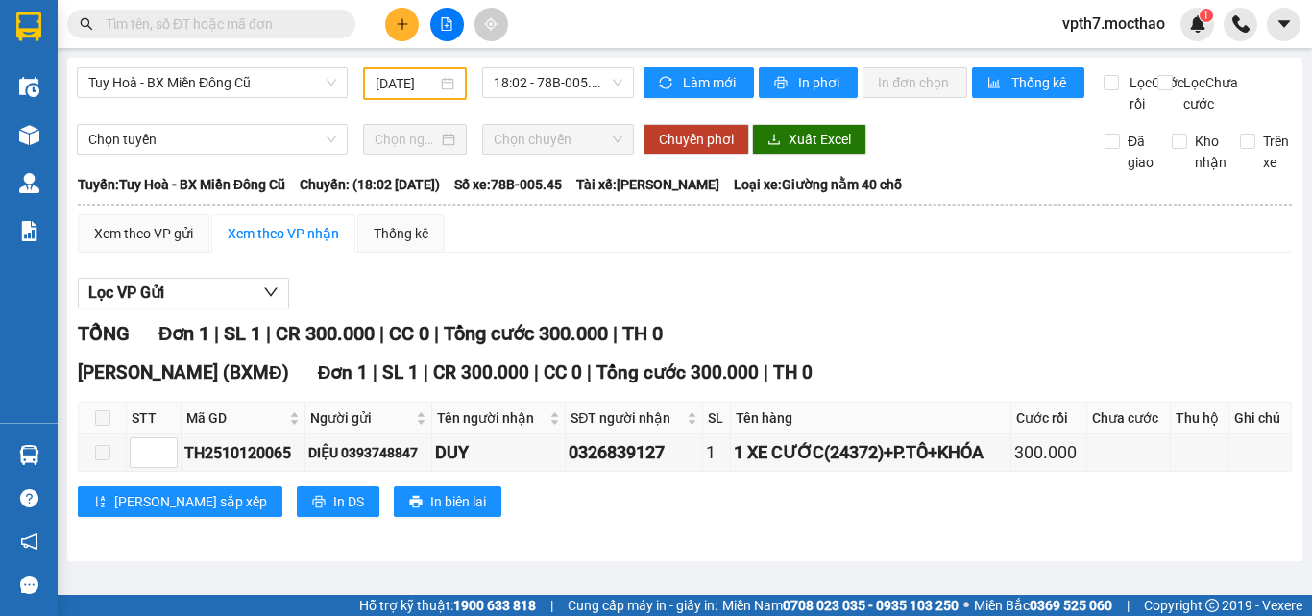
click at [128, 114] on div "Tuy Hoà - BX Miền Đông Cũ [DATE] 18:02 - 78B-005.45" at bounding box center [355, 90] width 557 height 47
click at [571, 94] on span "18:02 - 78B-005.45" at bounding box center [558, 82] width 129 height 29
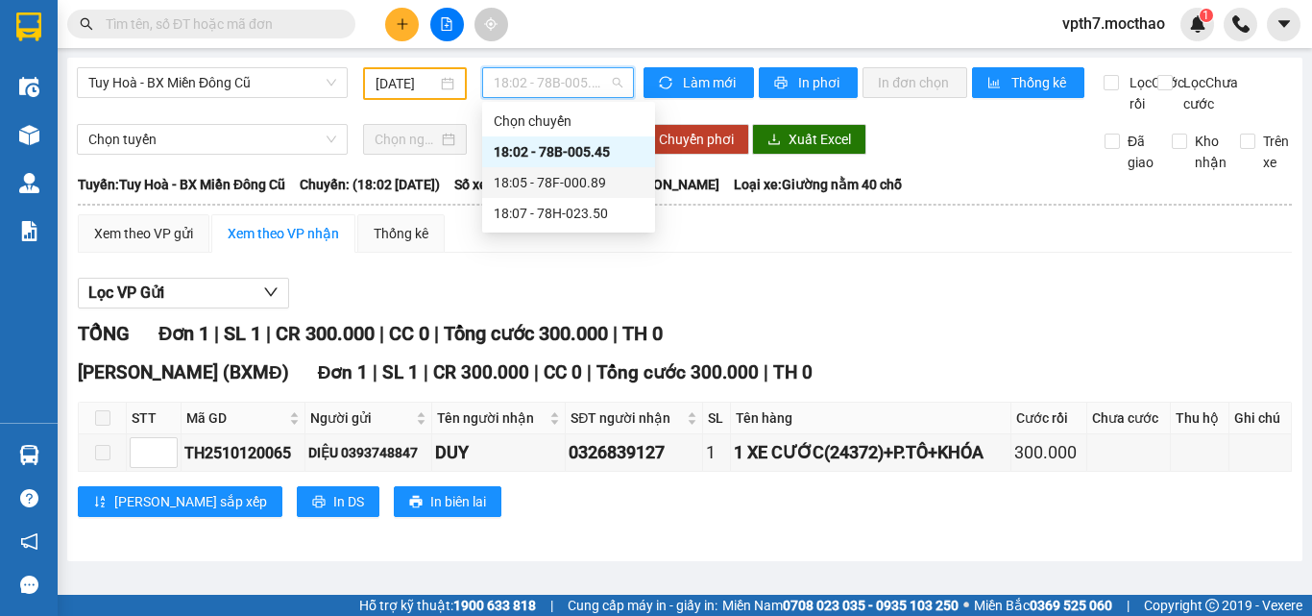
click at [577, 183] on div "18:05 - 78F-000.89" at bounding box center [569, 182] width 150 height 21
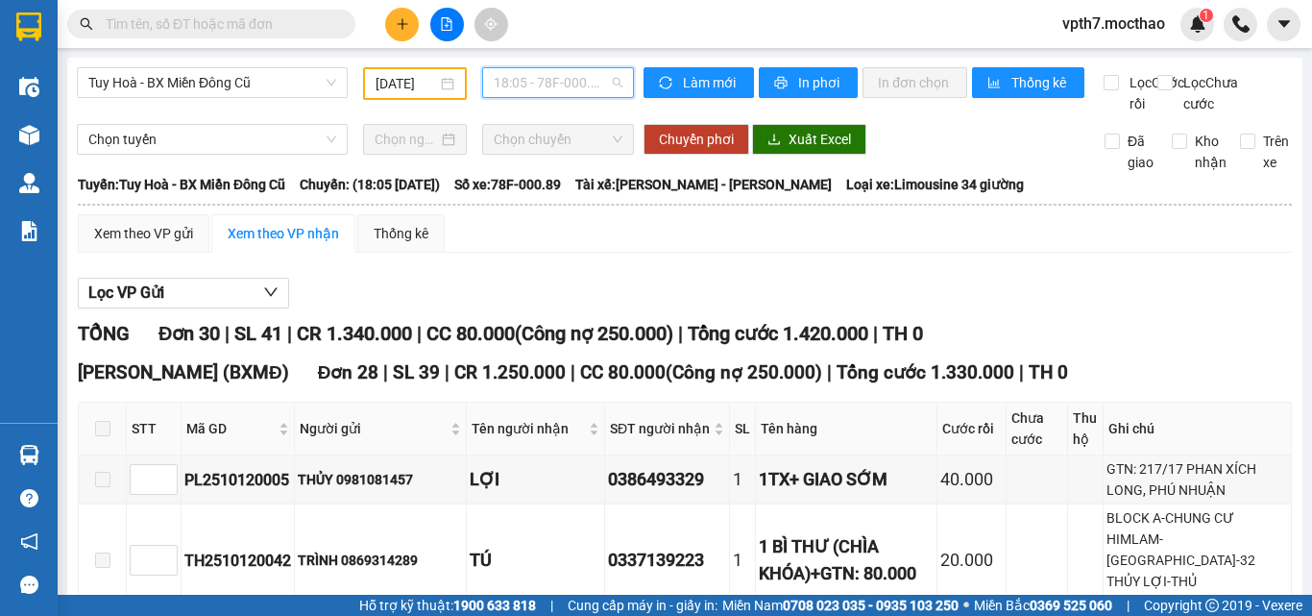
click at [525, 80] on span "18:05 - 78F-000.89" at bounding box center [558, 82] width 129 height 29
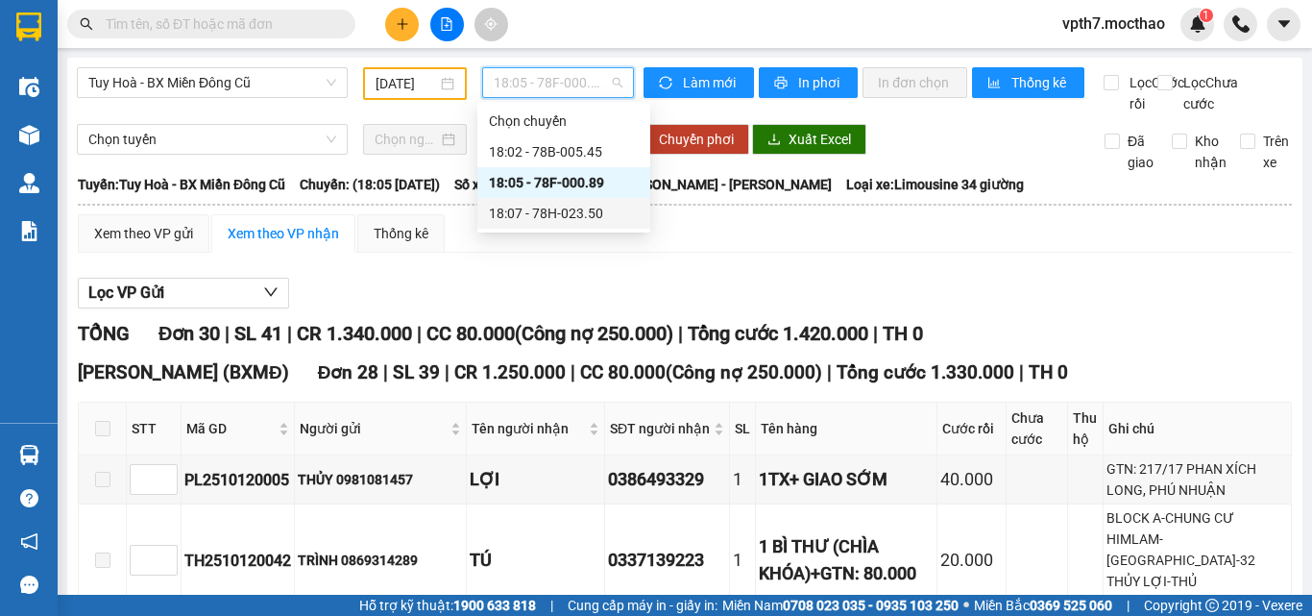
click at [571, 220] on div "18:07 - 78H-023.50" at bounding box center [564, 213] width 150 height 21
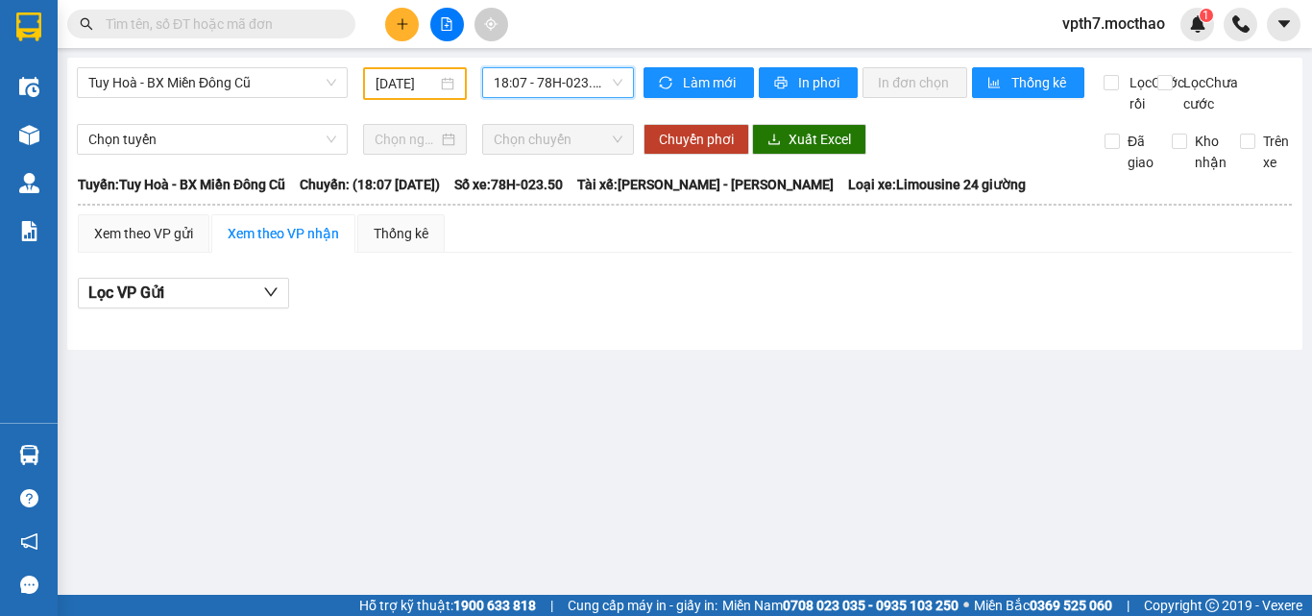
click at [587, 94] on span "18:07 - 78H-023.50" at bounding box center [558, 82] width 129 height 29
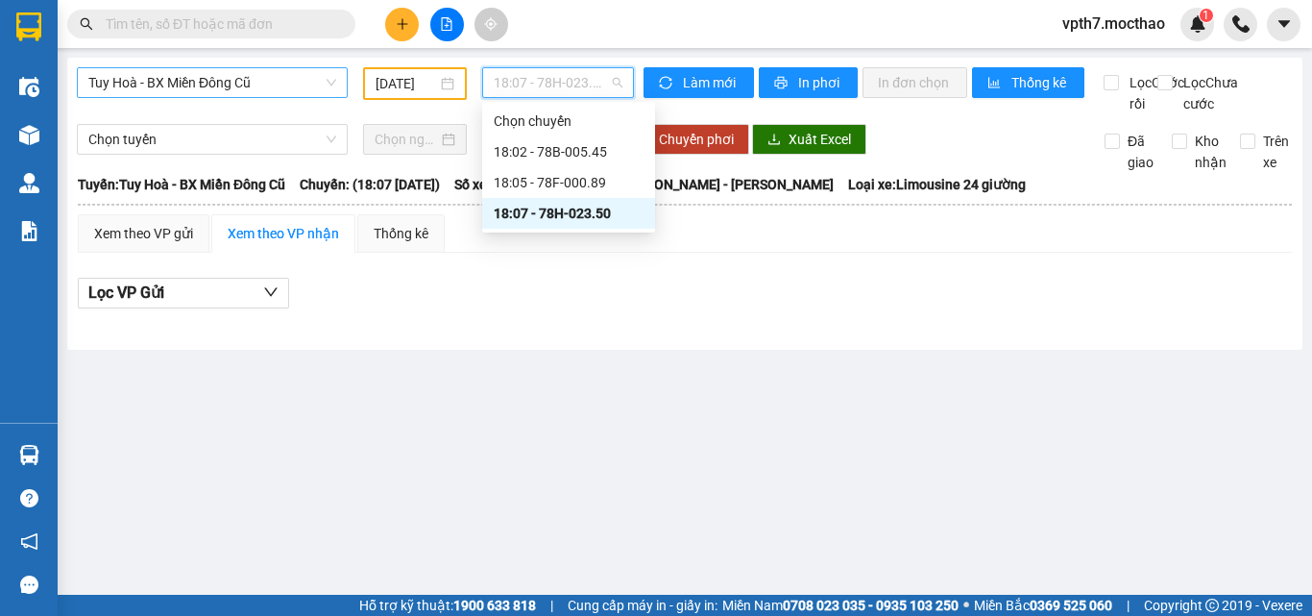
click at [193, 86] on span "Tuy Hoà - BX Miền Đông Cũ" at bounding box center [212, 82] width 248 height 29
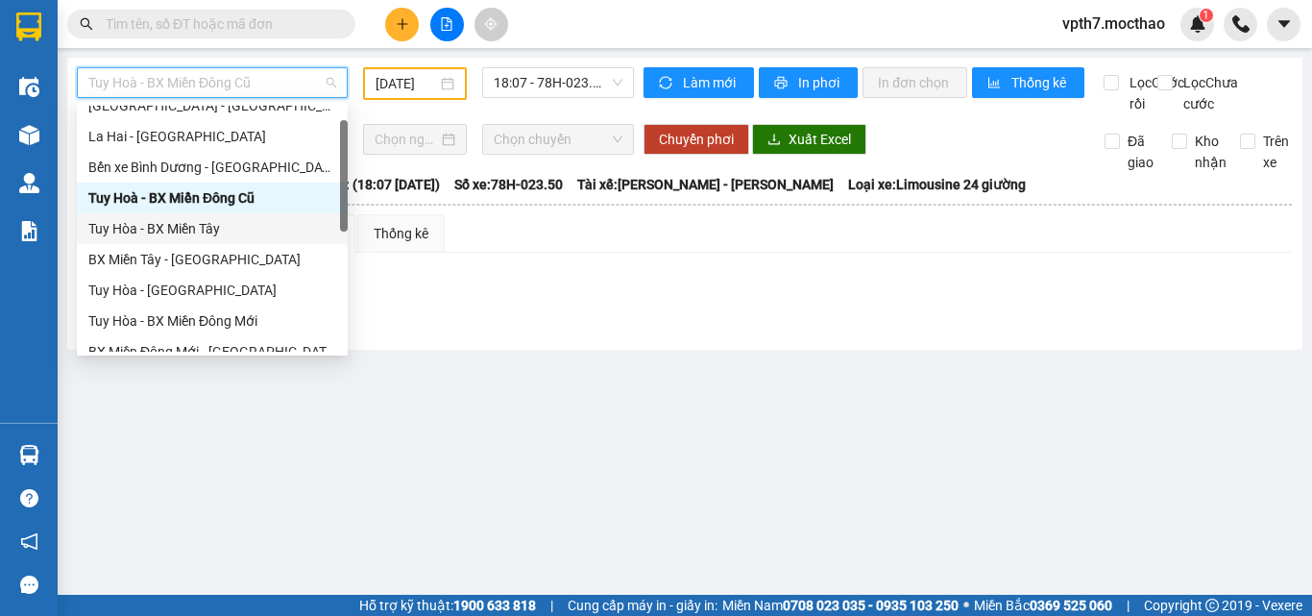
click at [209, 236] on div "Tuy Hòa - BX Miền Tây" at bounding box center [212, 228] width 248 height 21
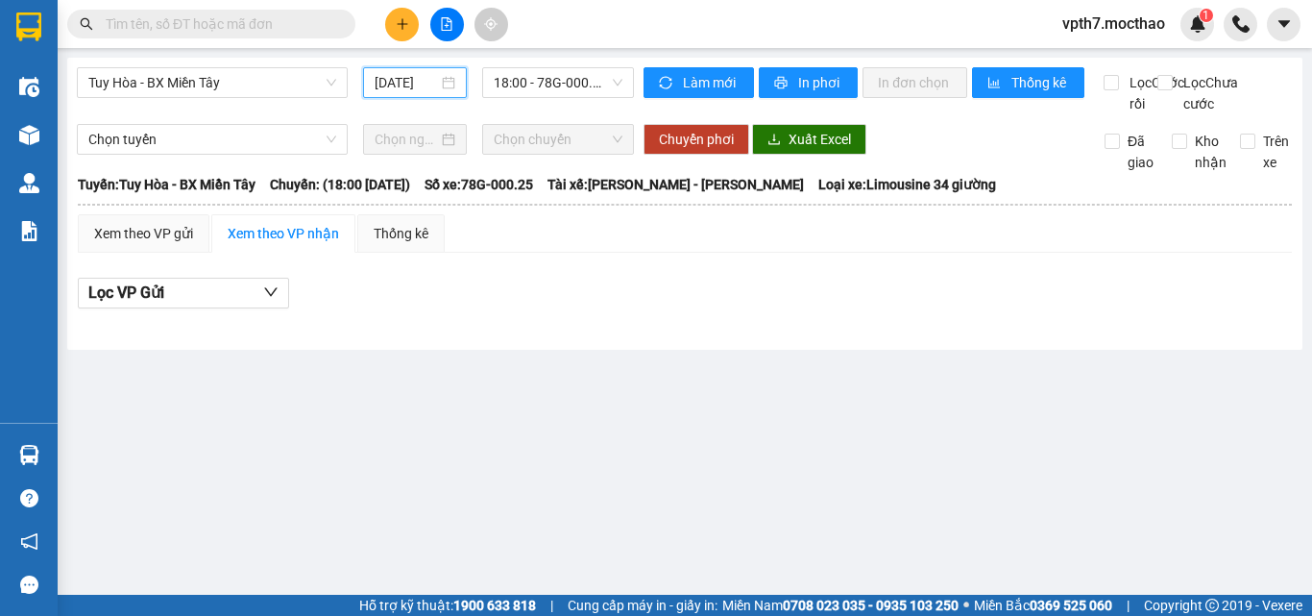
click at [424, 83] on input "[DATE]" at bounding box center [406, 82] width 63 height 21
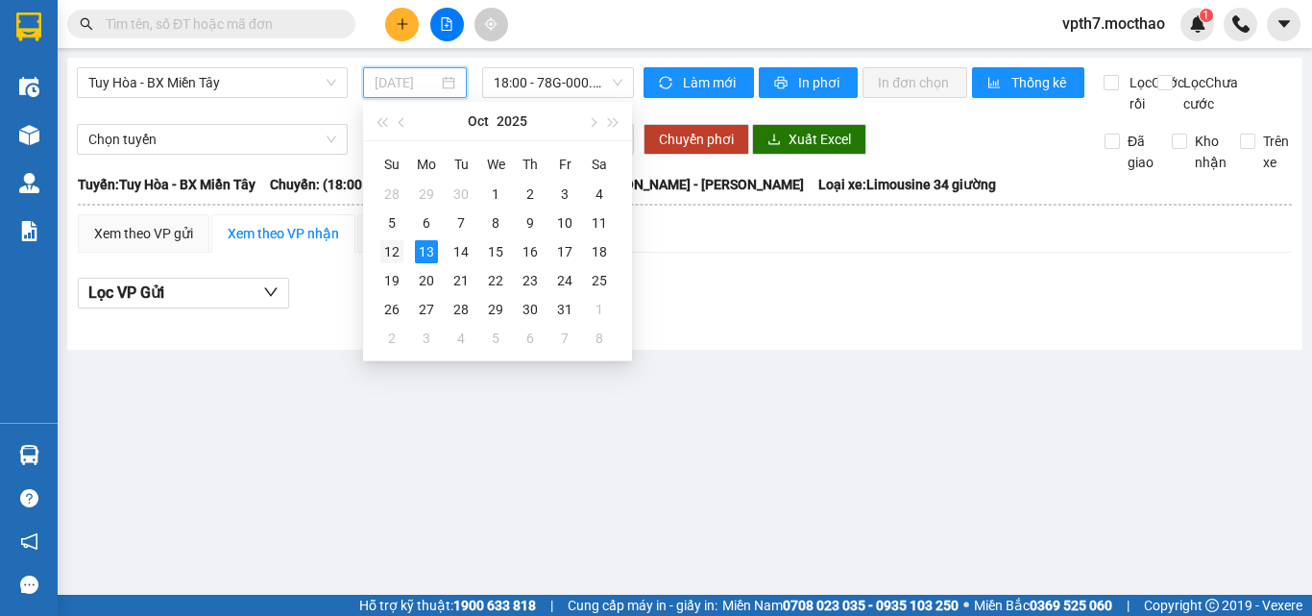
click at [391, 244] on div "12" at bounding box center [391, 251] width 23 height 23
type input "[DATE]"
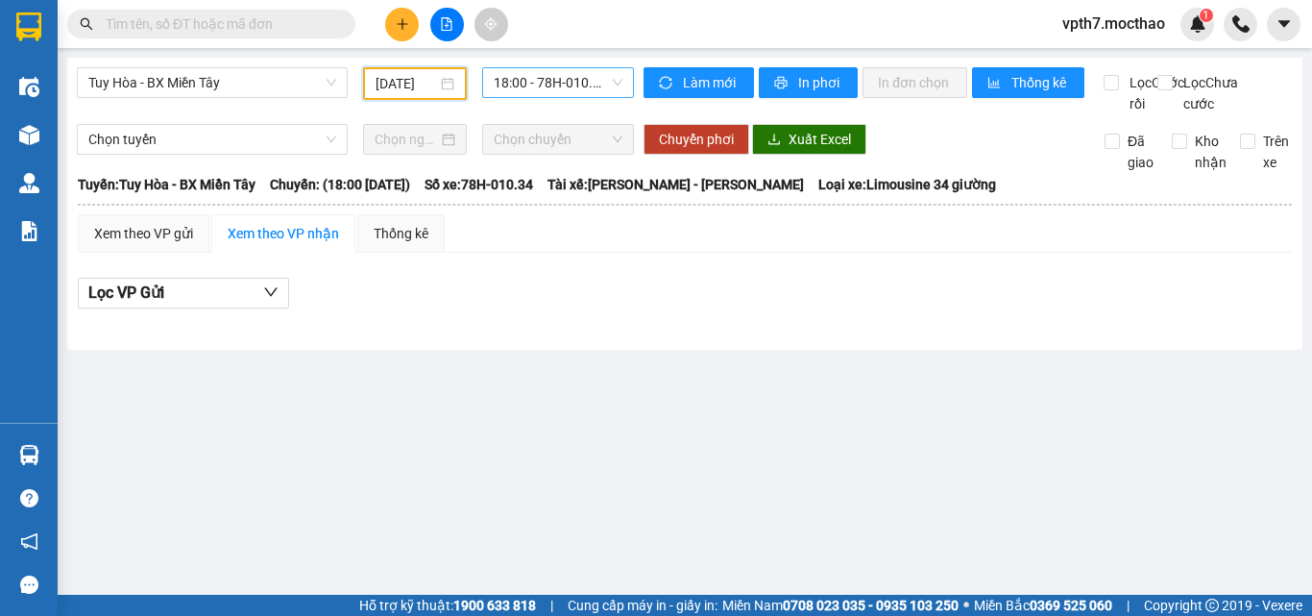
click at [560, 90] on span "18:00 - 78H-010.34" at bounding box center [558, 82] width 129 height 29
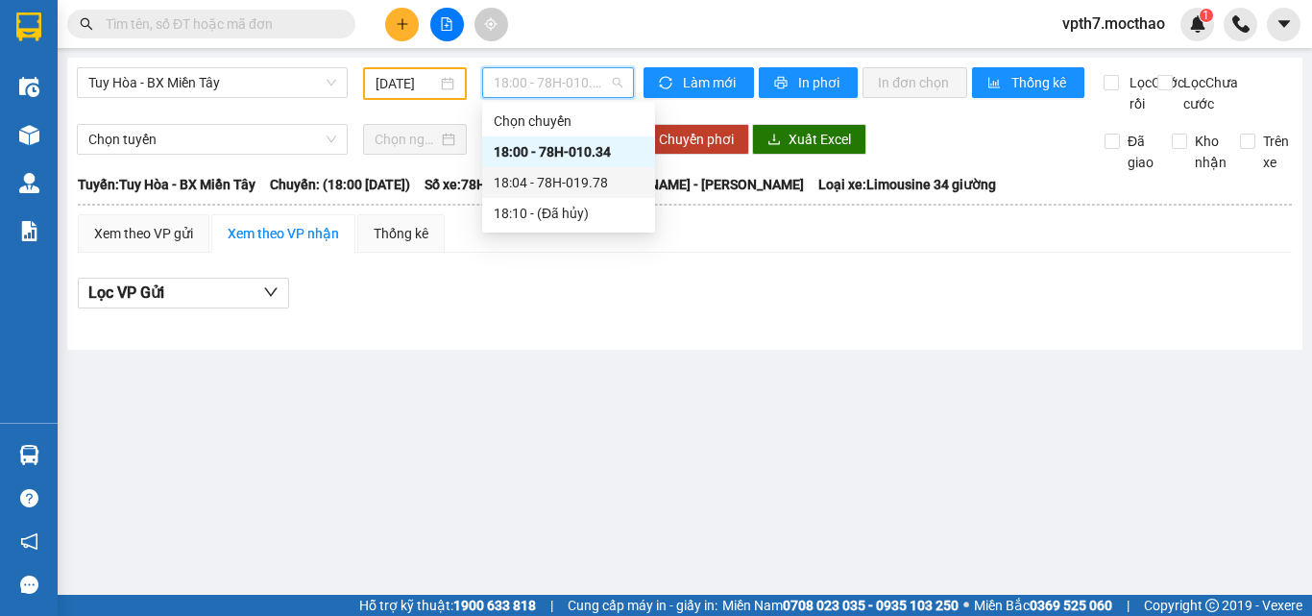
click at [594, 179] on div "18:04 - 78H-019.78" at bounding box center [569, 182] width 150 height 21
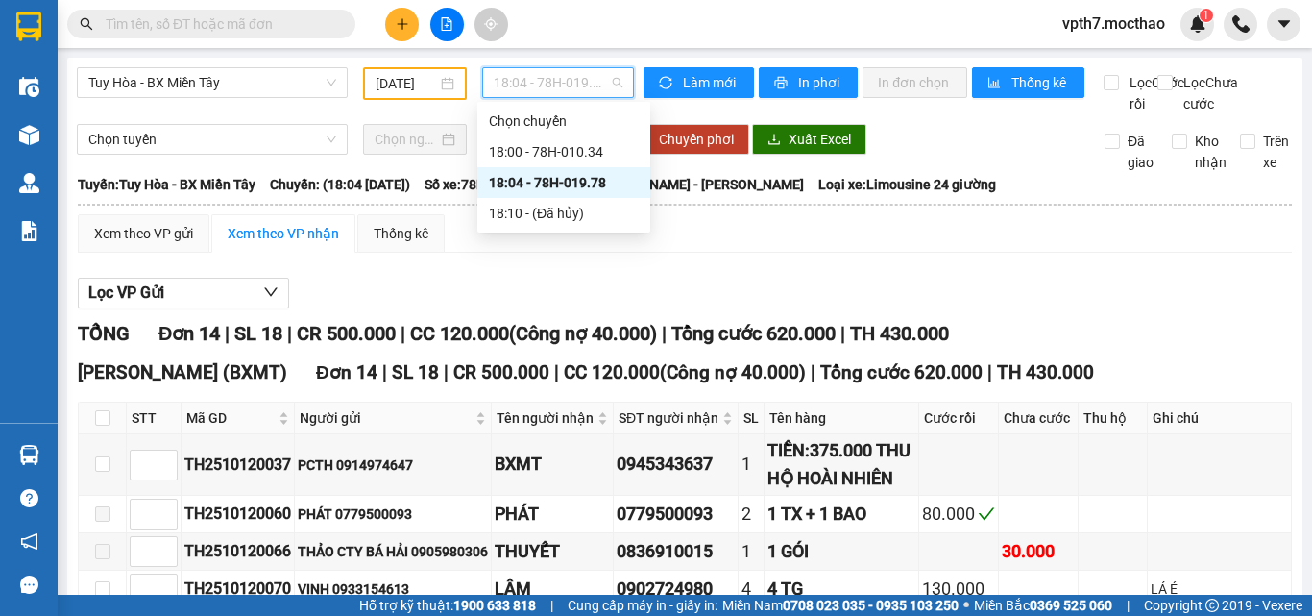
click at [584, 90] on span "18:04 - 78H-019.78" at bounding box center [558, 82] width 129 height 29
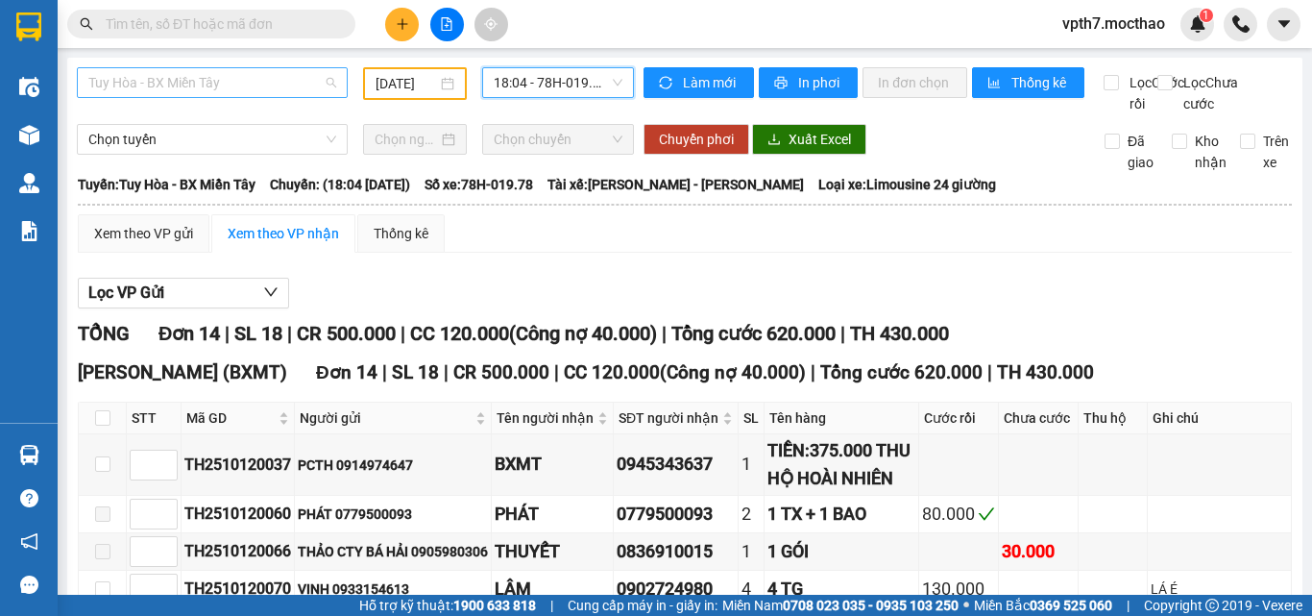
click at [242, 84] on span "Tuy Hòa - BX Miền Tây" at bounding box center [212, 82] width 248 height 29
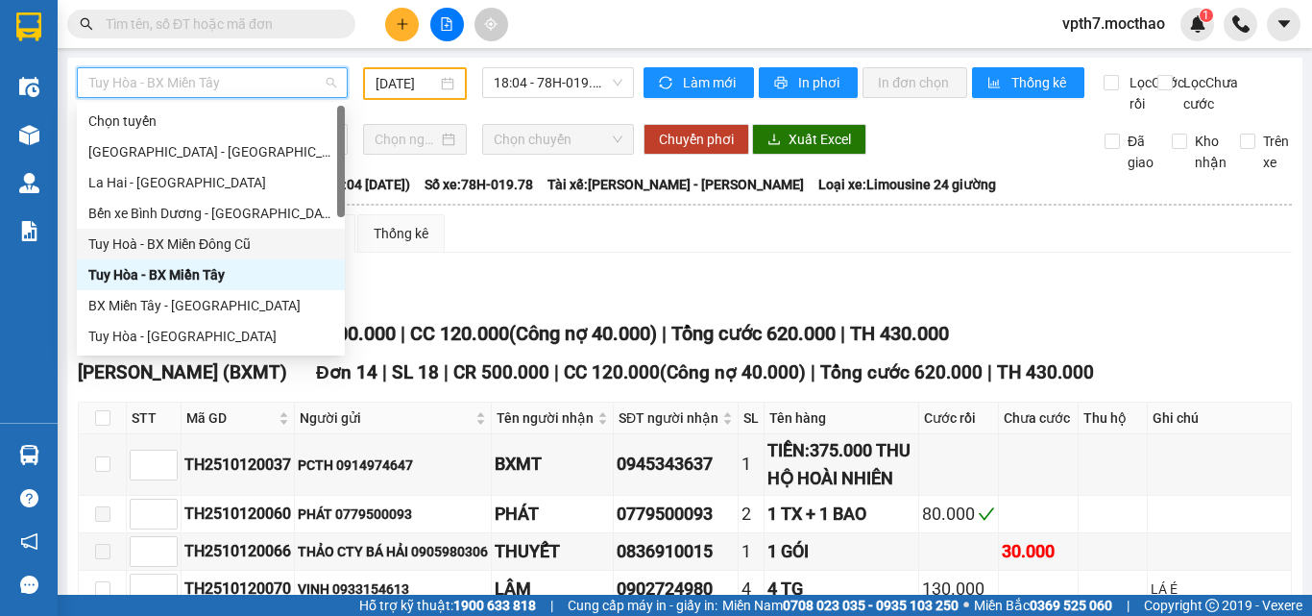
scroll to position [192, 0]
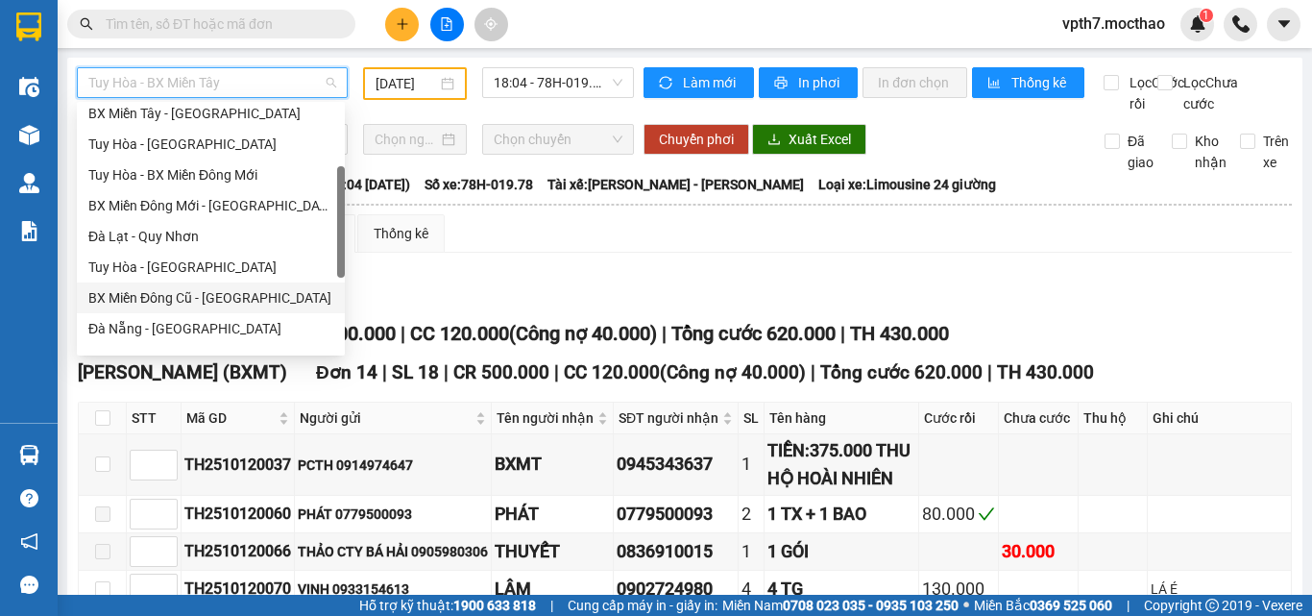
click at [175, 302] on div "BX Miền Đông Cũ - [GEOGRAPHIC_DATA]" at bounding box center [210, 297] width 245 height 21
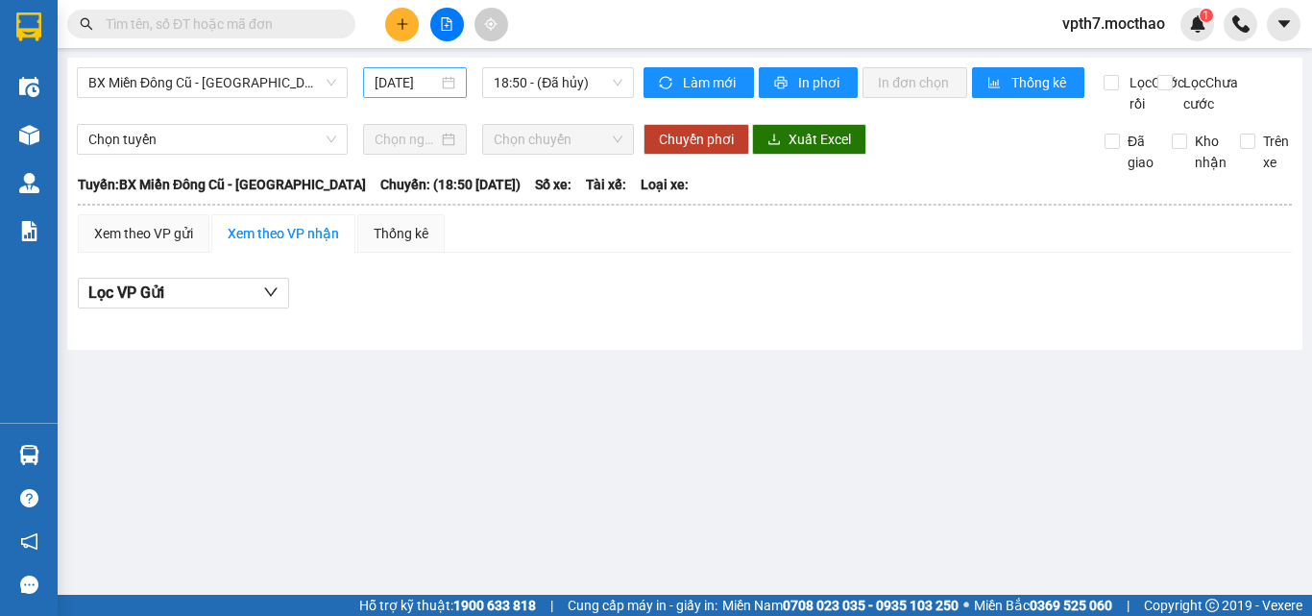
click at [419, 93] on div "[DATE]" at bounding box center [415, 82] width 104 height 31
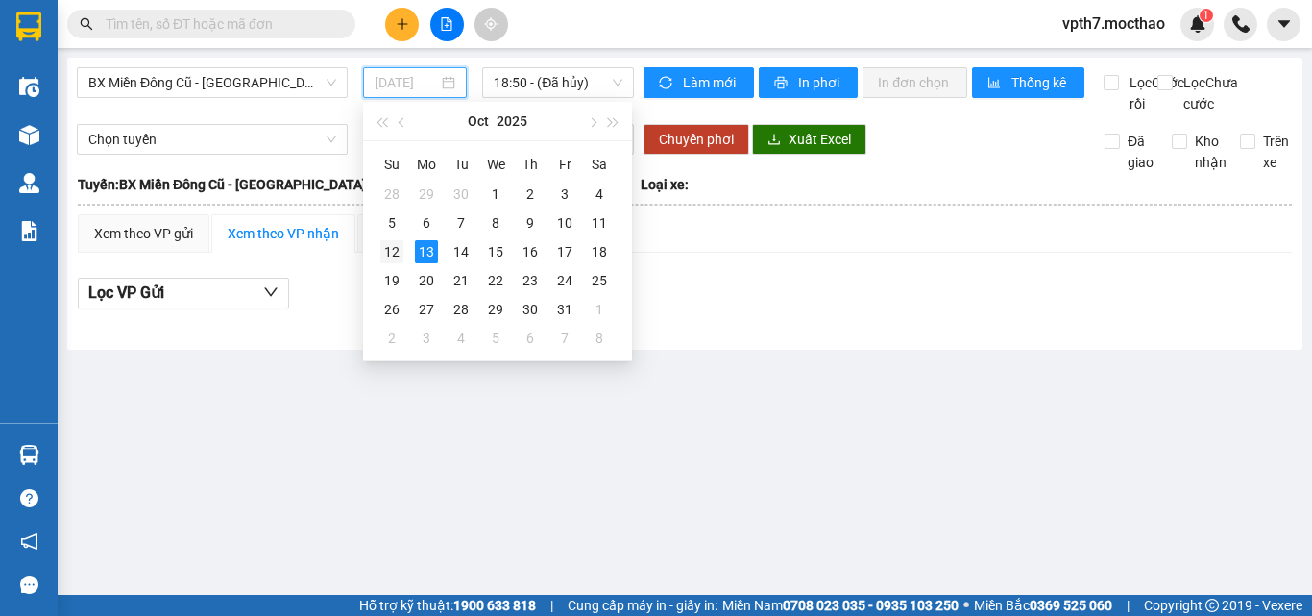
click at [391, 253] on div "12" at bounding box center [391, 251] width 23 height 23
type input "[DATE]"
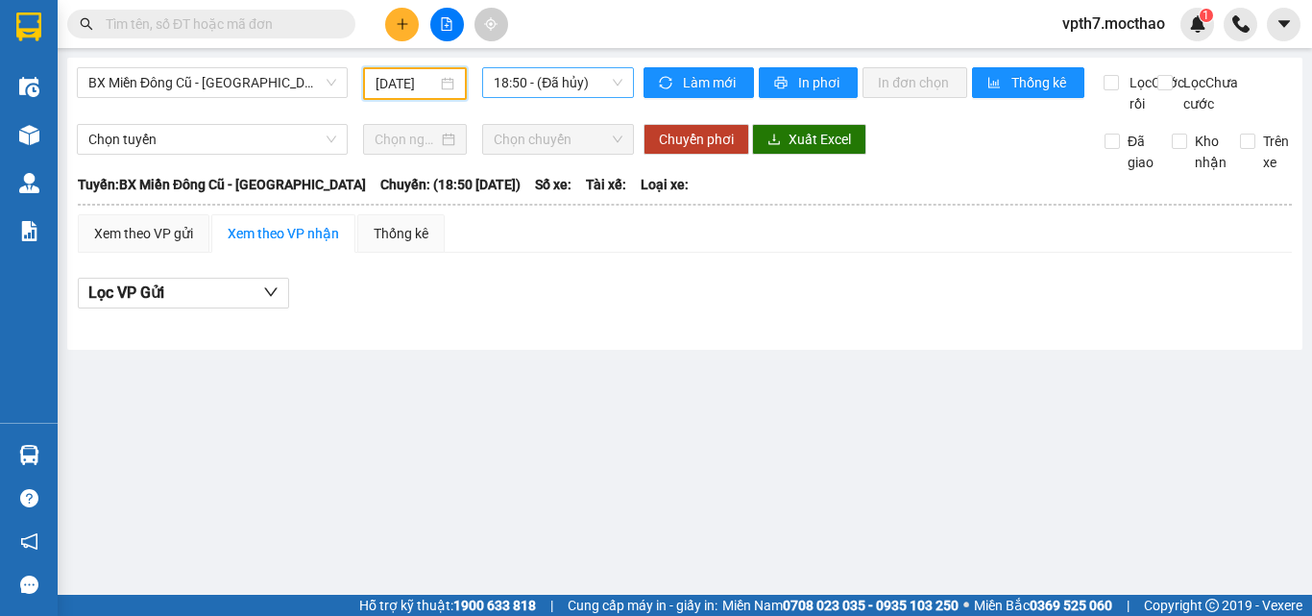
click at [569, 85] on span "18:50 - (Đã hủy)" at bounding box center [558, 82] width 129 height 29
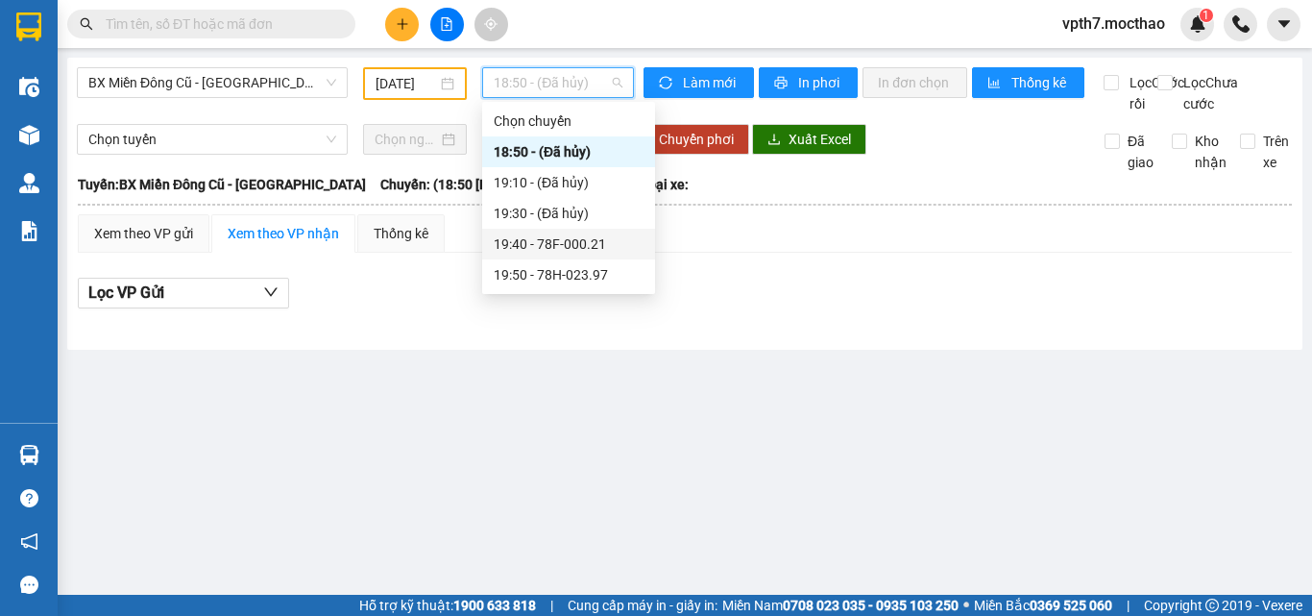
click at [567, 254] on div "19:40 - 78F-000.21" at bounding box center [569, 243] width 150 height 21
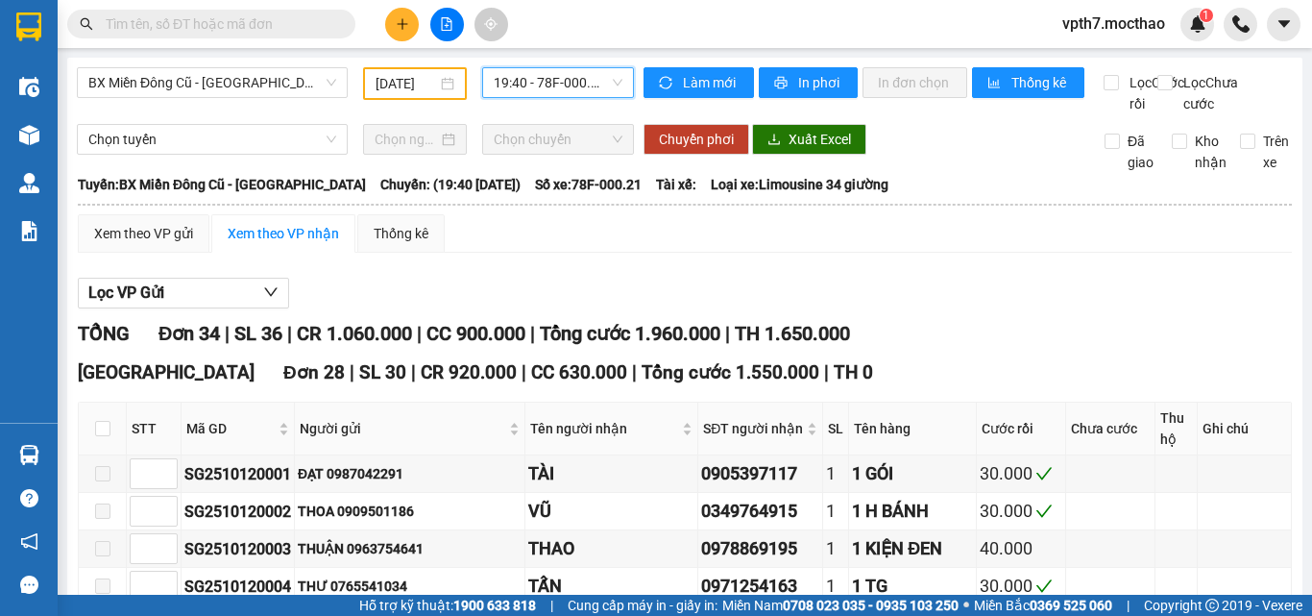
click at [544, 86] on span "19:40 - 78F-000.21" at bounding box center [558, 82] width 129 height 29
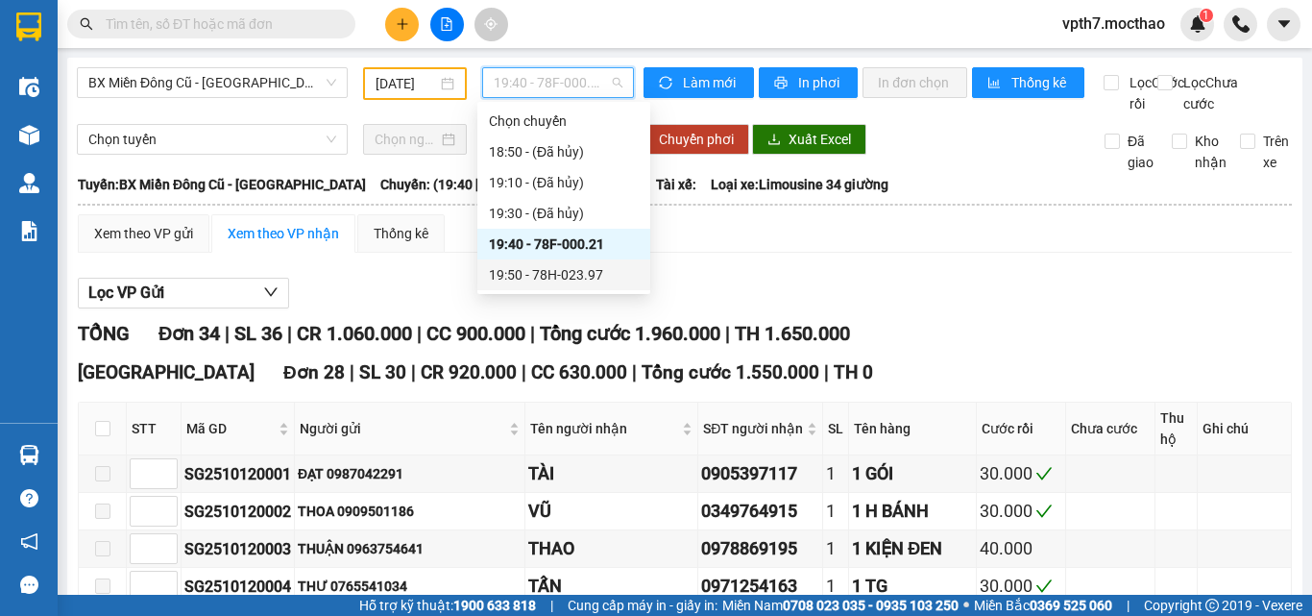
click at [573, 271] on div "19:50 - 78H-023.97" at bounding box center [564, 274] width 150 height 21
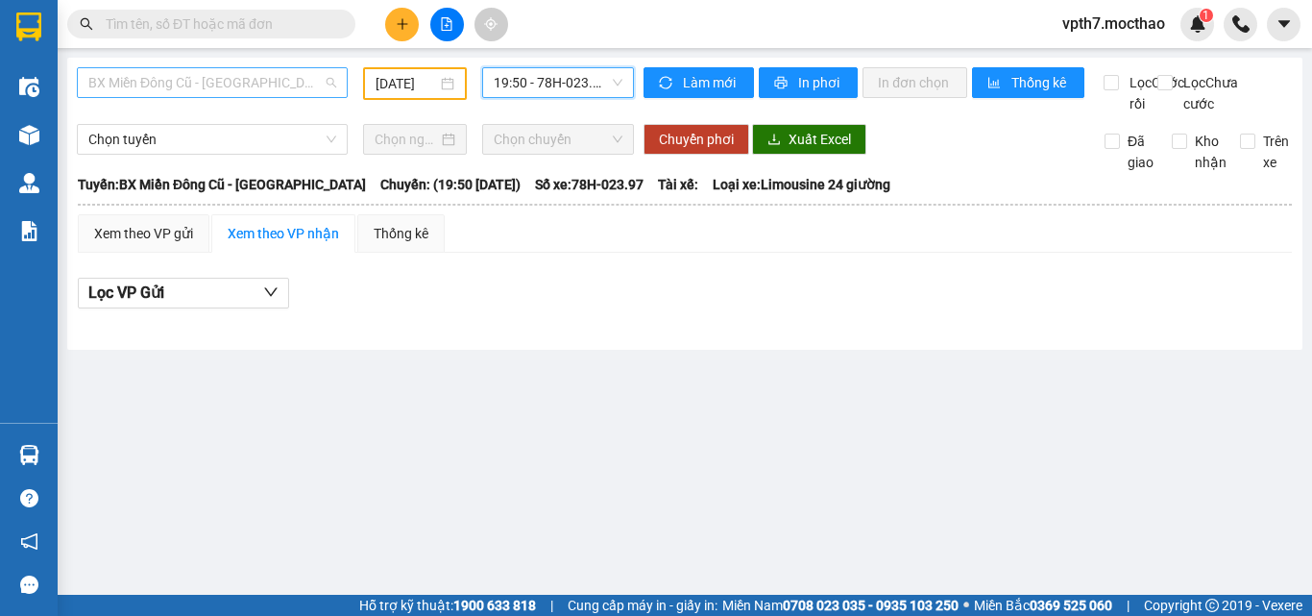
click at [258, 94] on span "BX Miền Đông Cũ - [GEOGRAPHIC_DATA]" at bounding box center [212, 82] width 248 height 29
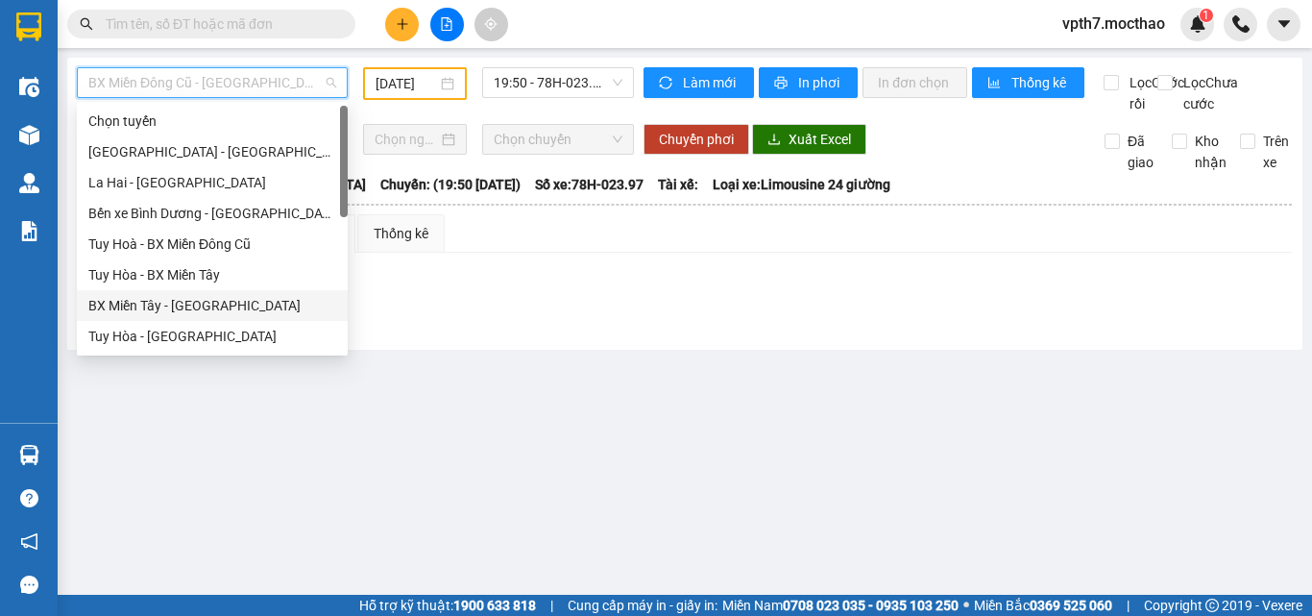
click at [170, 306] on div "BX Miền Tây - [GEOGRAPHIC_DATA]" at bounding box center [212, 305] width 248 height 21
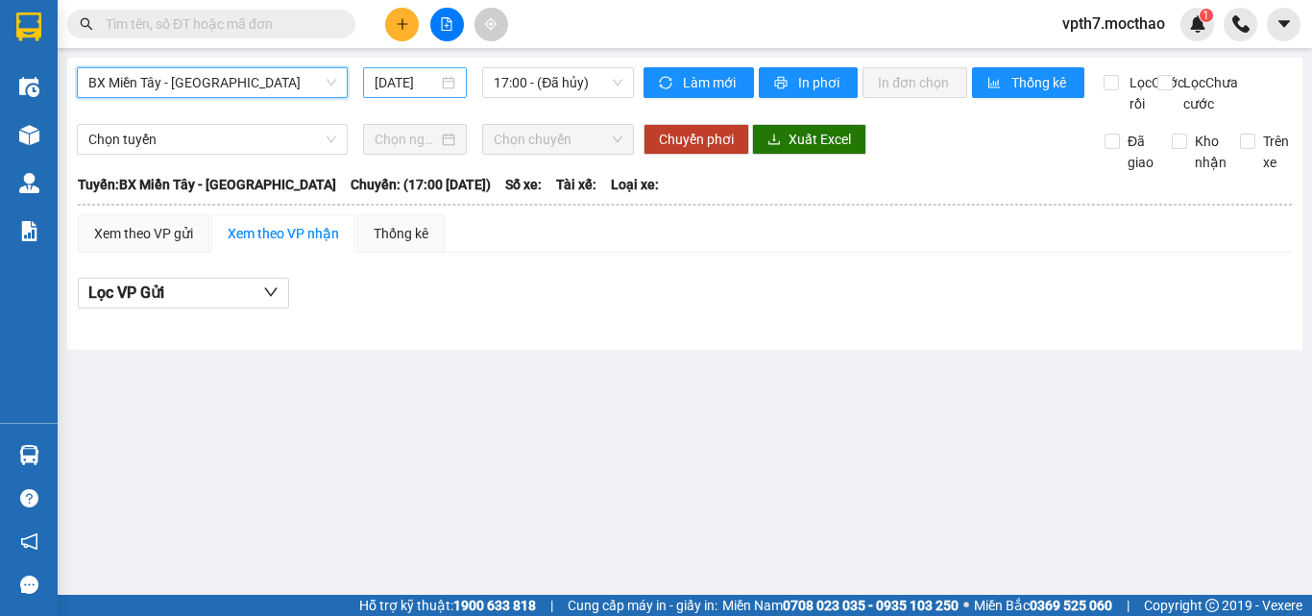
click at [409, 91] on input "[DATE]" at bounding box center [406, 82] width 63 height 21
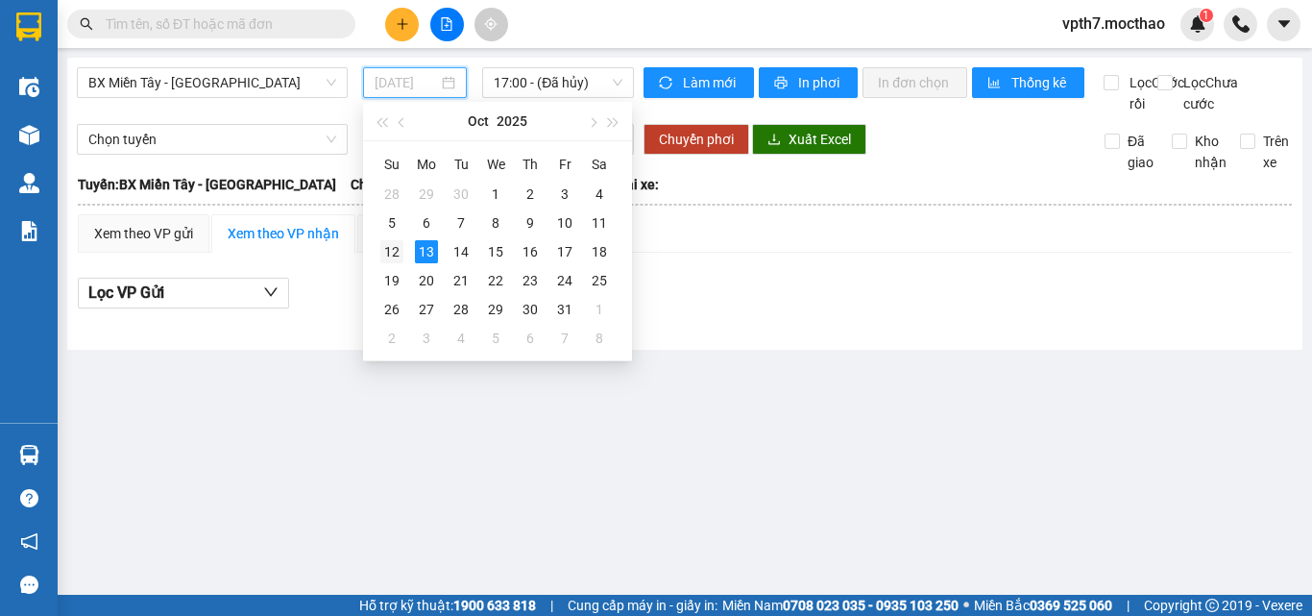
click at [386, 251] on div "12" at bounding box center [391, 251] width 23 height 23
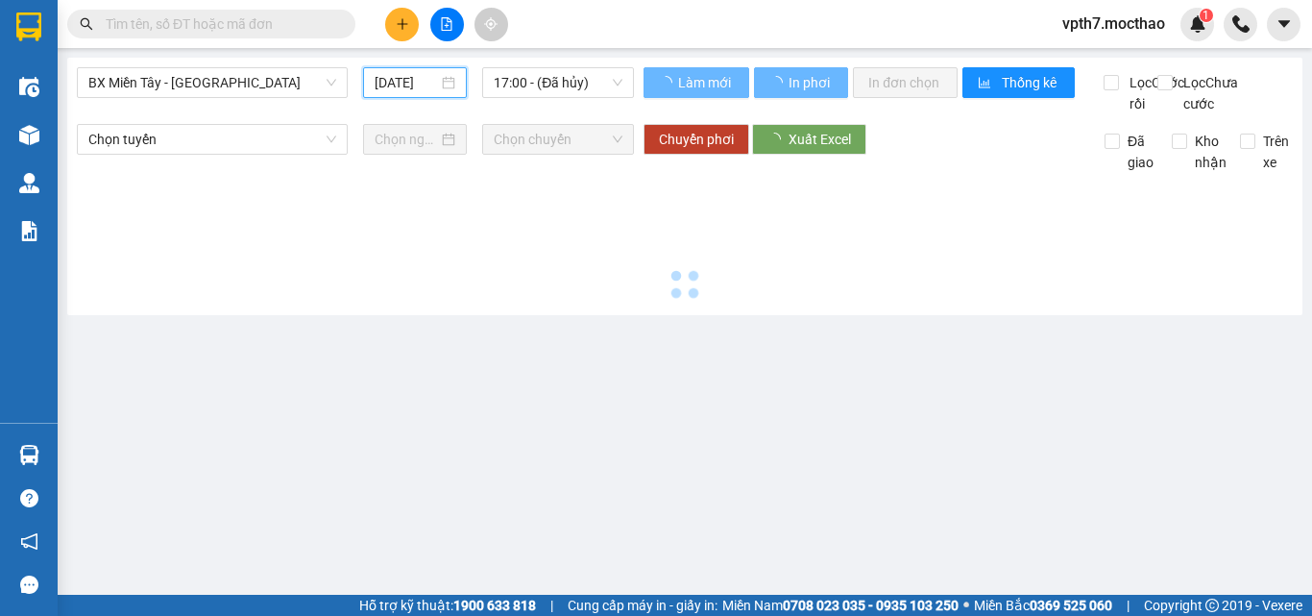
type input "[DATE]"
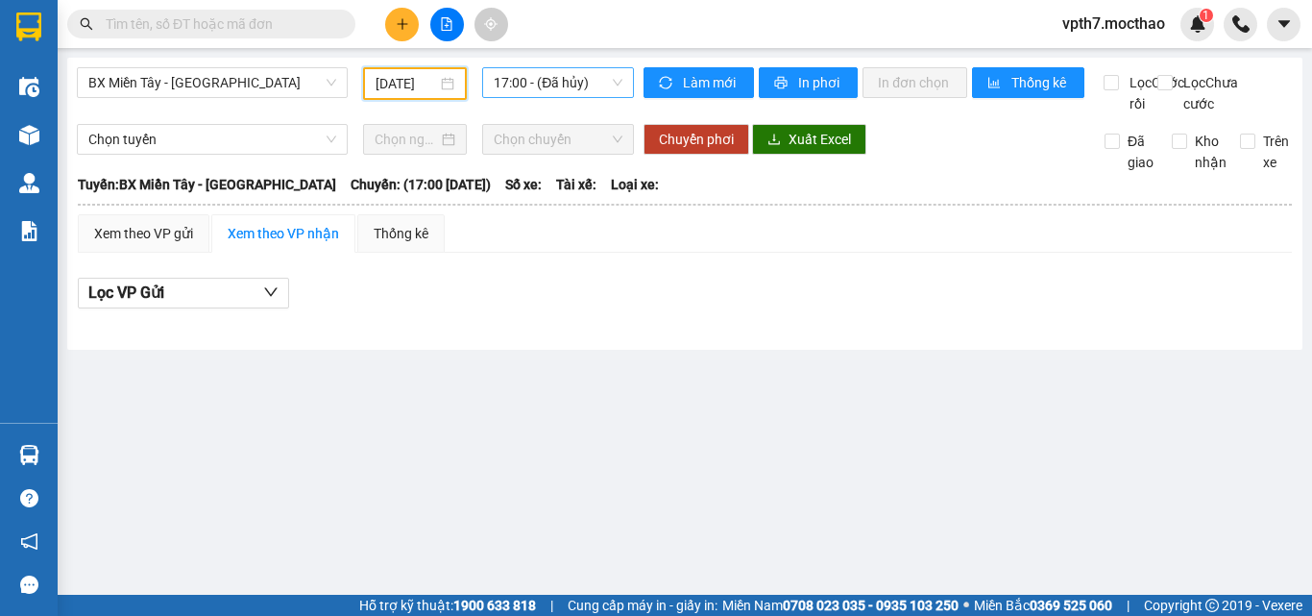
click at [535, 70] on span "17:00 - (Đã hủy)" at bounding box center [558, 82] width 129 height 29
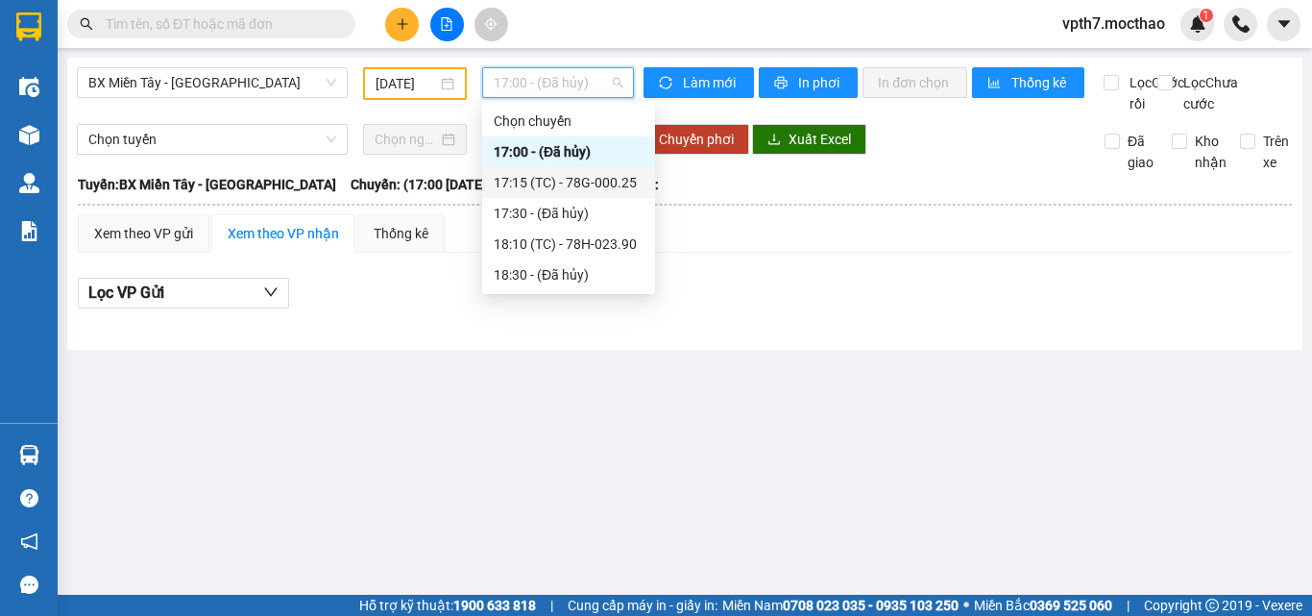
click at [593, 179] on div "17:15 (TC) - 78G-000.25" at bounding box center [569, 182] width 150 height 21
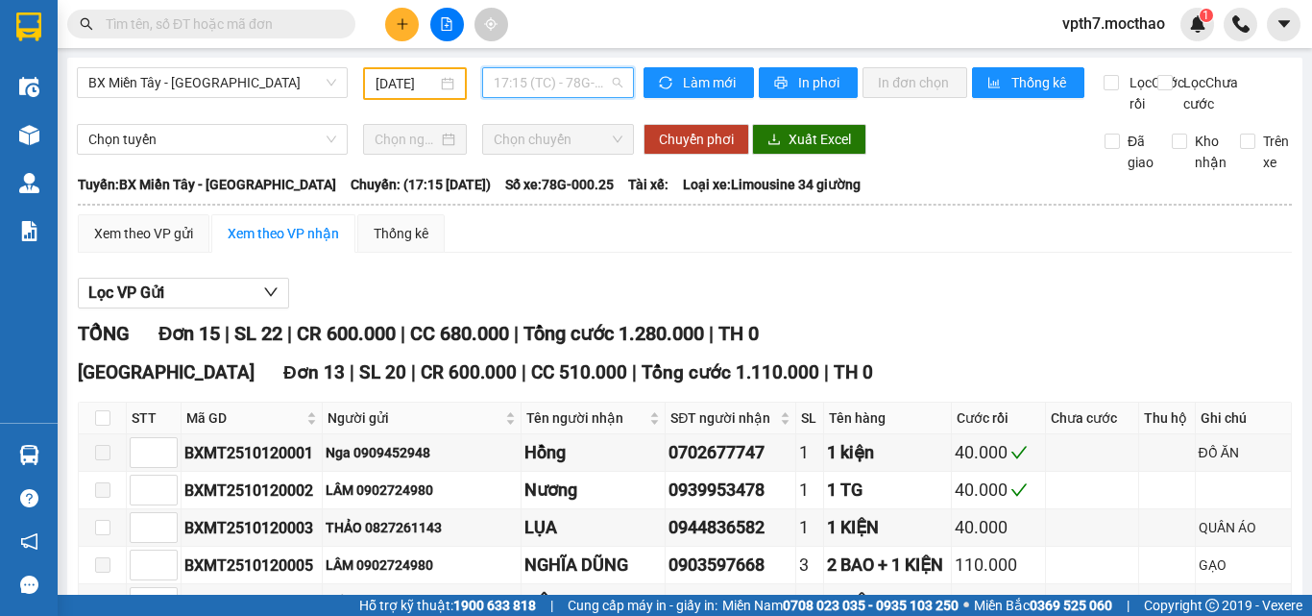
drag, startPoint x: 558, startPoint y: 82, endPoint x: 556, endPoint y: 125, distance: 43.3
click at [556, 82] on span "17:15 (TC) - 78G-000.25" at bounding box center [558, 82] width 129 height 29
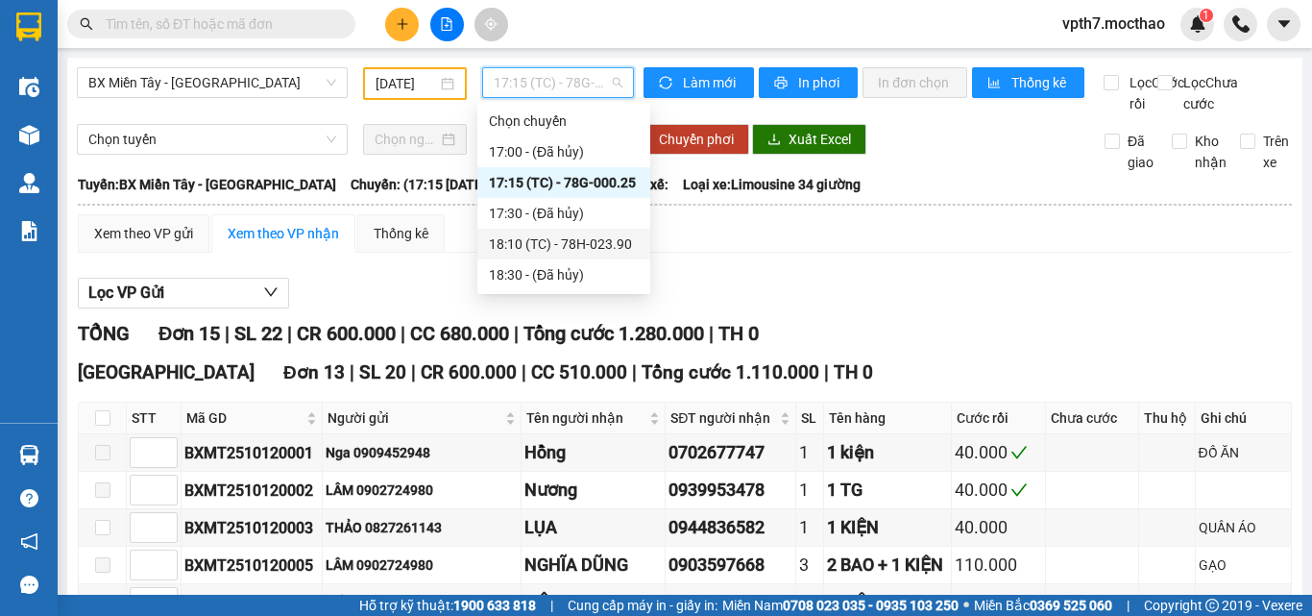
click at [575, 245] on div "18:10 (TC) - 78H-023.90" at bounding box center [564, 243] width 150 height 21
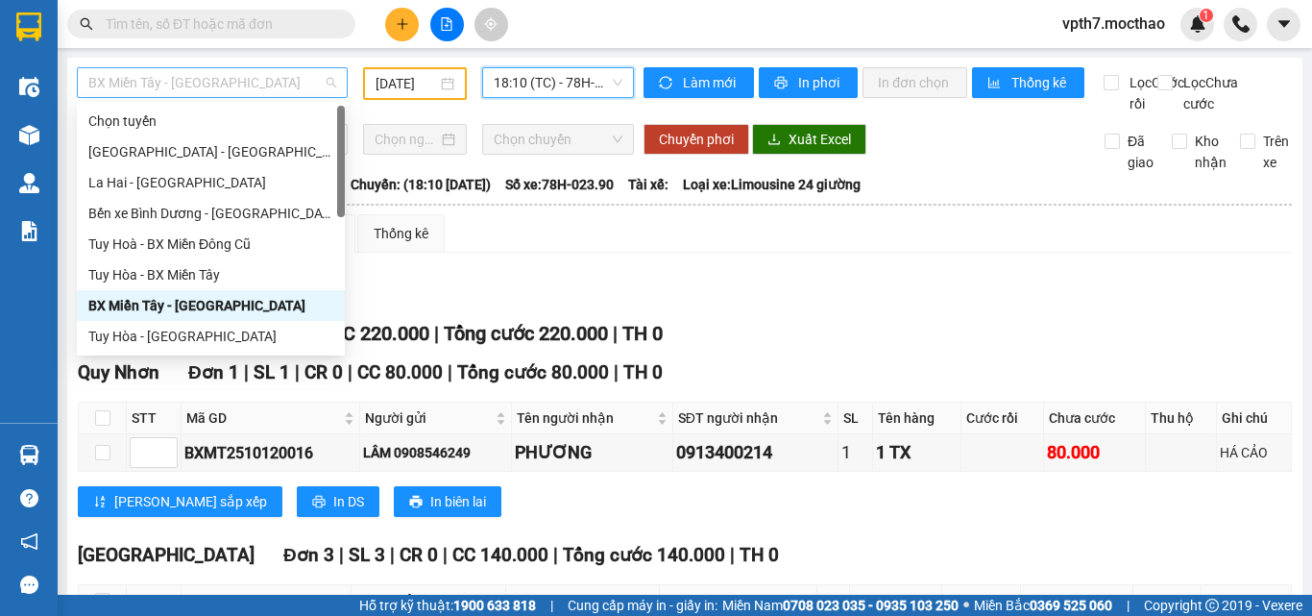
click at [275, 91] on span "BX Miền Tây - [GEOGRAPHIC_DATA]" at bounding box center [212, 82] width 248 height 29
click at [216, 232] on div "Tuy Hoà - BX Miền Đông Cũ" at bounding box center [211, 244] width 268 height 31
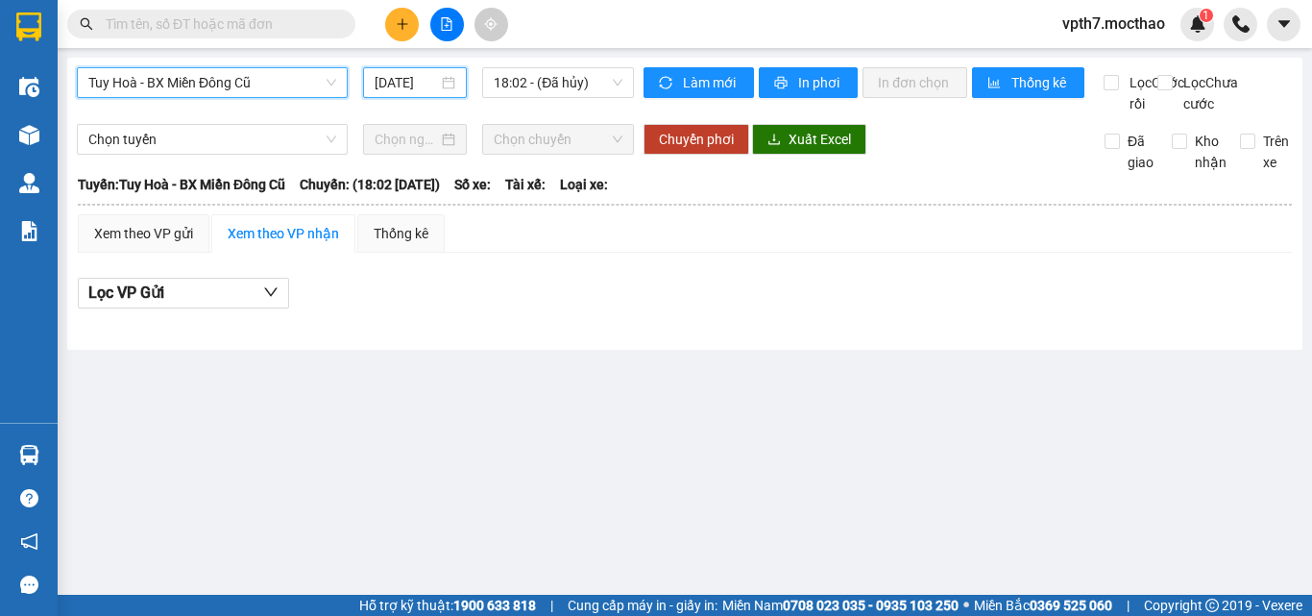
click at [427, 87] on input "[DATE]" at bounding box center [406, 82] width 63 height 21
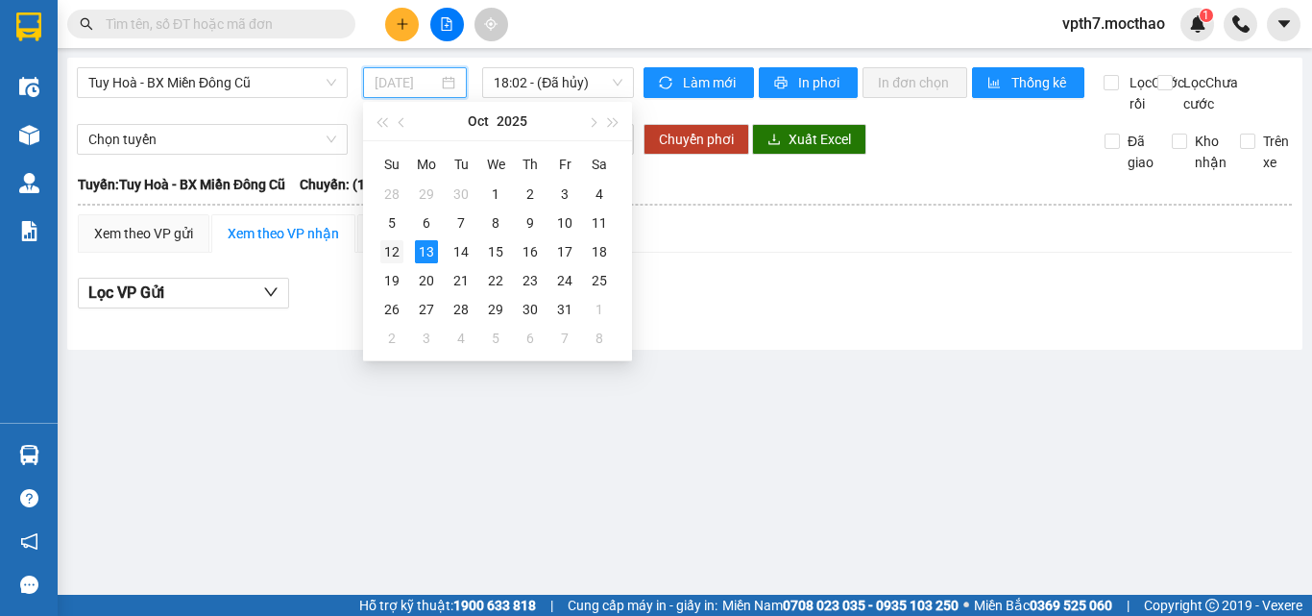
click at [389, 252] on div "12" at bounding box center [391, 251] width 23 height 23
type input "[DATE]"
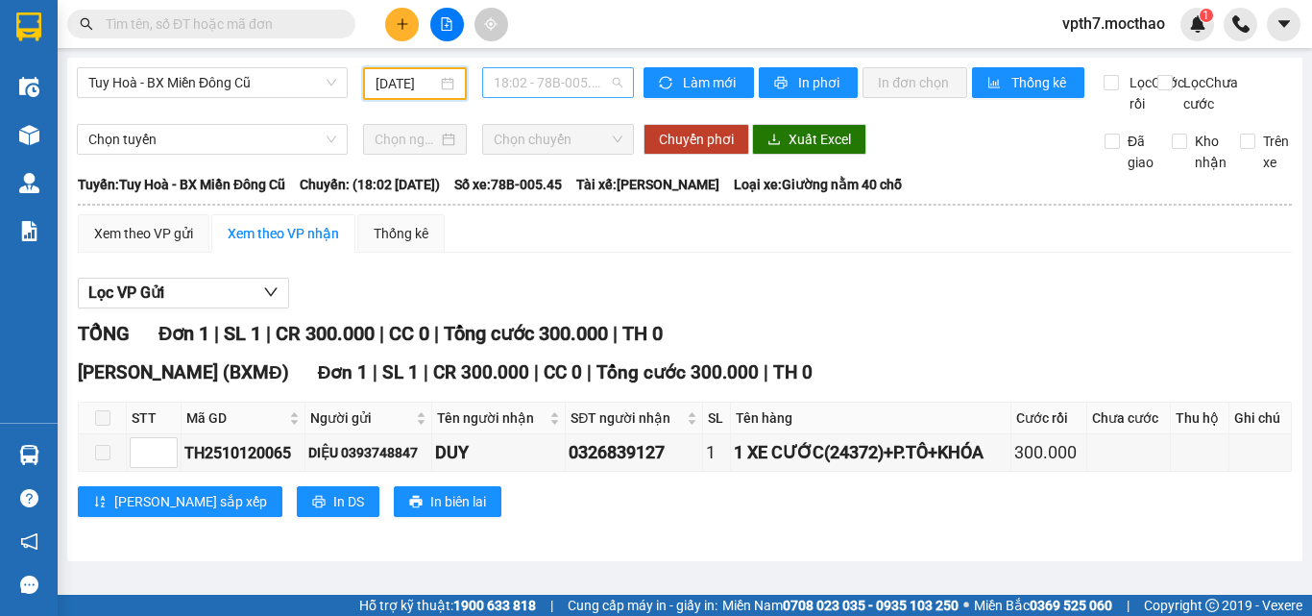
click at [520, 70] on span "18:02 - 78B-005.45" at bounding box center [558, 82] width 129 height 29
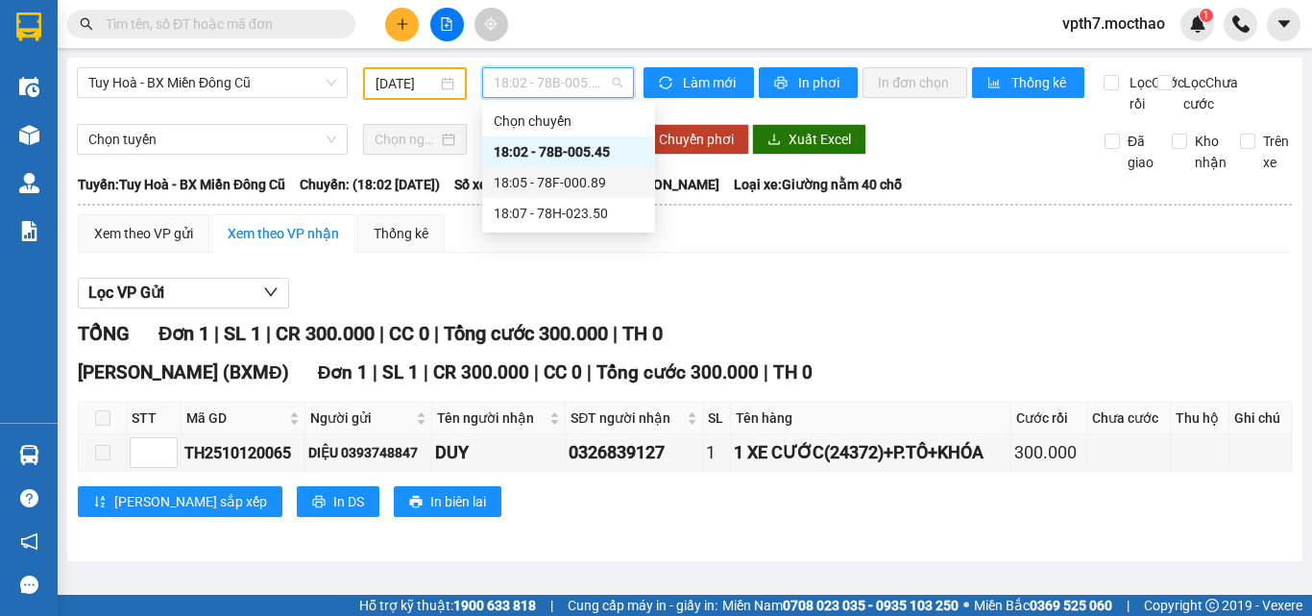
click at [576, 188] on div "18:05 - 78F-000.89" at bounding box center [569, 182] width 150 height 21
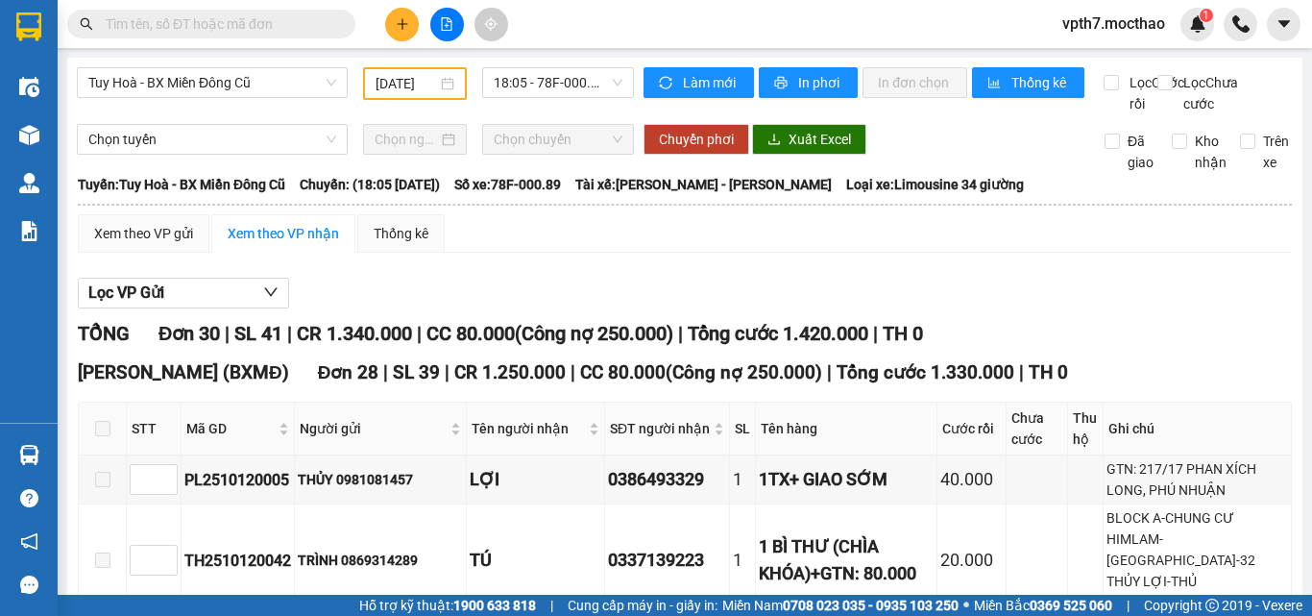
click at [589, 100] on div "Tuy Hoà - BX Miền Đông Cũ [DATE] 18:05 - 78F-000.89" at bounding box center [355, 90] width 557 height 47
click at [589, 86] on span "18:05 - 78F-000.89" at bounding box center [558, 82] width 129 height 29
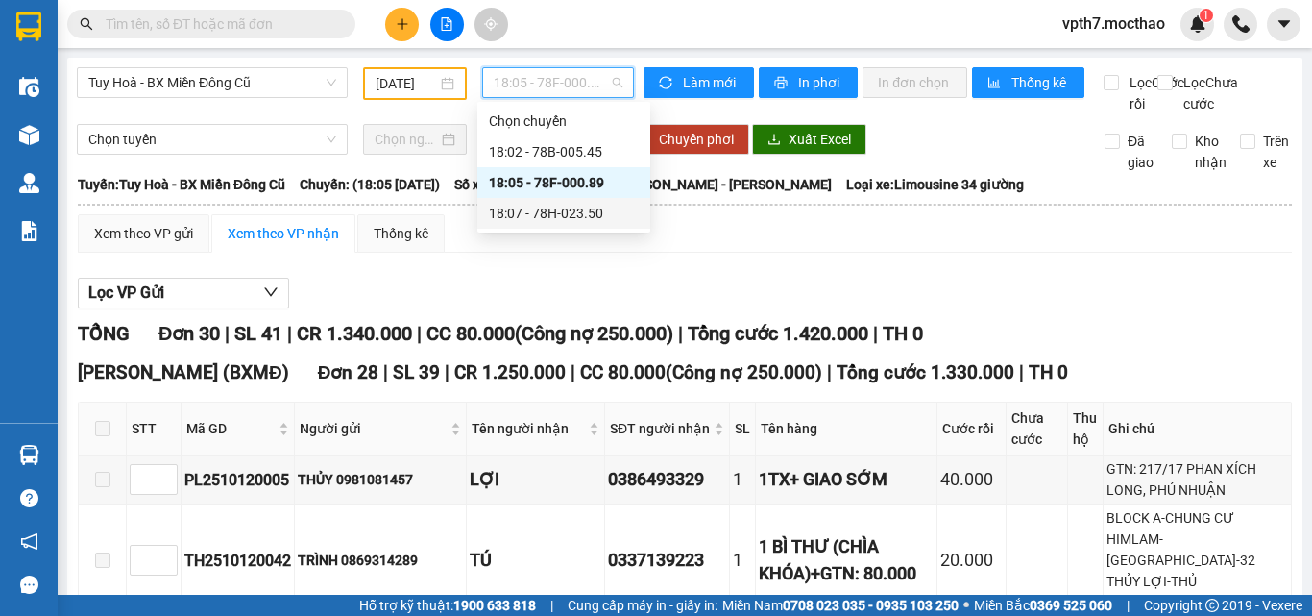
click at [601, 209] on div "18:07 - 78H-023.50" at bounding box center [564, 213] width 150 height 21
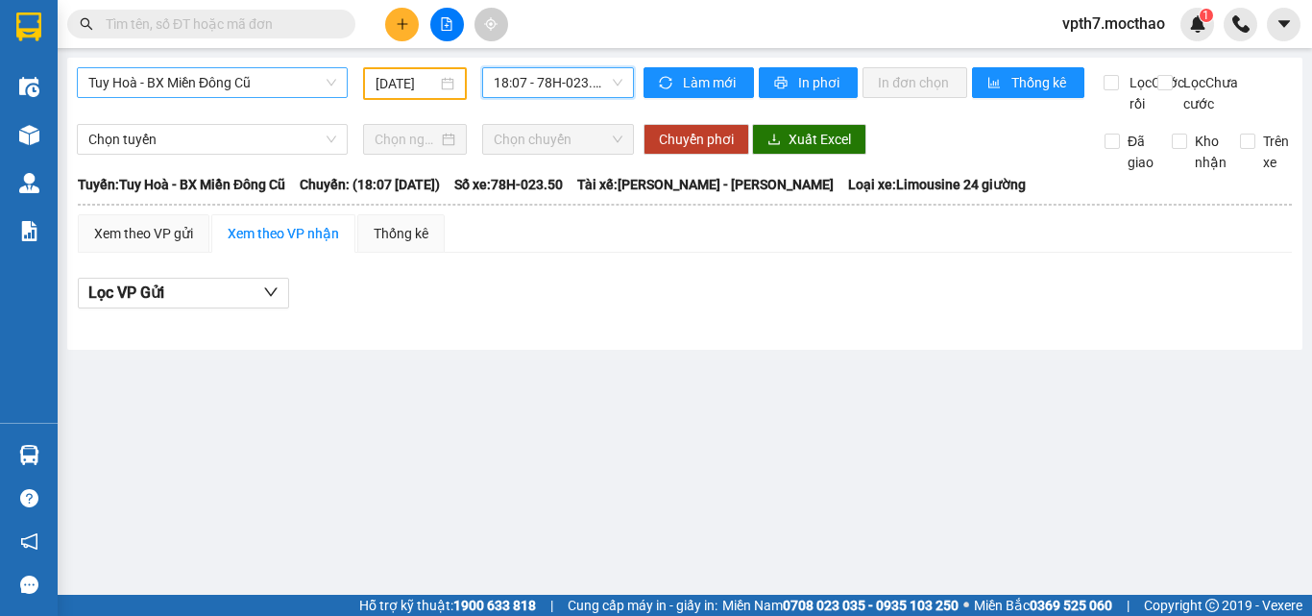
click at [277, 83] on span "Tuy Hoà - BX Miền Đông Cũ" at bounding box center [212, 82] width 248 height 29
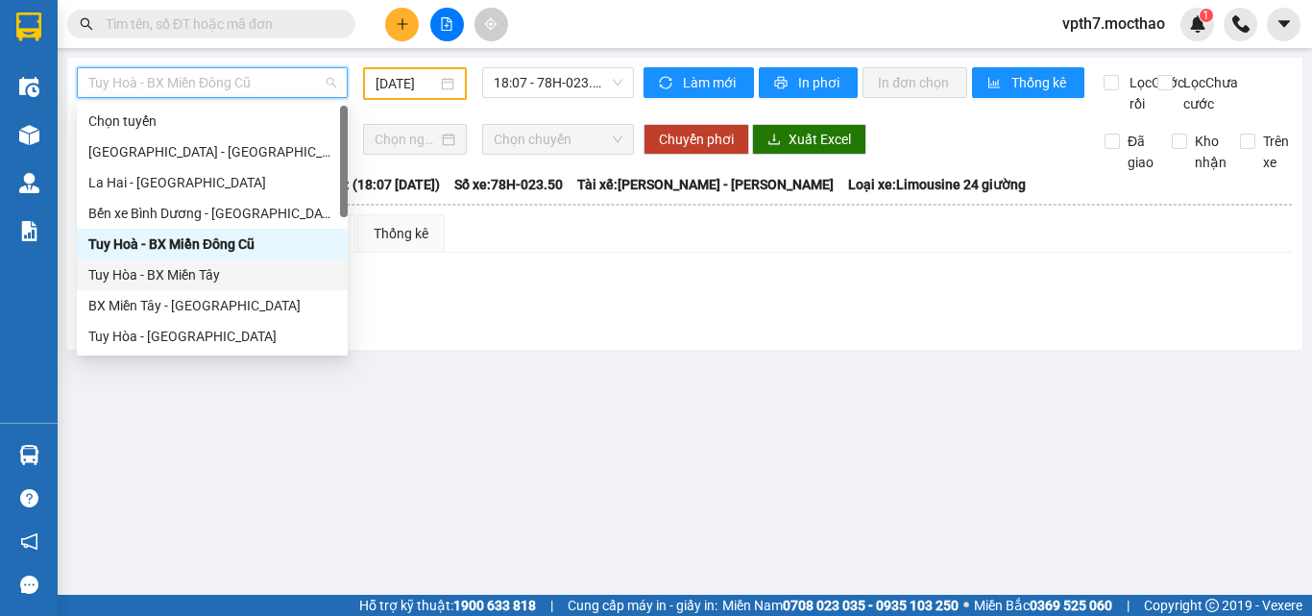
click at [198, 272] on div "Tuy Hòa - BX Miền Tây" at bounding box center [212, 274] width 248 height 21
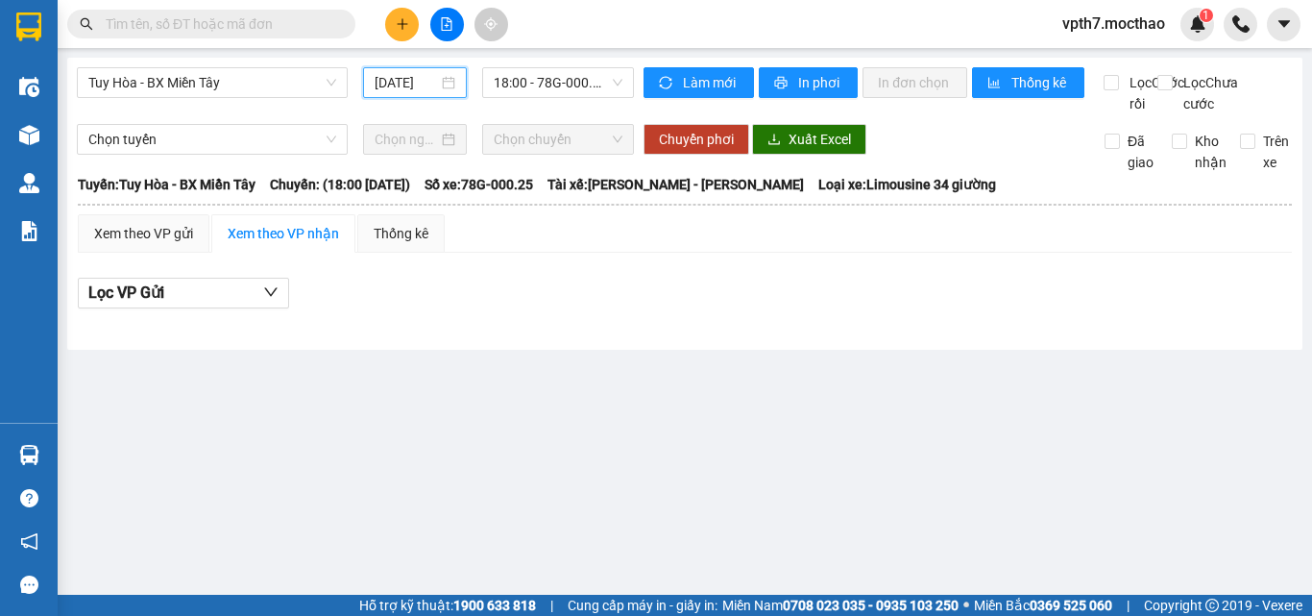
click at [428, 82] on input "[DATE]" at bounding box center [406, 82] width 63 height 21
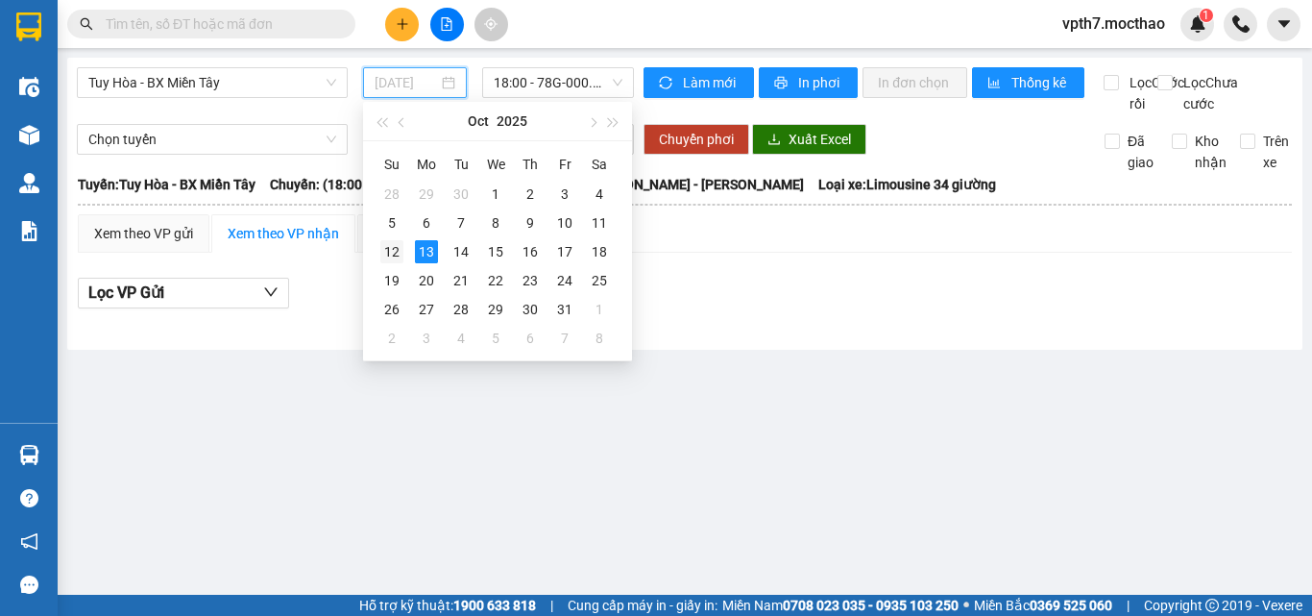
click at [395, 248] on div "12" at bounding box center [391, 251] width 23 height 23
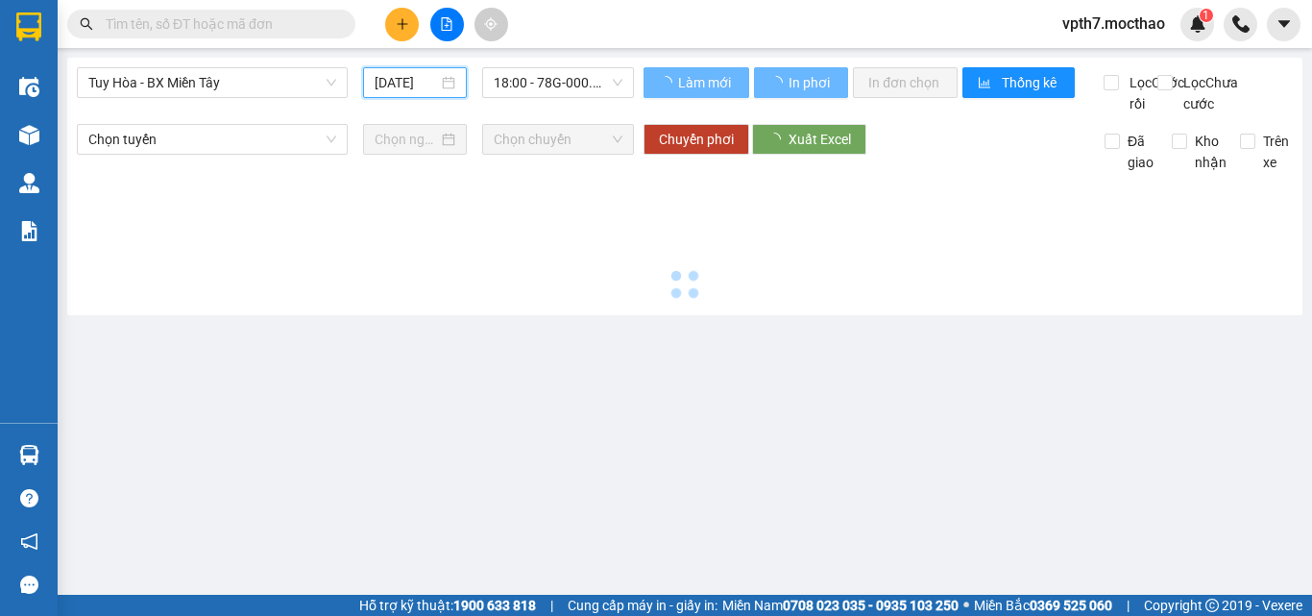
type input "[DATE]"
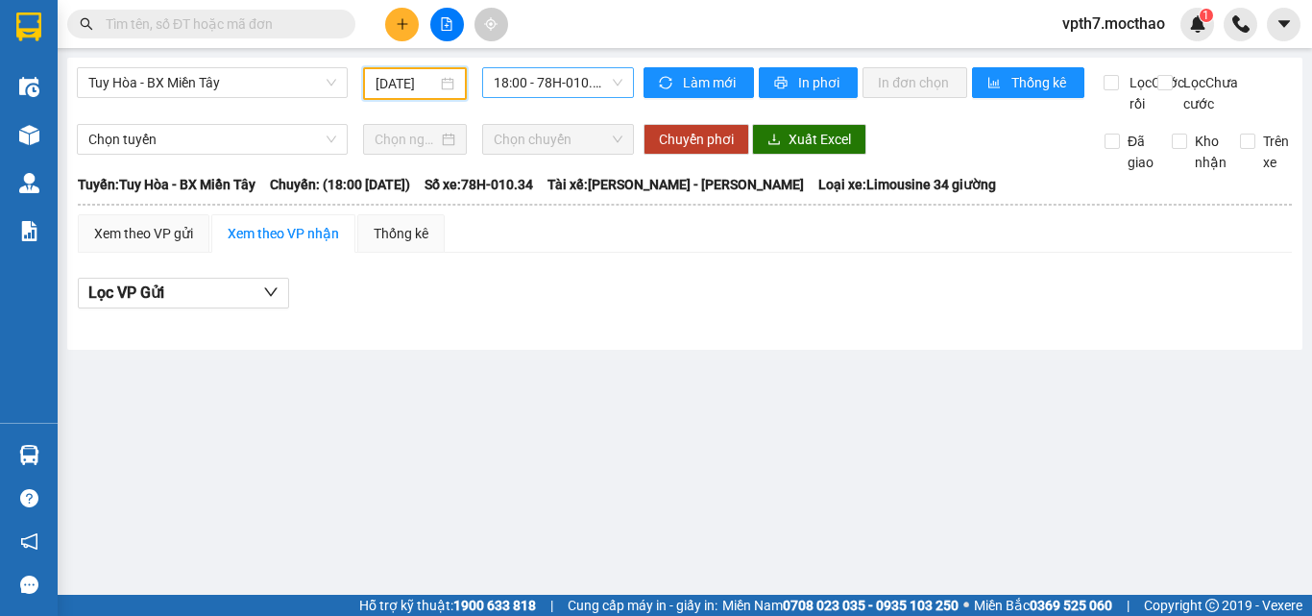
click at [544, 87] on span "18:00 - 78H-010.34" at bounding box center [558, 82] width 129 height 29
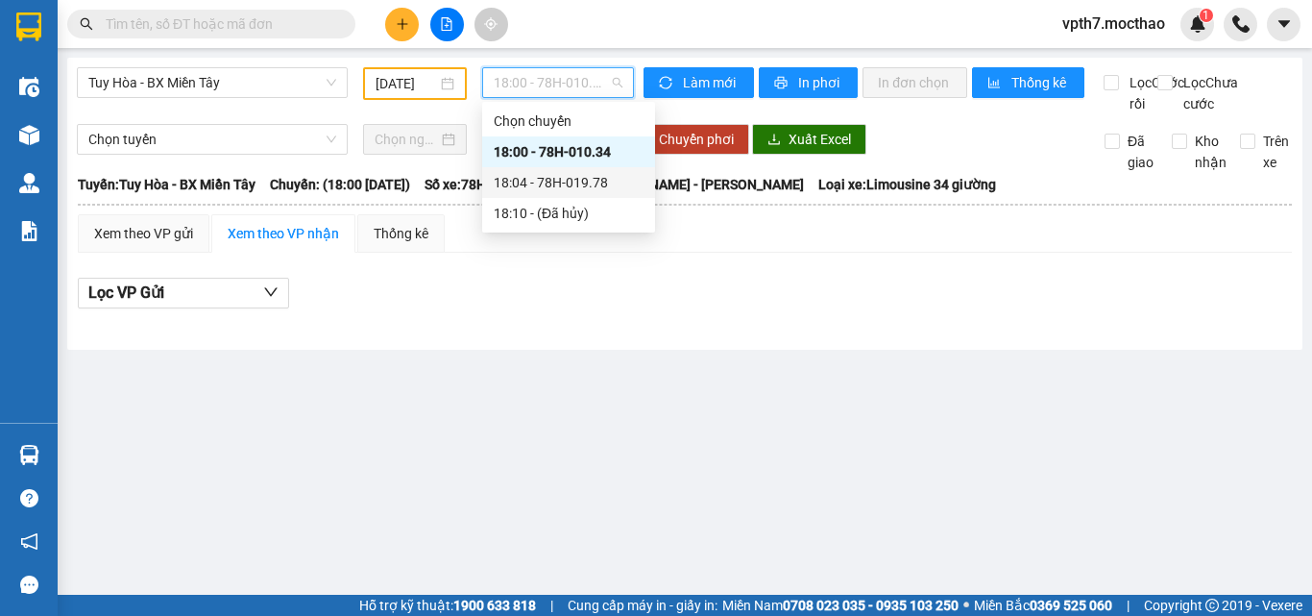
click at [555, 187] on div "18:04 - 78H-019.78" at bounding box center [569, 182] width 150 height 21
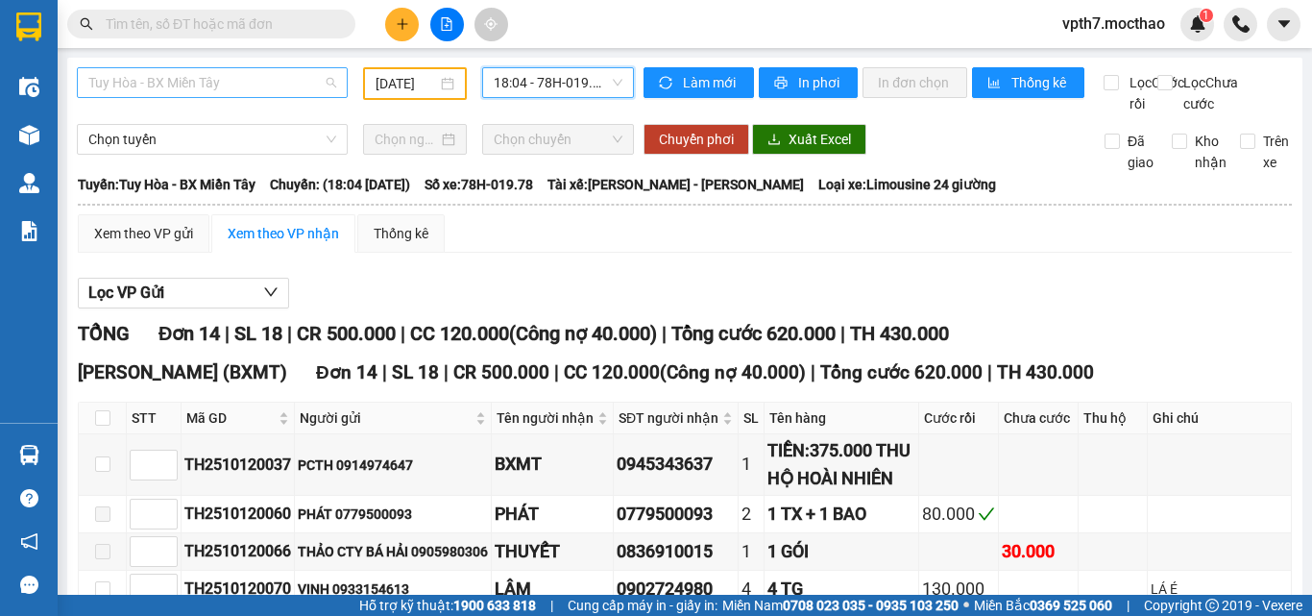
click at [241, 85] on span "Tuy Hòa - BX Miền Tây" at bounding box center [212, 82] width 248 height 29
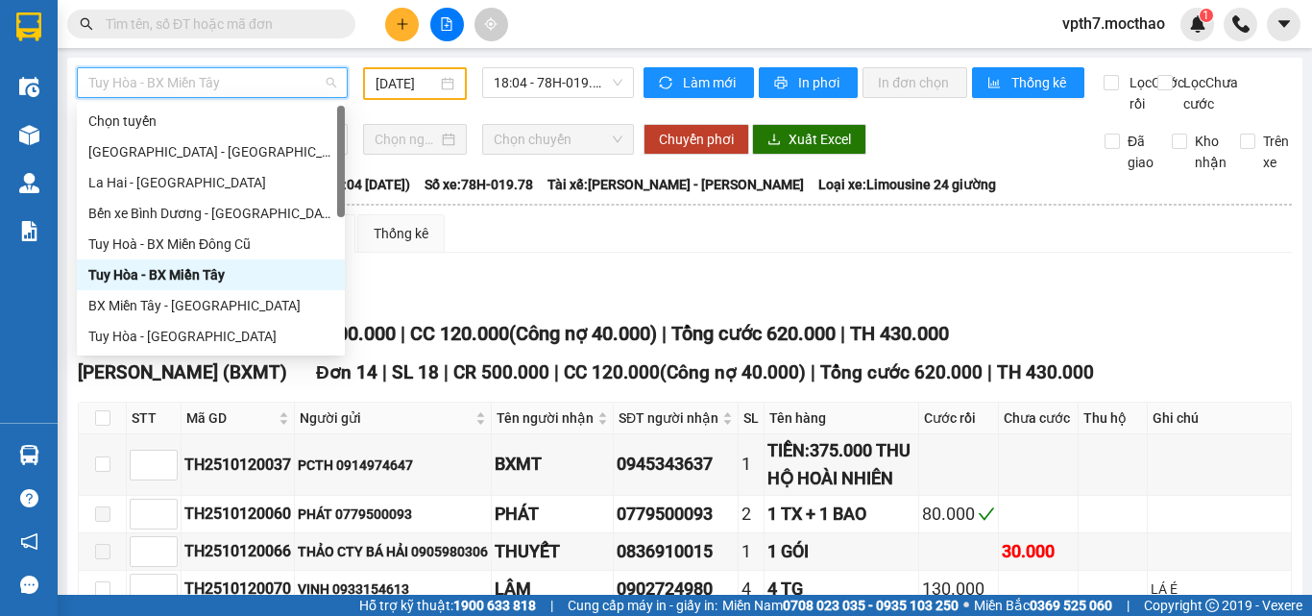
scroll to position [288, 0]
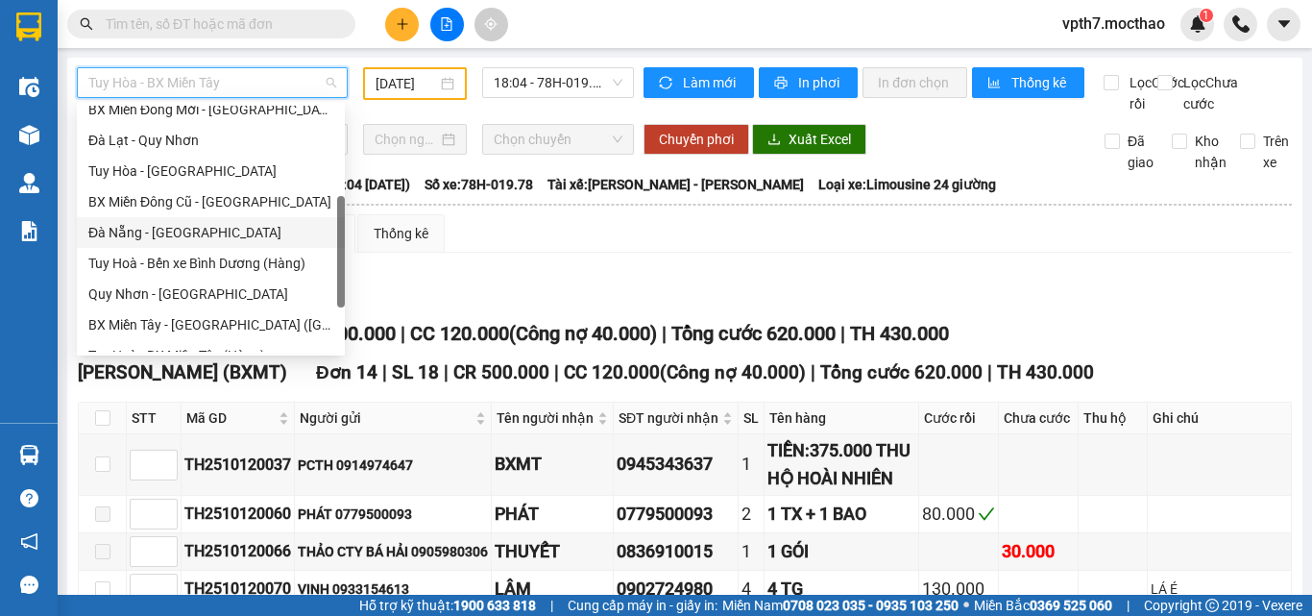
click at [177, 217] on div "Đà Nẵng - [GEOGRAPHIC_DATA]" at bounding box center [211, 232] width 268 height 31
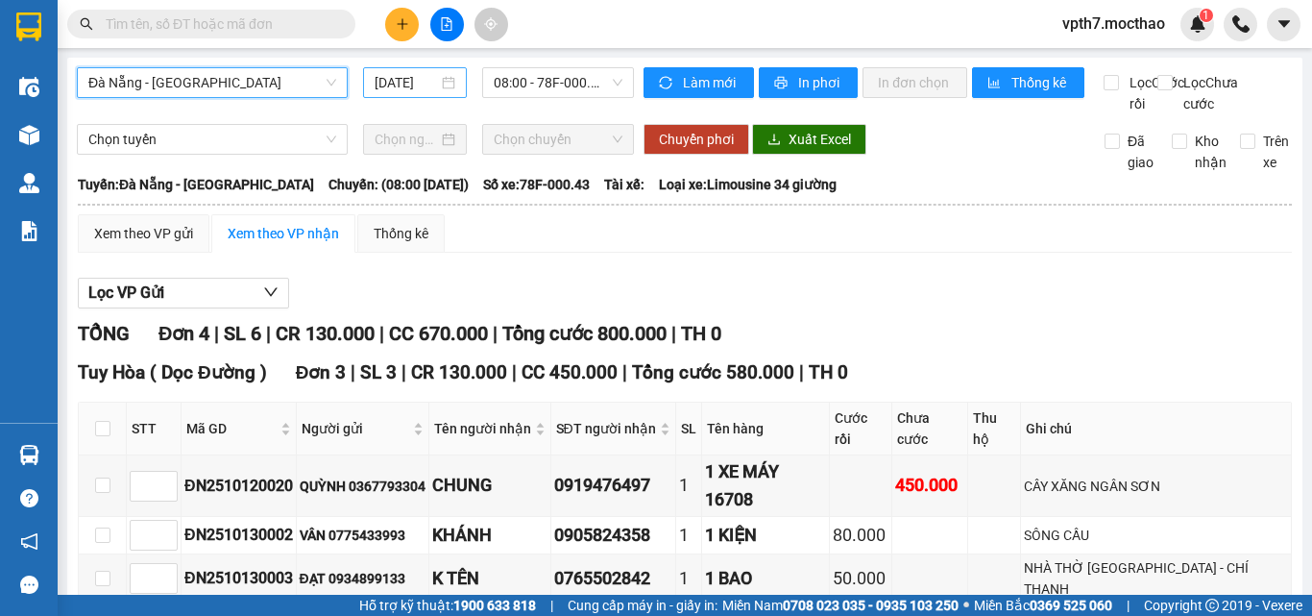
click at [395, 87] on input "[DATE]" at bounding box center [406, 82] width 63 height 21
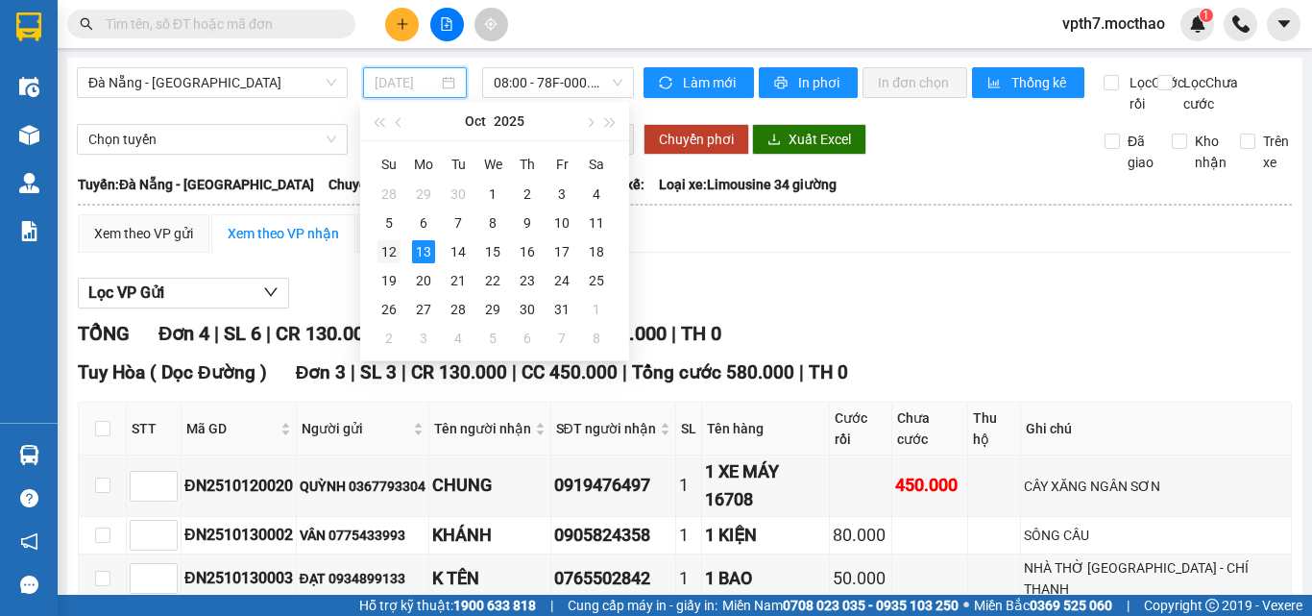
click at [388, 250] on div "12" at bounding box center [389, 251] width 23 height 23
type input "[DATE]"
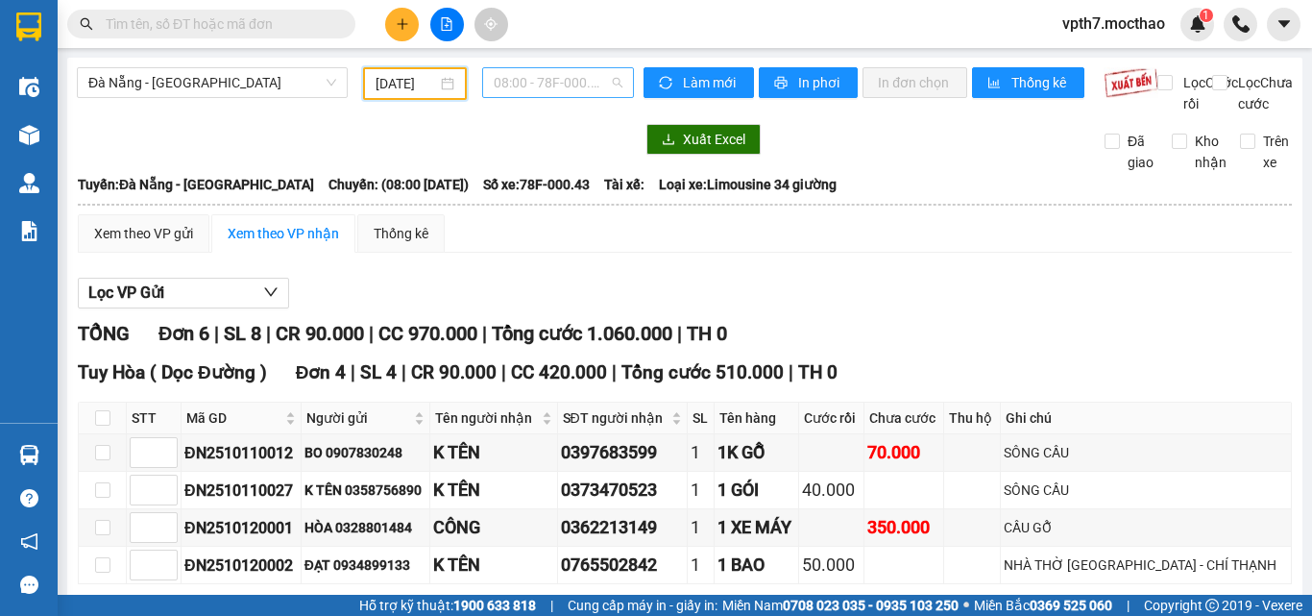
click at [506, 81] on span "08:00 - 78F-000.43" at bounding box center [558, 82] width 129 height 29
click at [929, 309] on div "Lọc VP Gửi" at bounding box center [685, 294] width 1214 height 32
click at [536, 73] on span "08:00 - 78F-000.43" at bounding box center [558, 82] width 129 height 29
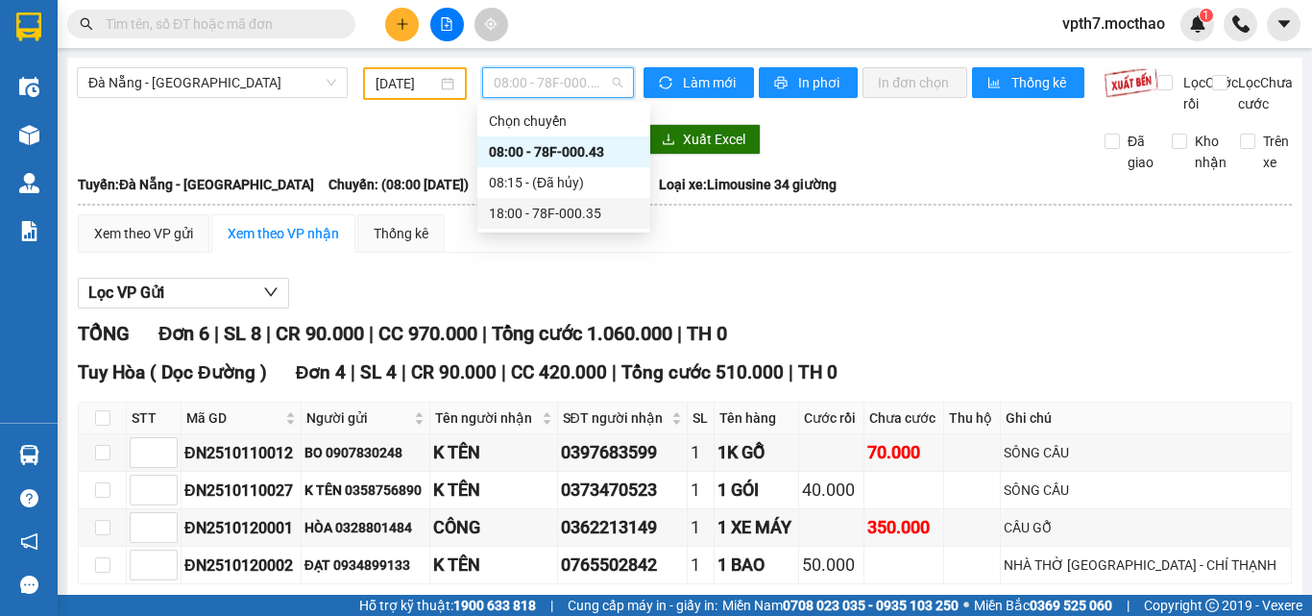
click at [569, 209] on div "18:00 - 78F-000.35" at bounding box center [564, 213] width 150 height 21
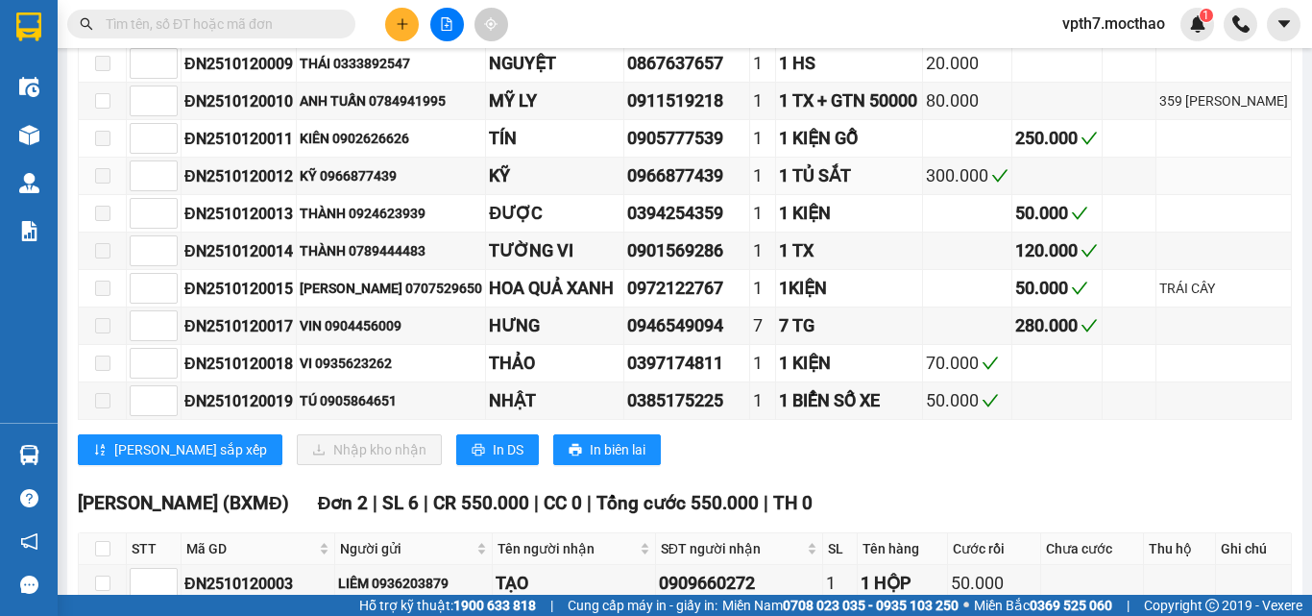
scroll to position [742, 0]
